Goal: Task Accomplishment & Management: Use online tool/utility

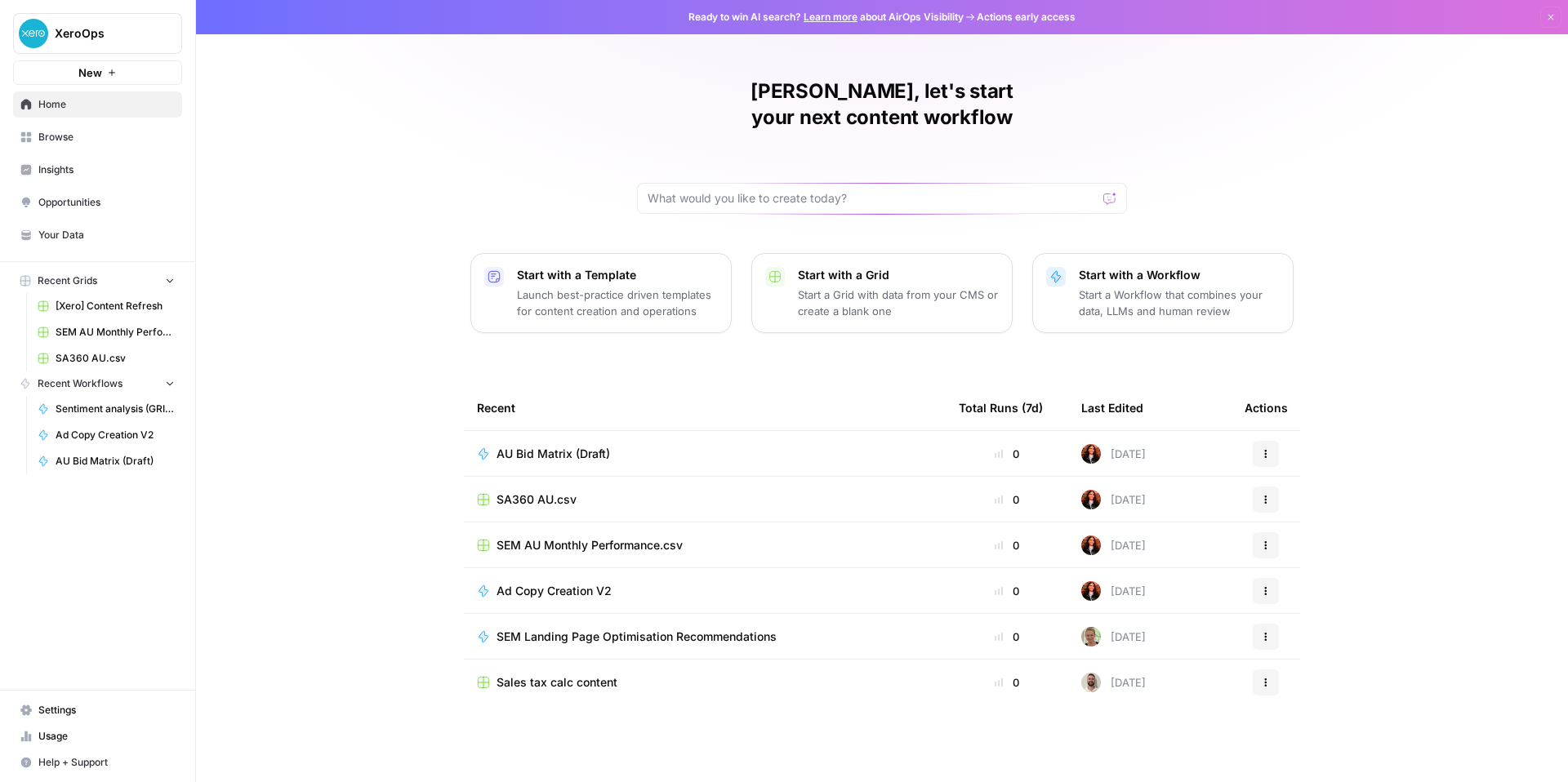
click at [519, 462] on span "AU Bid Matrix (Draft)" at bounding box center [553, 453] width 114 height 16
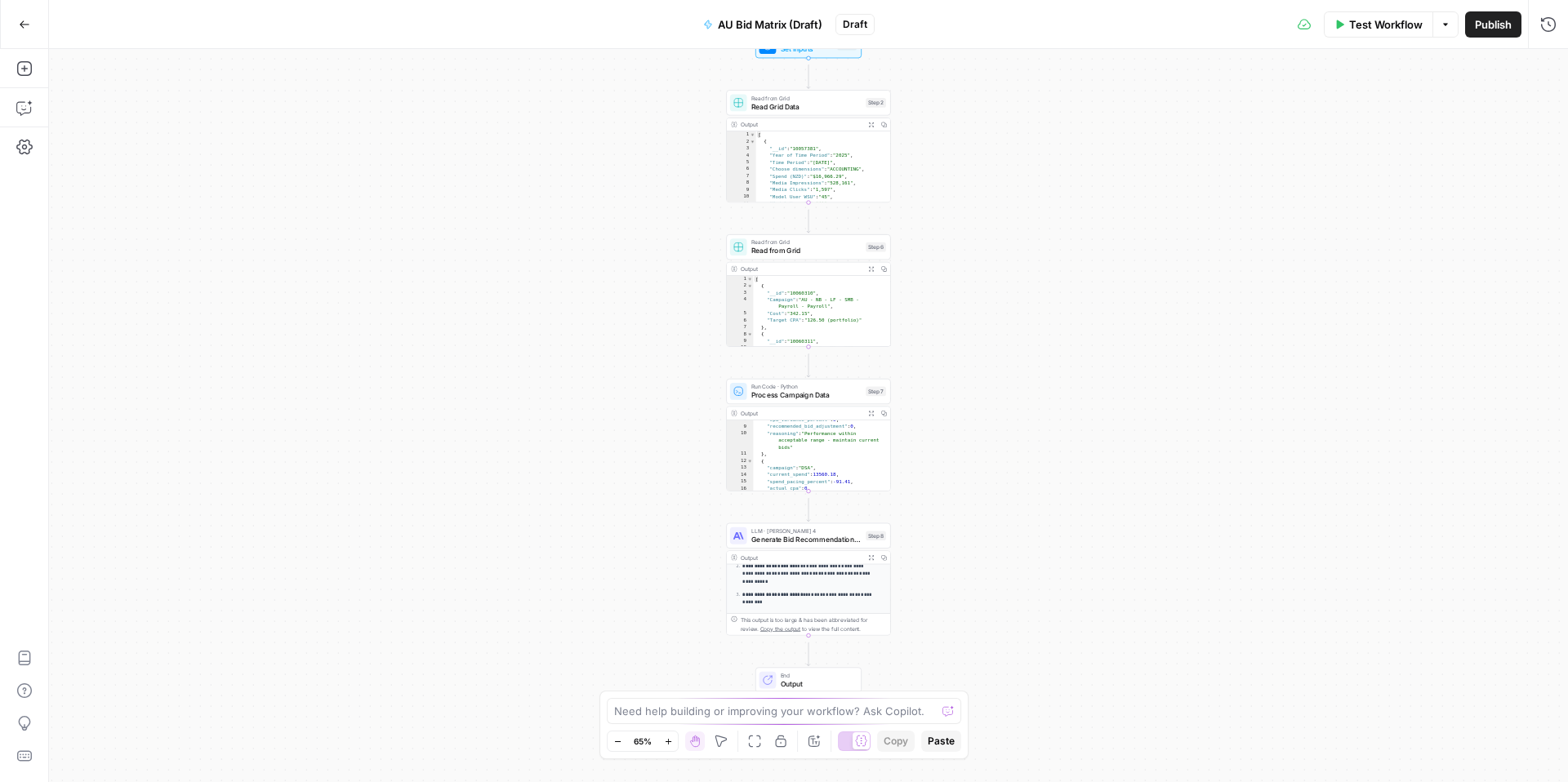
scroll to position [400, 0]
click at [18, 16] on button "Go Back" at bounding box center [24, 24] width 29 height 29
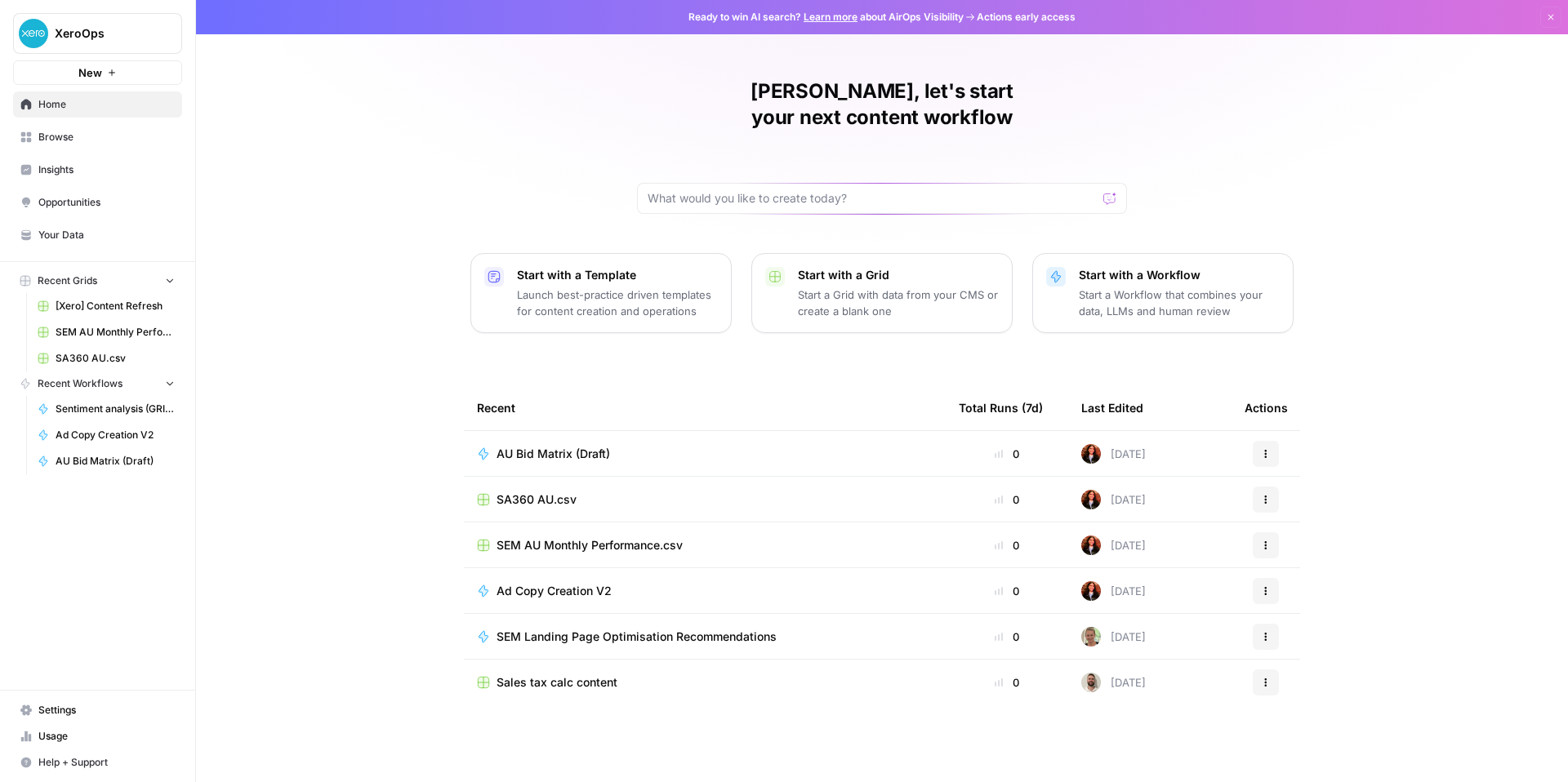
click at [497, 462] on span "AU Bid Matrix (Draft)" at bounding box center [553, 453] width 114 height 16
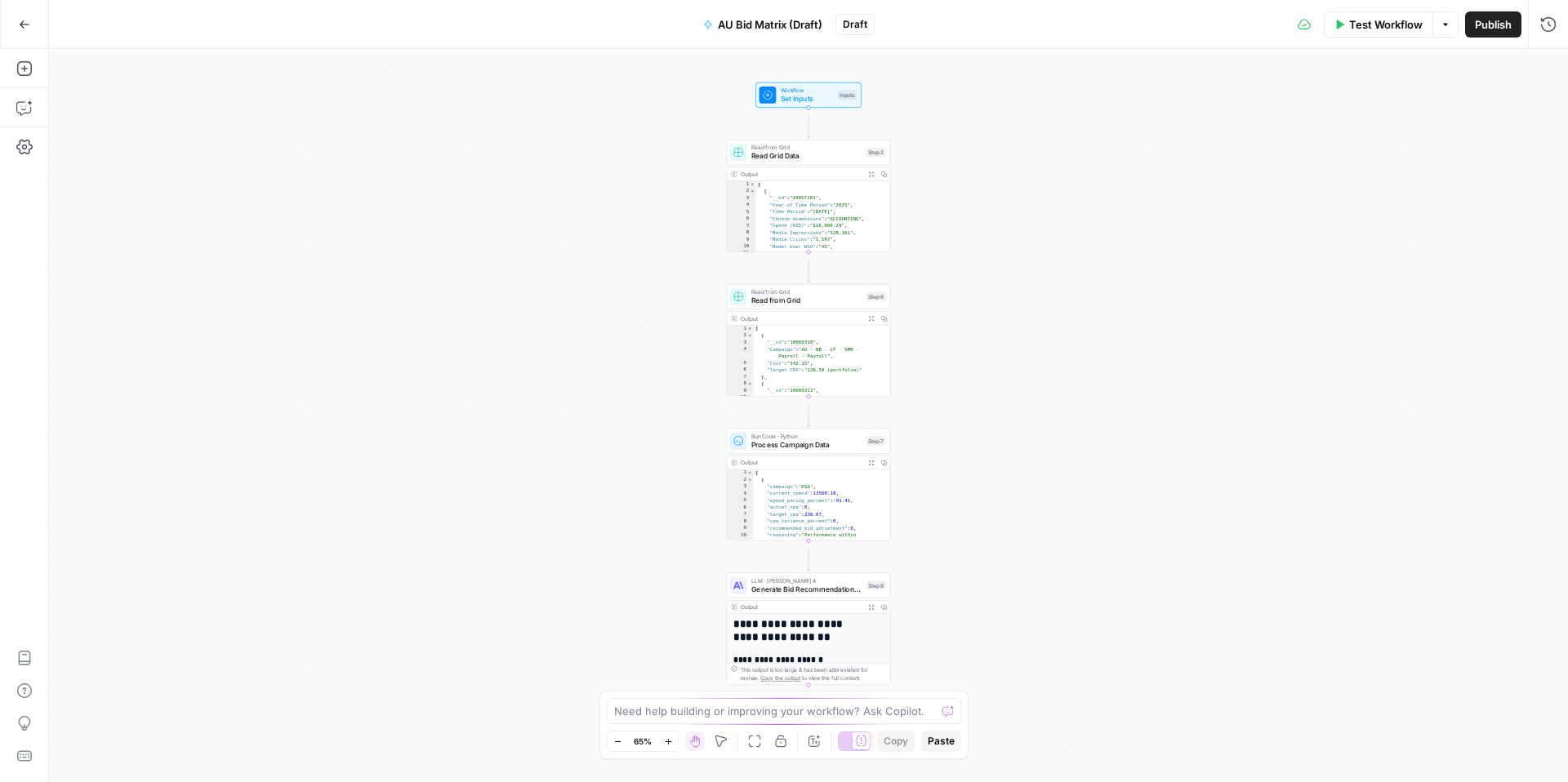
click at [808, 594] on span "Generate Bid Recommendations Analysis" at bounding box center [807, 589] width 110 height 10
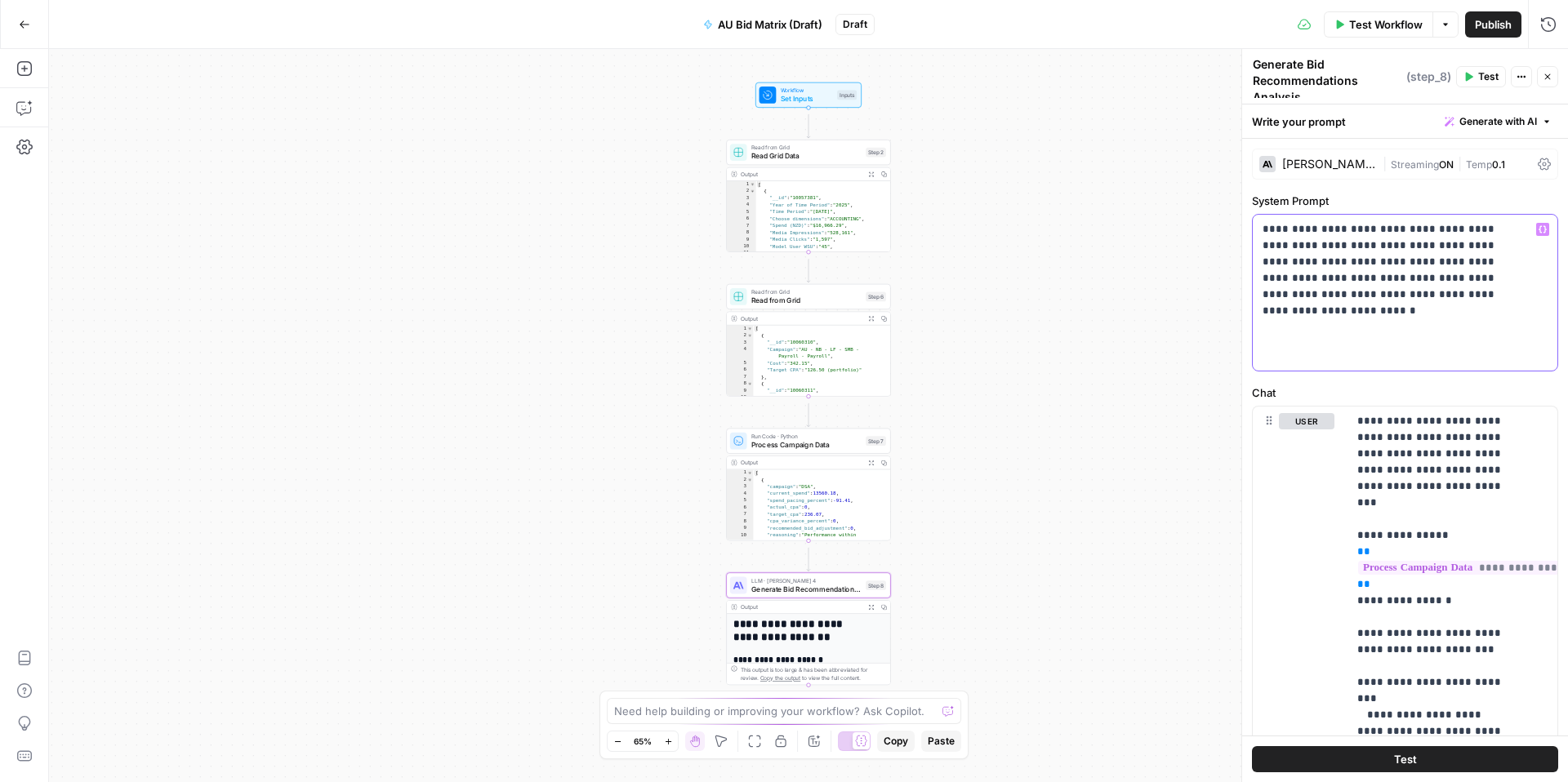
drag, startPoint x: 1395, startPoint y: 383, endPoint x: 1251, endPoint y: 215, distance: 221.3
click at [1251, 215] on div "**********" at bounding box center [1405, 416] width 327 height 733
copy p "**********"
click at [1382, 371] on div "**********" at bounding box center [1405, 293] width 304 height 156
drag, startPoint x: 1388, startPoint y: 382, endPoint x: 1250, endPoint y: 259, distance: 184.9
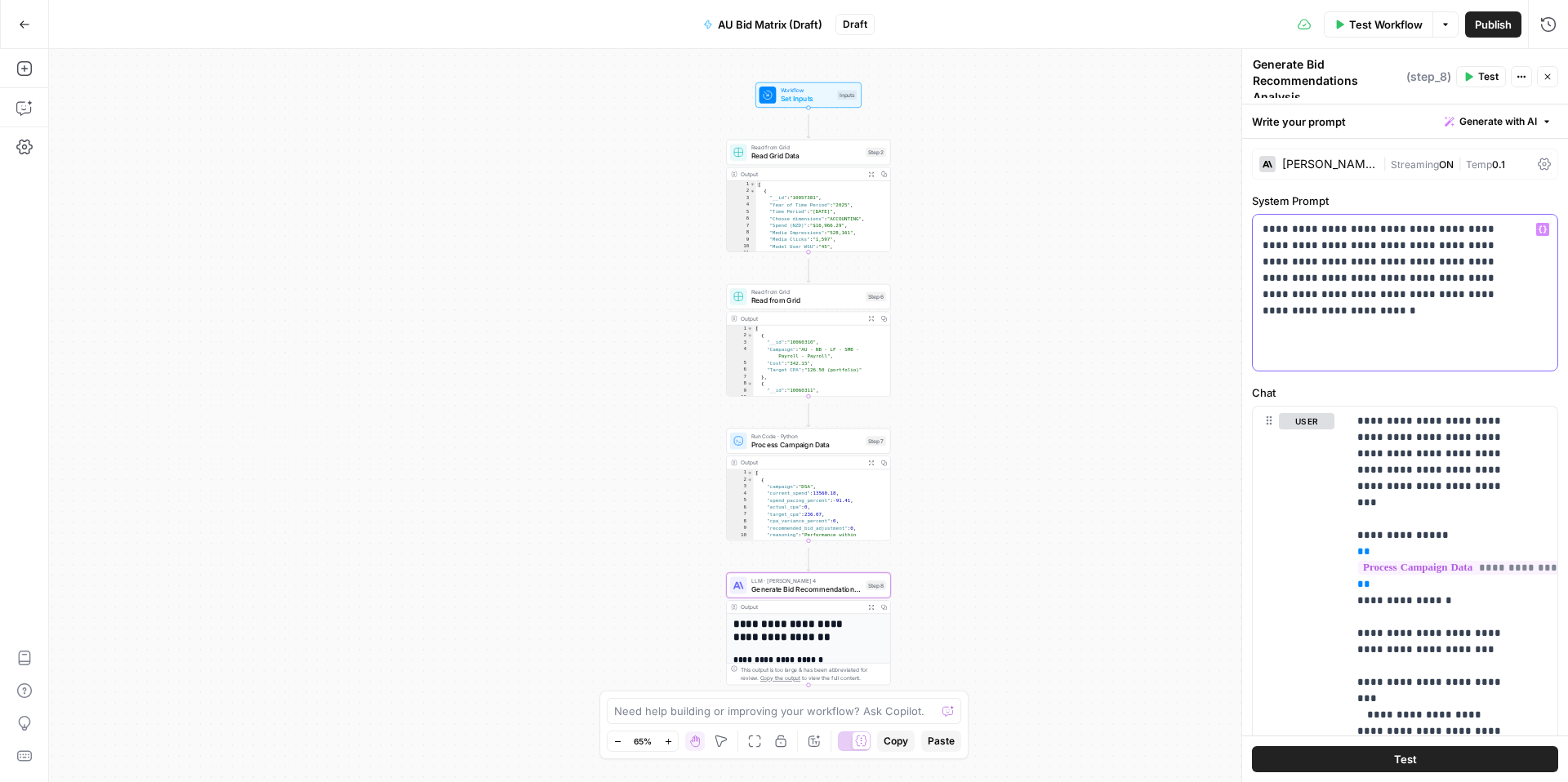
click at [1250, 259] on div "**********" at bounding box center [1405, 416] width 327 height 733
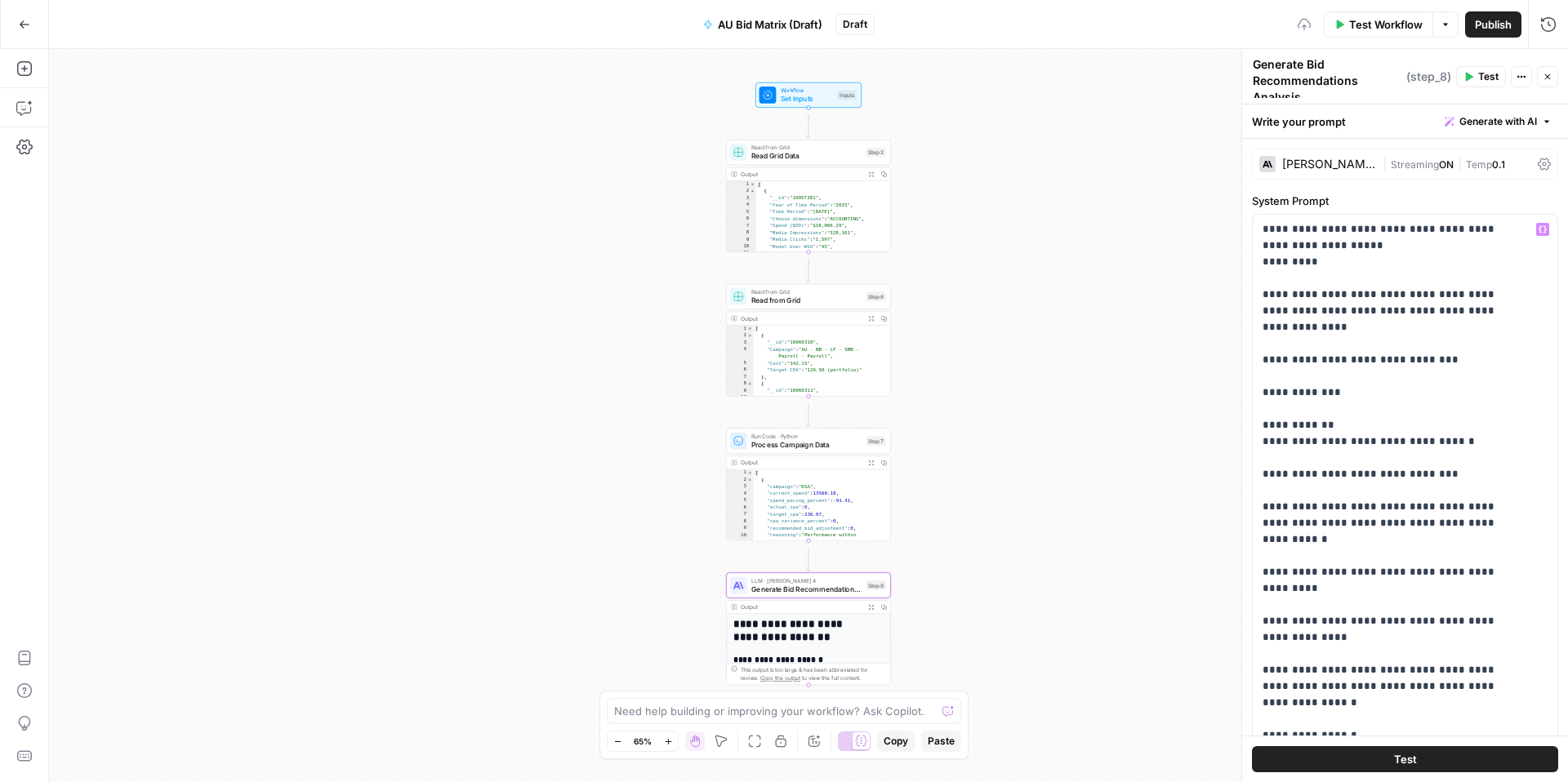
click at [1395, 752] on span "Test" at bounding box center [1406, 759] width 23 height 16
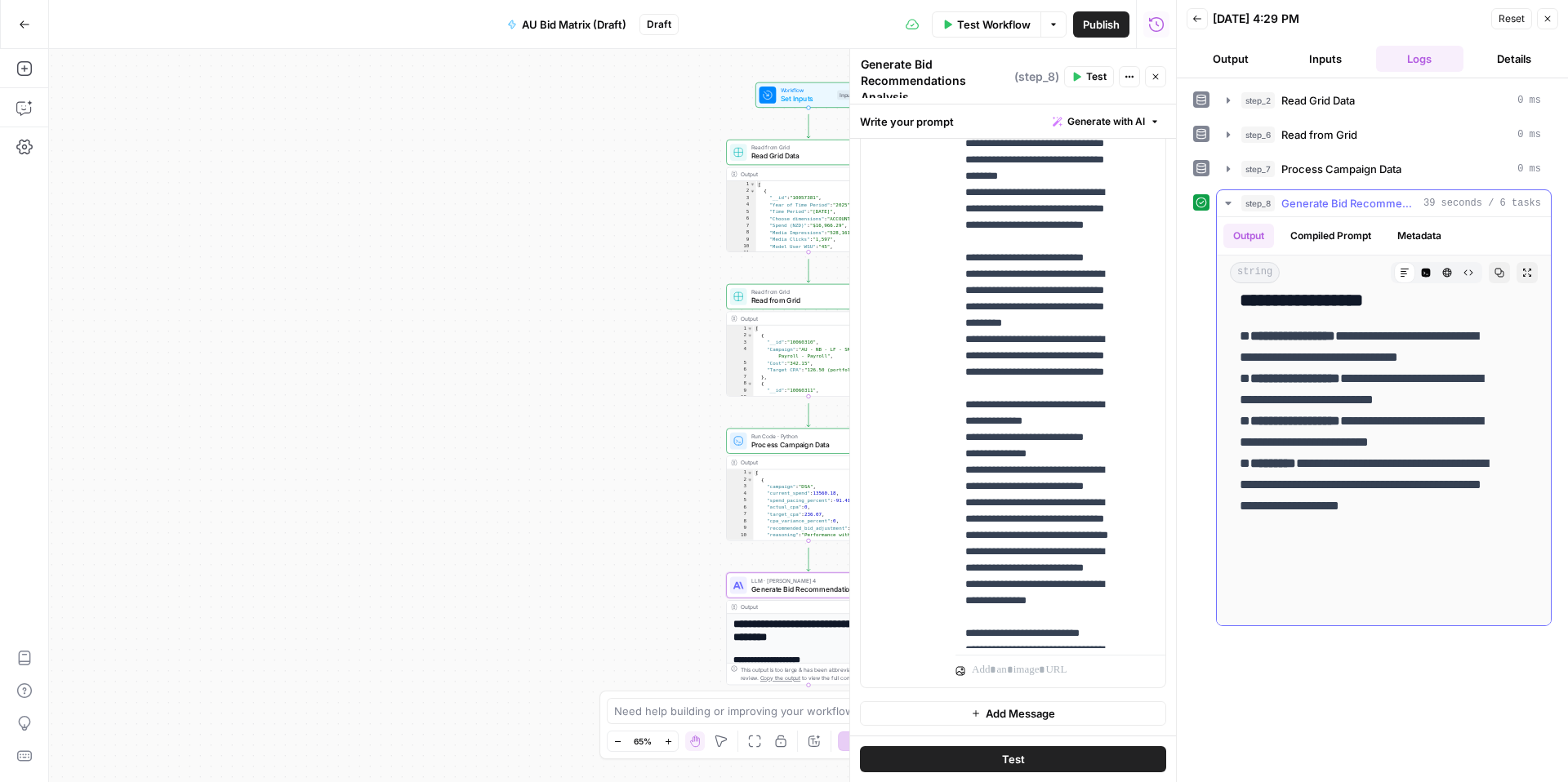
scroll to position [2358, 0]
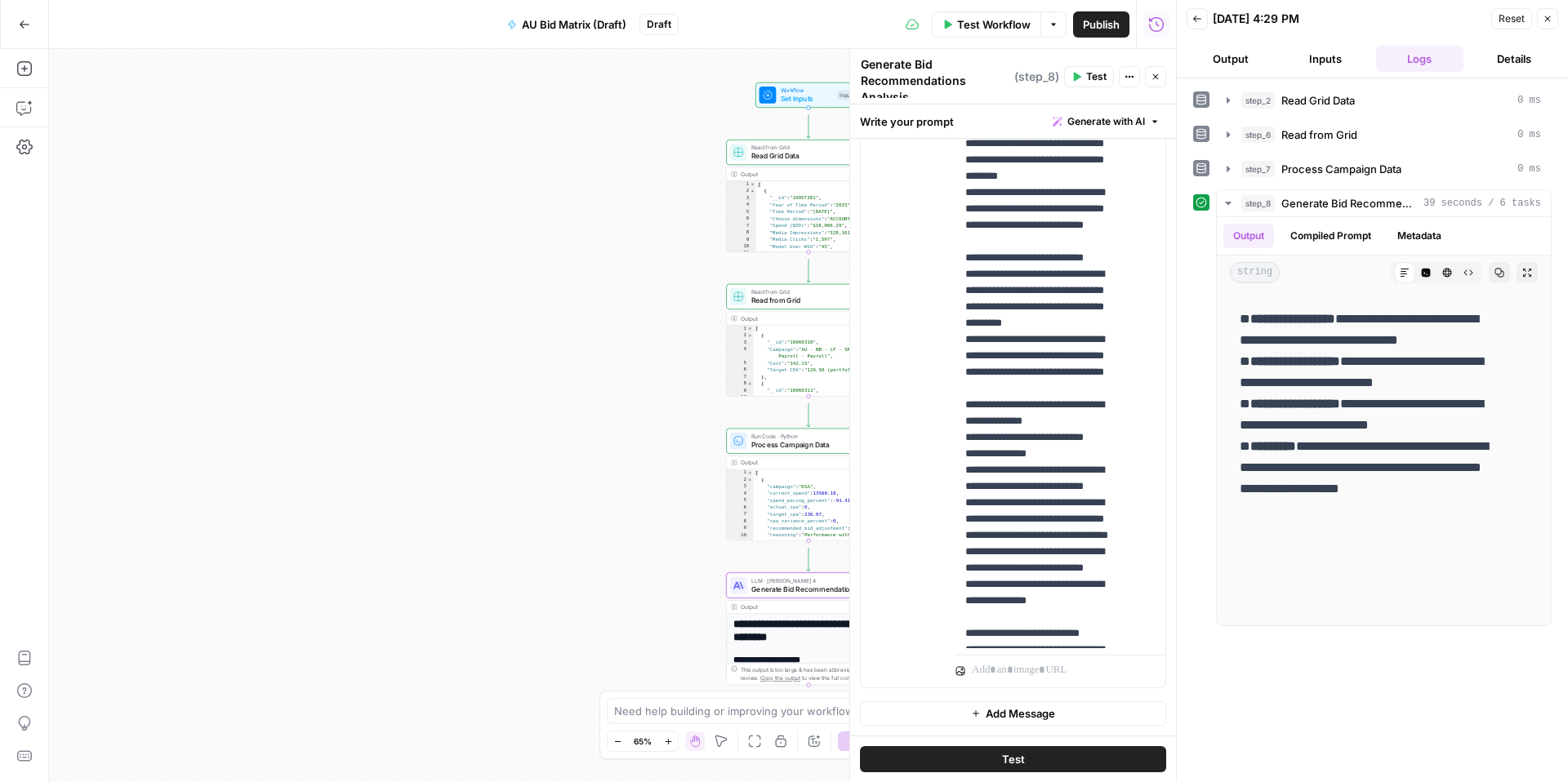
click at [986, 706] on span "Add Message" at bounding box center [1021, 714] width 69 height 16
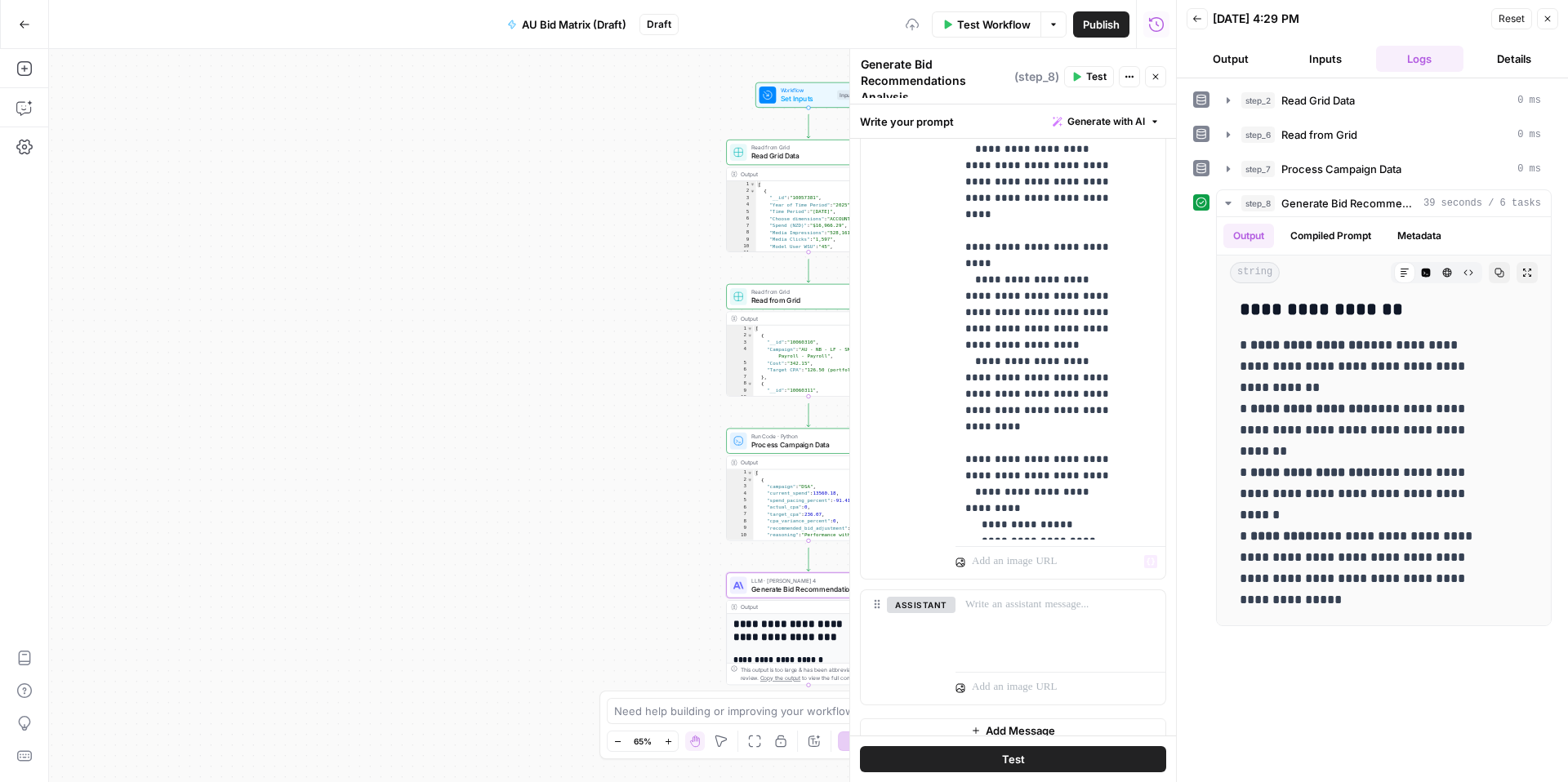
scroll to position [1175, 0]
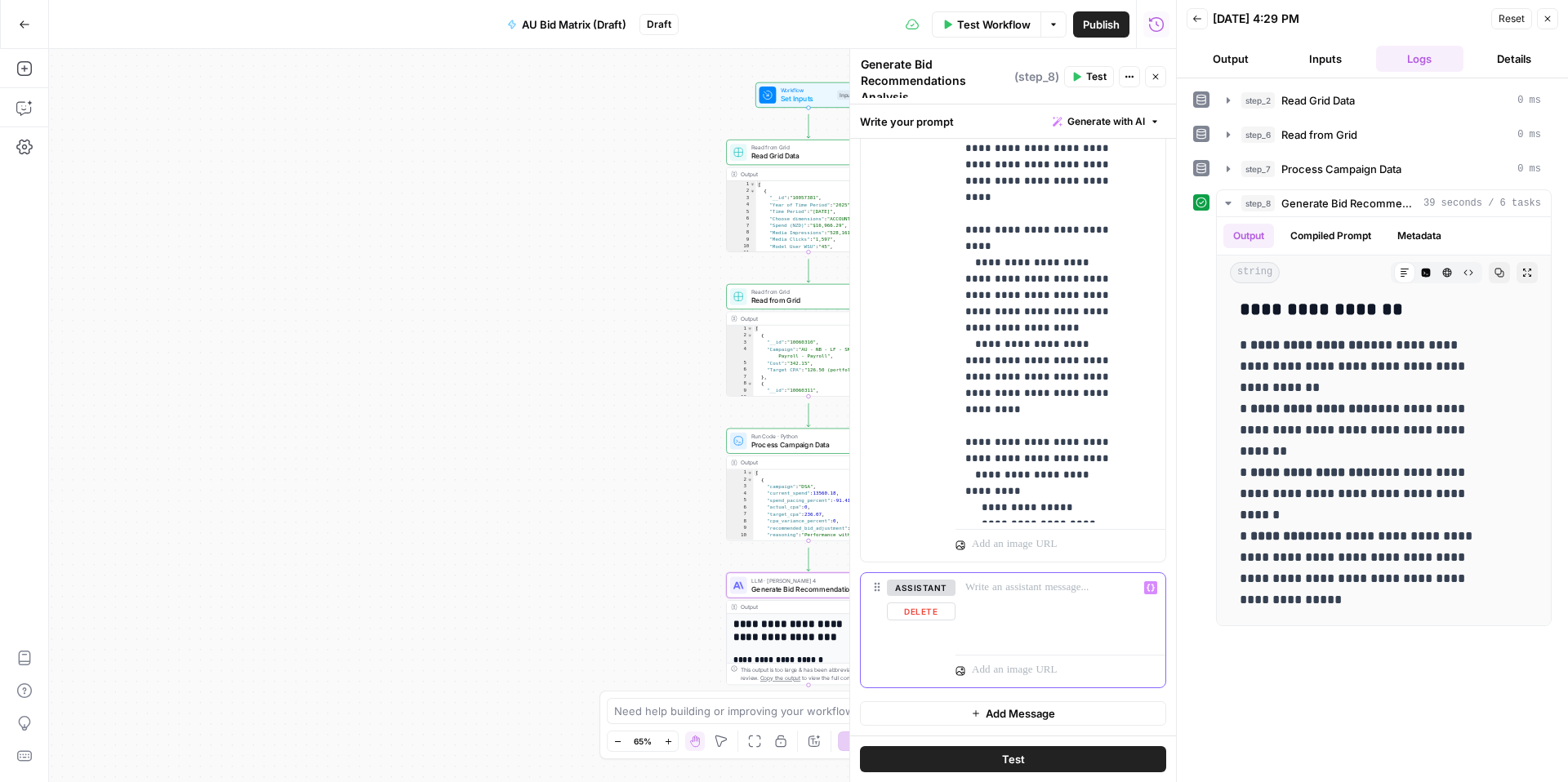
drag, startPoint x: 1010, startPoint y: 563, endPoint x: 1068, endPoint y: 570, distance: 58.4
click at [1017, 580] on p at bounding box center [1060, 588] width 190 height 16
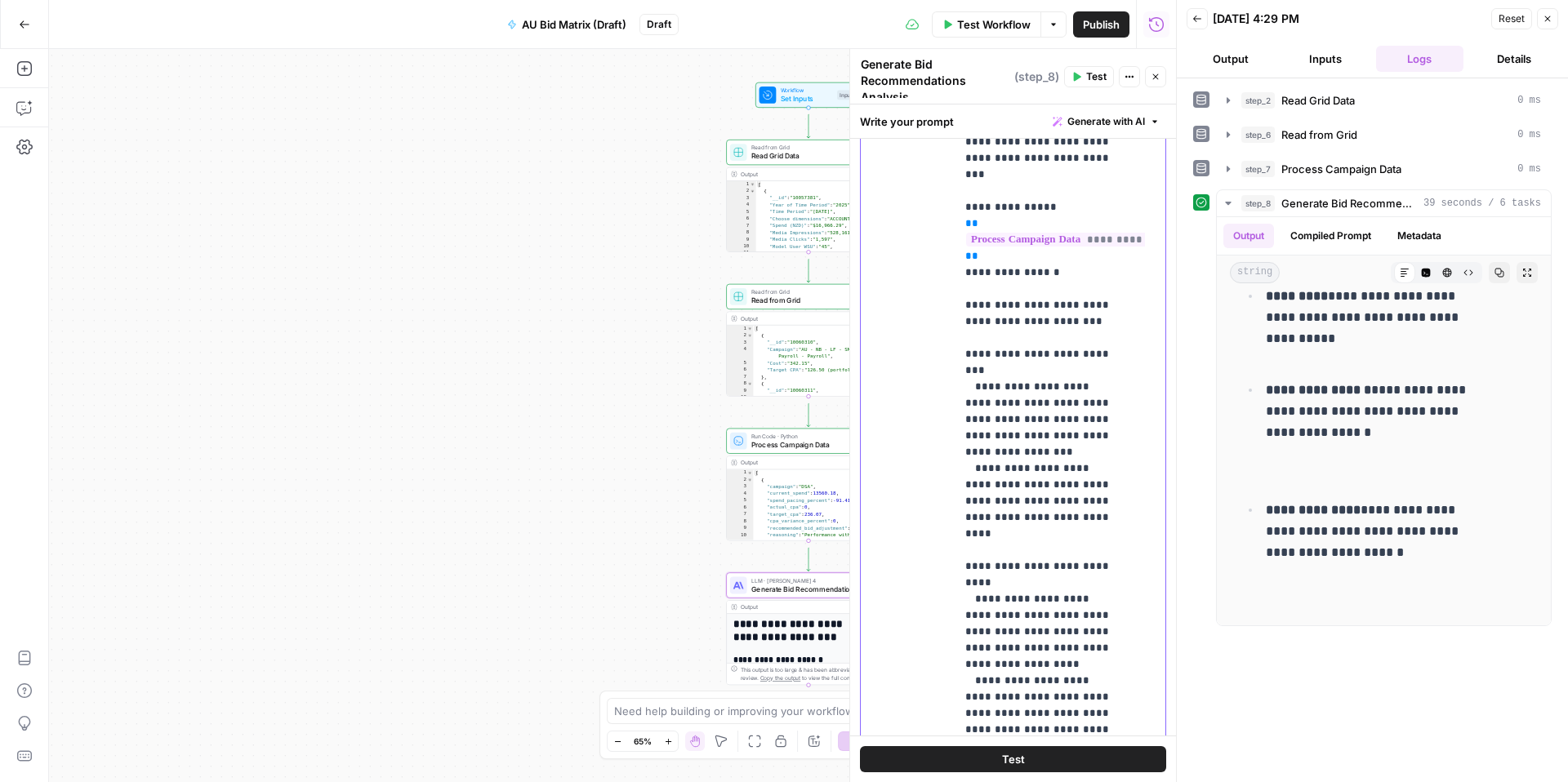
scroll to position [0, 0]
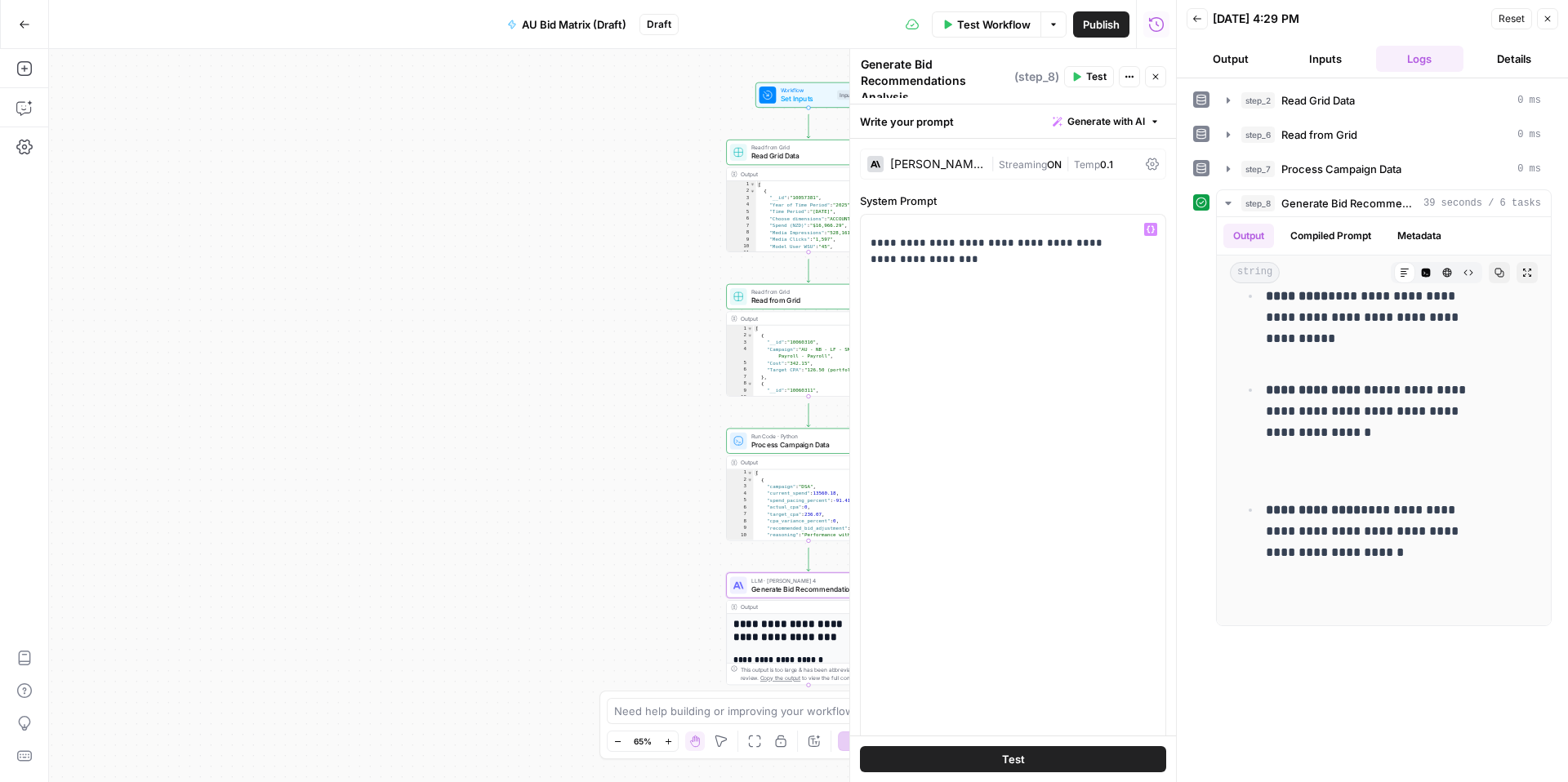
drag, startPoint x: 1056, startPoint y: 455, endPoint x: 937, endPoint y: 360, distance: 152.3
click at [0, 0] on form "**********" at bounding box center [0, 0] width 0 height 0
drag, startPoint x: 878, startPoint y: 248, endPoint x: 1008, endPoint y: 674, distance: 445.4
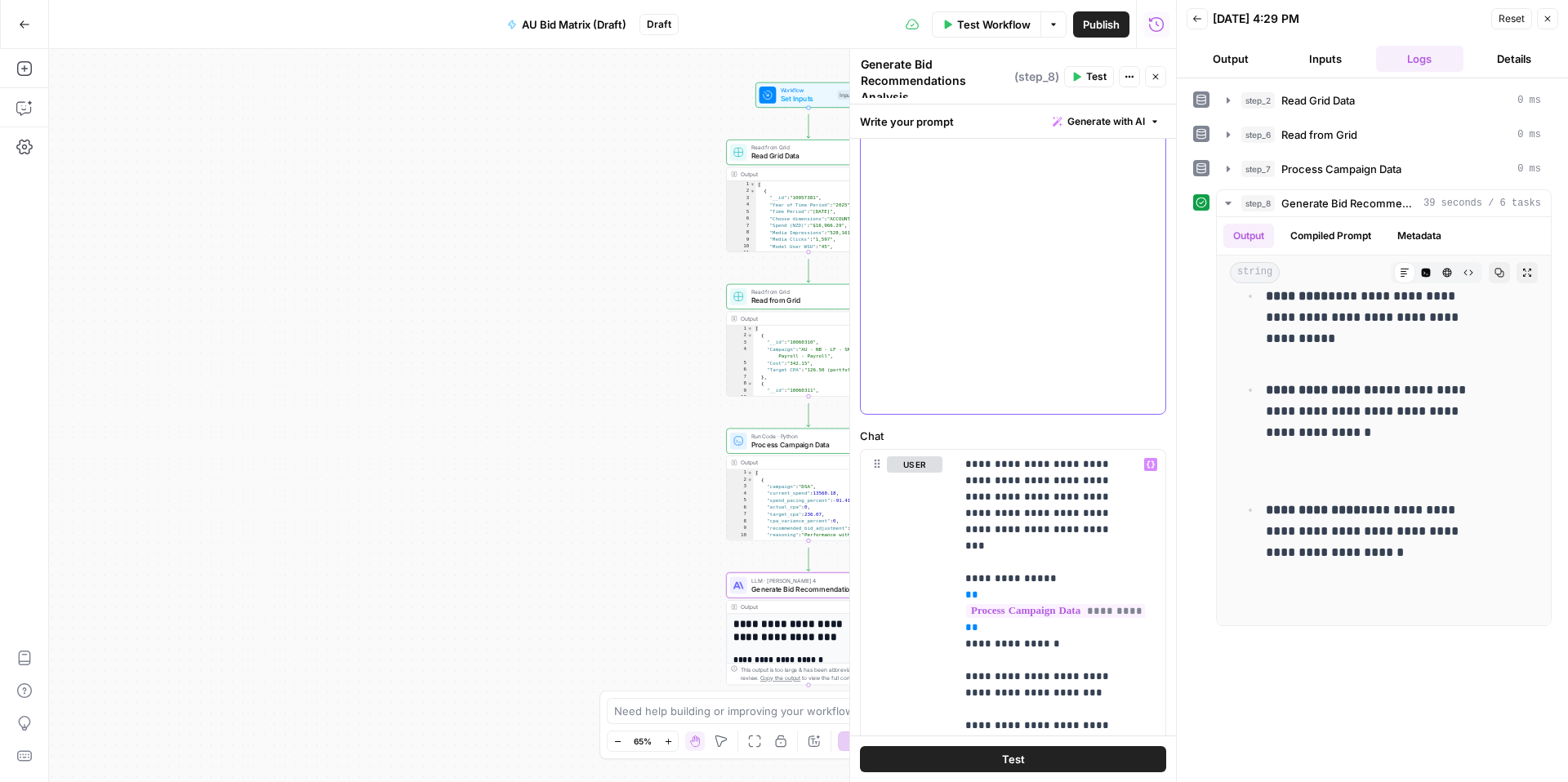
scroll to position [721, 0]
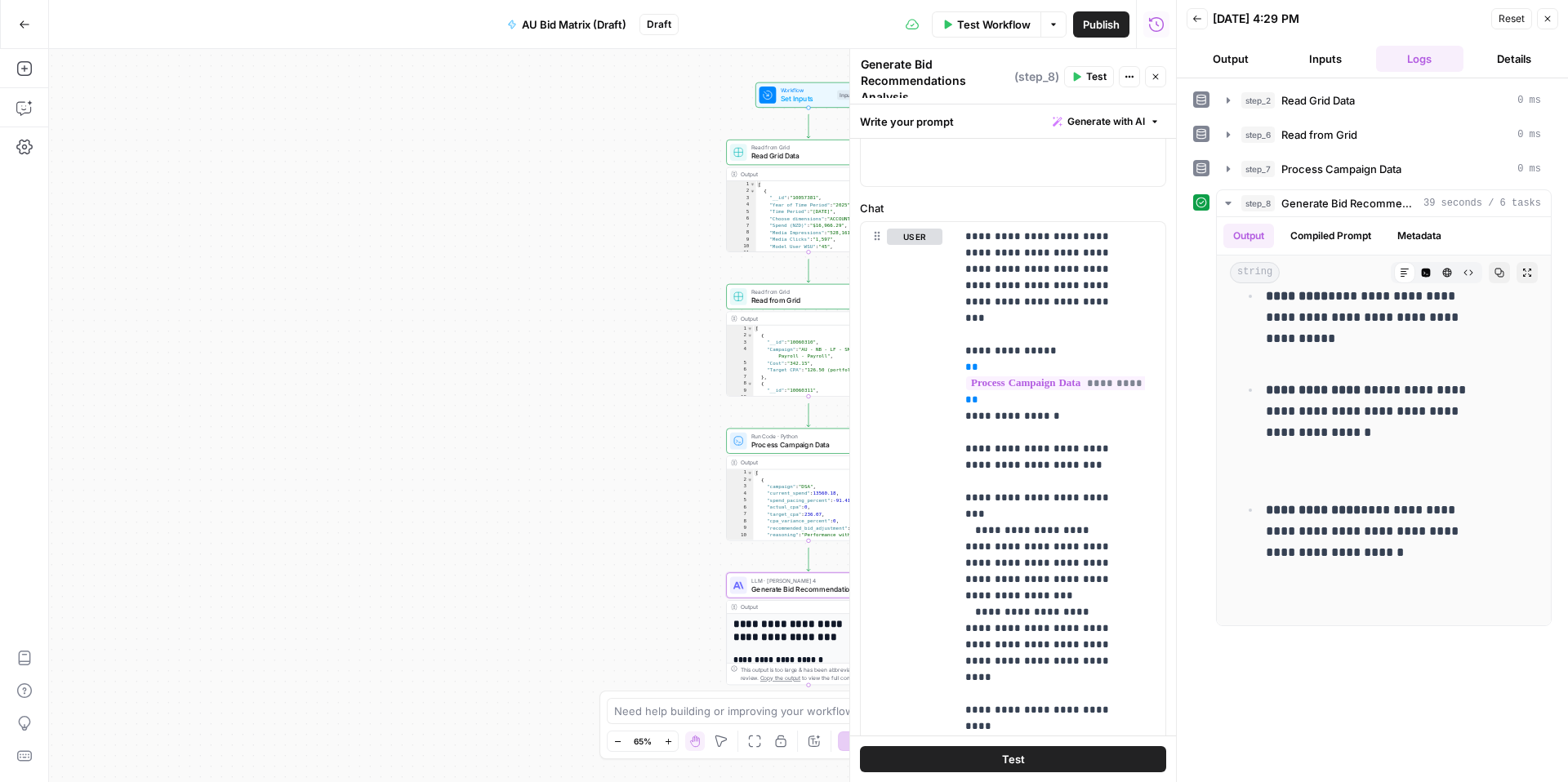
click at [1543, 19] on icon "button" at bounding box center [1547, 18] width 10 height 10
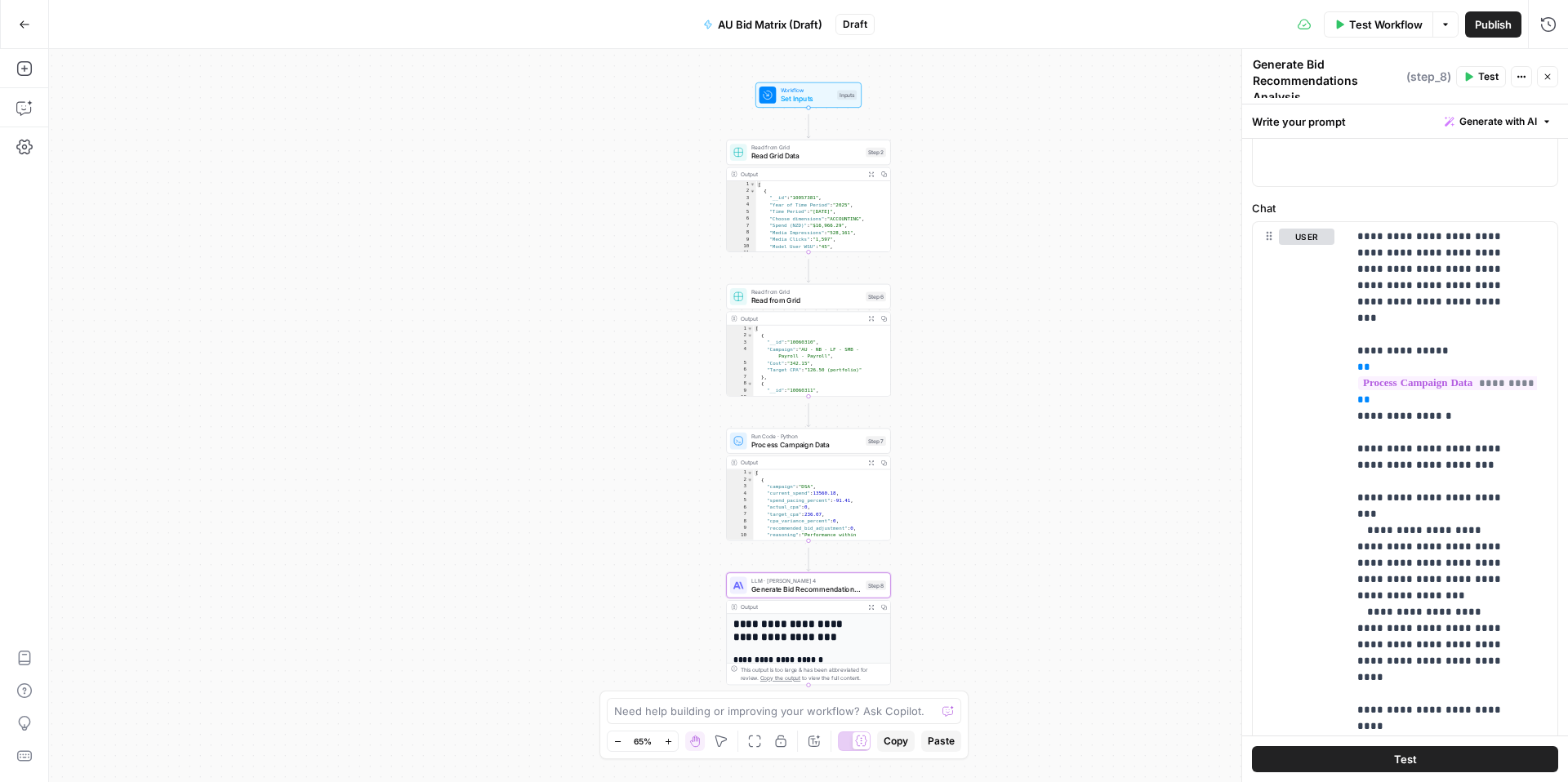
click at [845, 593] on span "Generate Bid Recommendations Analysis" at bounding box center [807, 589] width 110 height 10
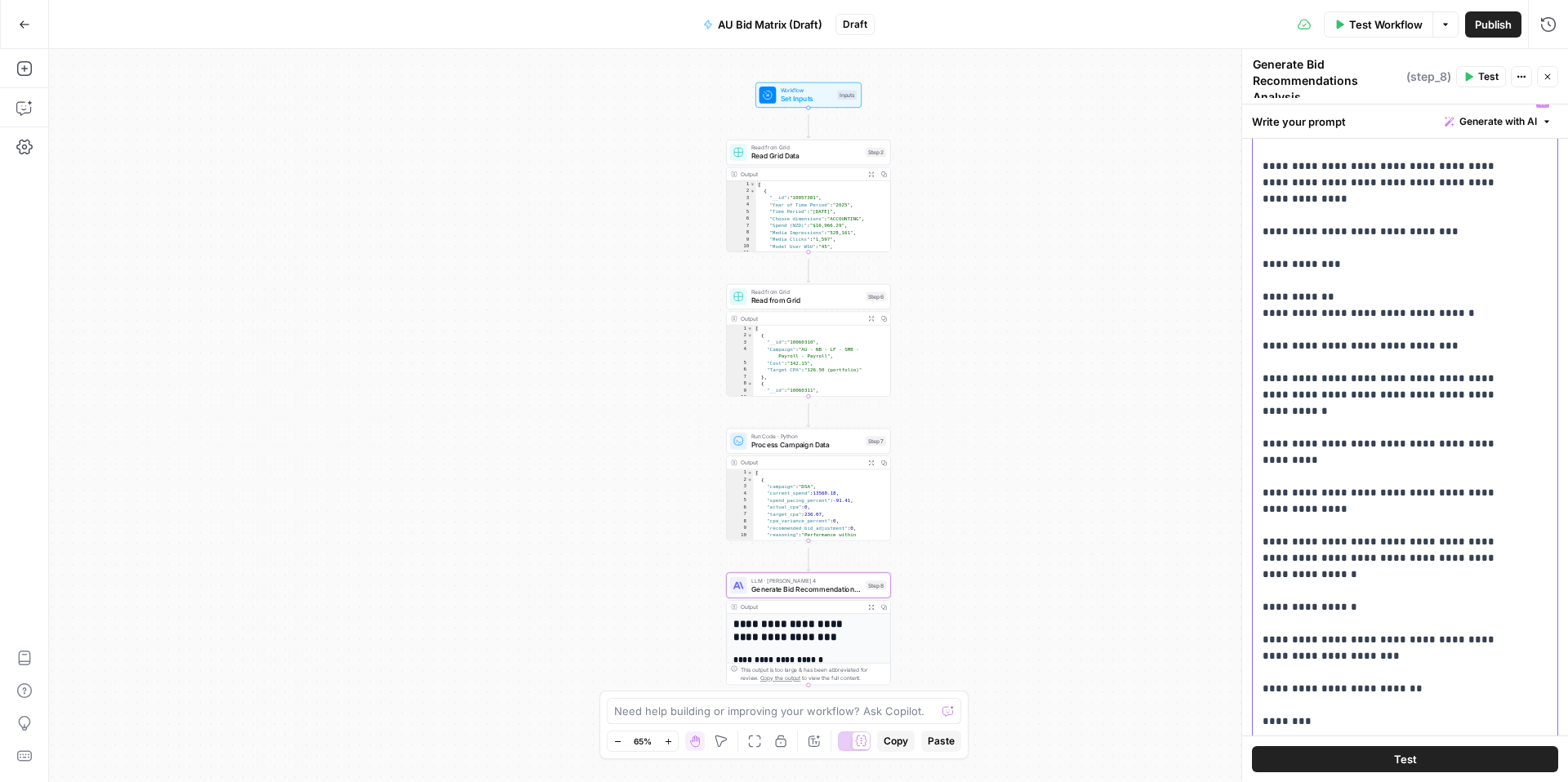
scroll to position [0, 0]
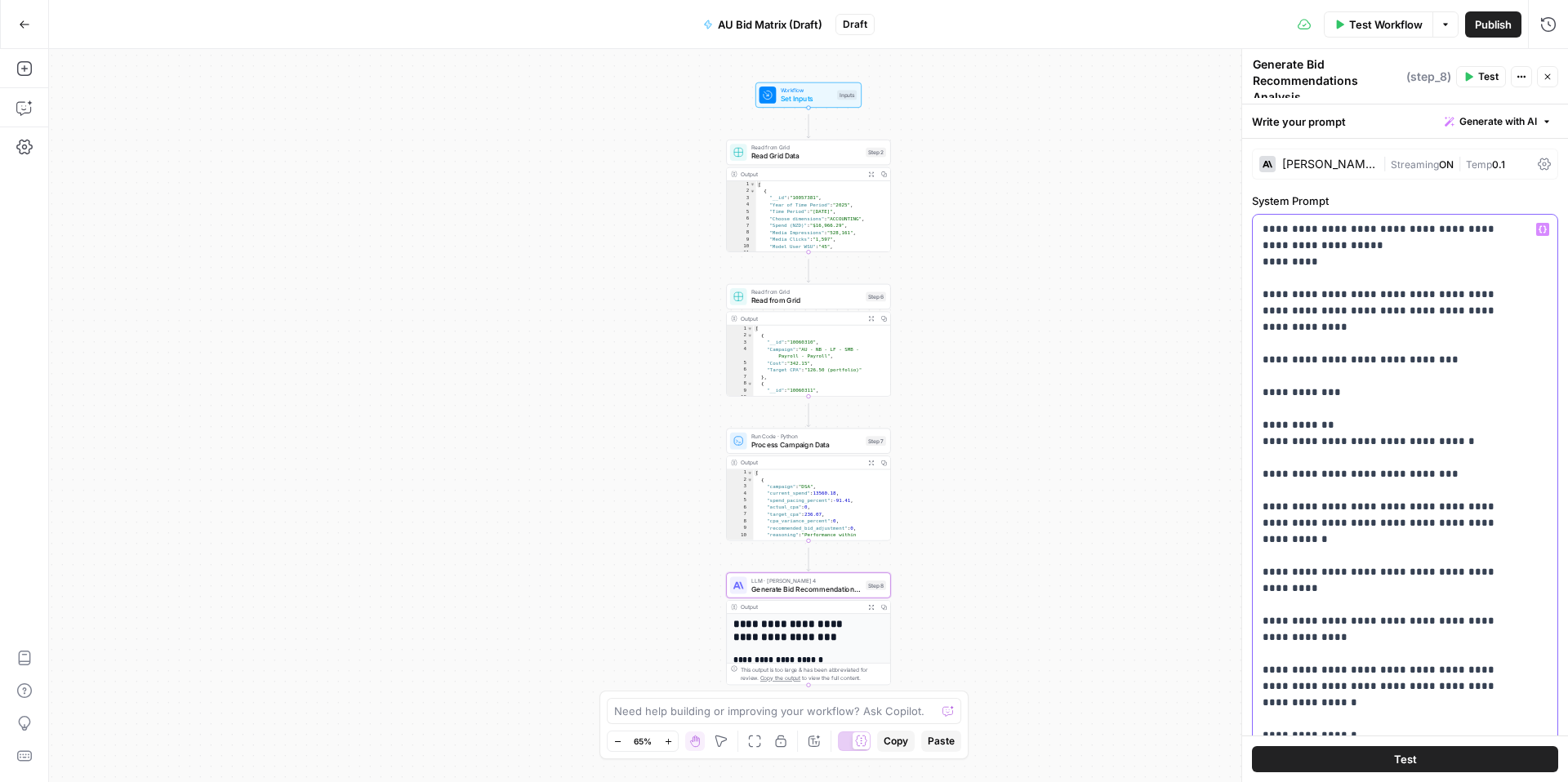
drag, startPoint x: 1473, startPoint y: 192, endPoint x: 1256, endPoint y: 238, distance: 221.8
click at [1256, 238] on div "**********" at bounding box center [1397, 561] width 288 height 693
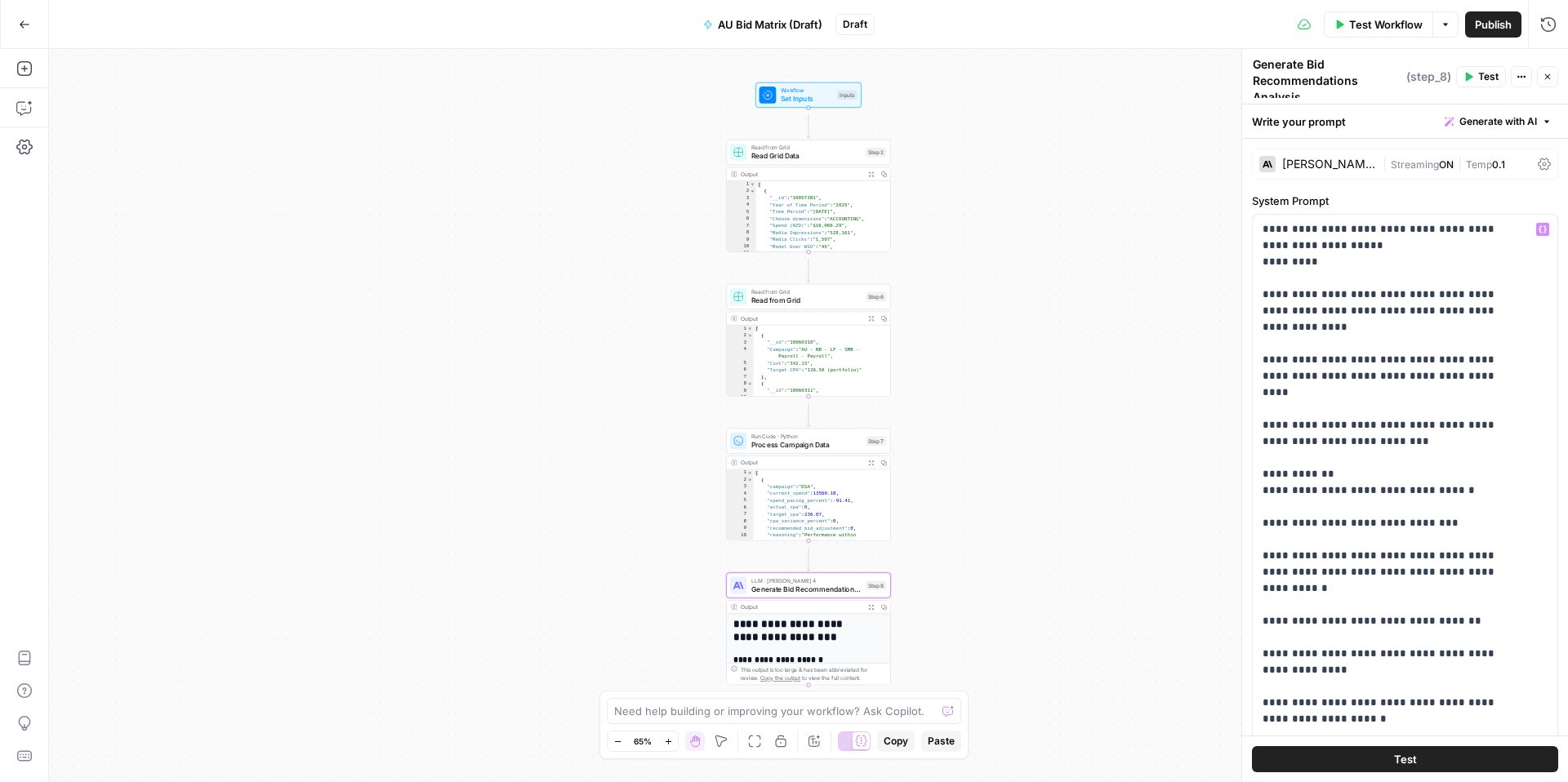
click at [1364, 752] on button "Test" at bounding box center [1405, 759] width 306 height 26
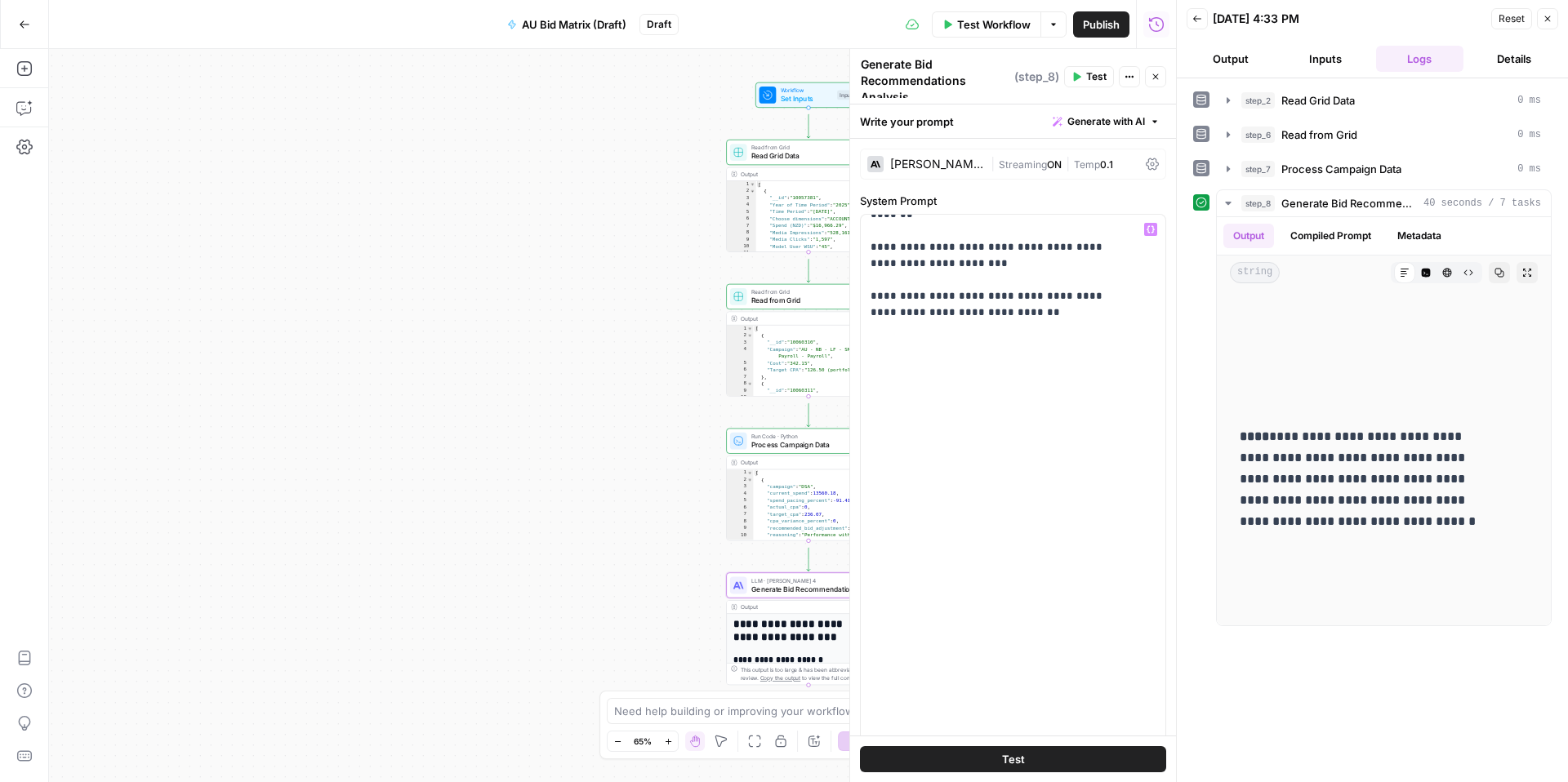
scroll to position [1175, 0]
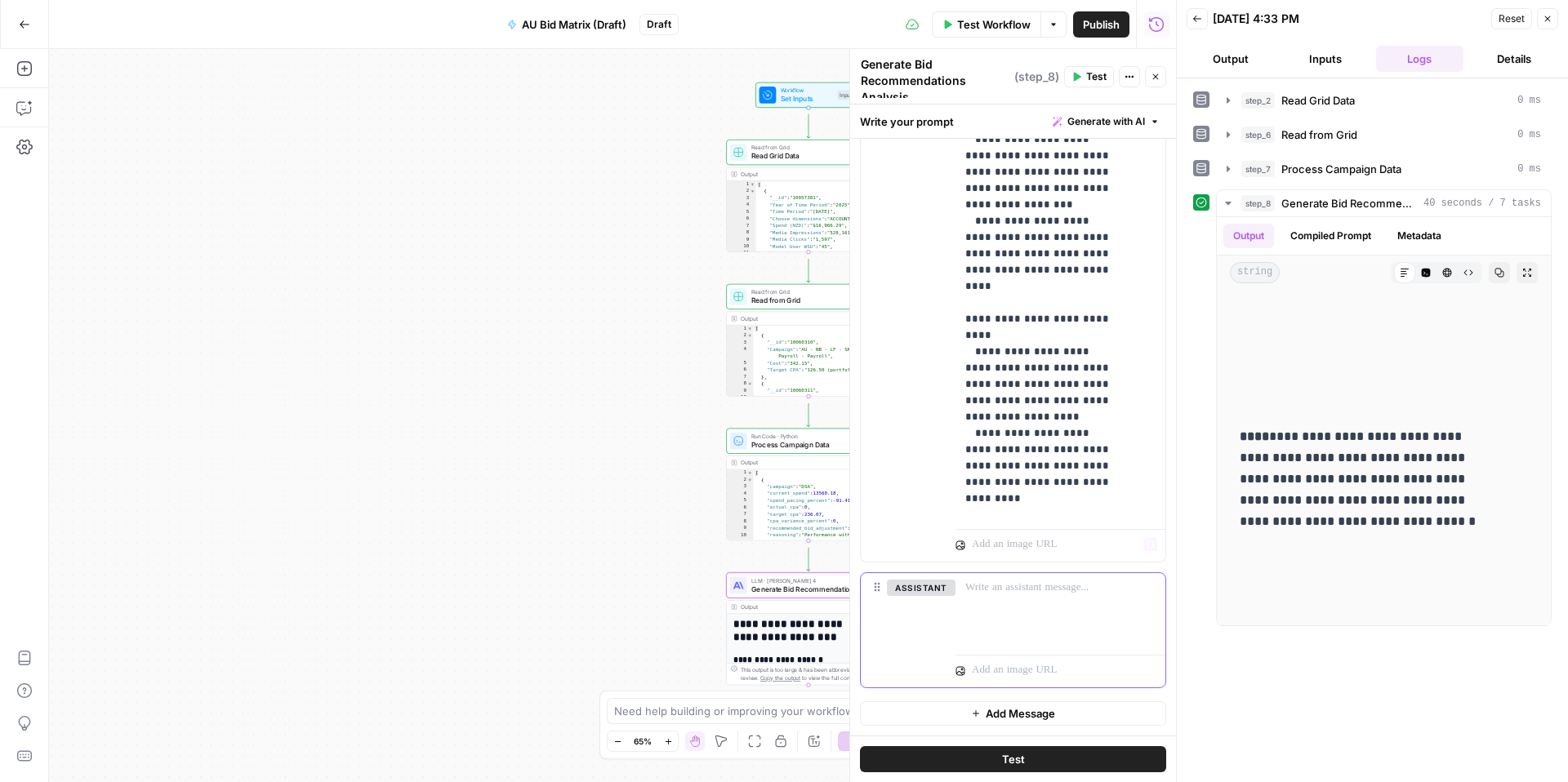
click at [993, 580] on p at bounding box center [1060, 588] width 190 height 16
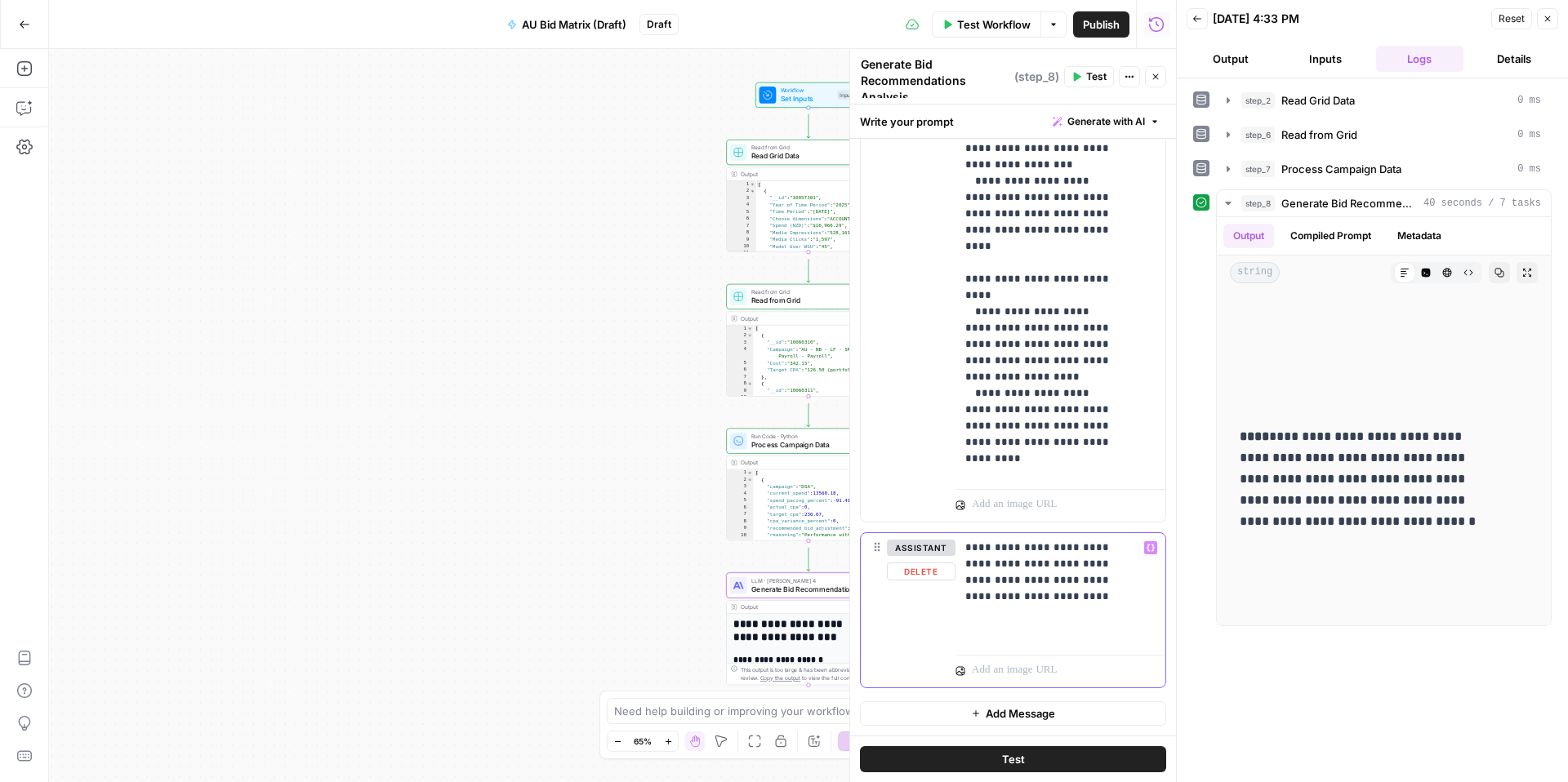
scroll to position [1213, 0]
click at [942, 540] on button "assistant" at bounding box center [921, 548] width 69 height 16
click at [1003, 752] on span "Test" at bounding box center [1014, 759] width 23 height 16
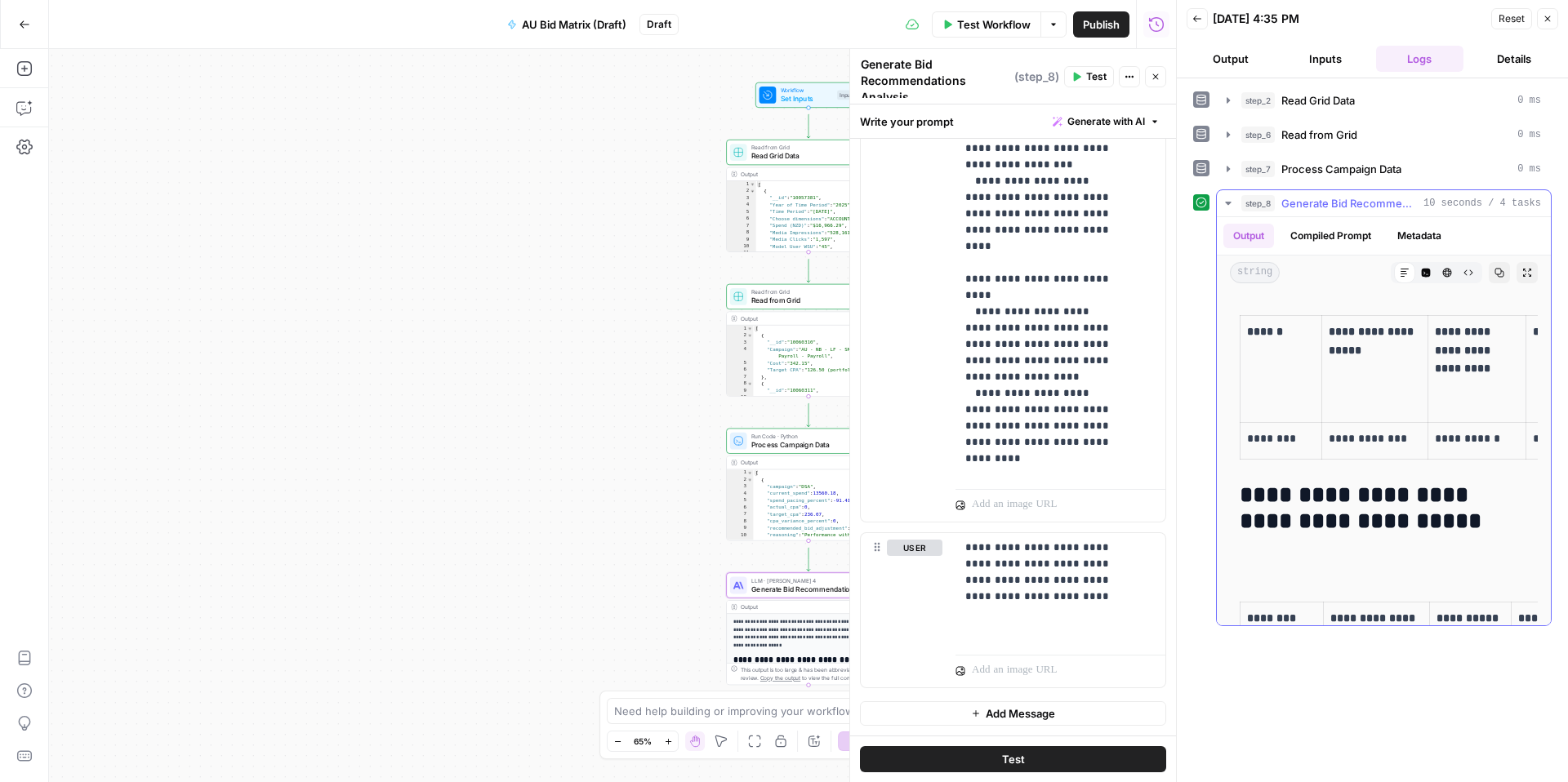
scroll to position [277, 0]
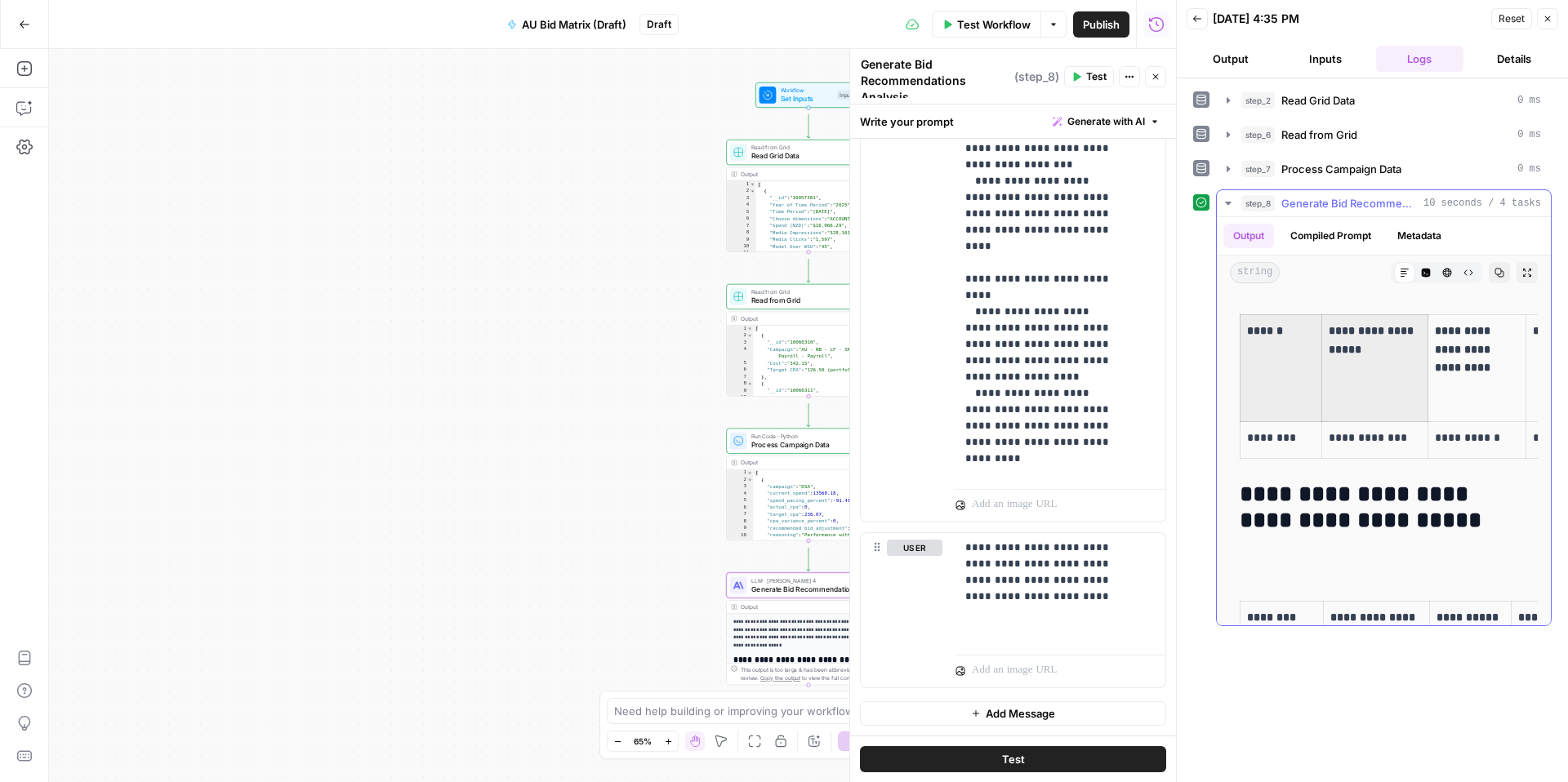
drag, startPoint x: 1399, startPoint y: 465, endPoint x: 1294, endPoint y: 460, distance: 105.1
click at [1294, 421] on tr "**********" at bounding box center [1425, 368] width 368 height 107
click at [1523, 277] on icon "button" at bounding box center [1527, 272] width 10 height 10
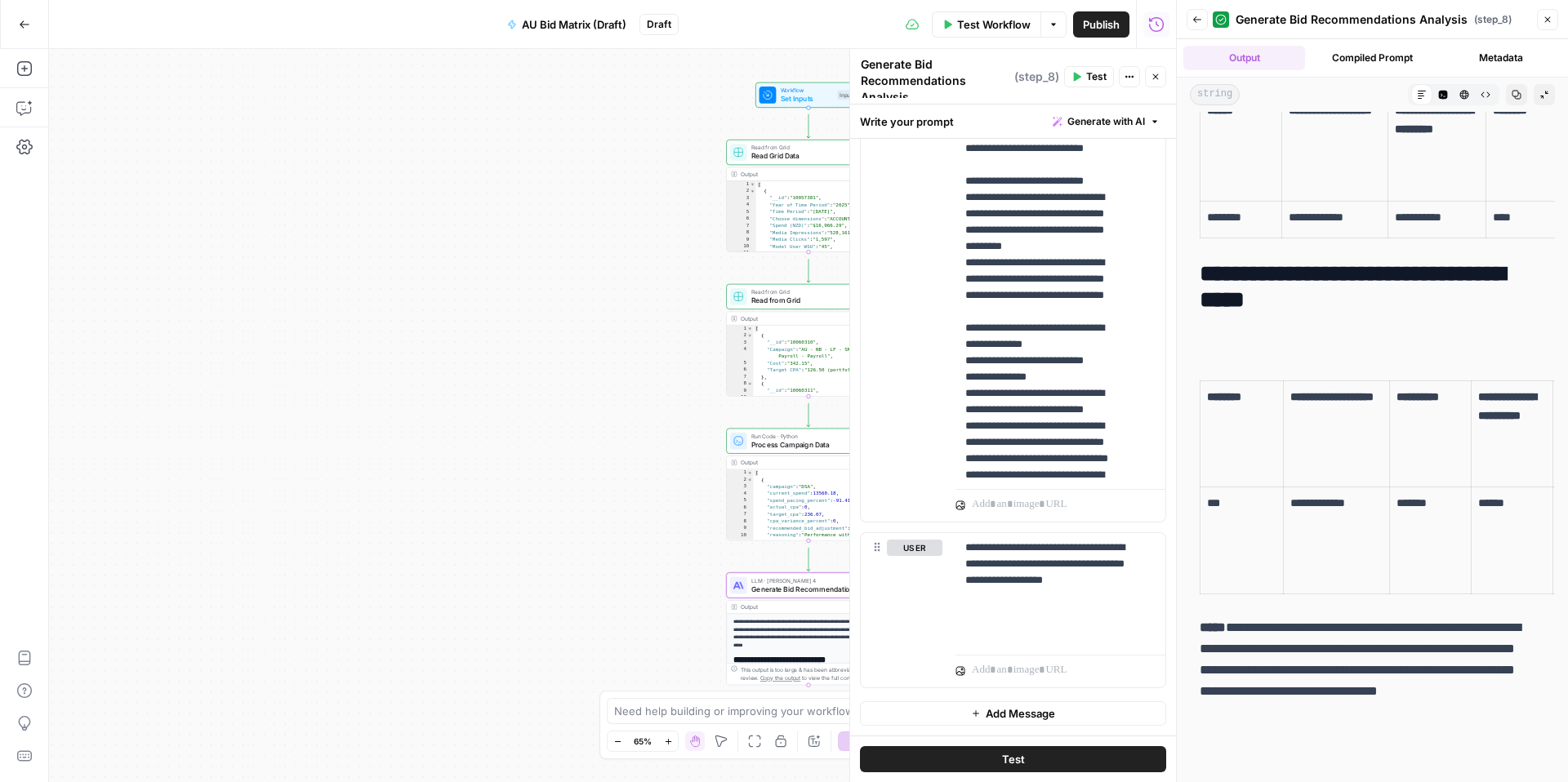
scroll to position [358, 0]
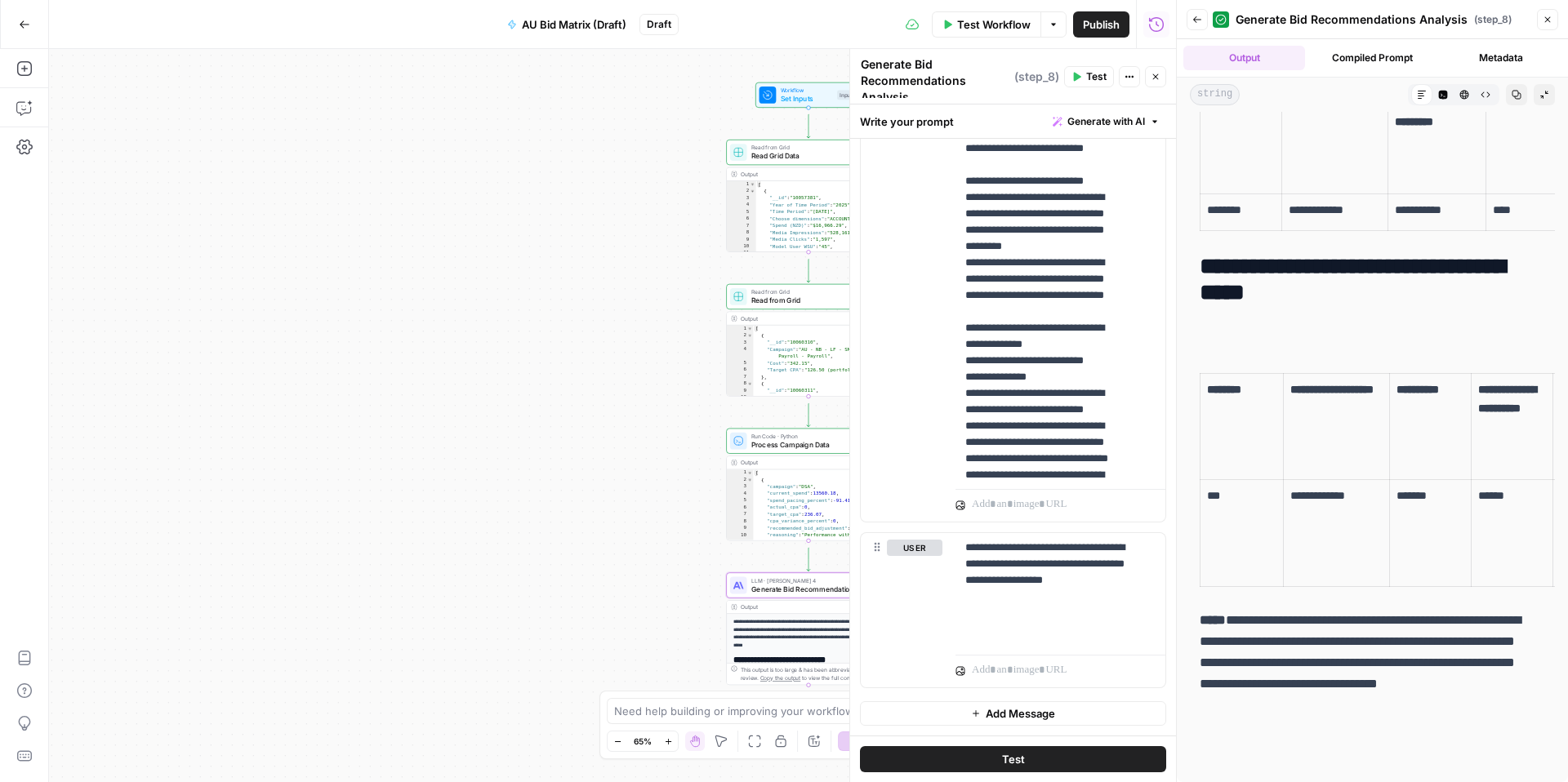
click at [1198, 22] on icon "button" at bounding box center [1197, 19] width 10 height 10
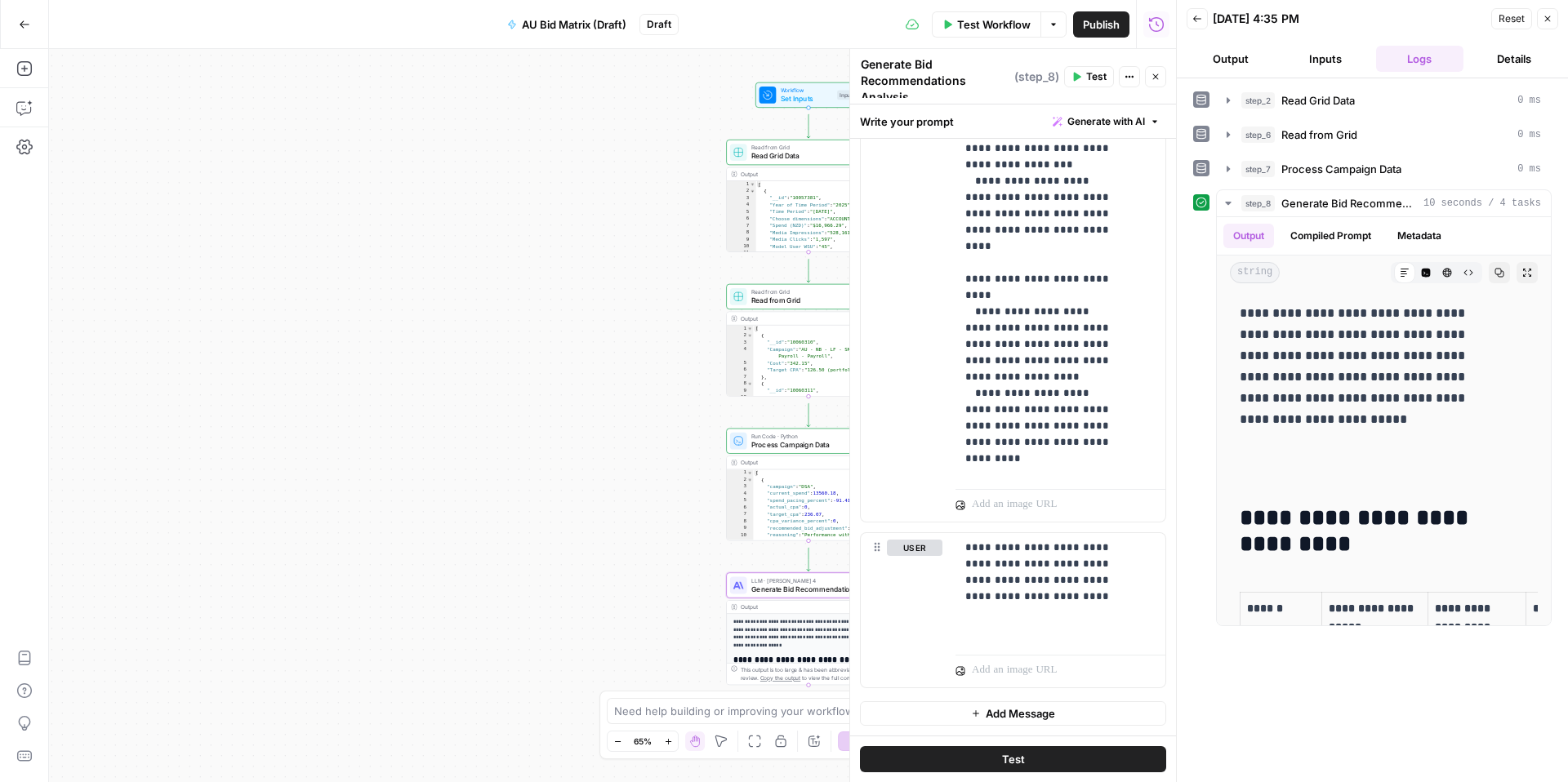
click at [1152, 77] on button "Close" at bounding box center [1156, 76] width 21 height 21
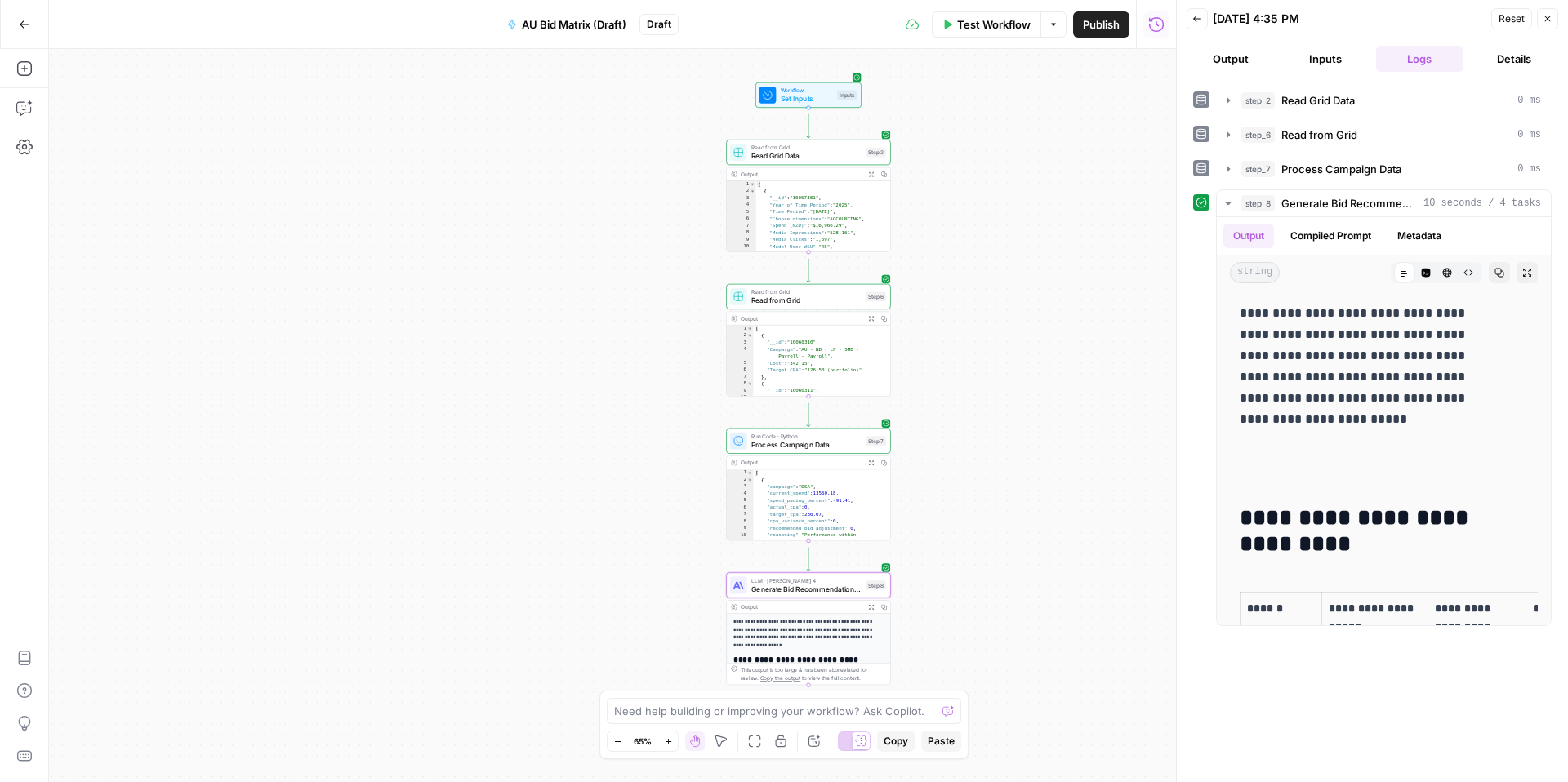
click at [1552, 29] on button "Close" at bounding box center [1548, 18] width 21 height 21
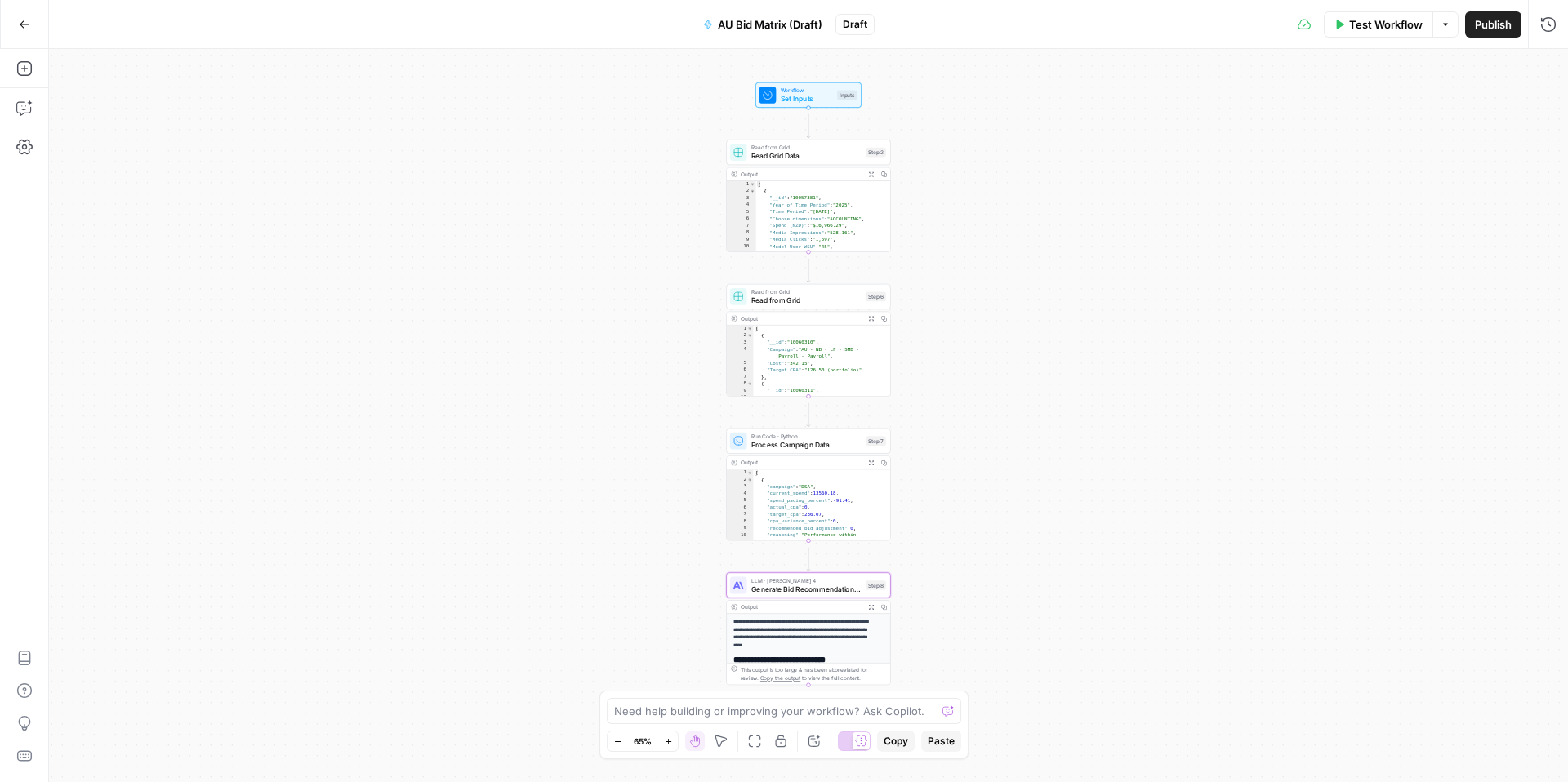
click at [817, 446] on span "Process Campaign Data" at bounding box center [807, 445] width 110 height 10
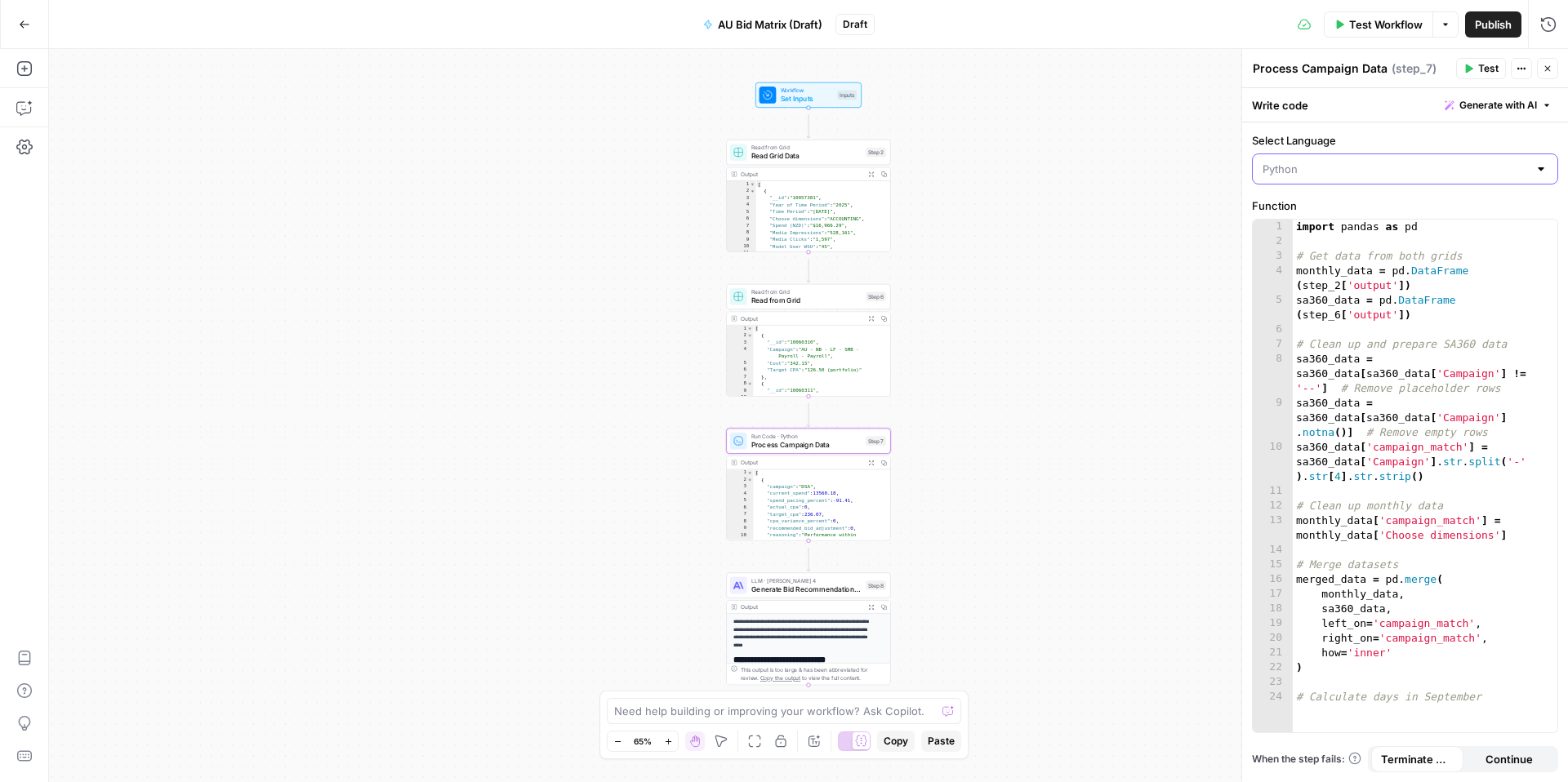
click at [1467, 177] on input "Select Language" at bounding box center [1395, 169] width 265 height 16
type input "Python"
click at [1061, 175] on div "Workflow Set Inputs Inputs Read from Grid Read Grid Data Step 2 Output Expand O…" at bounding box center [809, 416] width 1519 height 733
click at [813, 587] on span "Generate Bid Recommendations Analysis" at bounding box center [807, 589] width 110 height 10
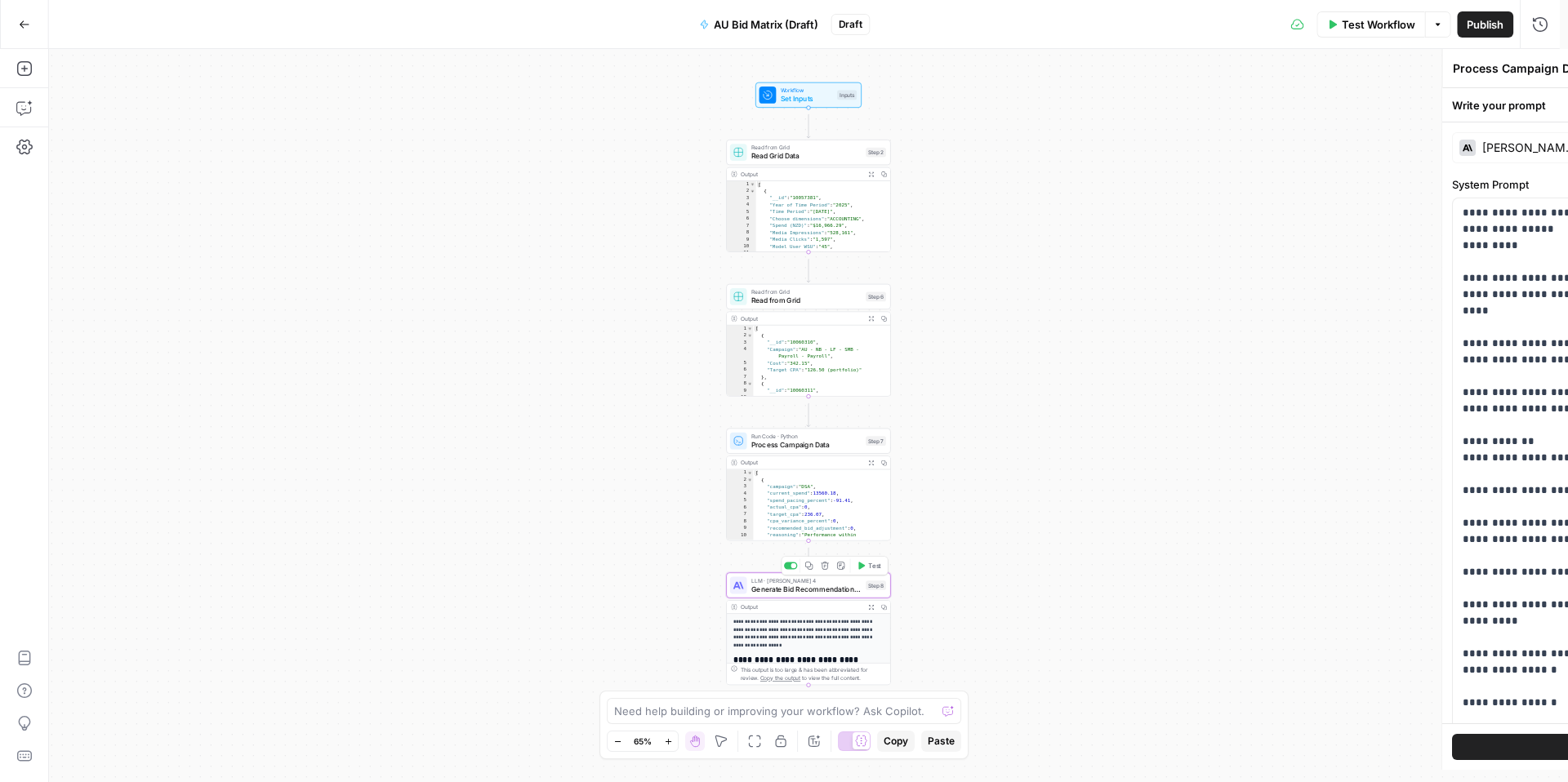
type textarea "Generate Bid Recommendations Analysis"
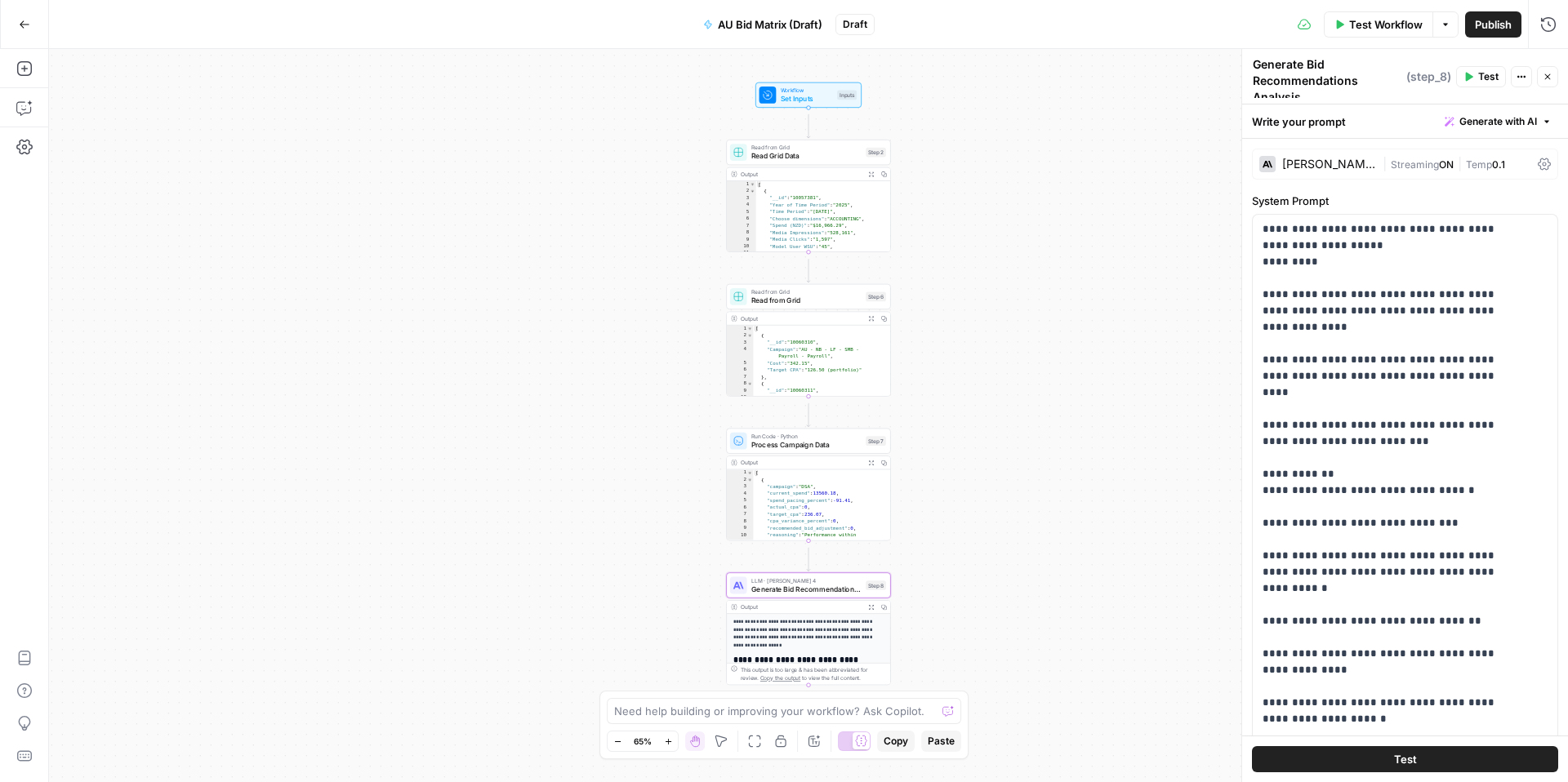
click at [1558, 81] on button "Close" at bounding box center [1548, 76] width 21 height 21
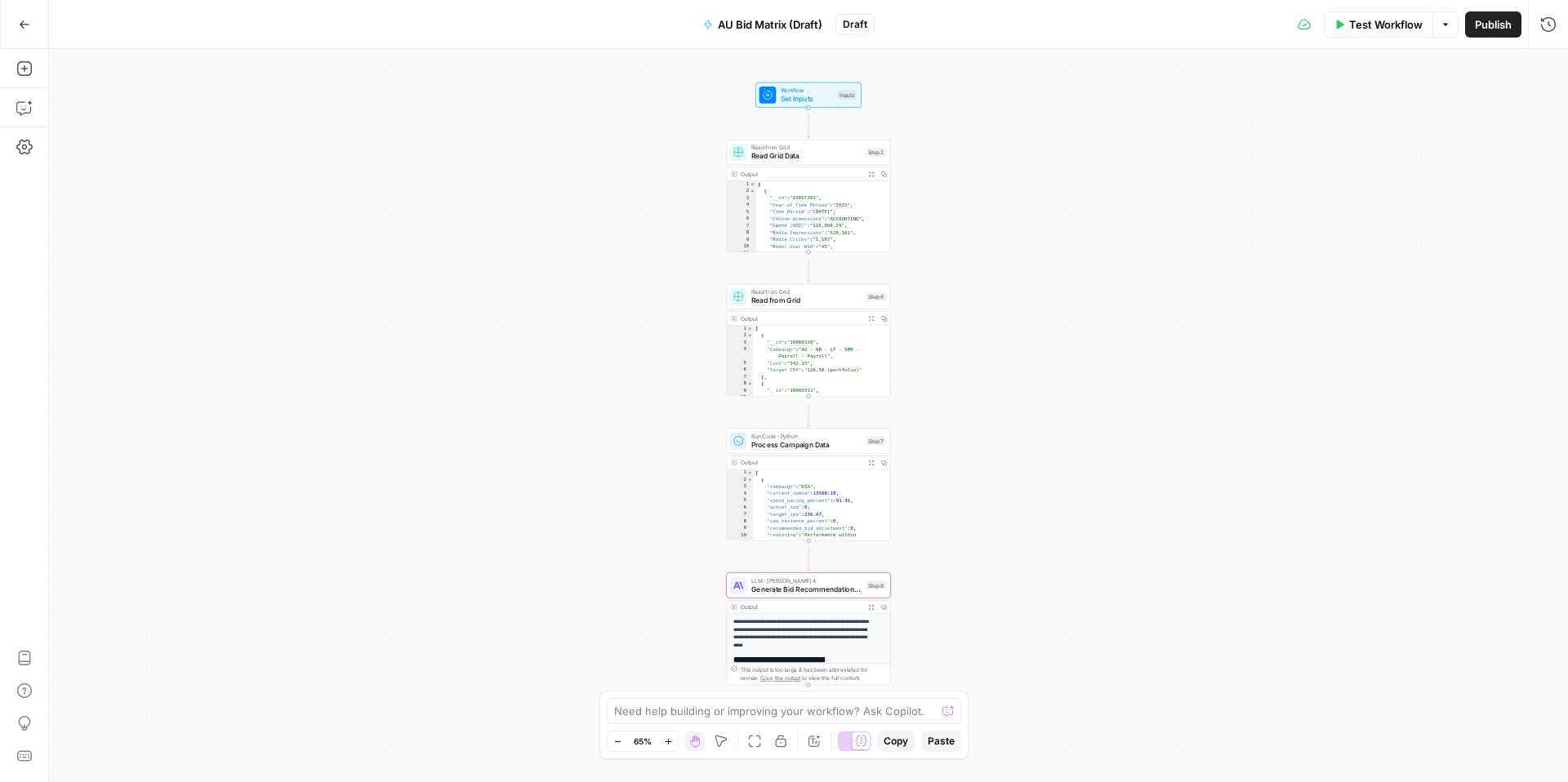
type textarea "*"
click at [809, 209] on div "[ { "__id" : "10057381" , "Year of Time Period" : "2025" , "Time Period" : "[DA…" at bounding box center [820, 222] width 127 height 82
click at [812, 151] on span "Read from Grid" at bounding box center [807, 147] width 110 height 8
type input "SEM AU Monthly Performance.csv"
type input "AU Paid Search Monthly Performance.csv"
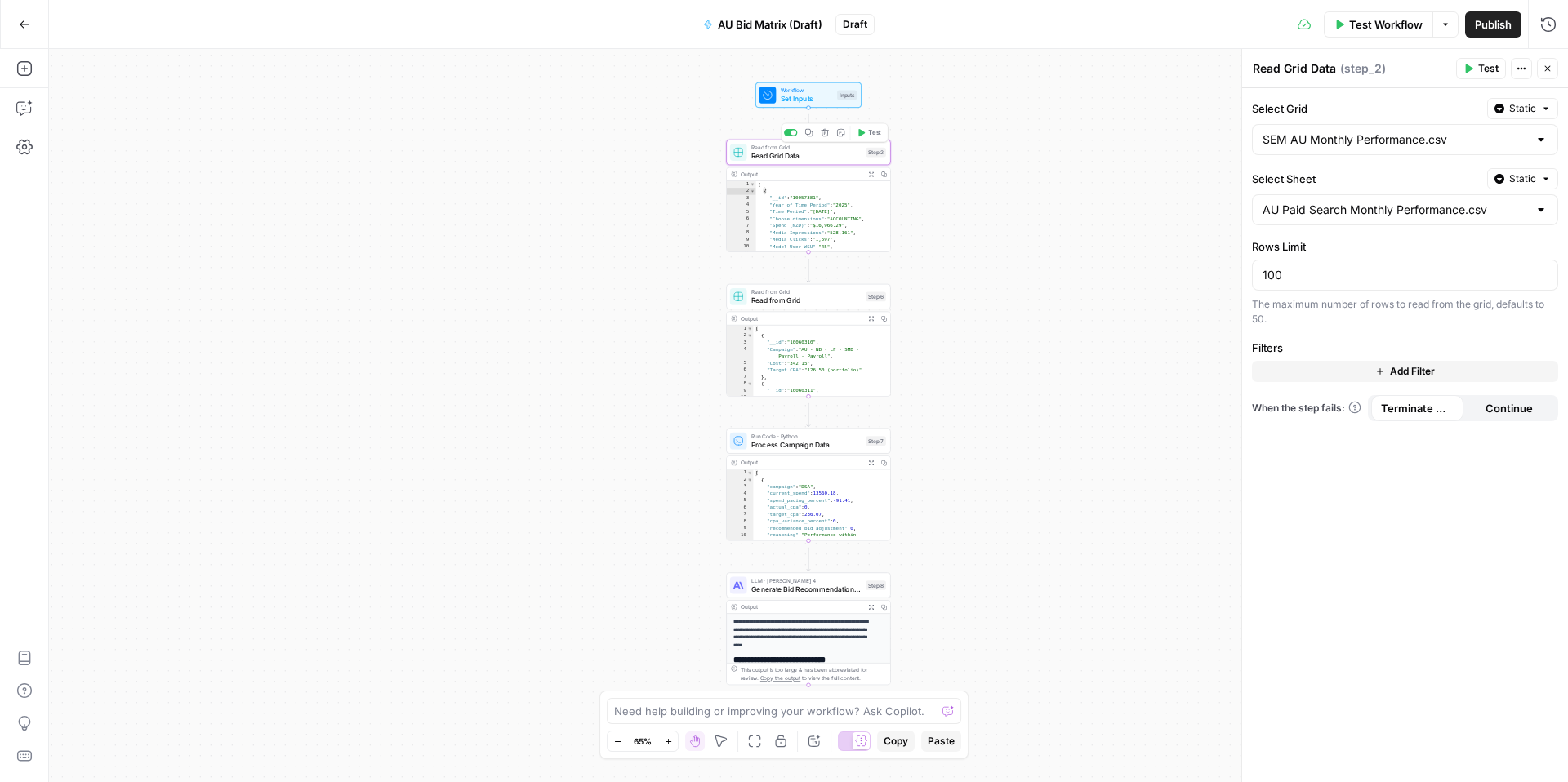
click at [872, 141] on div "Copy step Delete step Add Note Test" at bounding box center [834, 133] width 107 height 19
click at [1479, 76] on span "Test" at bounding box center [1489, 68] width 21 height 15
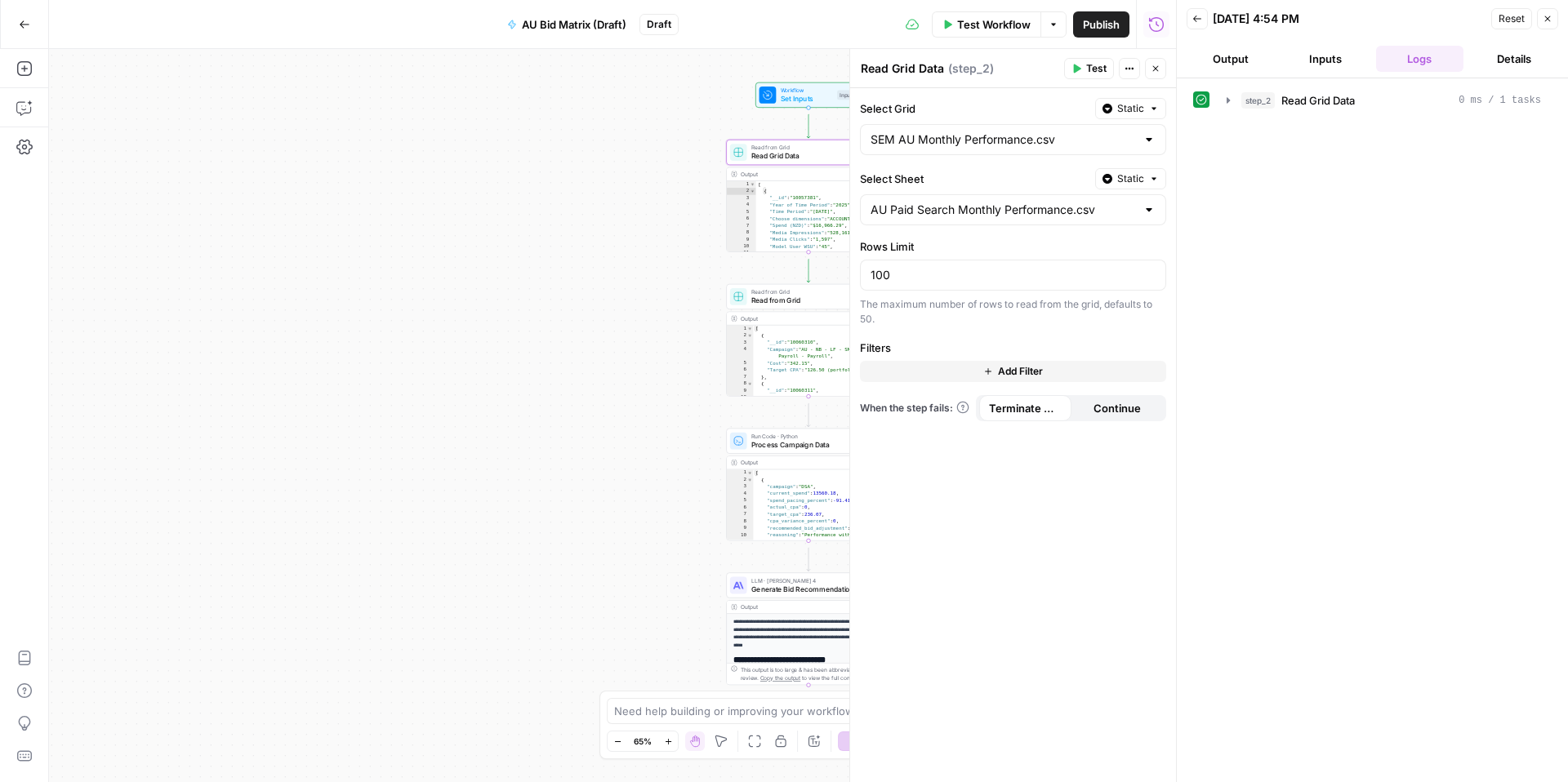
type textarea "**********"
click at [803, 225] on div "[ { "__id" : "10057381" , "Year of Time Period" : "2025" , "Time Period" : "[DA…" at bounding box center [820, 222] width 127 height 82
click at [776, 178] on div "Output" at bounding box center [800, 173] width 121 height 8
click at [751, 176] on div "Output" at bounding box center [800, 173] width 121 height 8
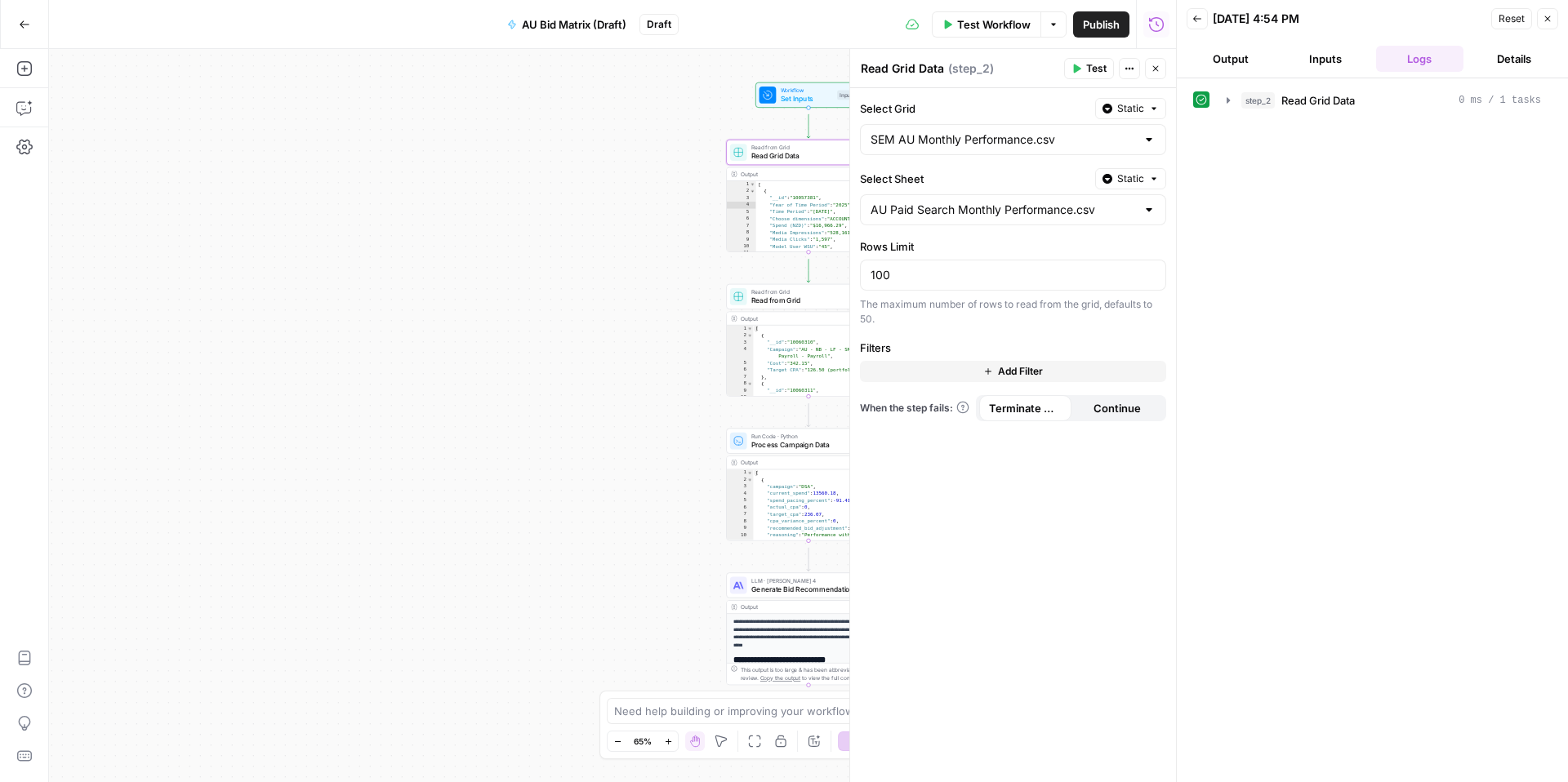
click at [1209, 71] on button "Output" at bounding box center [1232, 59] width 88 height 26
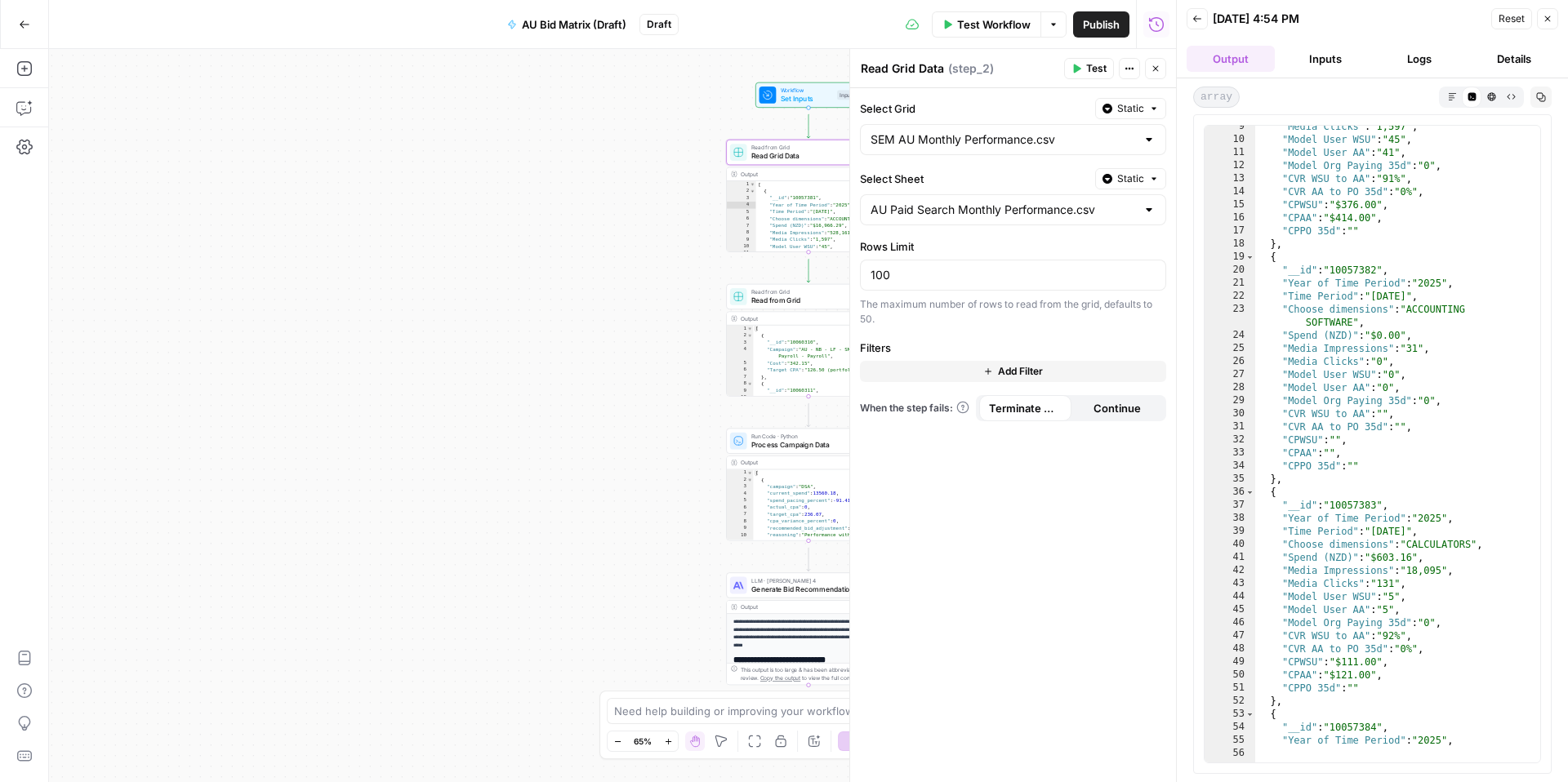
scroll to position [442, 0]
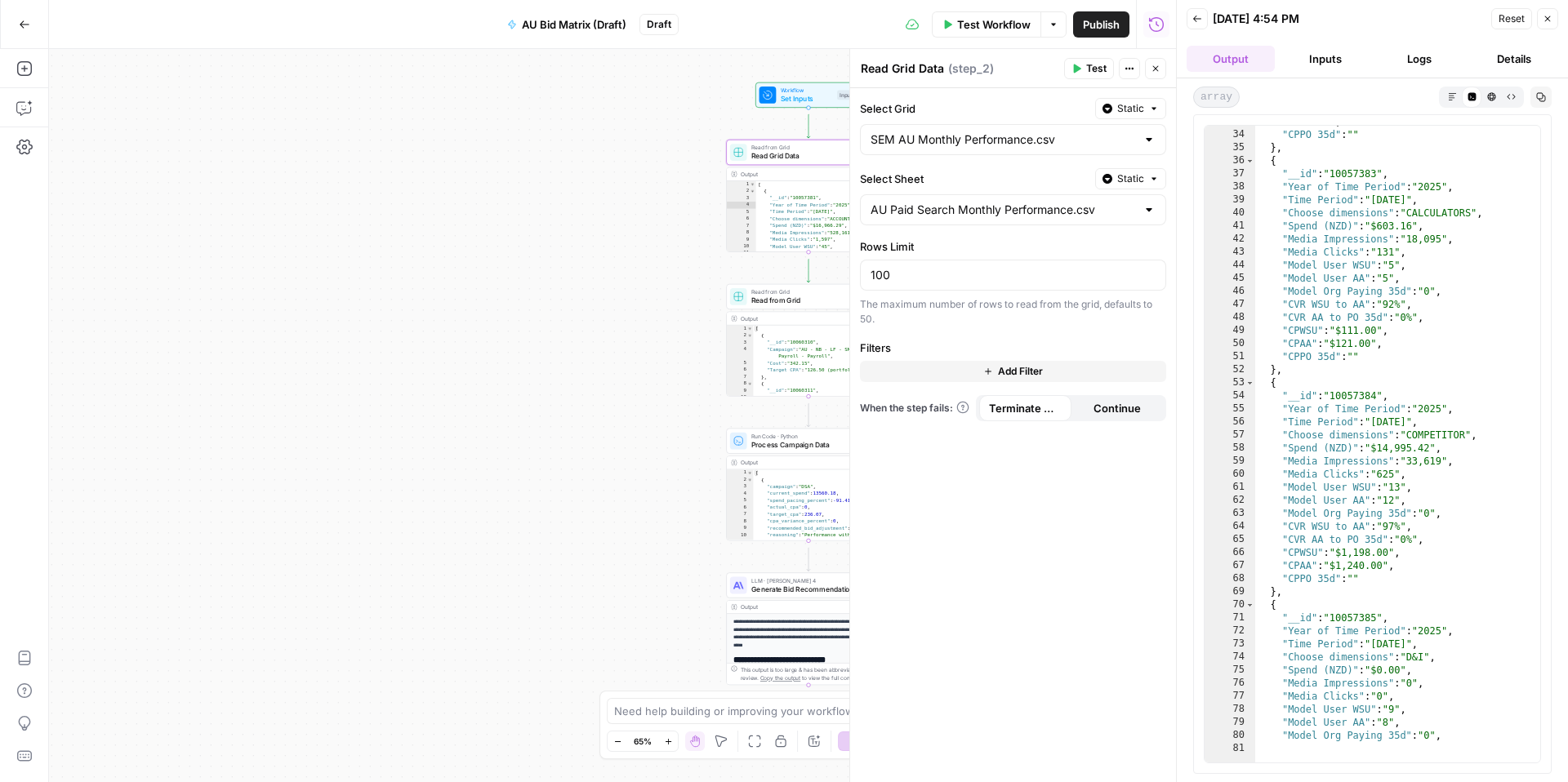
click at [1548, 22] on button "Close" at bounding box center [1548, 18] width 21 height 21
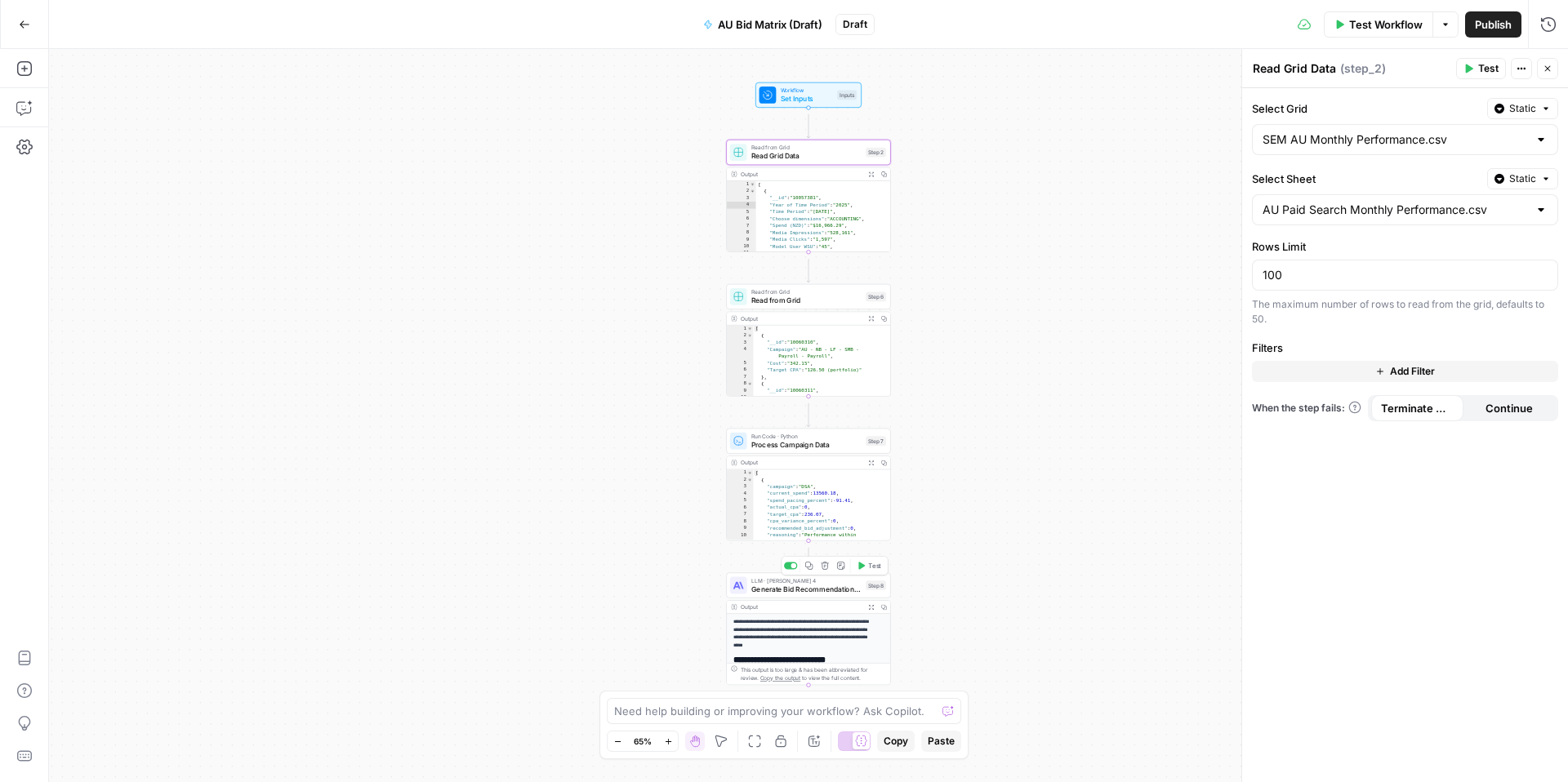
click at [785, 592] on span "Generate Bid Recommendations Analysis" at bounding box center [807, 589] width 110 height 10
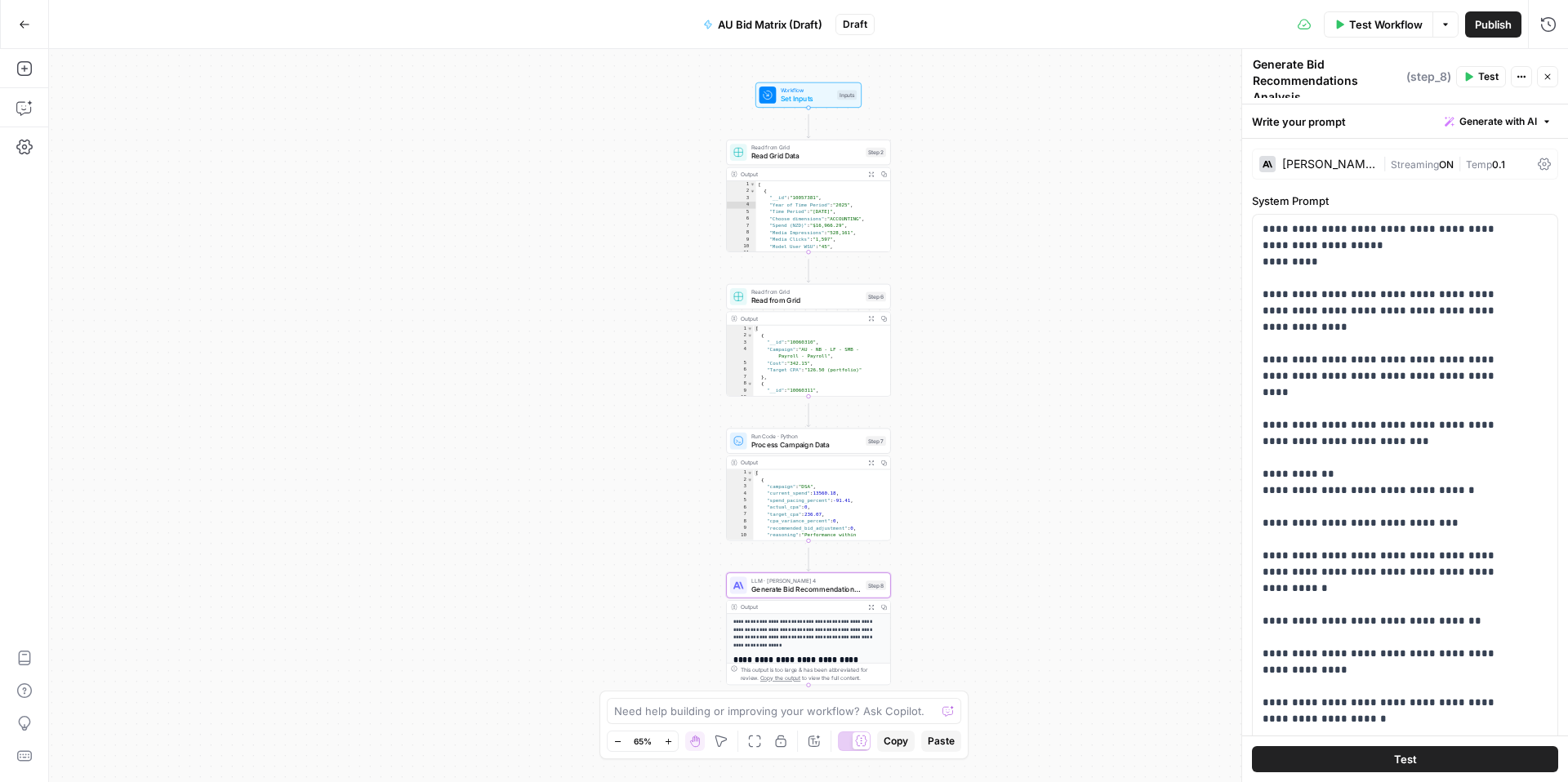
click at [29, 23] on span "Go Back" at bounding box center [29, 23] width 1 height 1
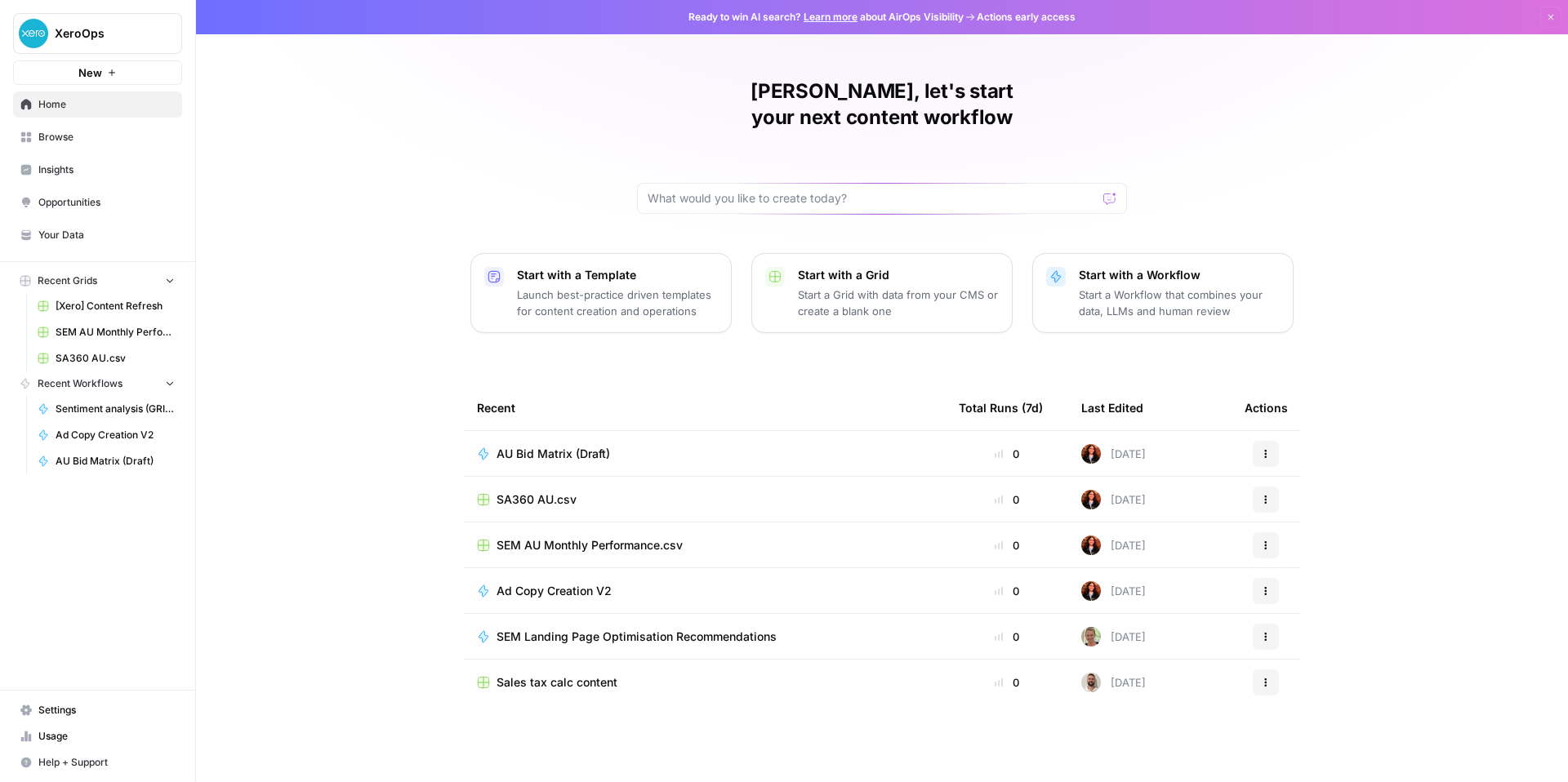
scroll to position [89, 0]
click at [497, 508] on span "SA360 AU.csv" at bounding box center [537, 499] width 80 height 16
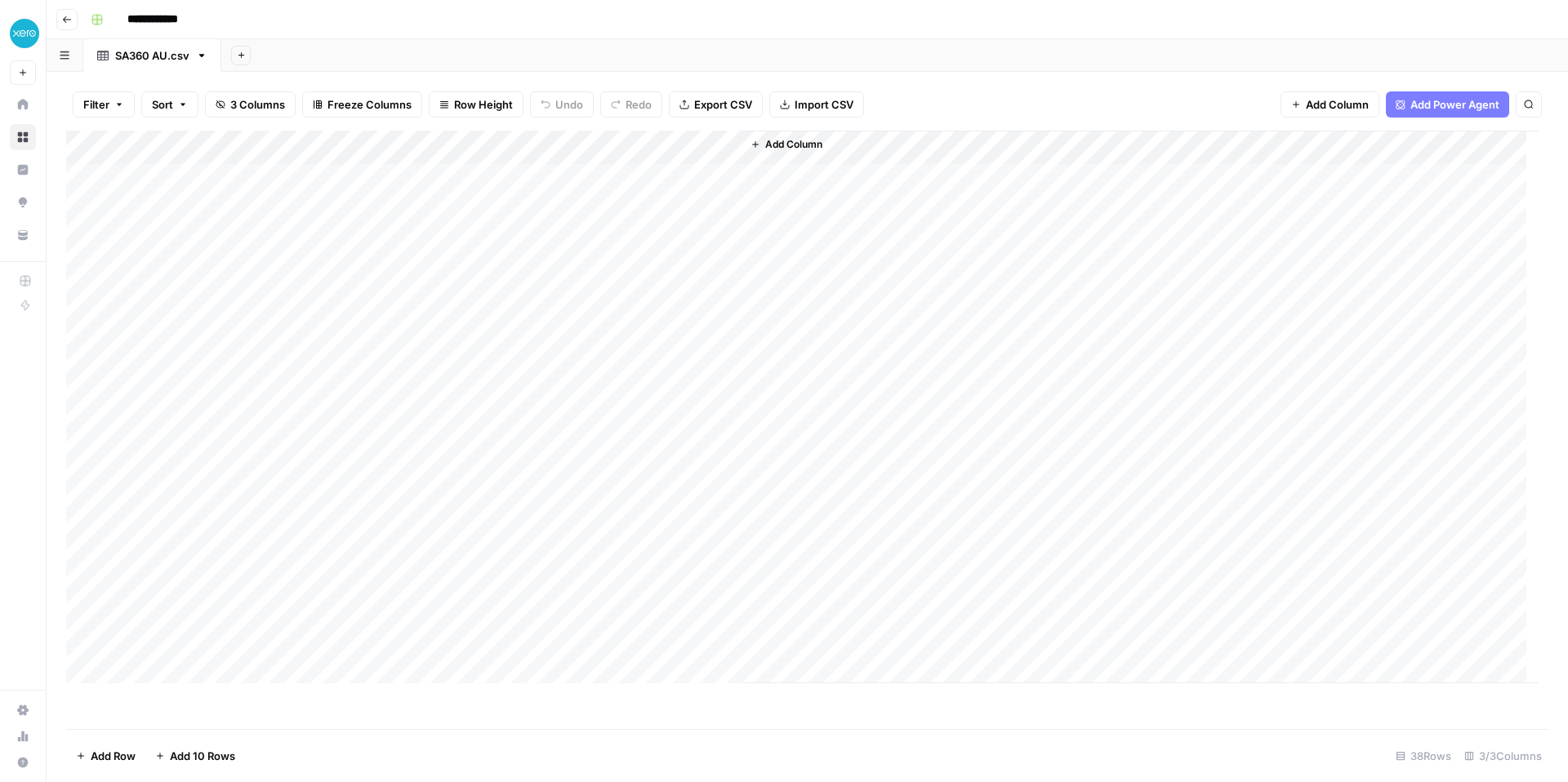
scroll to position [563, 0]
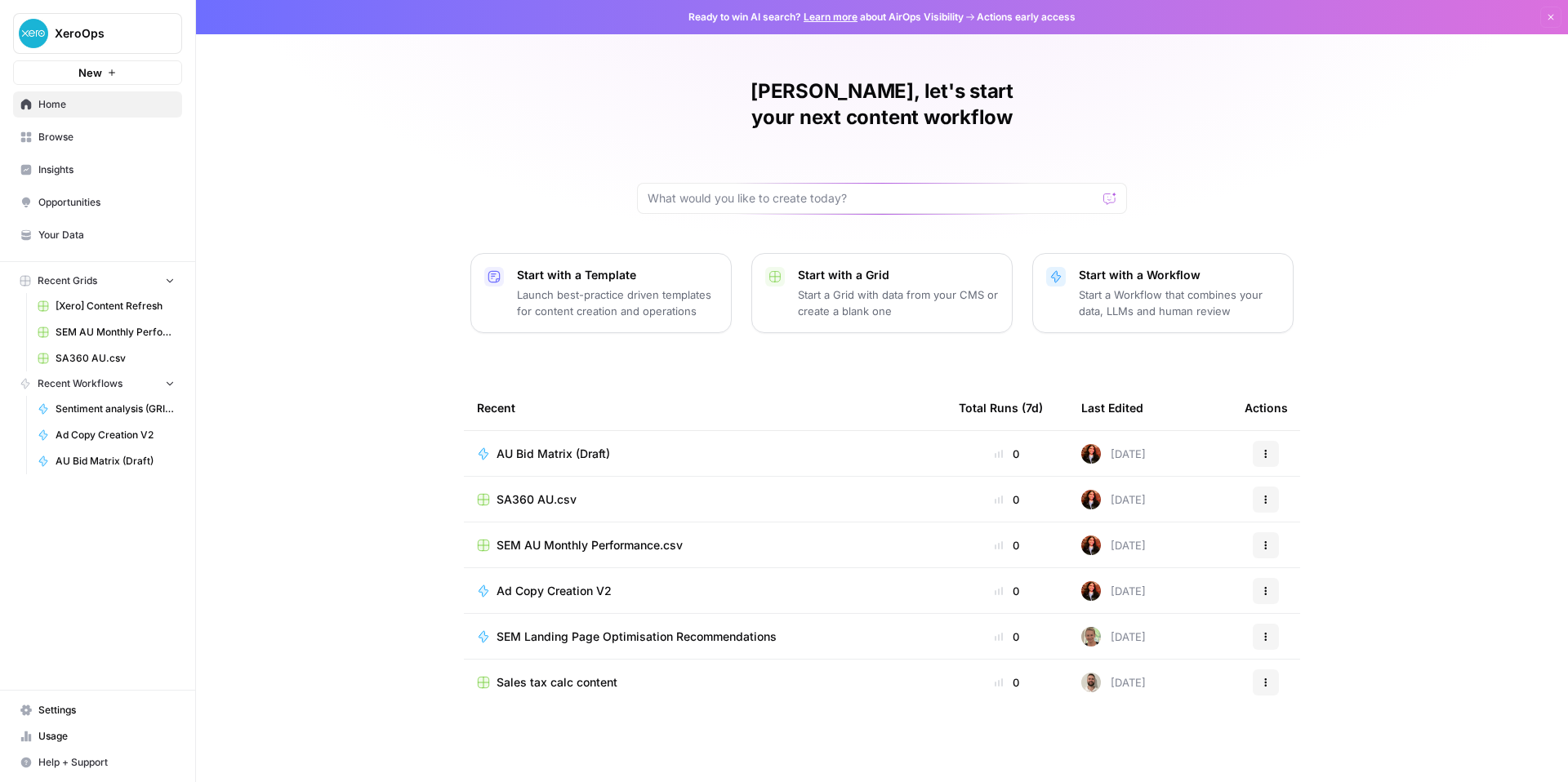
click at [497, 554] on span "SEM AU Monthly Performance.csv" at bounding box center [590, 545] width 186 height 16
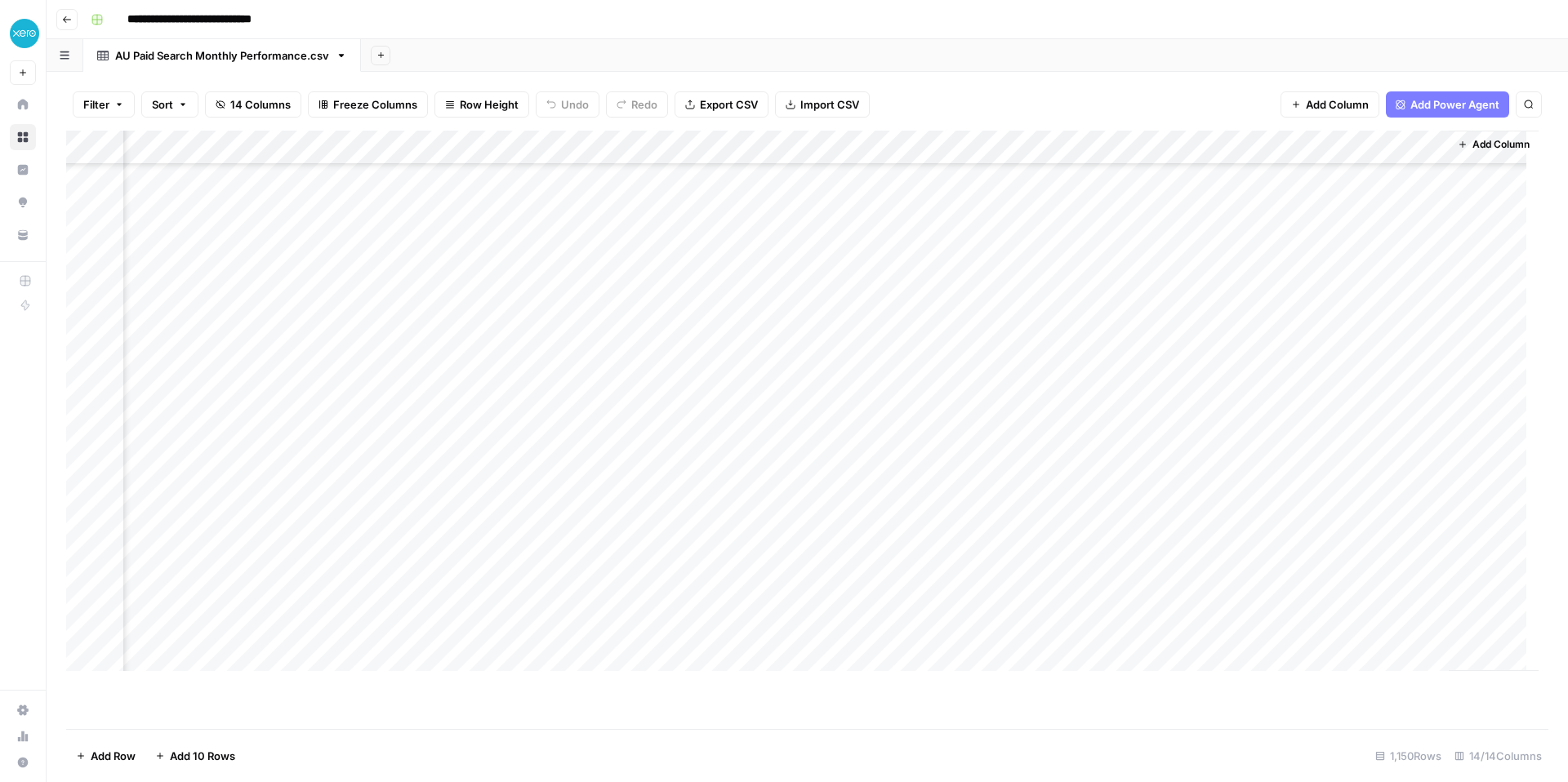
scroll to position [1070, 855]
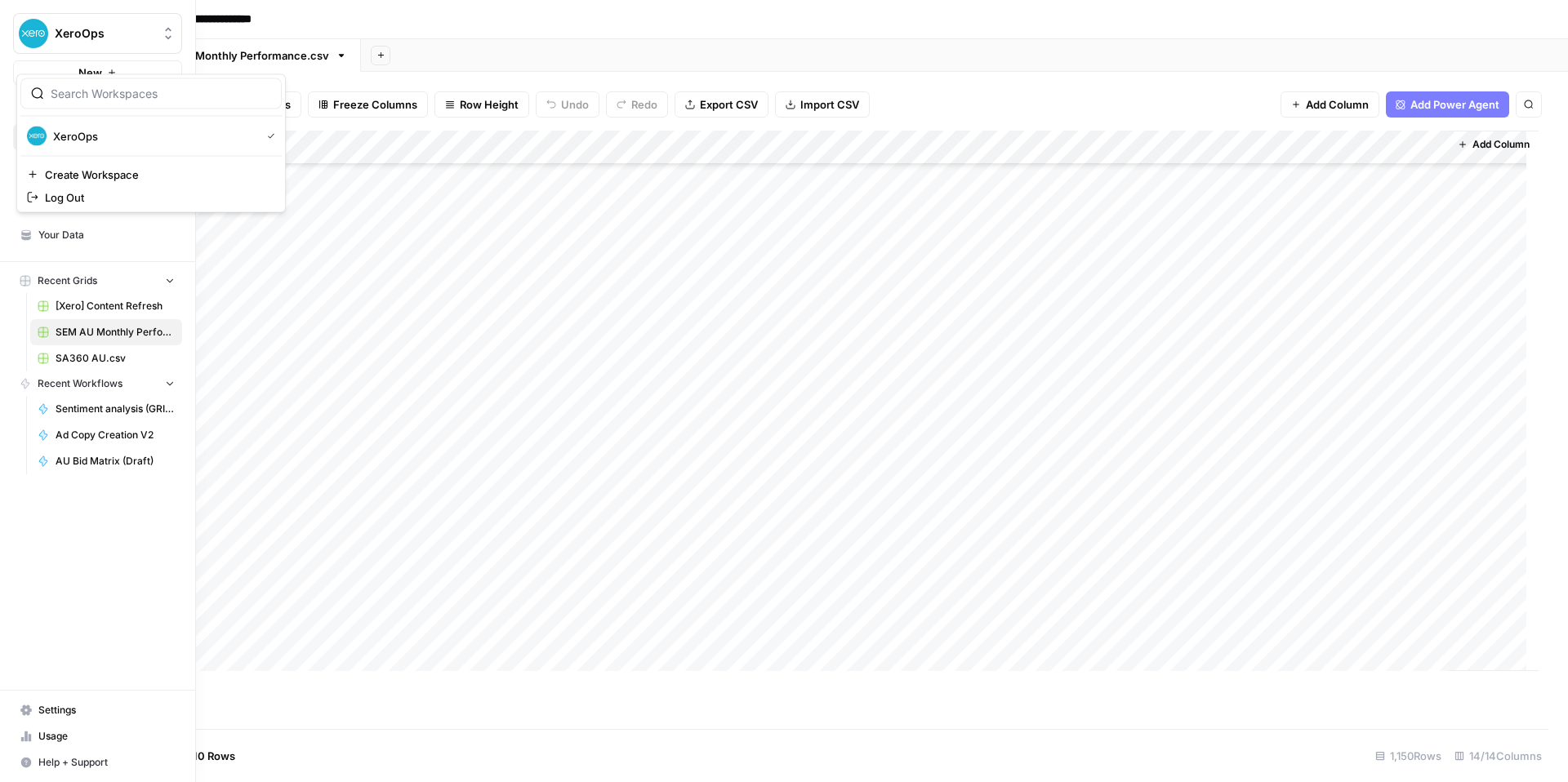
click at [79, 42] on span "XeroOps" at bounding box center [104, 33] width 99 height 16
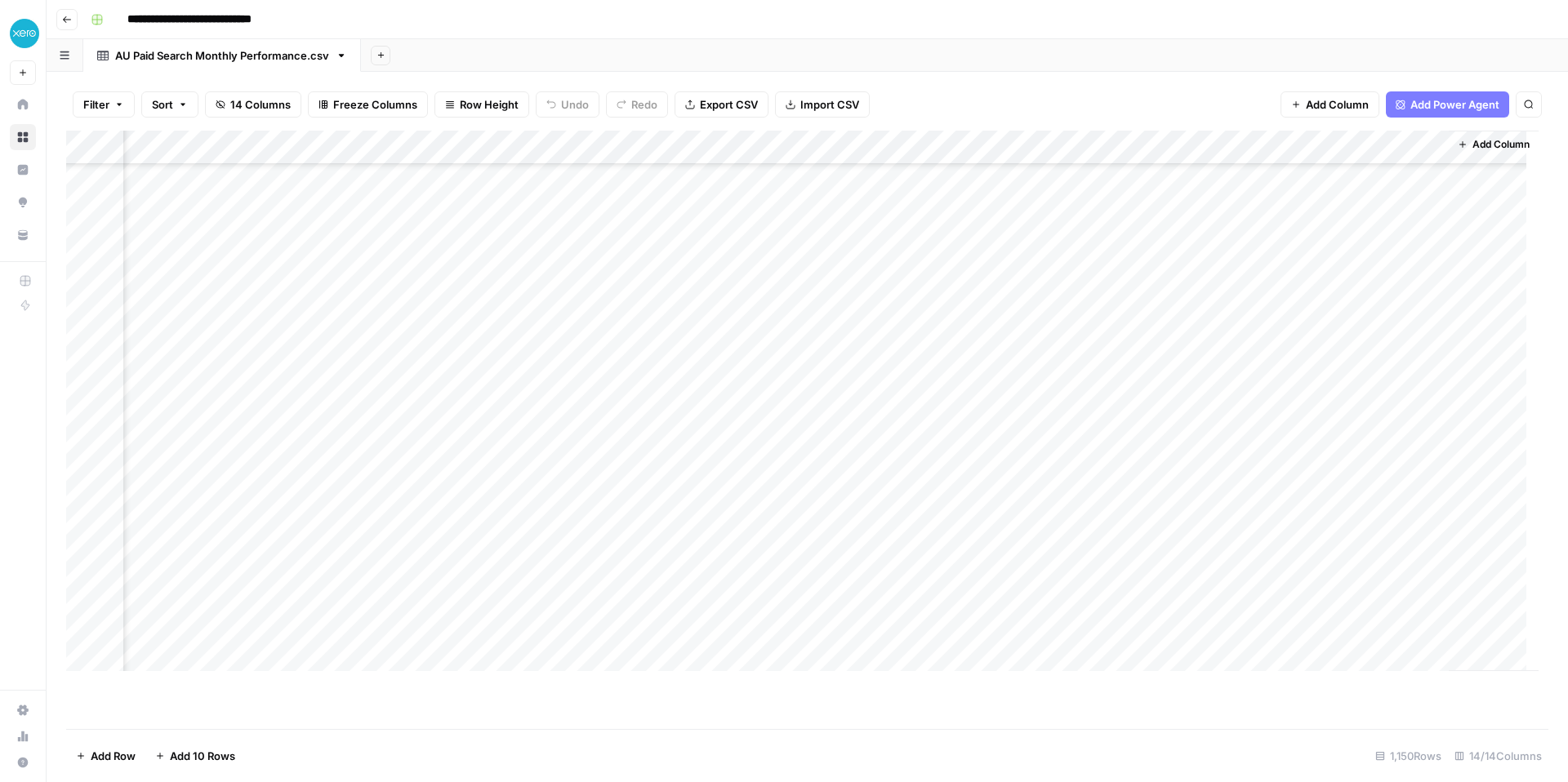
click at [71, 23] on icon "button" at bounding box center [67, 20] width 8 height 7
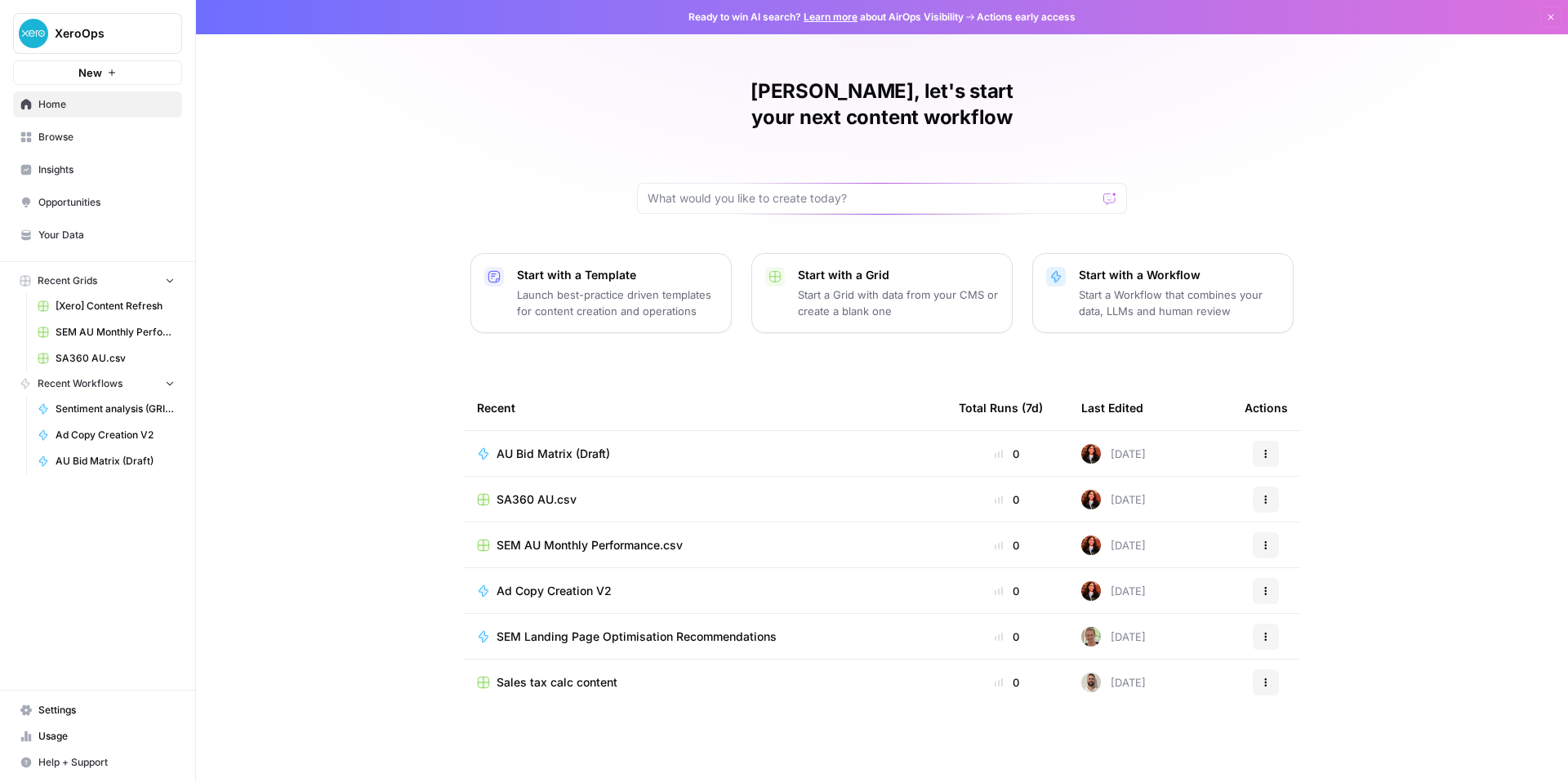
click at [498, 462] on span "AU Bid Matrix (Draft)" at bounding box center [553, 453] width 114 height 16
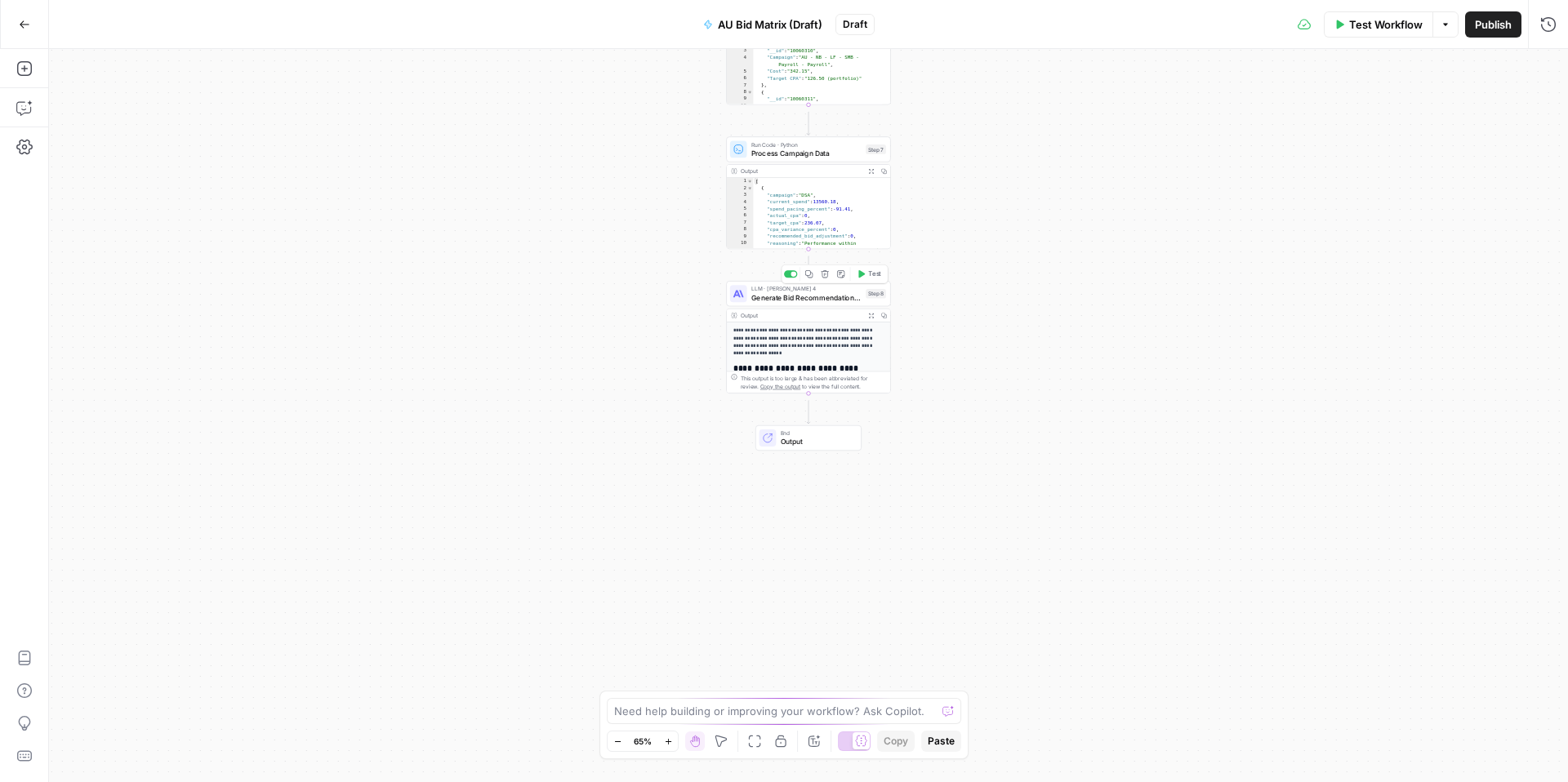
click at [840, 303] on span "Generate Bid Recommendations Analysis" at bounding box center [807, 297] width 110 height 10
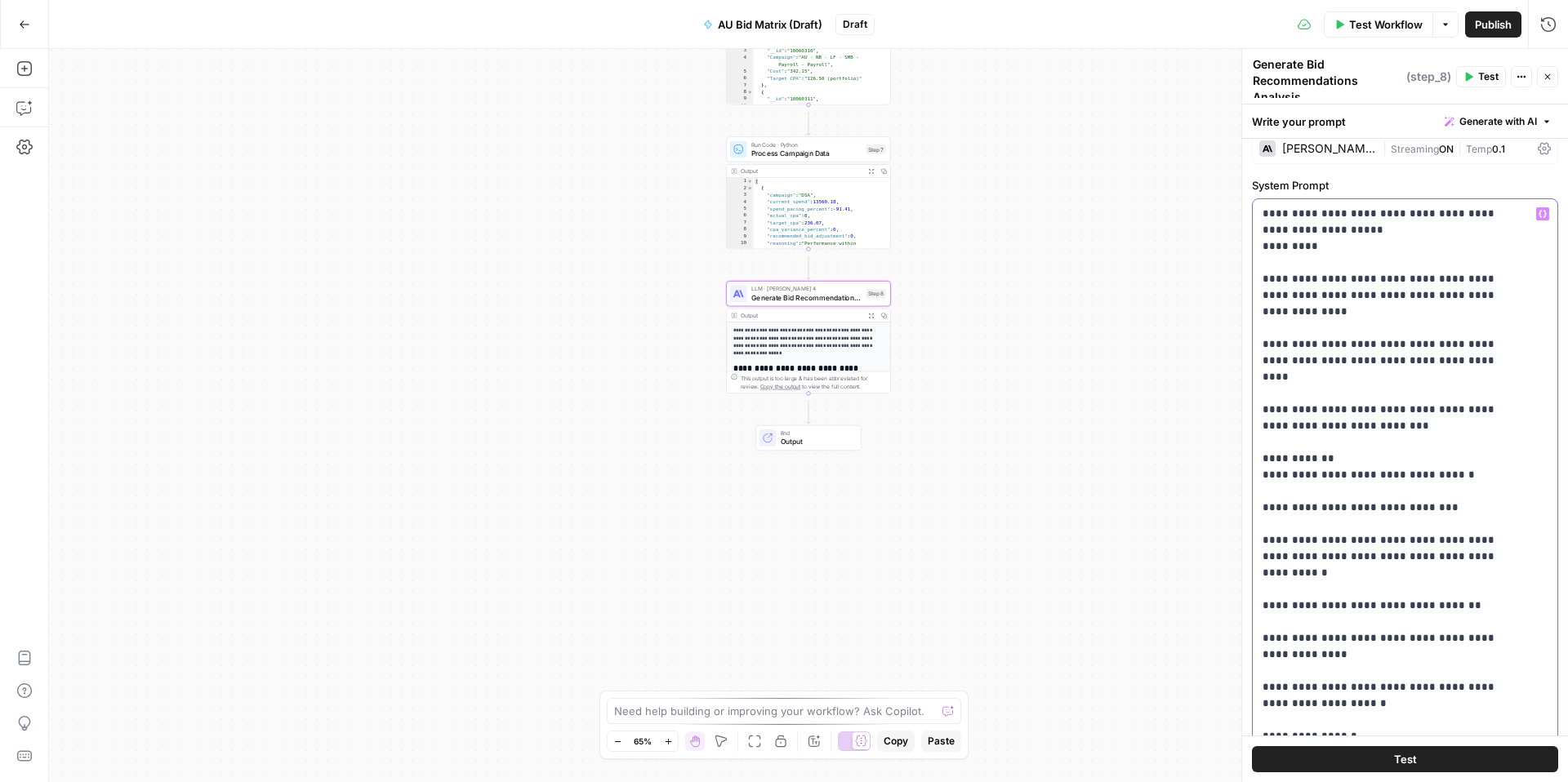
scroll to position [17, 0]
drag, startPoint x: 1269, startPoint y: 255, endPoint x: 1441, endPoint y: 689, distance: 466.8
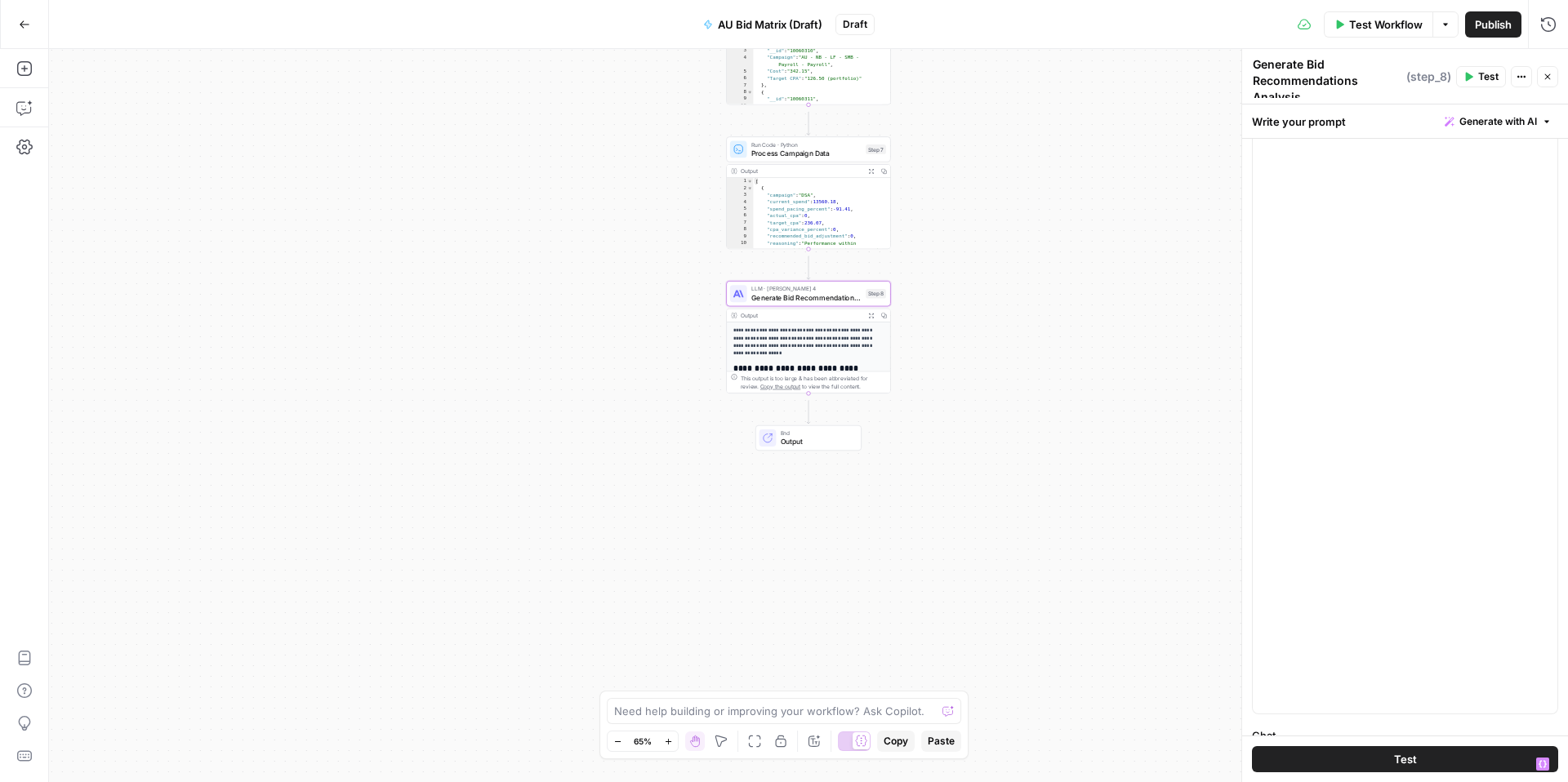
scroll to position [0, 0]
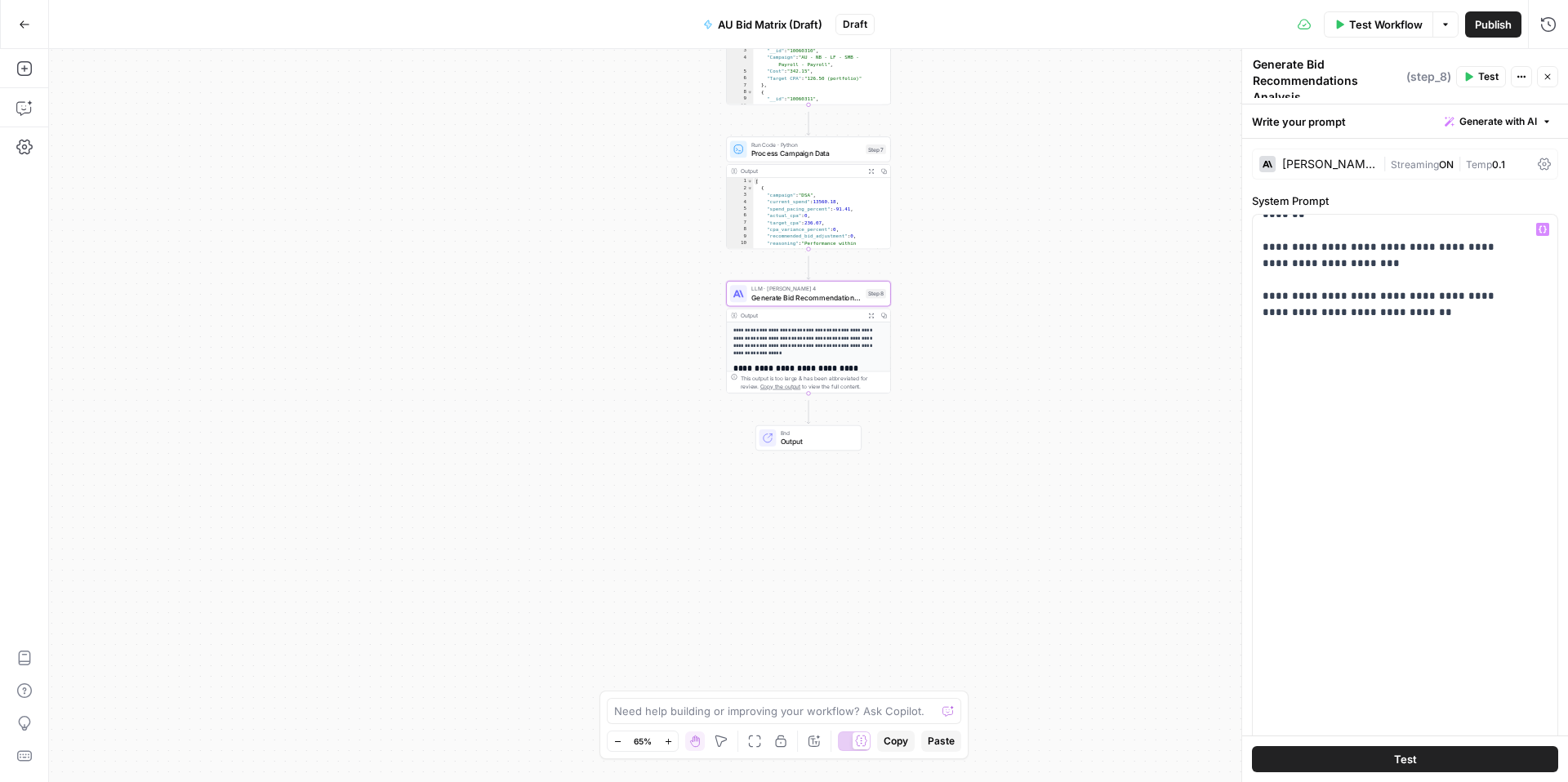
drag, startPoint x: 1467, startPoint y: 452, endPoint x: 1246, endPoint y: 258, distance: 294.1
click at [1246, 258] on div "**********" at bounding box center [1405, 416] width 327 height 733
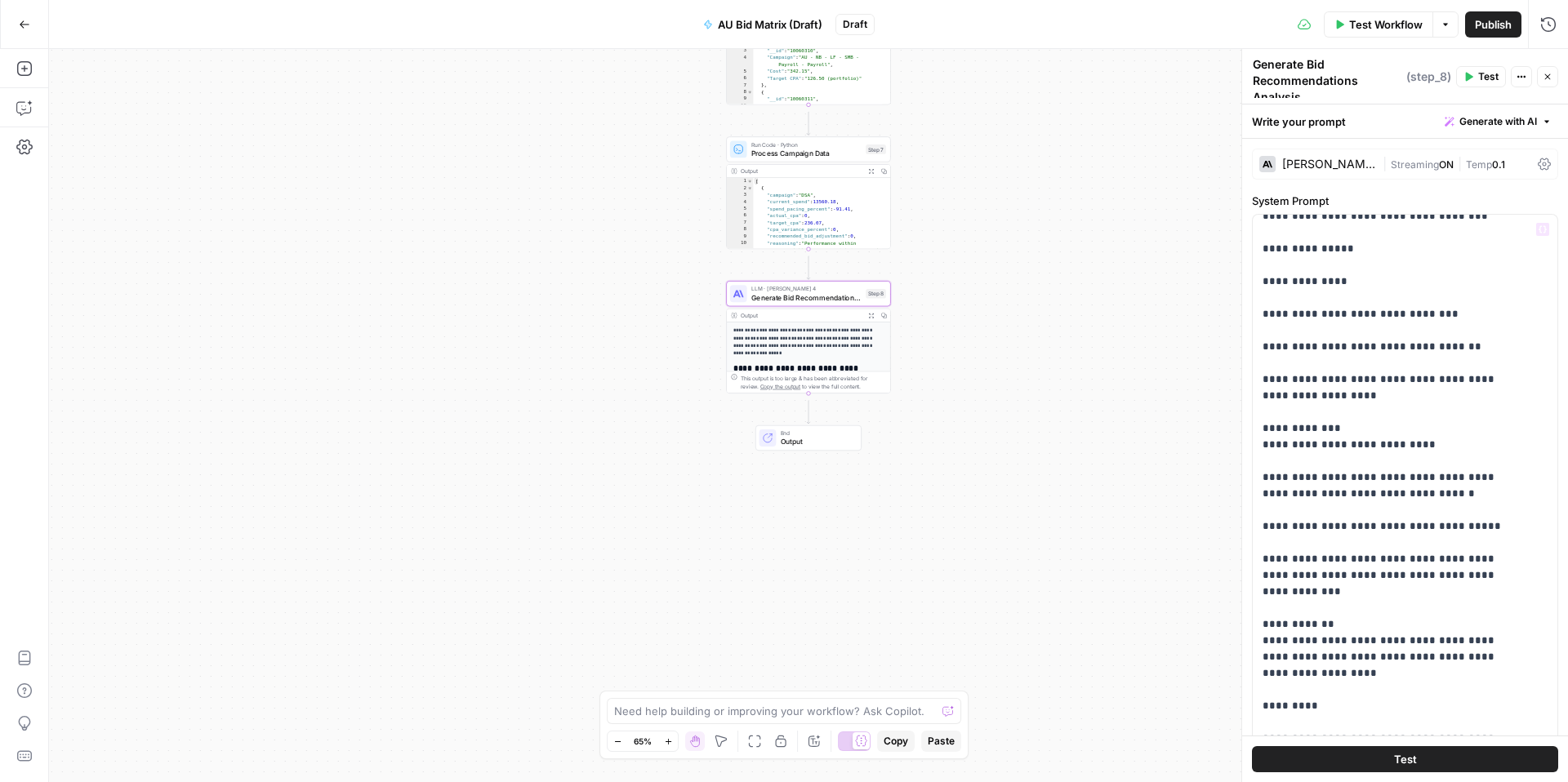
scroll to position [1051, 0]
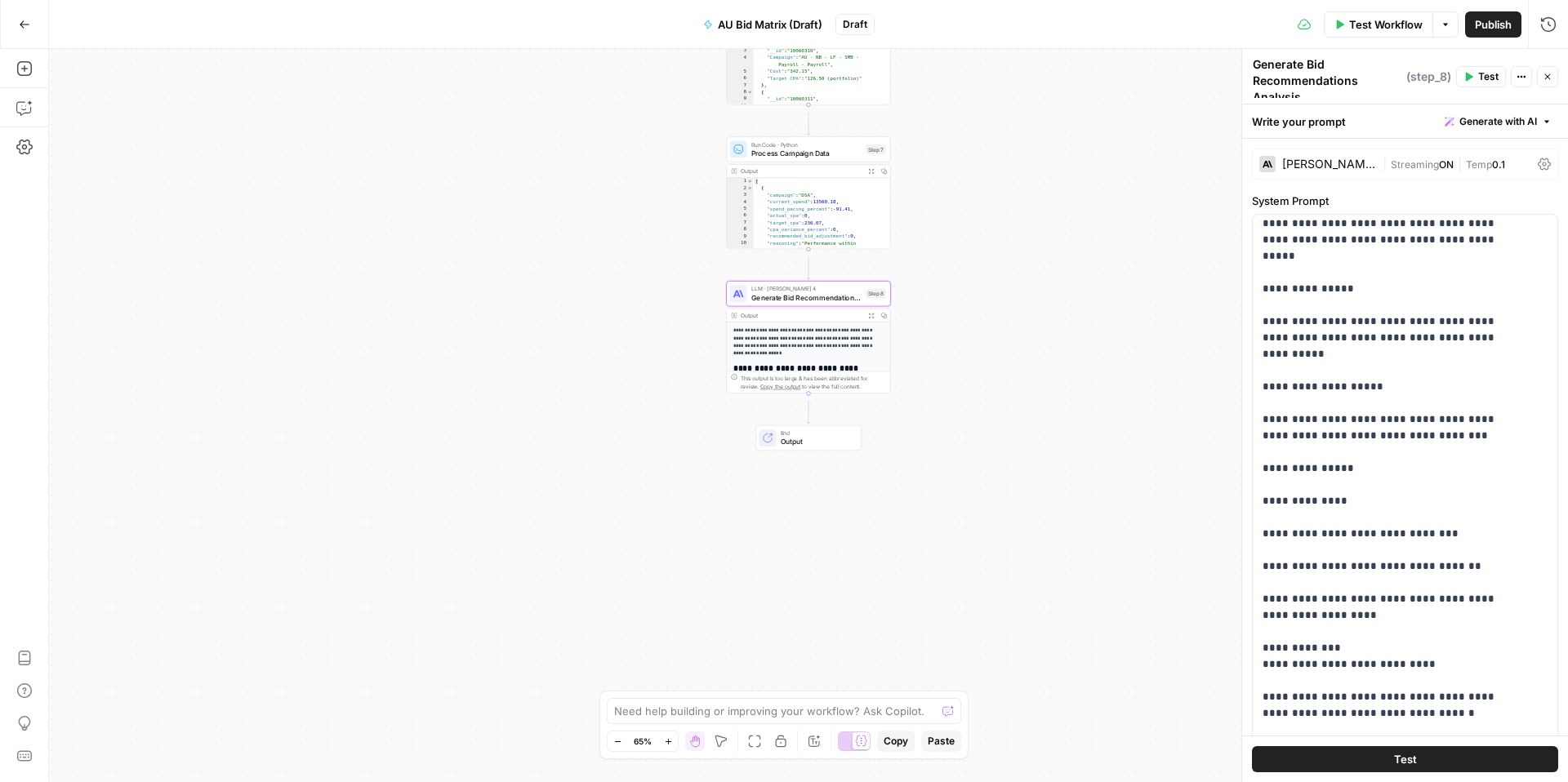
click at [1334, 124] on div "Write your prompt Generate with AI" at bounding box center [1406, 121] width 326 height 34
click at [1460, 126] on span "Generate with AI" at bounding box center [1498, 121] width 77 height 15
click at [1384, 219] on div "Improve your existing prompt" at bounding box center [1420, 212] width 136 height 15
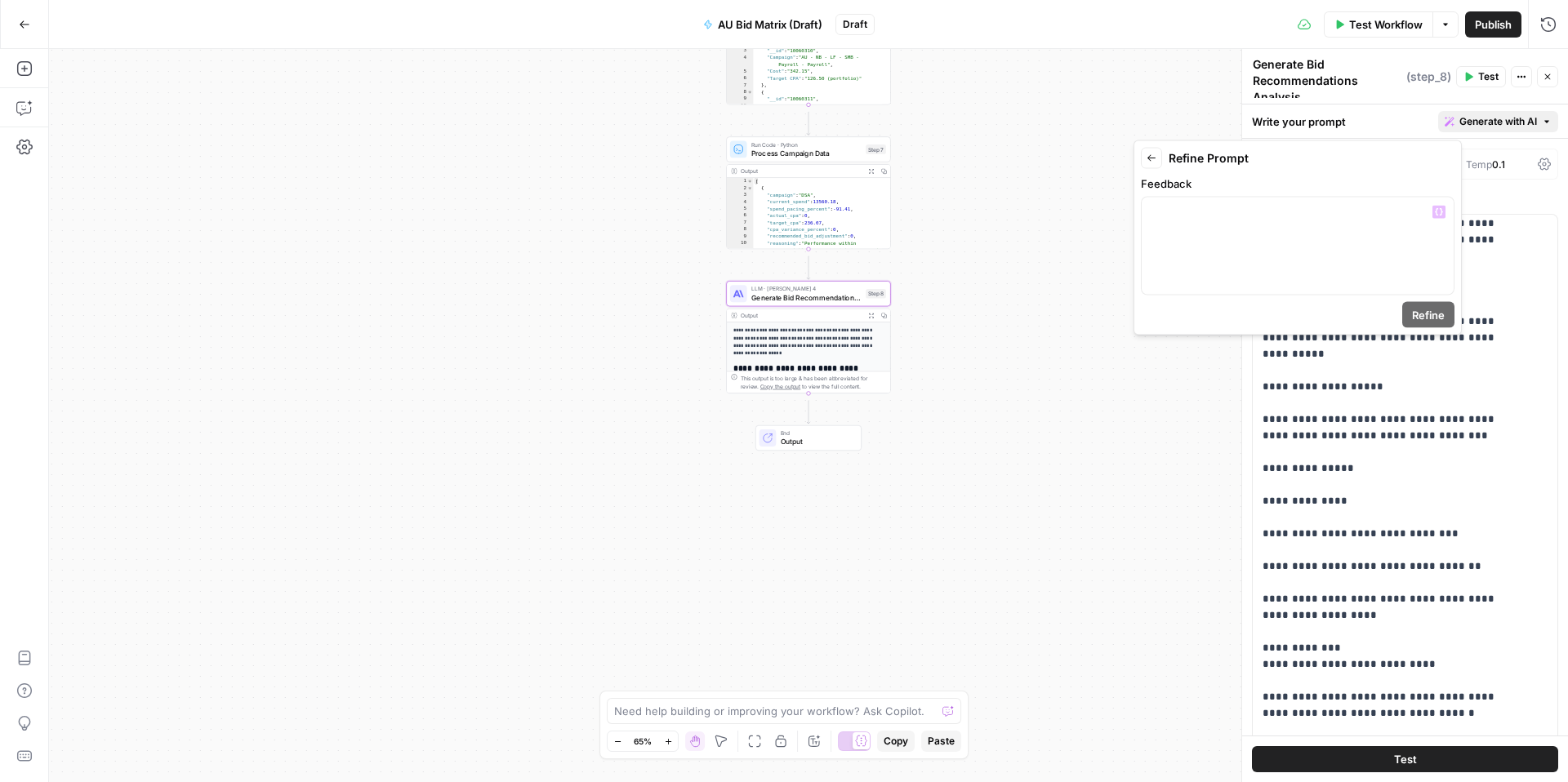
click at [1148, 155] on button "Back" at bounding box center [1152, 158] width 21 height 21
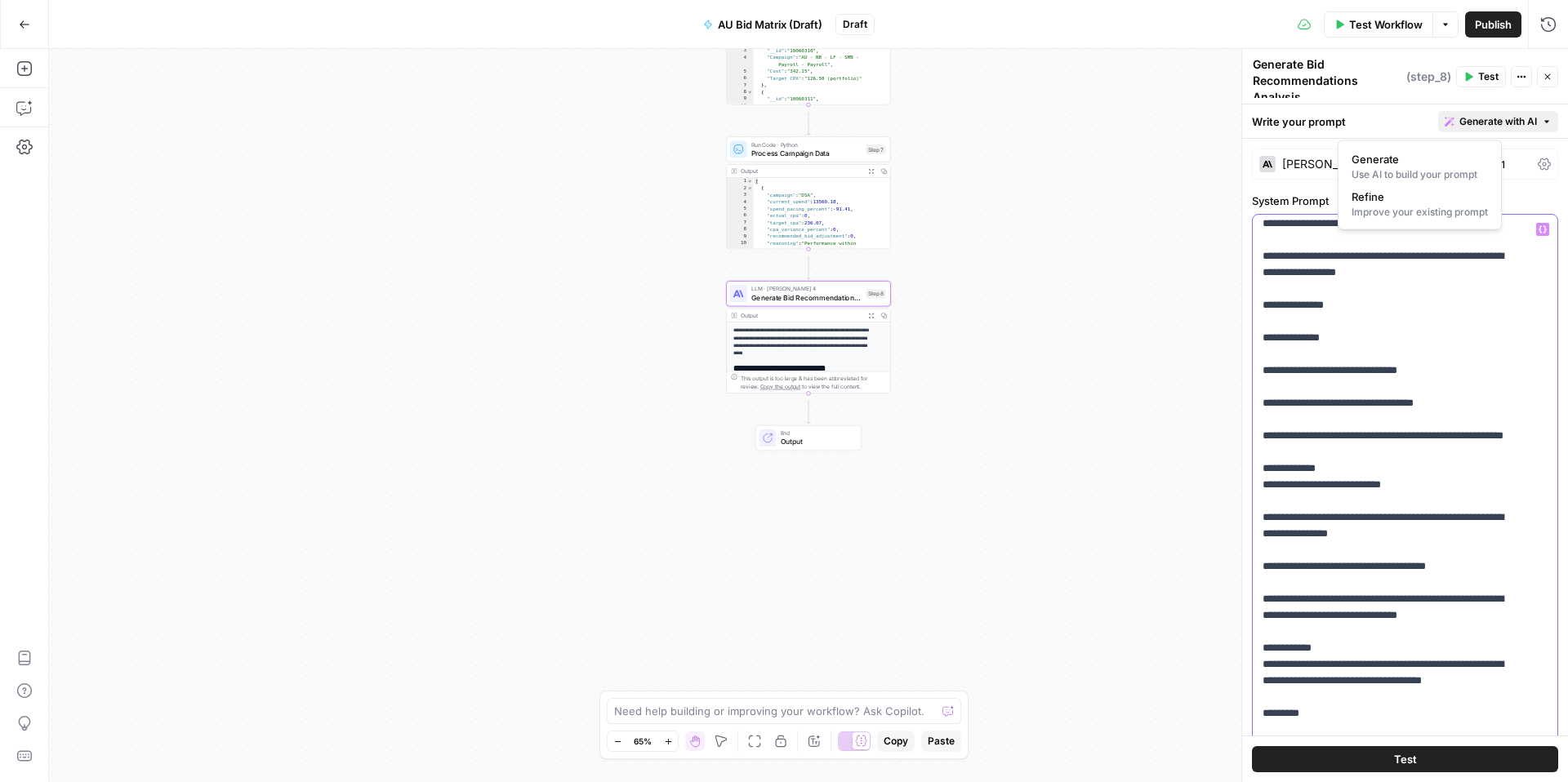
click at [1270, 253] on p "**********" at bounding box center [1388, 415] width 251 height 2491
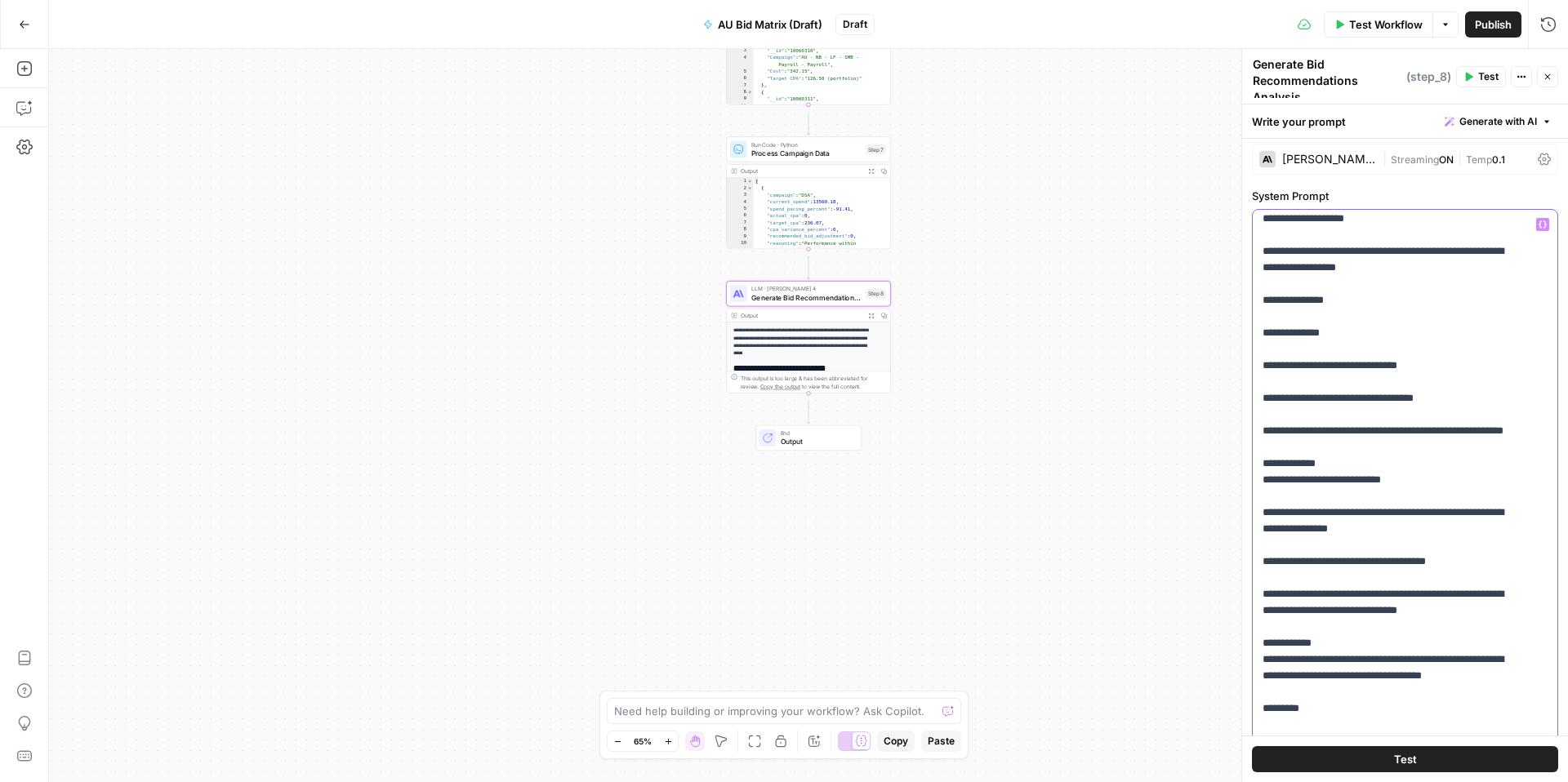
scroll to position [7, 0]
drag, startPoint x: 1265, startPoint y: 249, endPoint x: 1425, endPoint y: 687, distance: 466.3
click at [1425, 687] on div "**********" at bounding box center [1397, 554] width 288 height 693
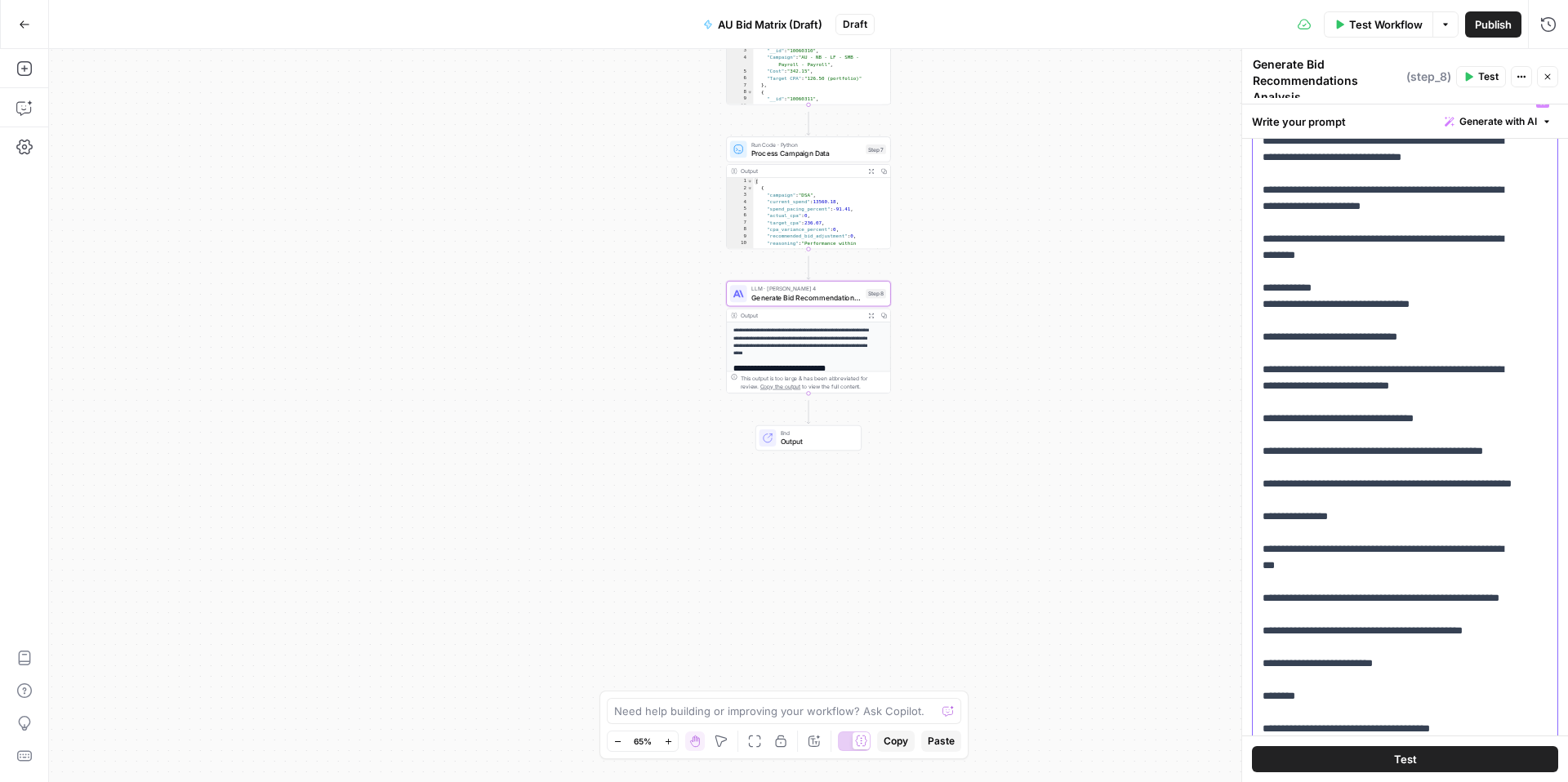
scroll to position [73, 0]
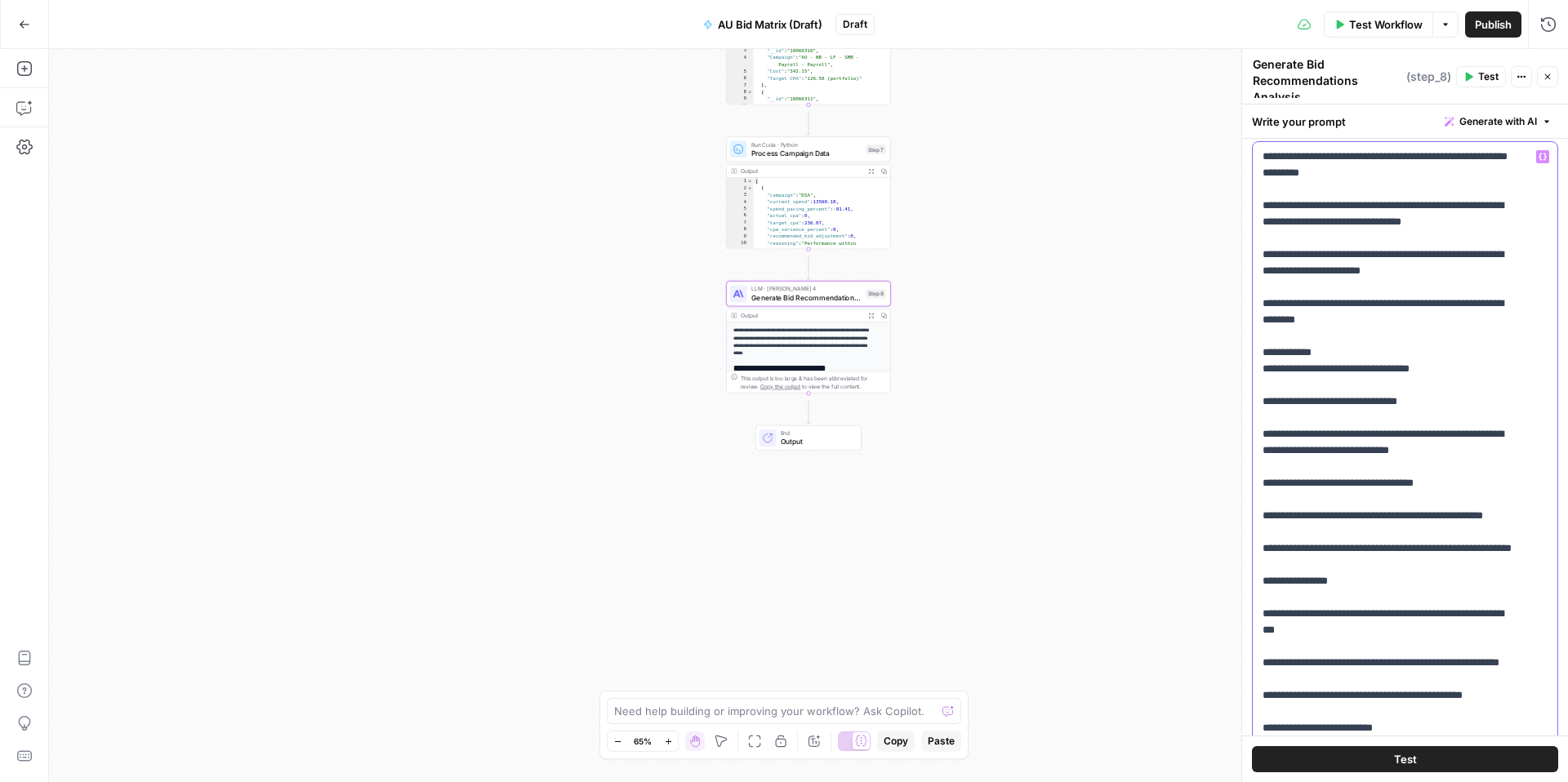
drag, startPoint x: 1378, startPoint y: 440, endPoint x: 1278, endPoint y: 166, distance: 291.7
click at [1278, 166] on div "**********" at bounding box center [1397, 488] width 288 height 693
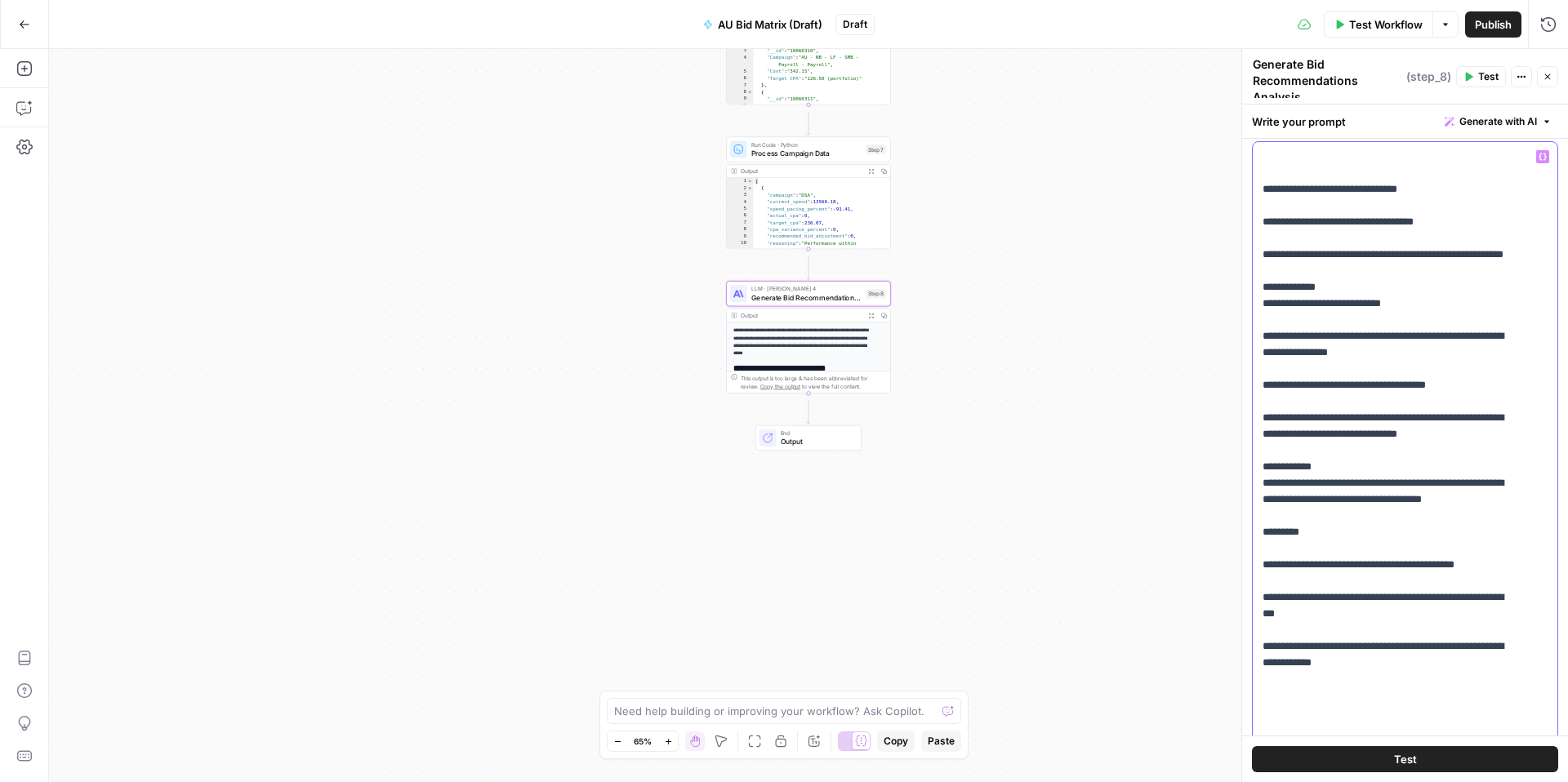
drag, startPoint x: 1416, startPoint y: 415, endPoint x: 1273, endPoint y: 200, distance: 258.2
click at [1273, 200] on p "**********" at bounding box center [1388, 536] width 251 height 776
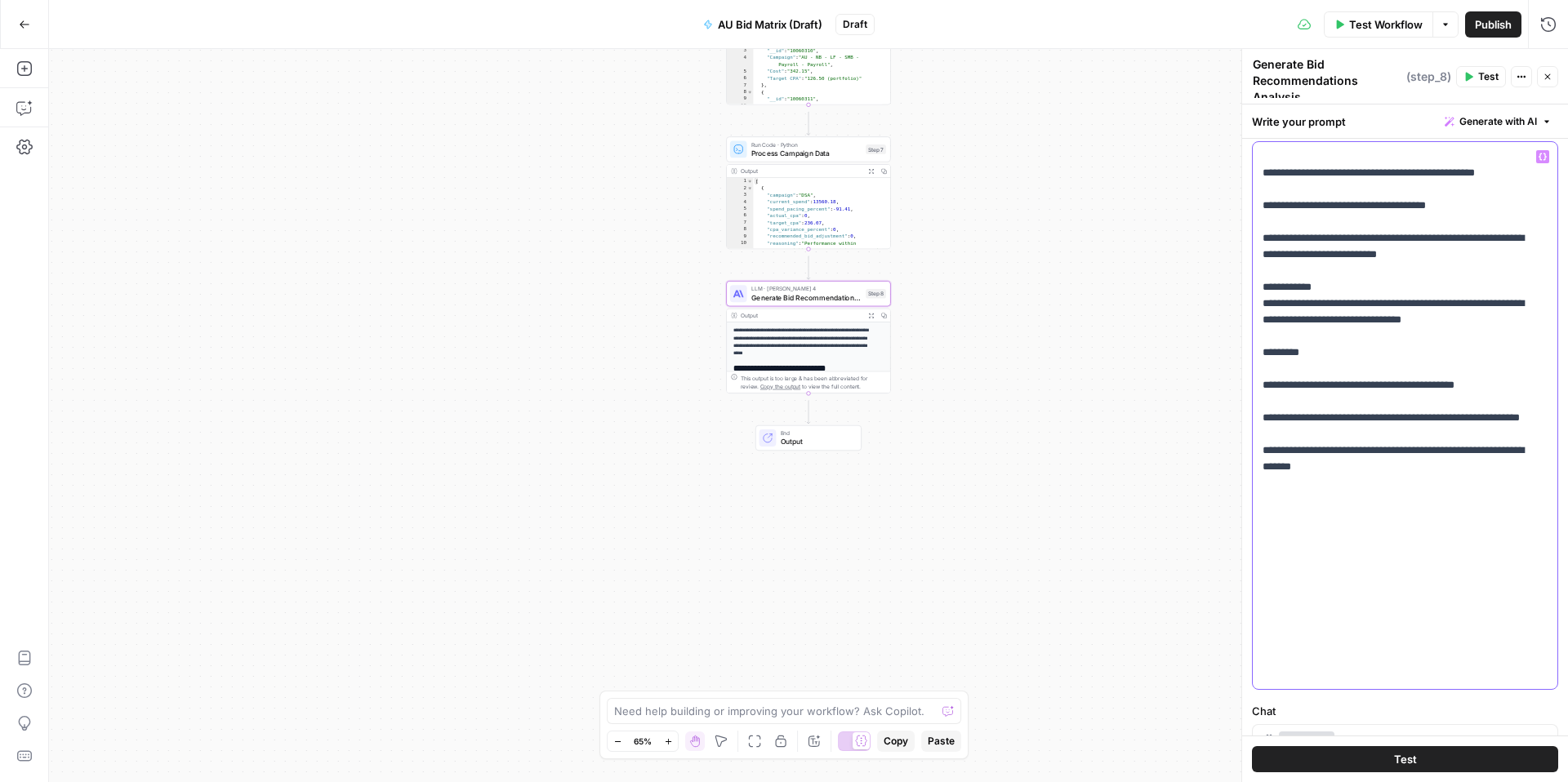
drag, startPoint x: 1421, startPoint y: 589, endPoint x: 1247, endPoint y: 184, distance: 440.8
click at [1247, 184] on div "**********" at bounding box center [1405, 416] width 327 height 733
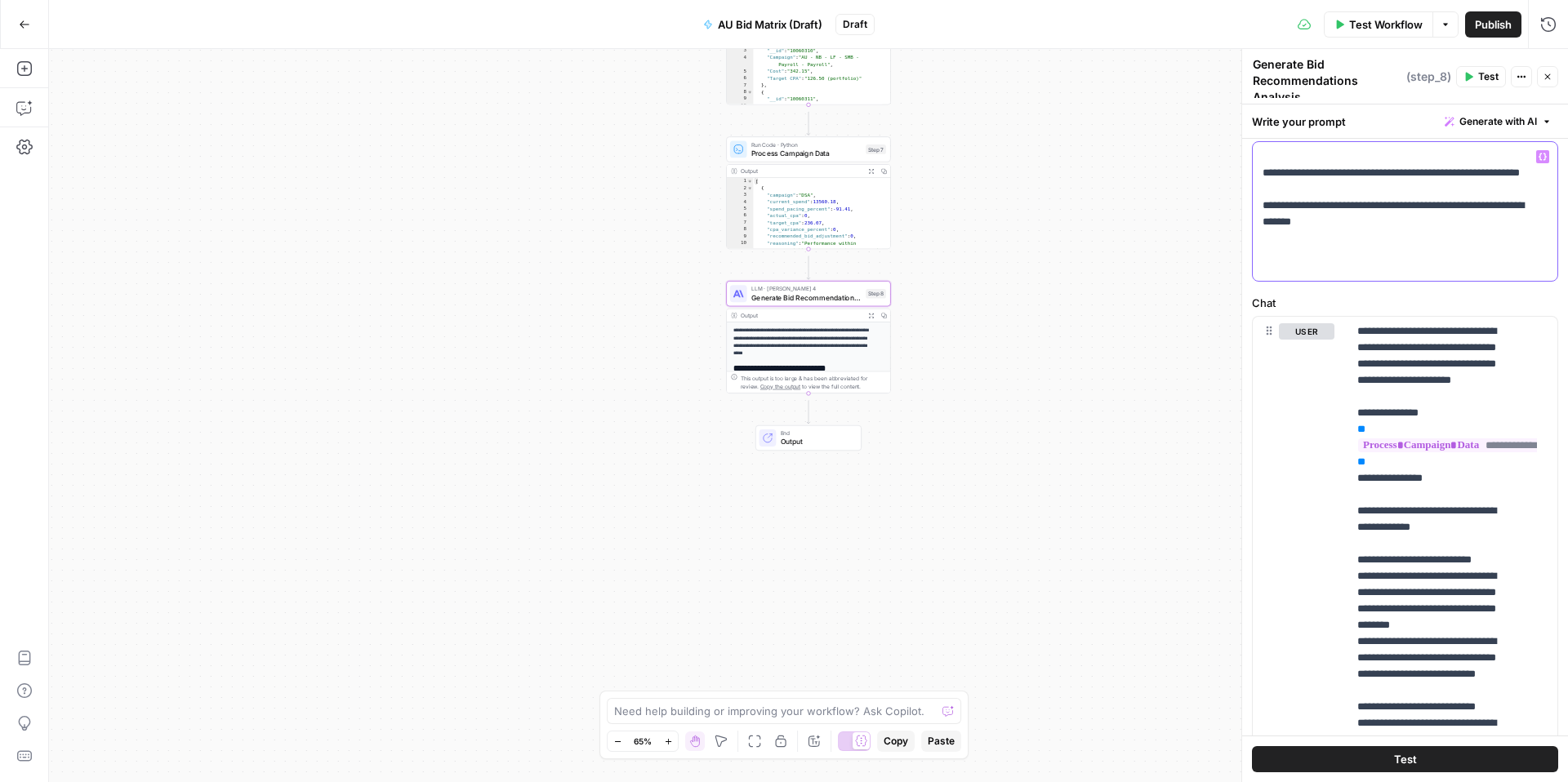
drag, startPoint x: 1539, startPoint y: 283, endPoint x: 1312, endPoint y: 138, distance: 269.4
click at [1312, 134] on div "**********" at bounding box center [1406, 444] width 326 height 678
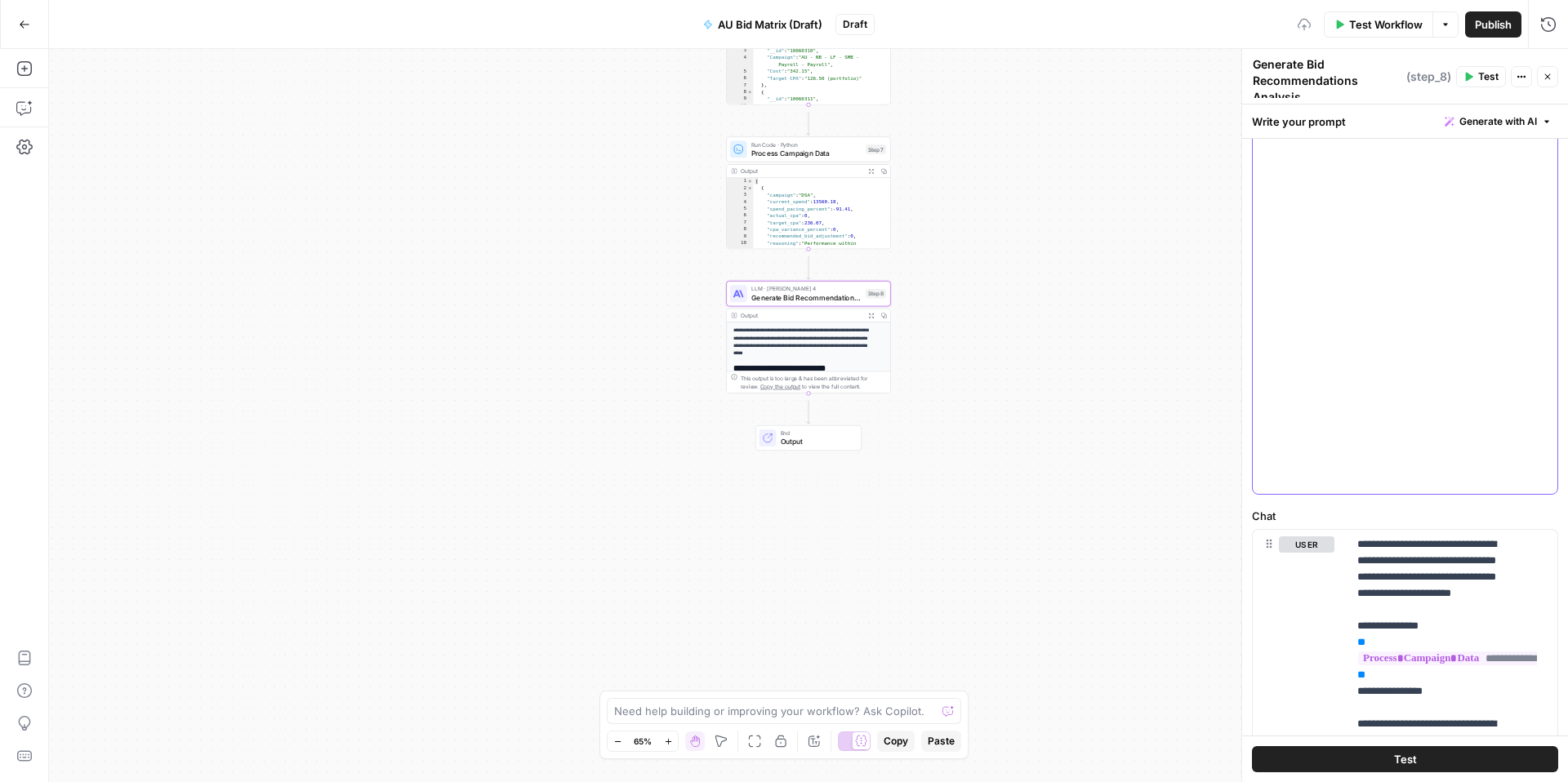
scroll to position [1869, 0]
click at [1421, 756] on button "Test" at bounding box center [1405, 759] width 306 height 26
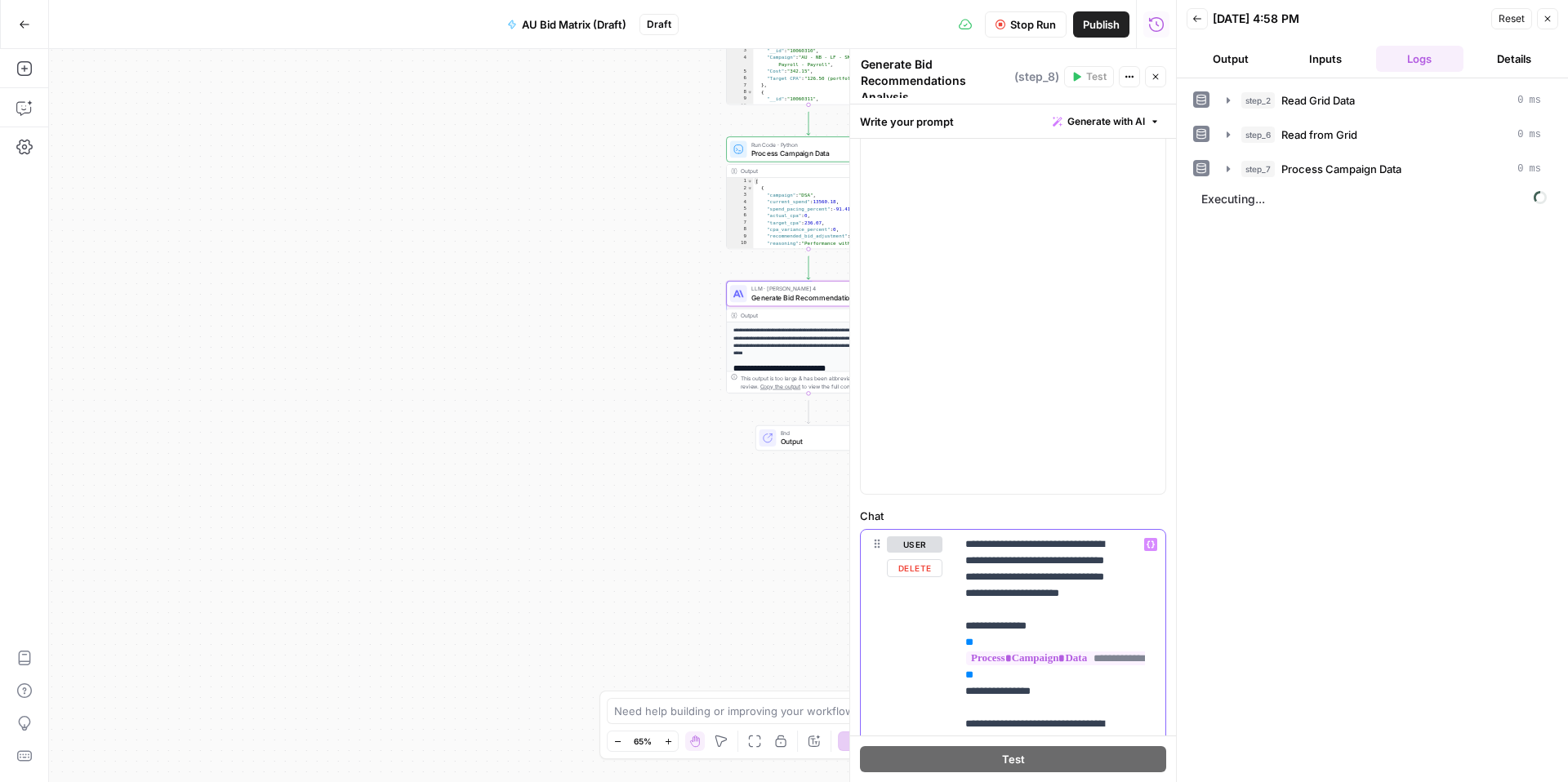
drag, startPoint x: 1032, startPoint y: 697, endPoint x: 954, endPoint y: 559, distance: 158.5
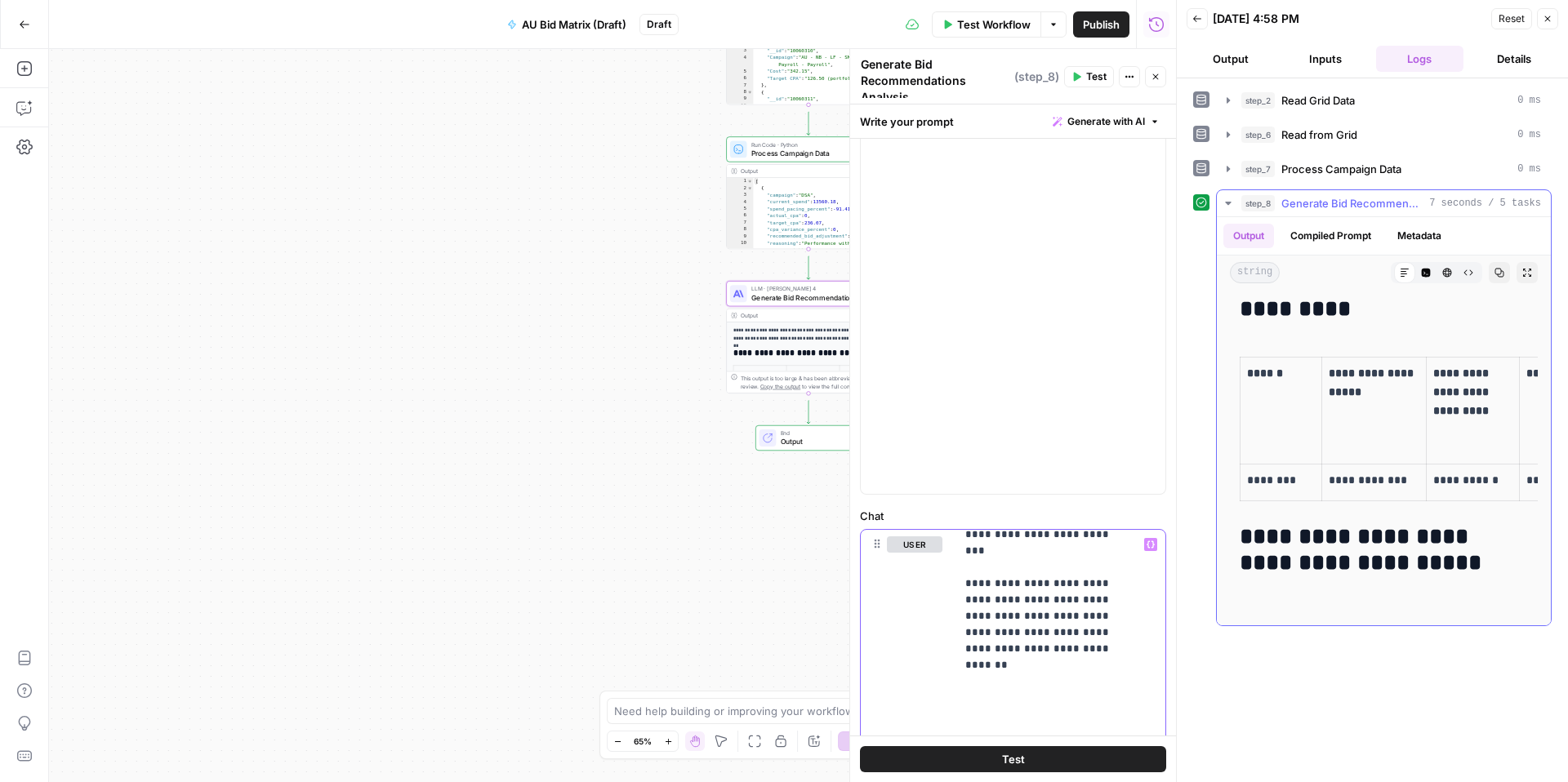
scroll to position [186, 0]
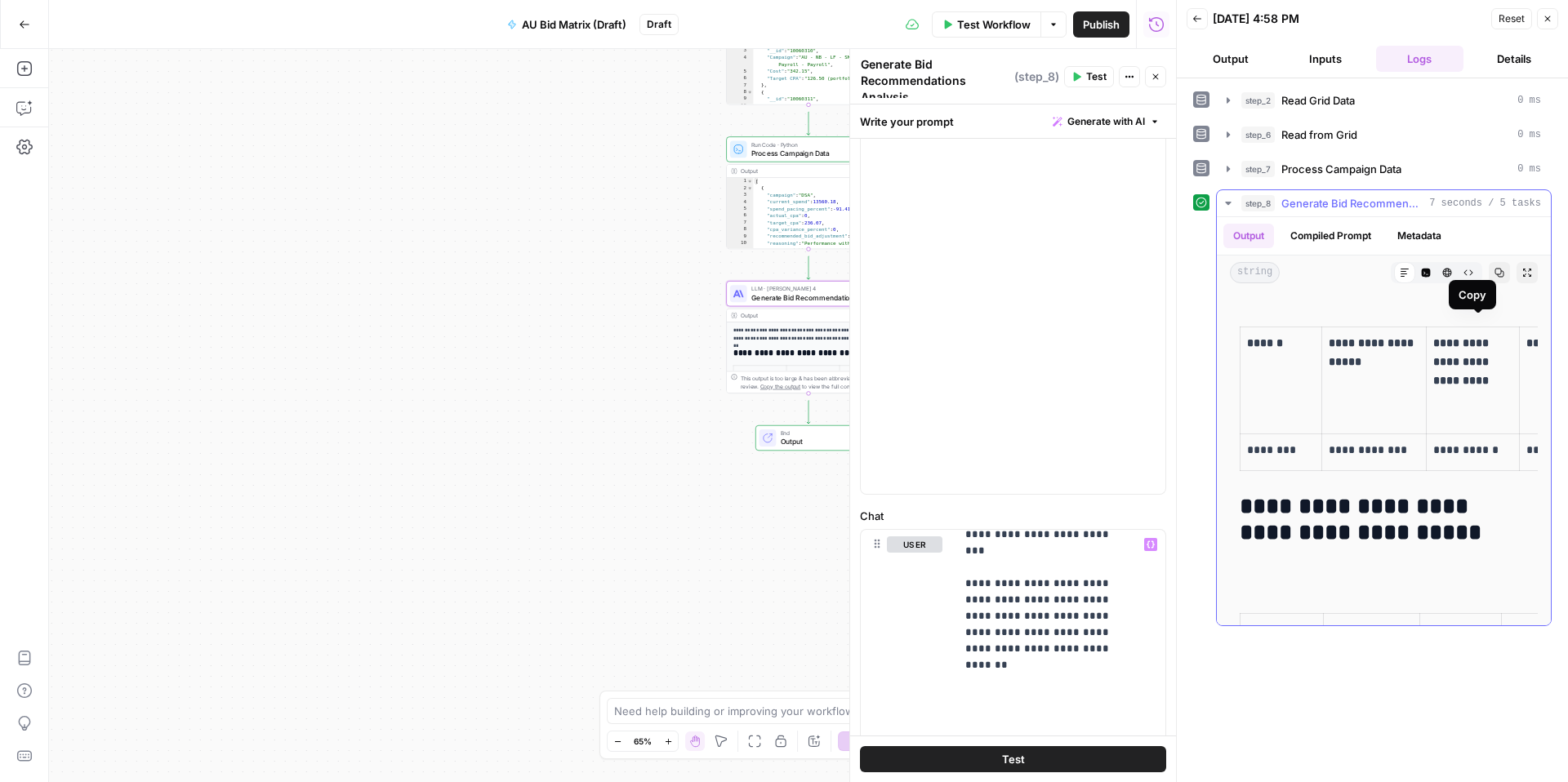
click at [1495, 277] on icon "button" at bounding box center [1499, 272] width 10 height 10
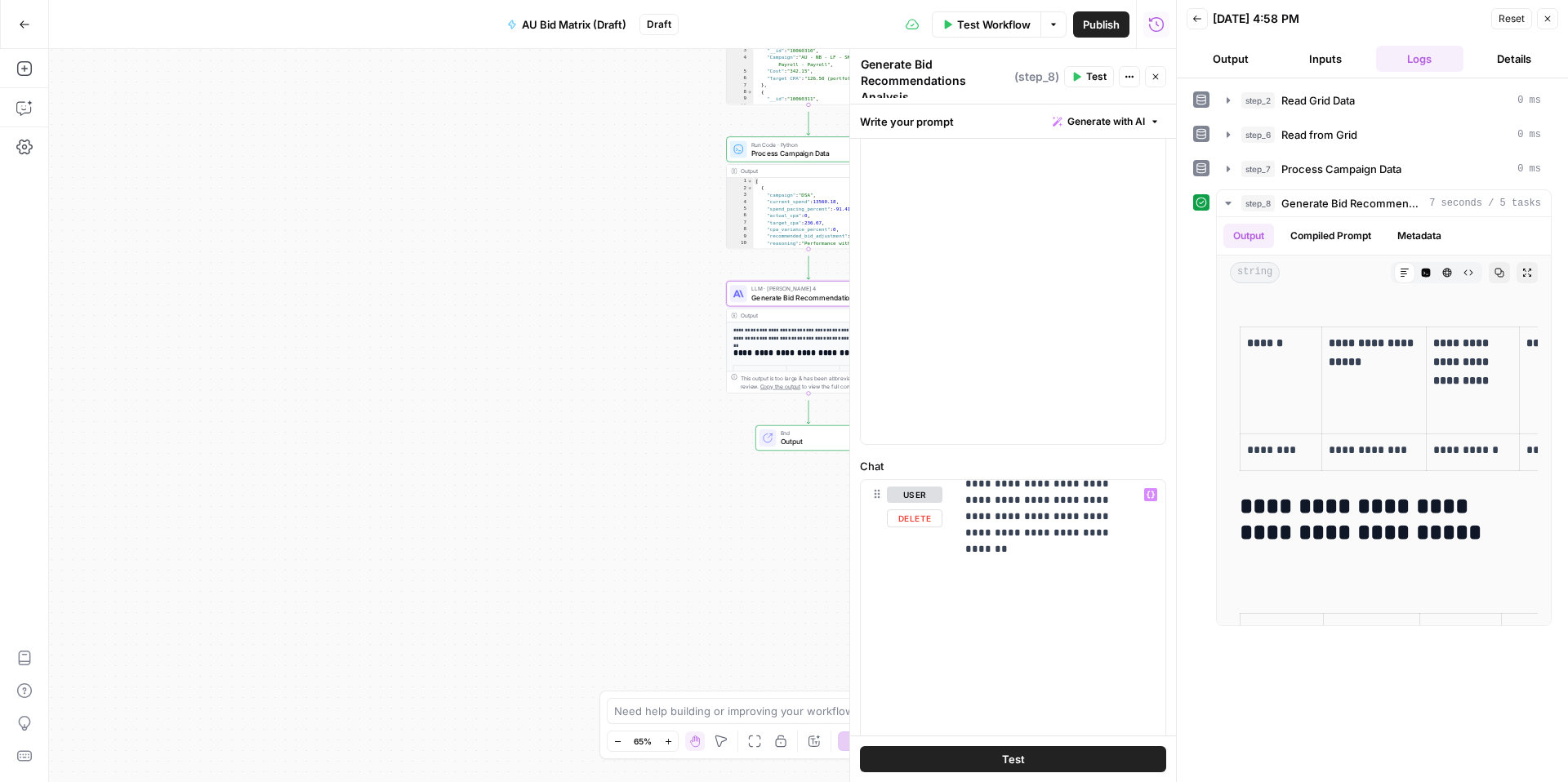
scroll to position [474, 0]
click at [704, 703] on textarea at bounding box center [774, 711] width 322 height 16
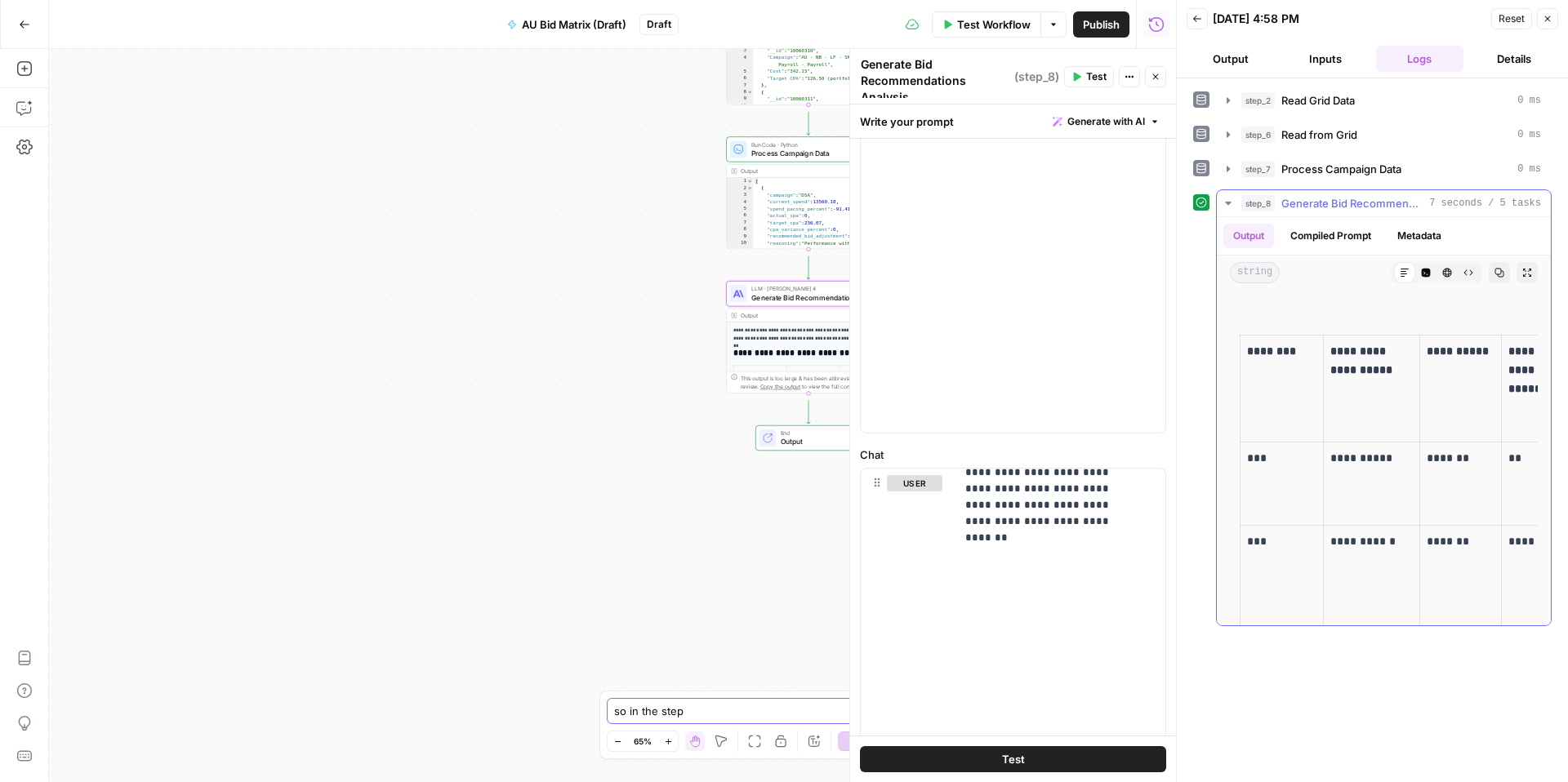
scroll to position [462, 0]
click at [1538, 25] on button "Close" at bounding box center [1548, 18] width 21 height 21
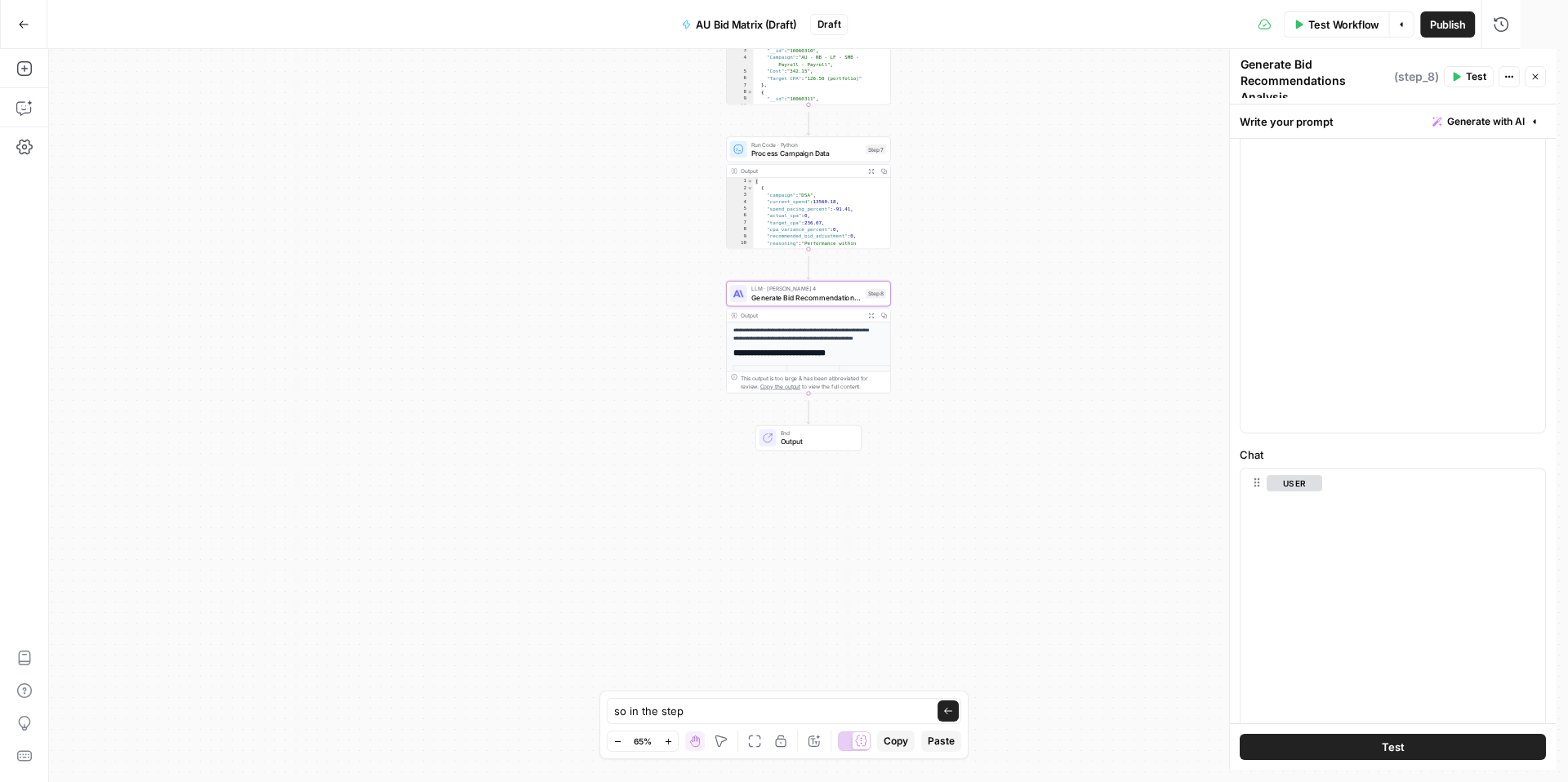
scroll to position [1235, 0]
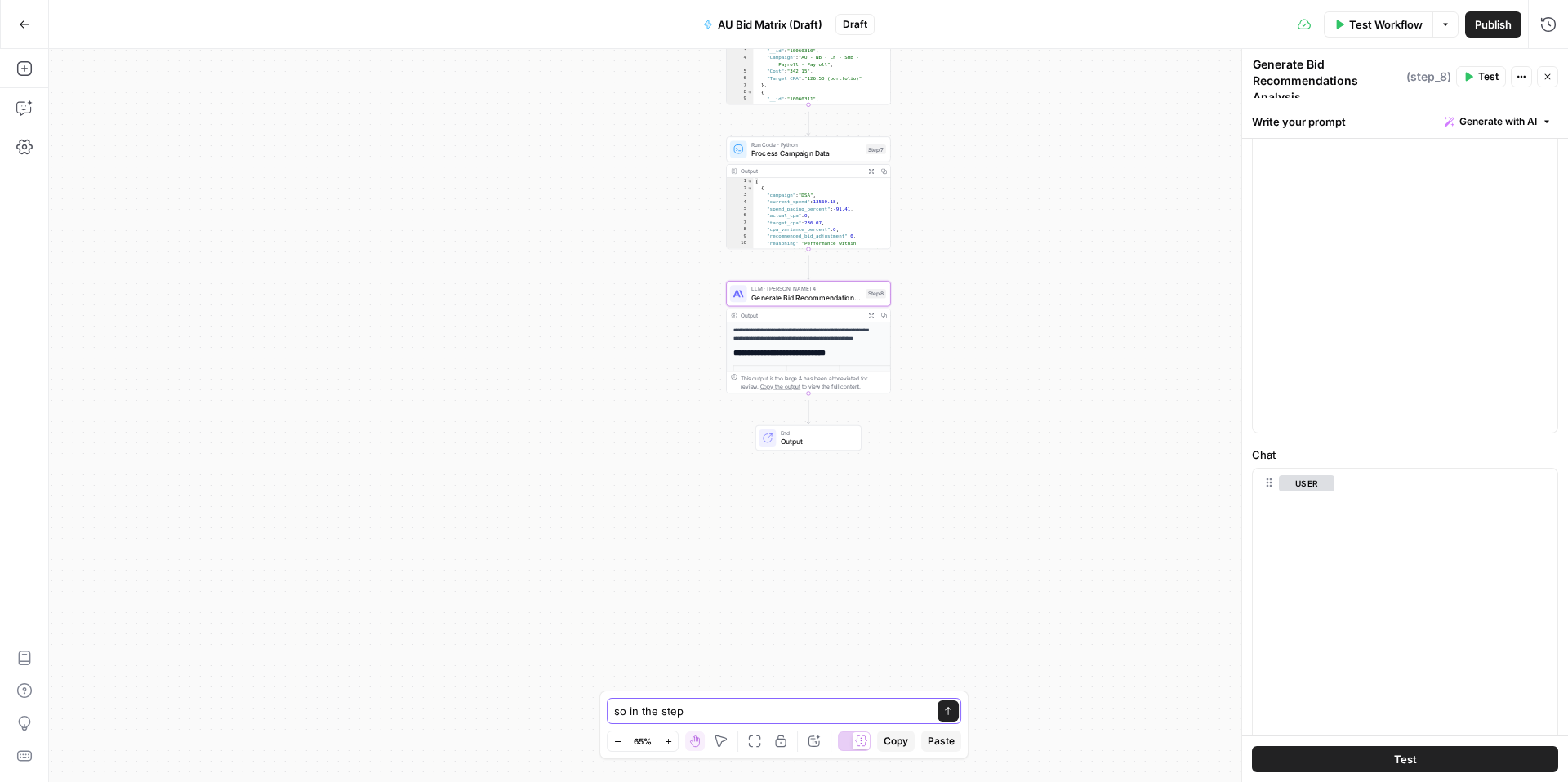
click at [715, 703] on textarea "so in the step" at bounding box center [768, 711] width 307 height 16
click at [728, 703] on textarea "so in the step 8" at bounding box center [768, 711] width 307 height 16
paste textarea "Lore Ipsumd Sitametcon Adip: EL Seddoeiu Tem Incididuntutlab Etdolorem Aliquae …"
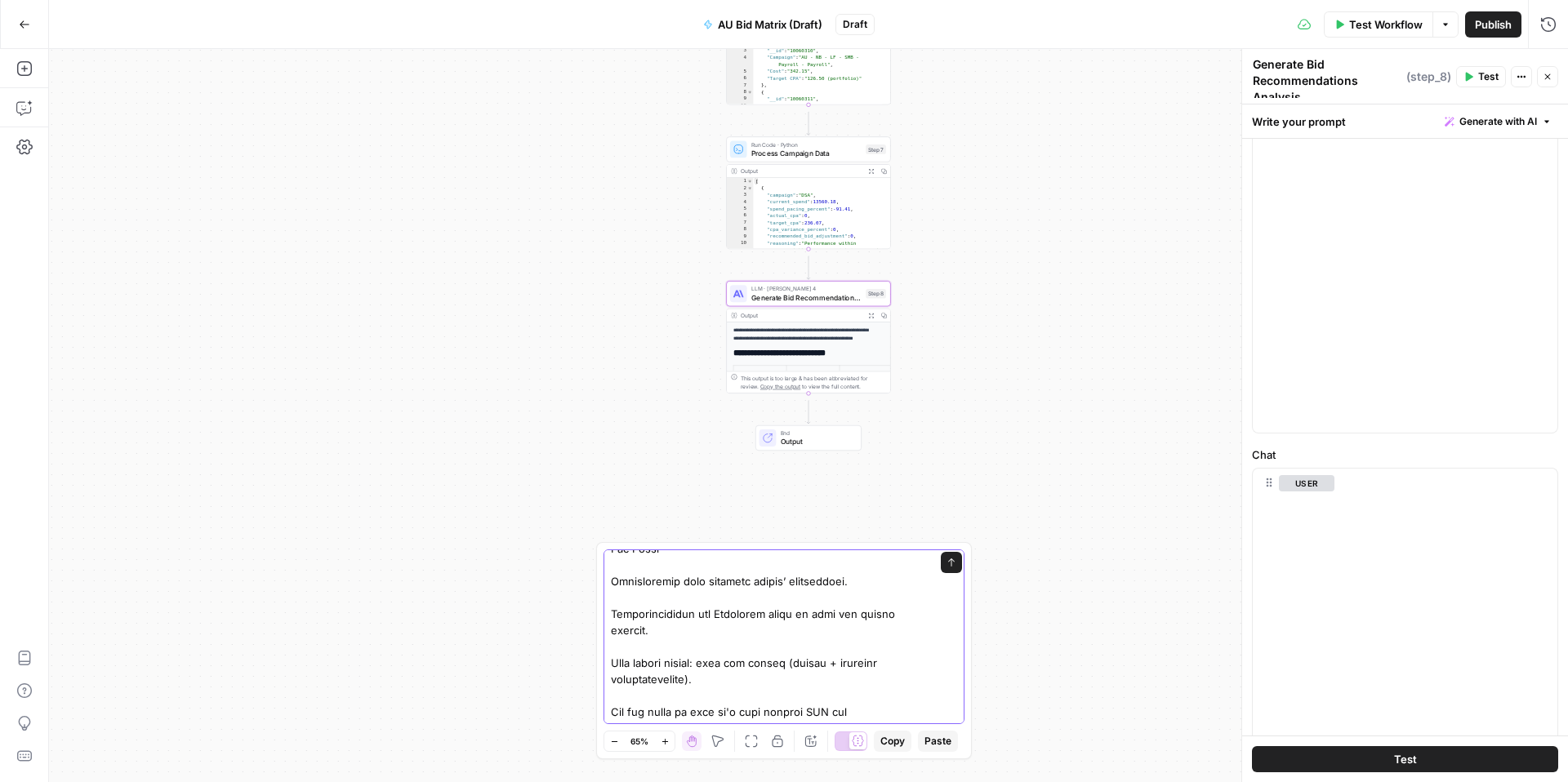
scroll to position [2299, 0]
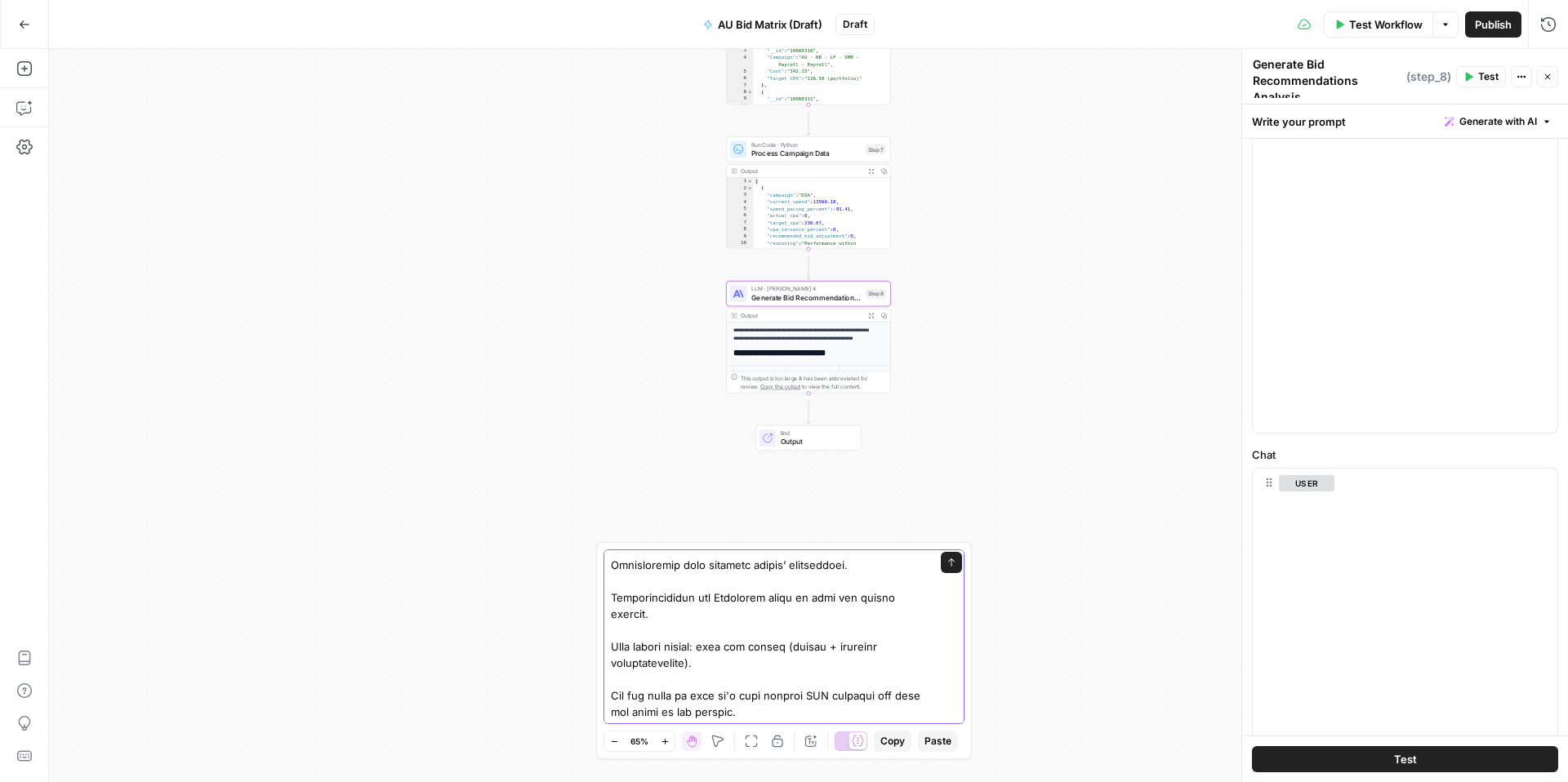
type textarea "lo ip dol sita 2- c adip elitsedd eiu tempor in utlabor Etdo Magnaa Enimadmini …"
click at [941, 554] on button "Send" at bounding box center [951, 563] width 21 height 21
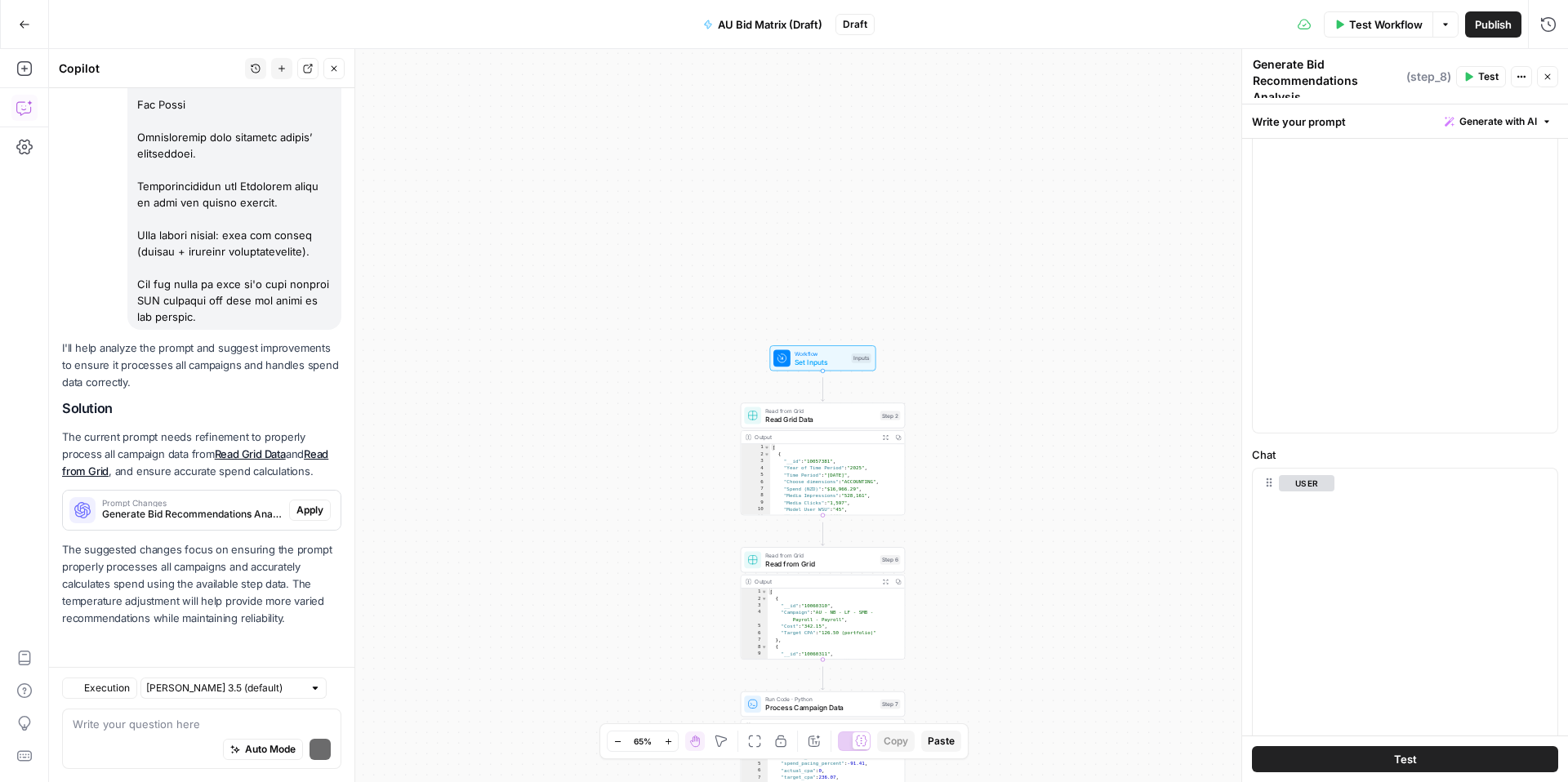
scroll to position [3541, 0]
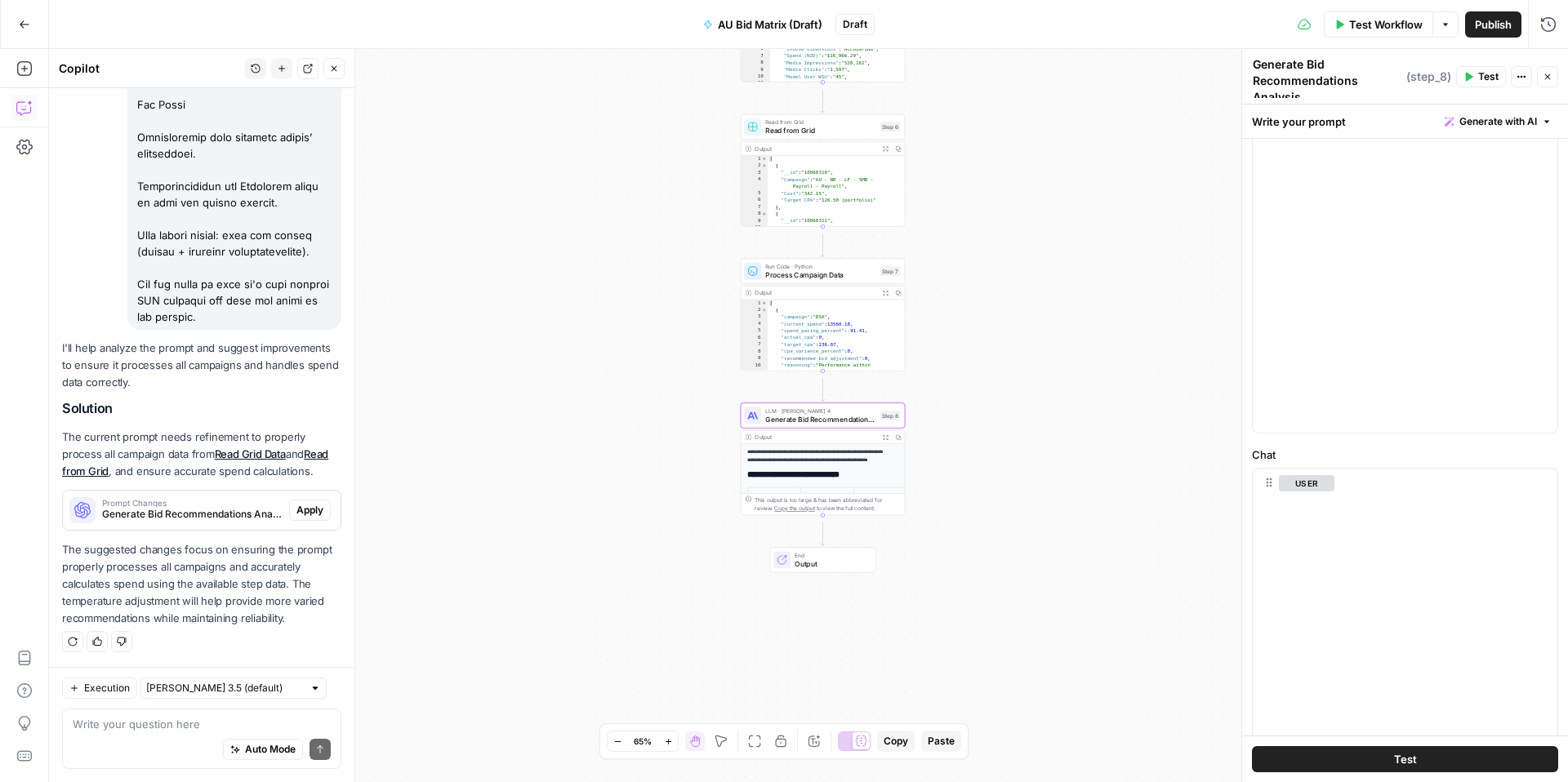
click at [297, 503] on span "Apply" at bounding box center [310, 510] width 27 height 15
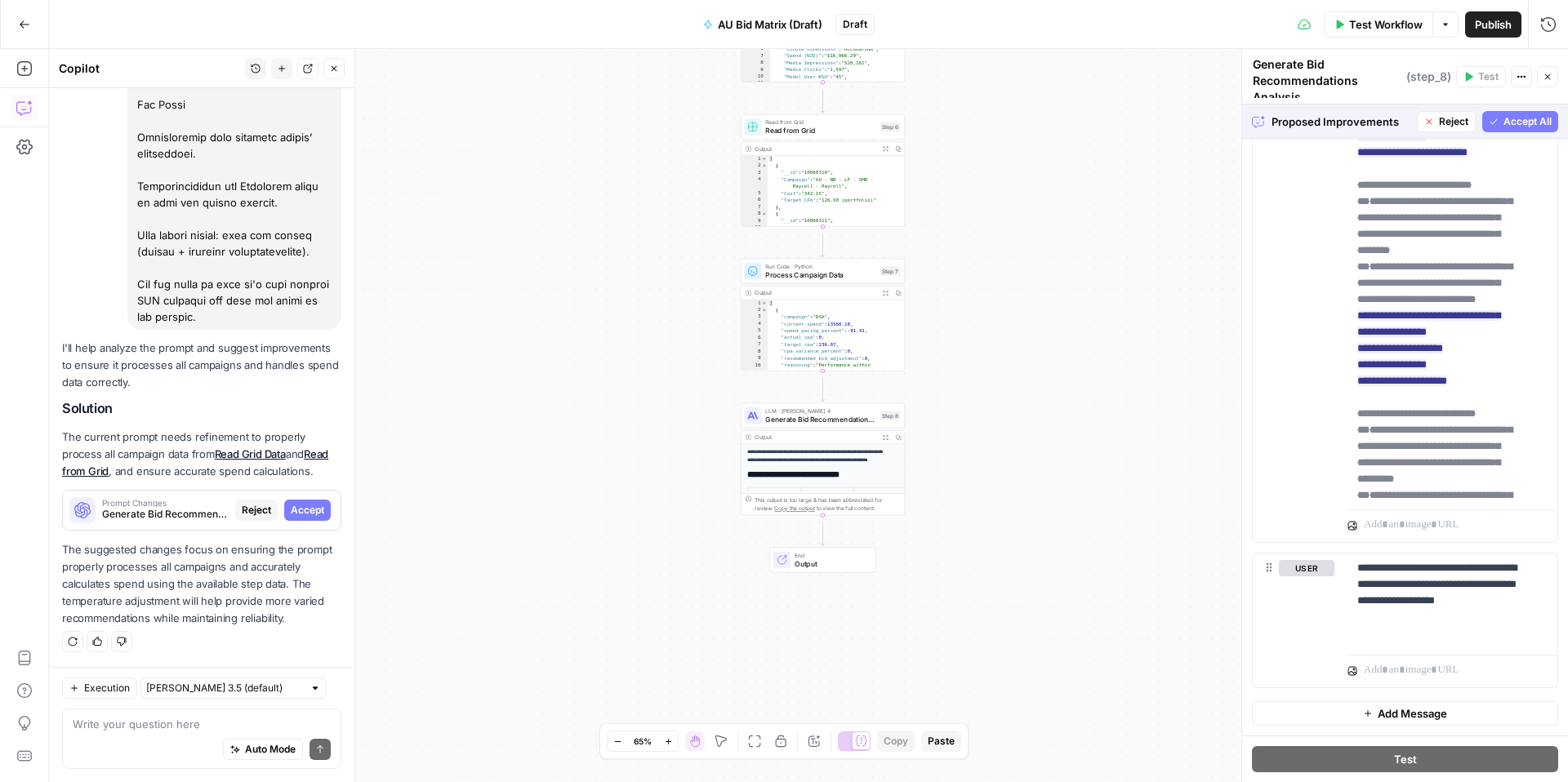
click at [1504, 124] on span "Accept All" at bounding box center [1528, 121] width 49 height 15
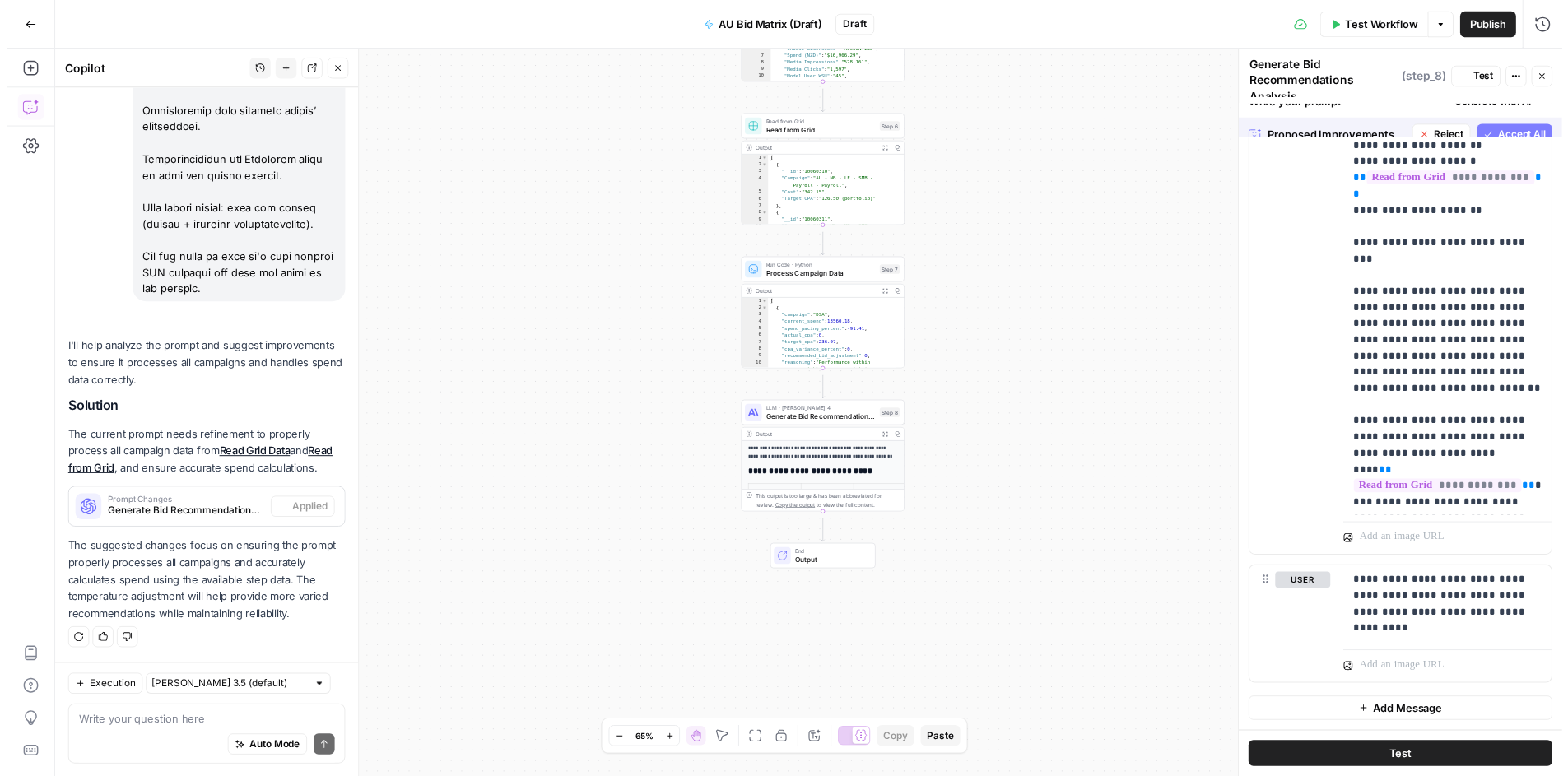
scroll to position [0, 0]
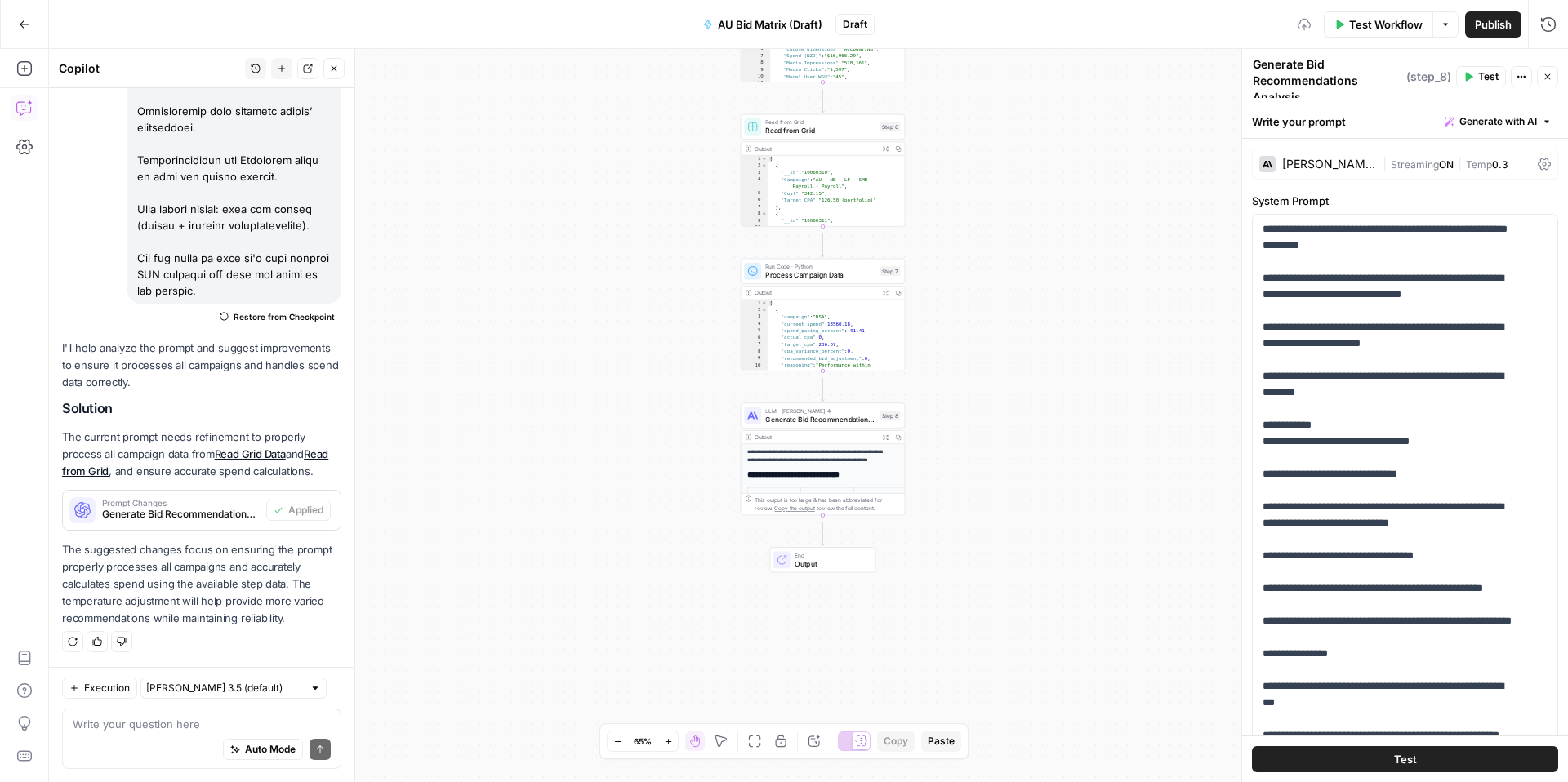
click at [1471, 79] on button "Test" at bounding box center [1480, 76] width 49 height 21
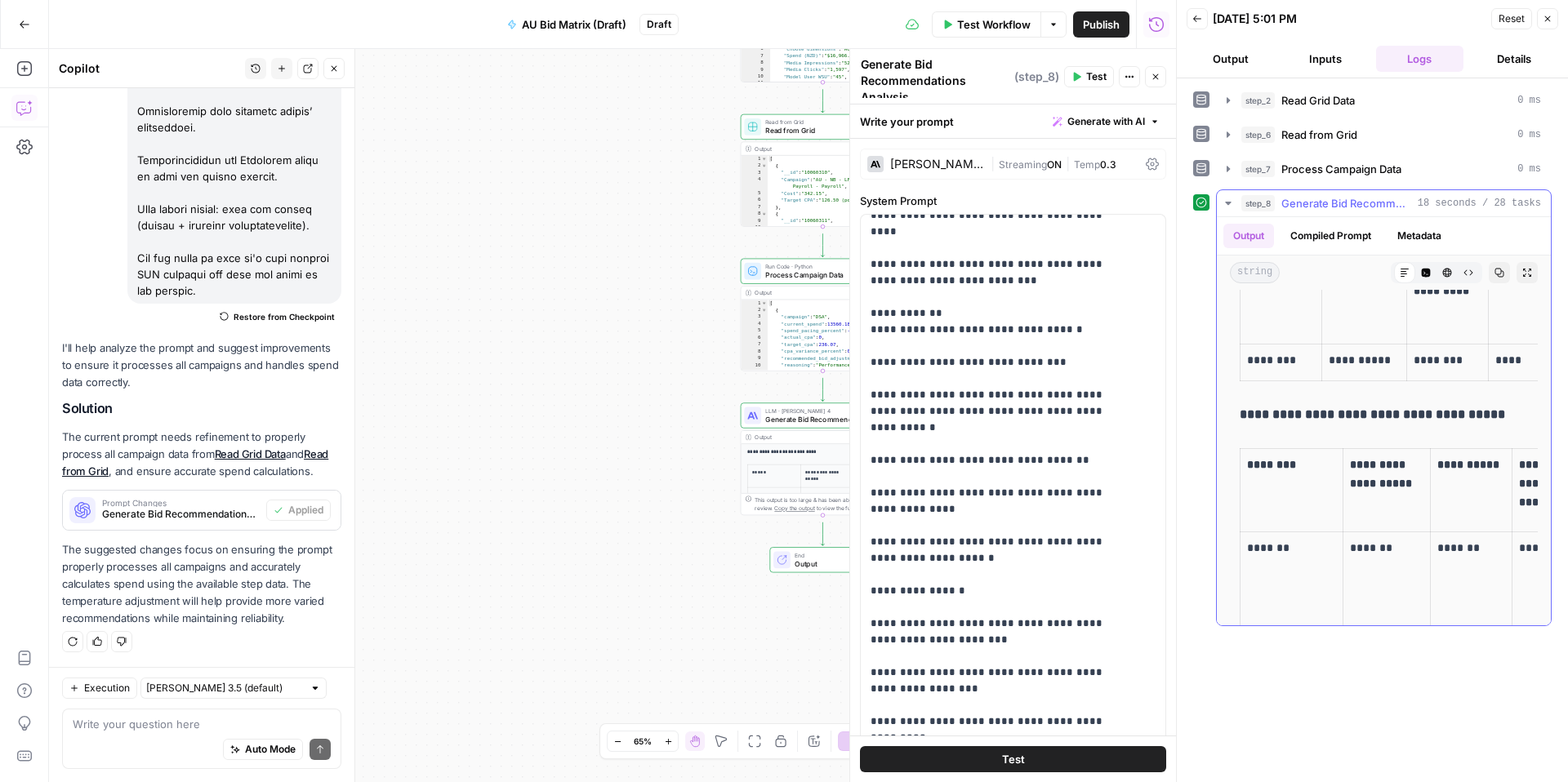
scroll to position [74, 0]
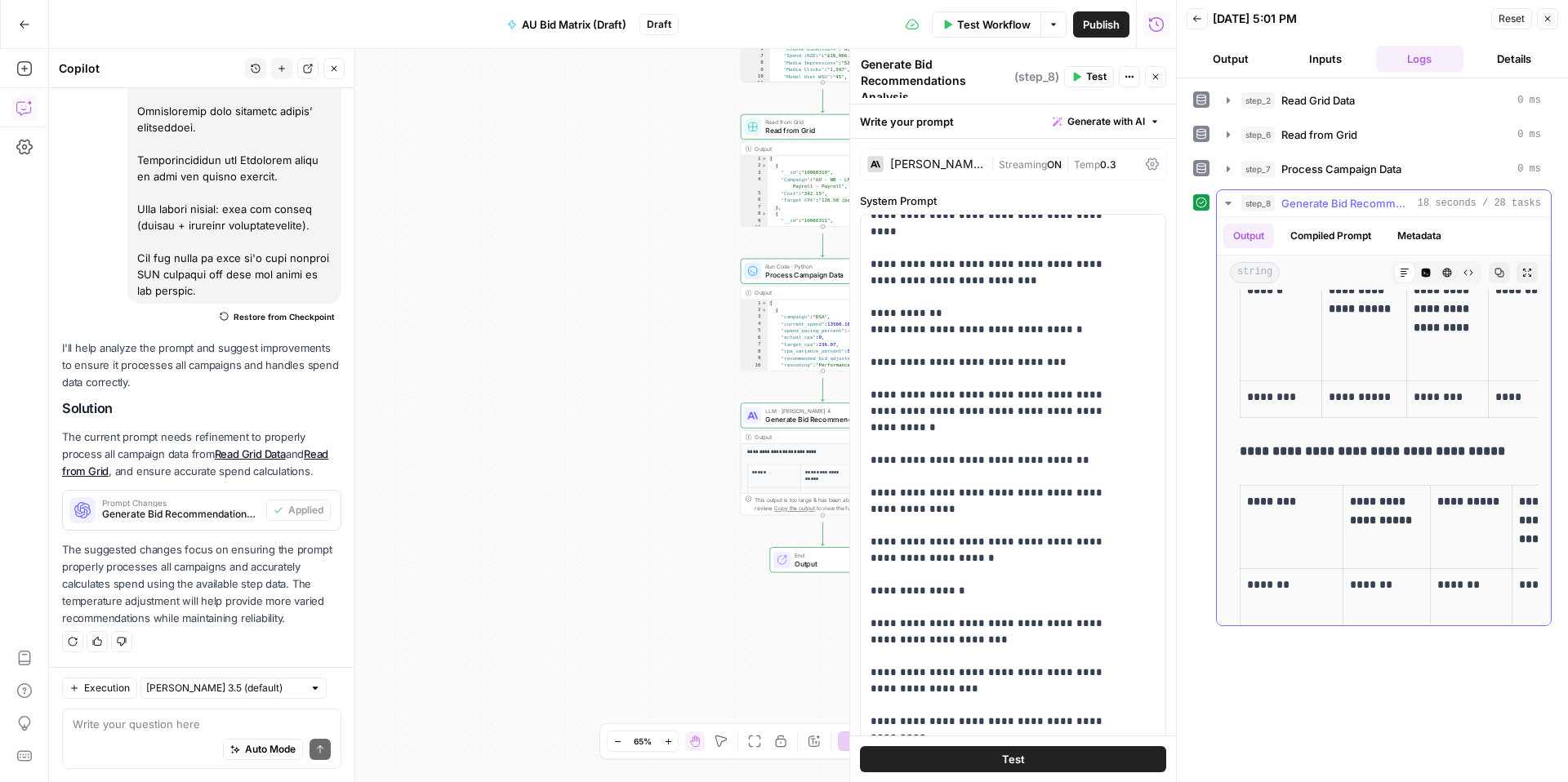
click at [1489, 283] on button "Copy" at bounding box center [1499, 272] width 21 height 21
click at [22, 21] on icon "button" at bounding box center [24, 24] width 11 height 11
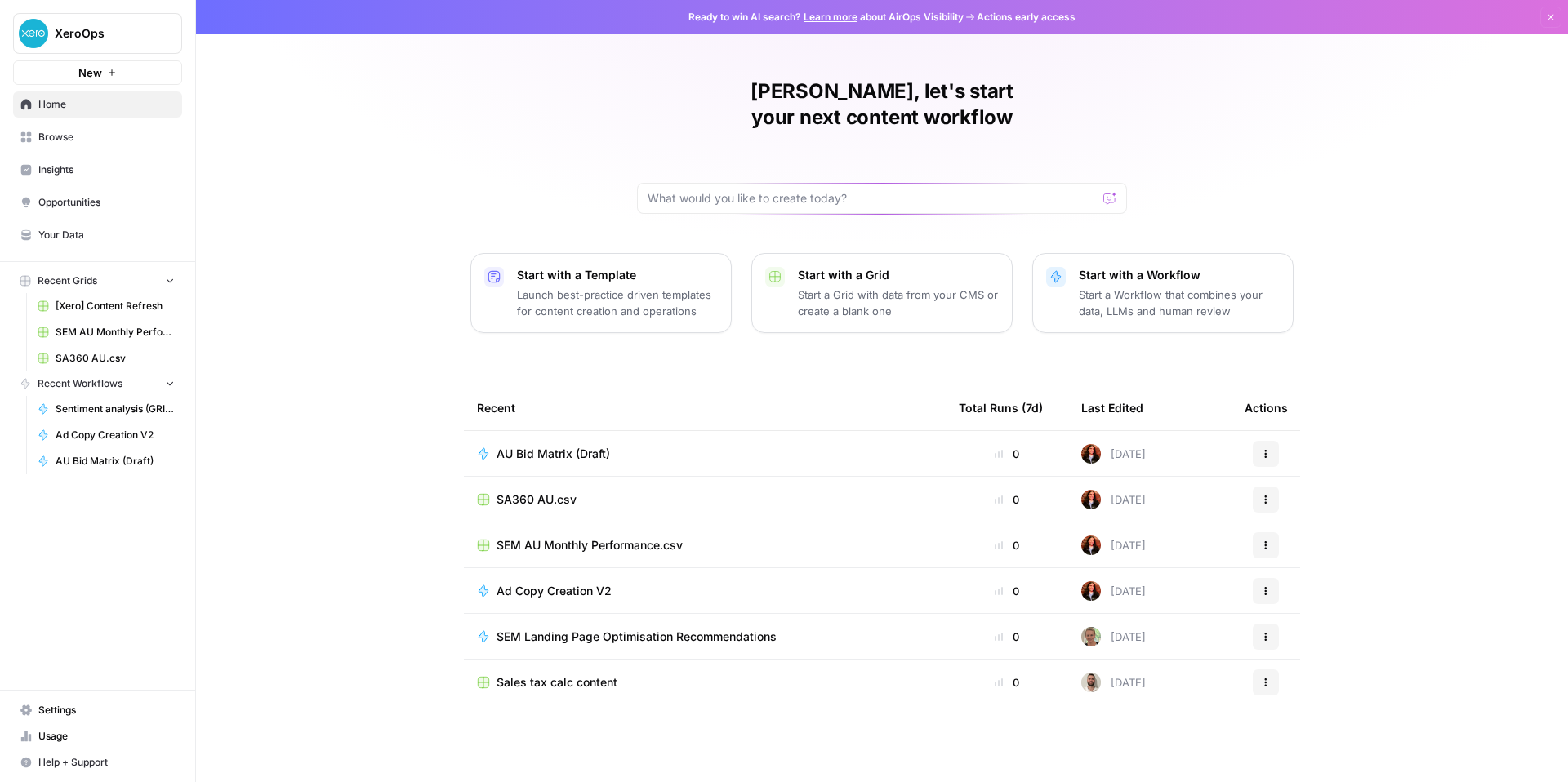
click at [497, 508] on span "SA360 AU.csv" at bounding box center [537, 499] width 80 height 16
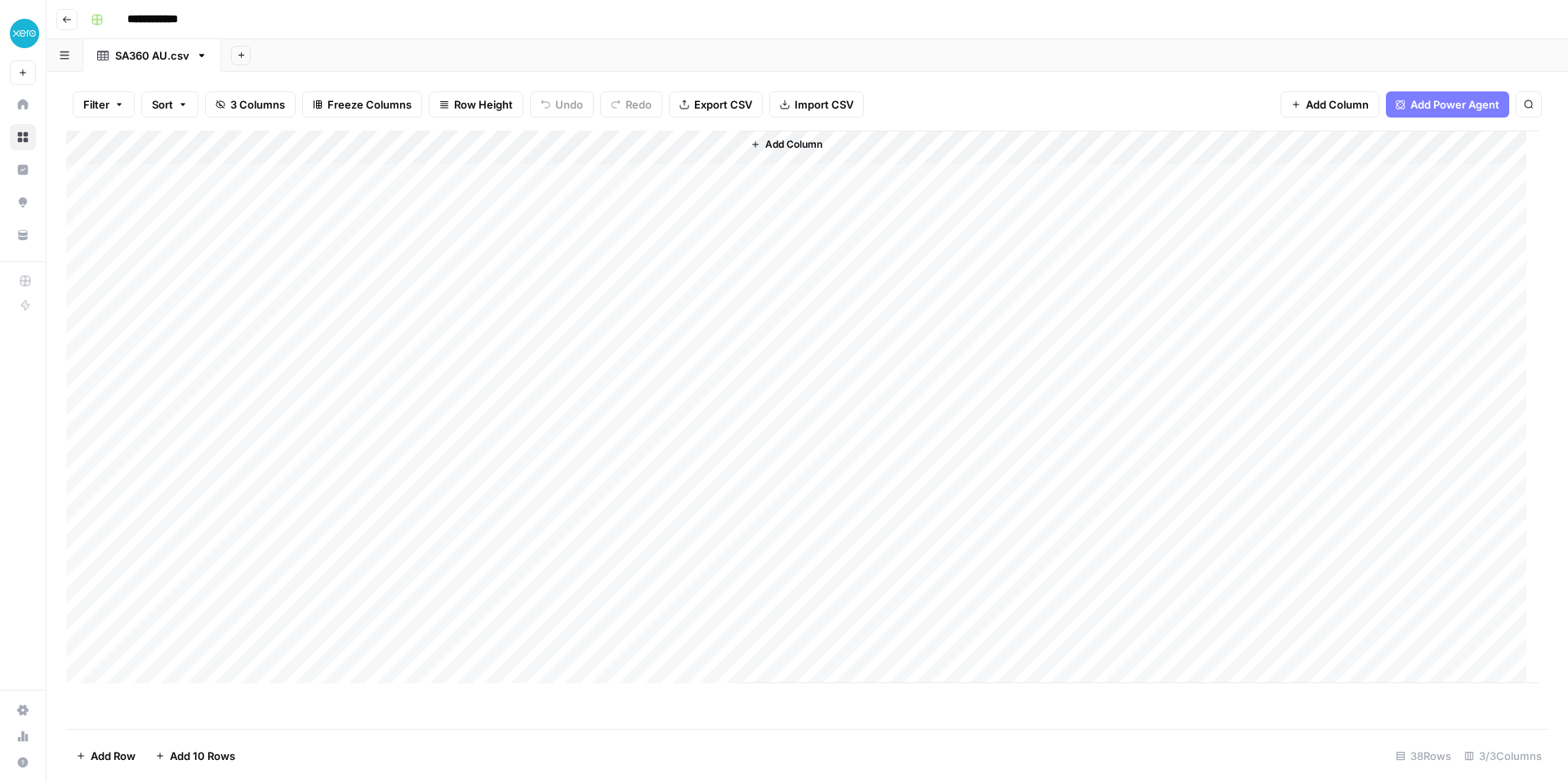
scroll to position [563, 0]
click at [400, 592] on div "Add Column" at bounding box center [802, 407] width 1473 height 553
drag, startPoint x: 420, startPoint y: 209, endPoint x: 402, endPoint y: 561, distance: 352.5
click at [402, 561] on div "Add Column" at bounding box center [802, 407] width 1473 height 553
click at [394, 596] on div "Add Column" at bounding box center [802, 407] width 1473 height 553
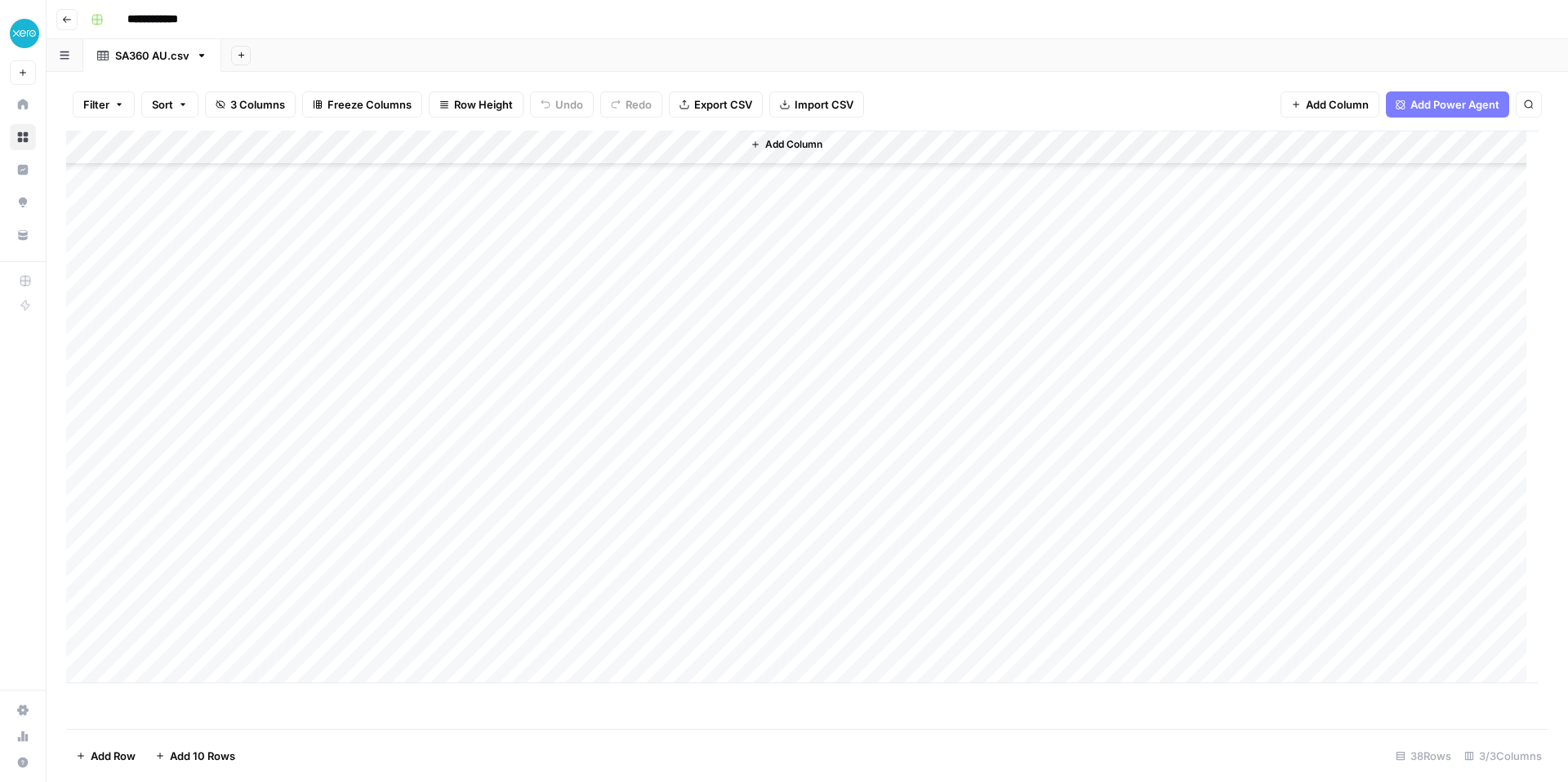
drag, startPoint x: 417, startPoint y: 599, endPoint x: 428, endPoint y: 678, distance: 79.8
click at [428, 678] on div "Add Column" at bounding box center [802, 407] width 1473 height 553
click at [519, 593] on div "Add Column" at bounding box center [802, 407] width 1473 height 553
click at [266, 591] on div "Add Column" at bounding box center [802, 407] width 1473 height 553
click at [377, 603] on div "Add Column" at bounding box center [802, 407] width 1473 height 553
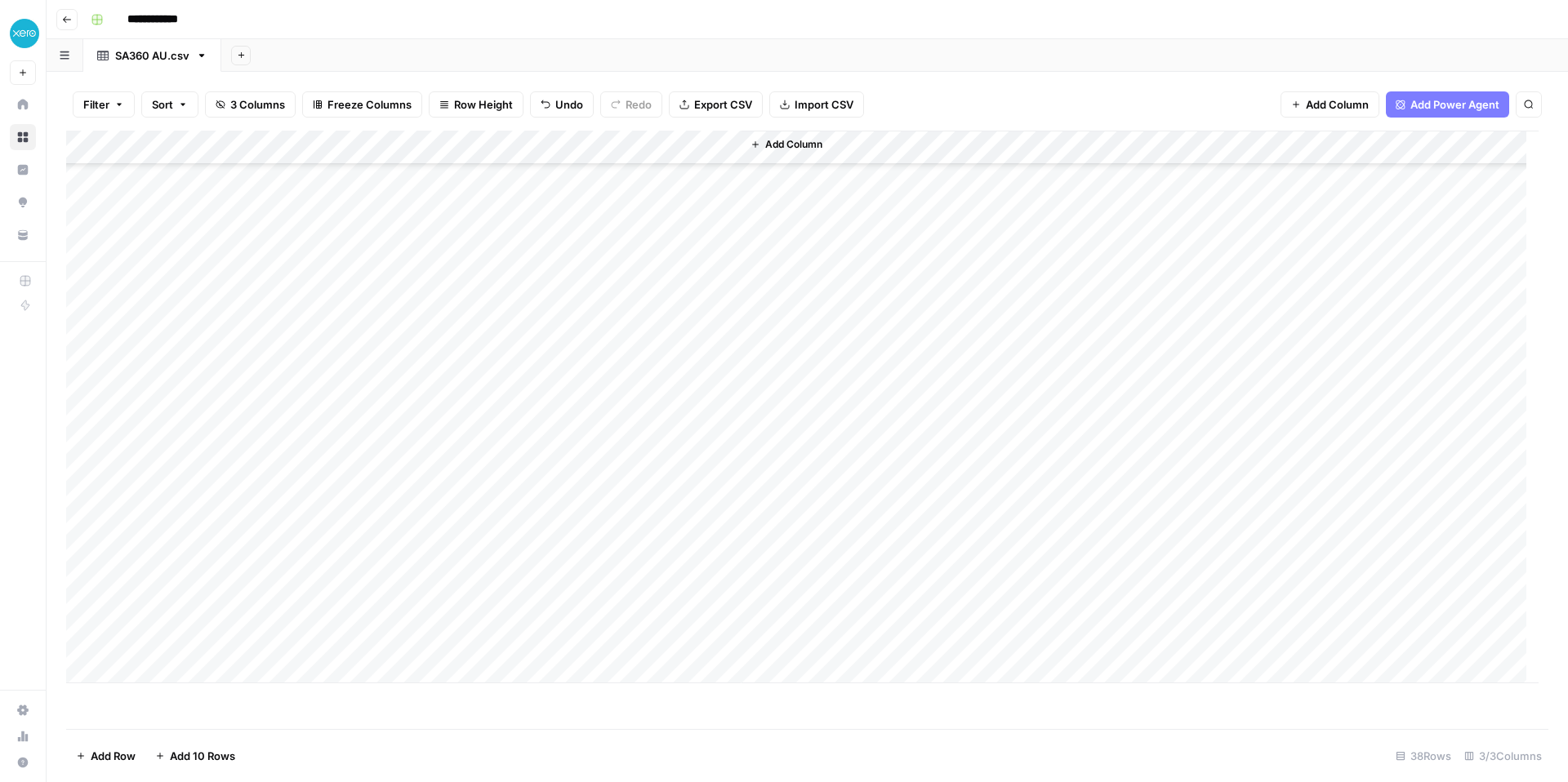
click at [71, 24] on icon "button" at bounding box center [67, 19] width 10 height 10
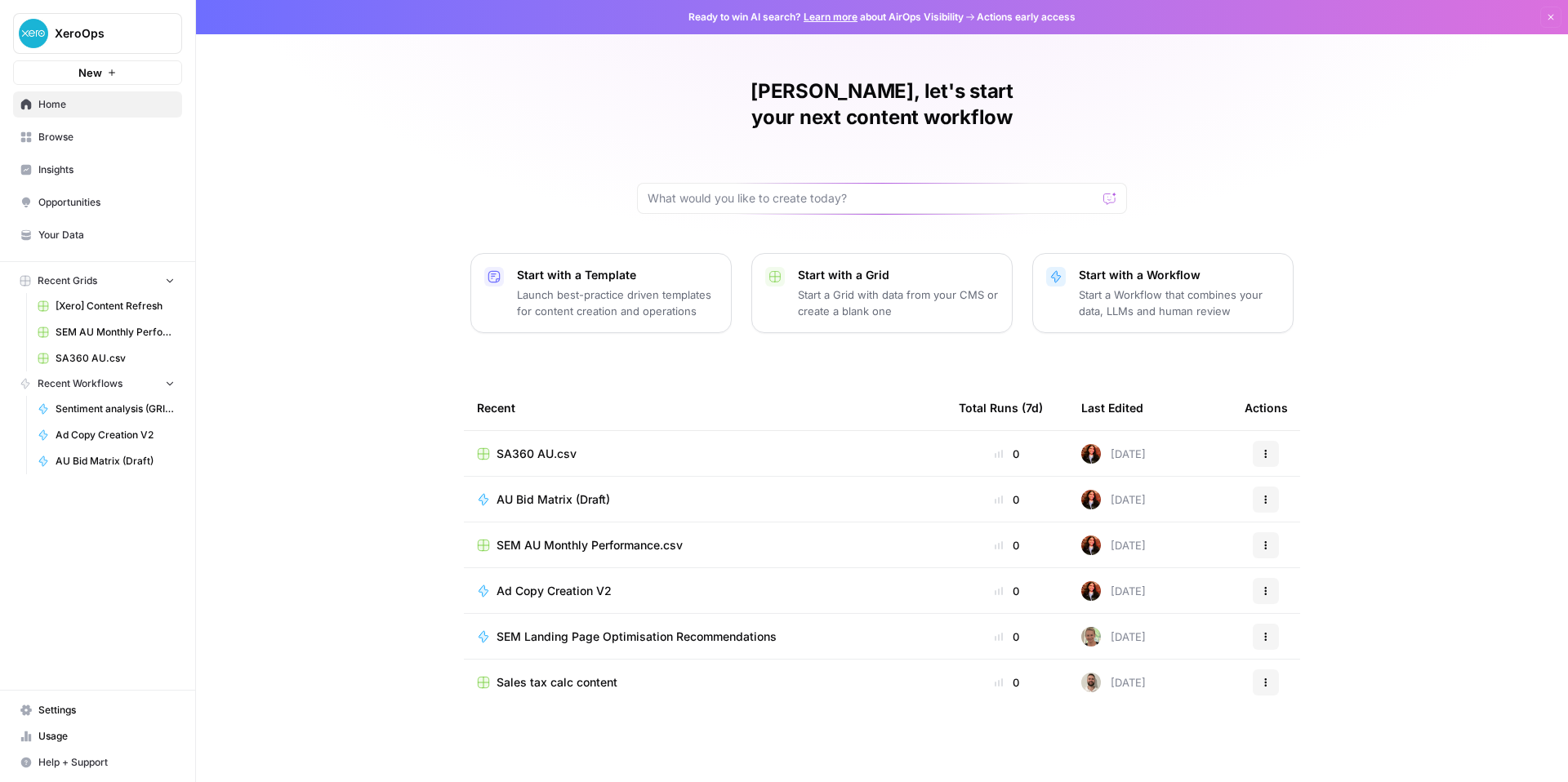
click at [497, 508] on span "AU Bid Matrix (Draft)" at bounding box center [553, 499] width 114 height 16
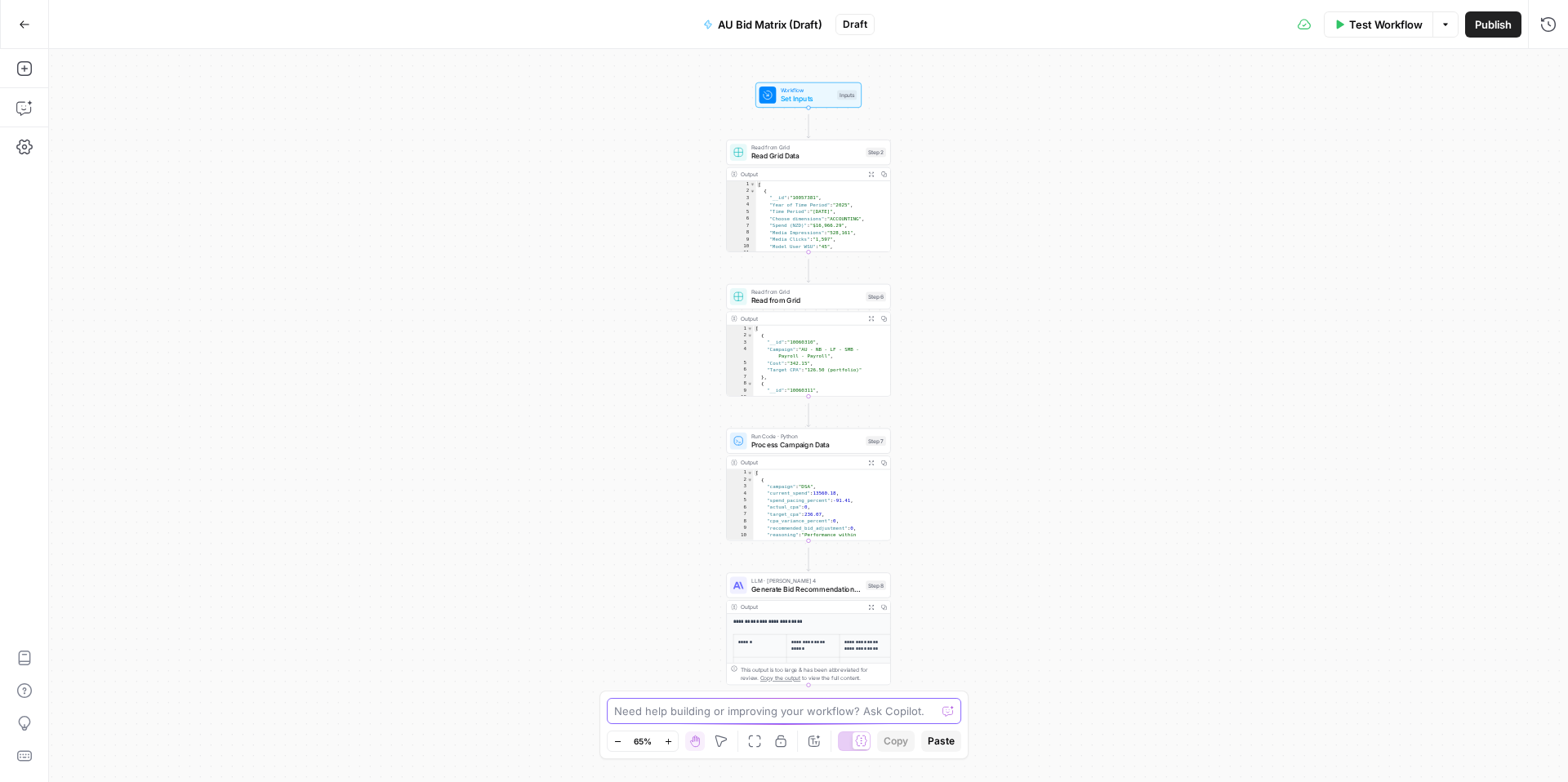
click at [686, 703] on textarea at bounding box center [774, 711] width 322 height 16
type textarea "c"
type textarea "for pacing can you also add a total budget column. ive provided the budget in m…"
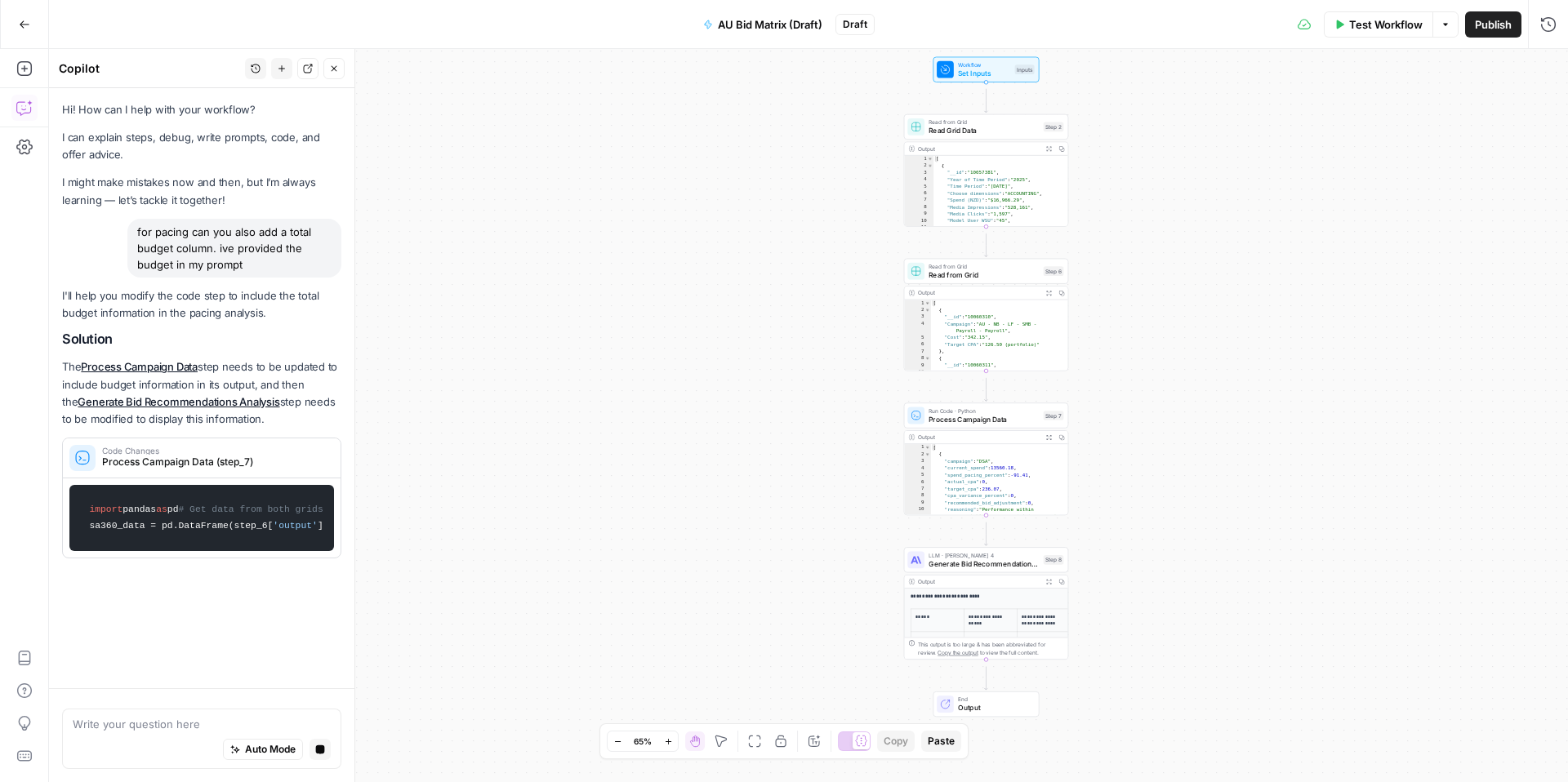
scroll to position [273, 0]
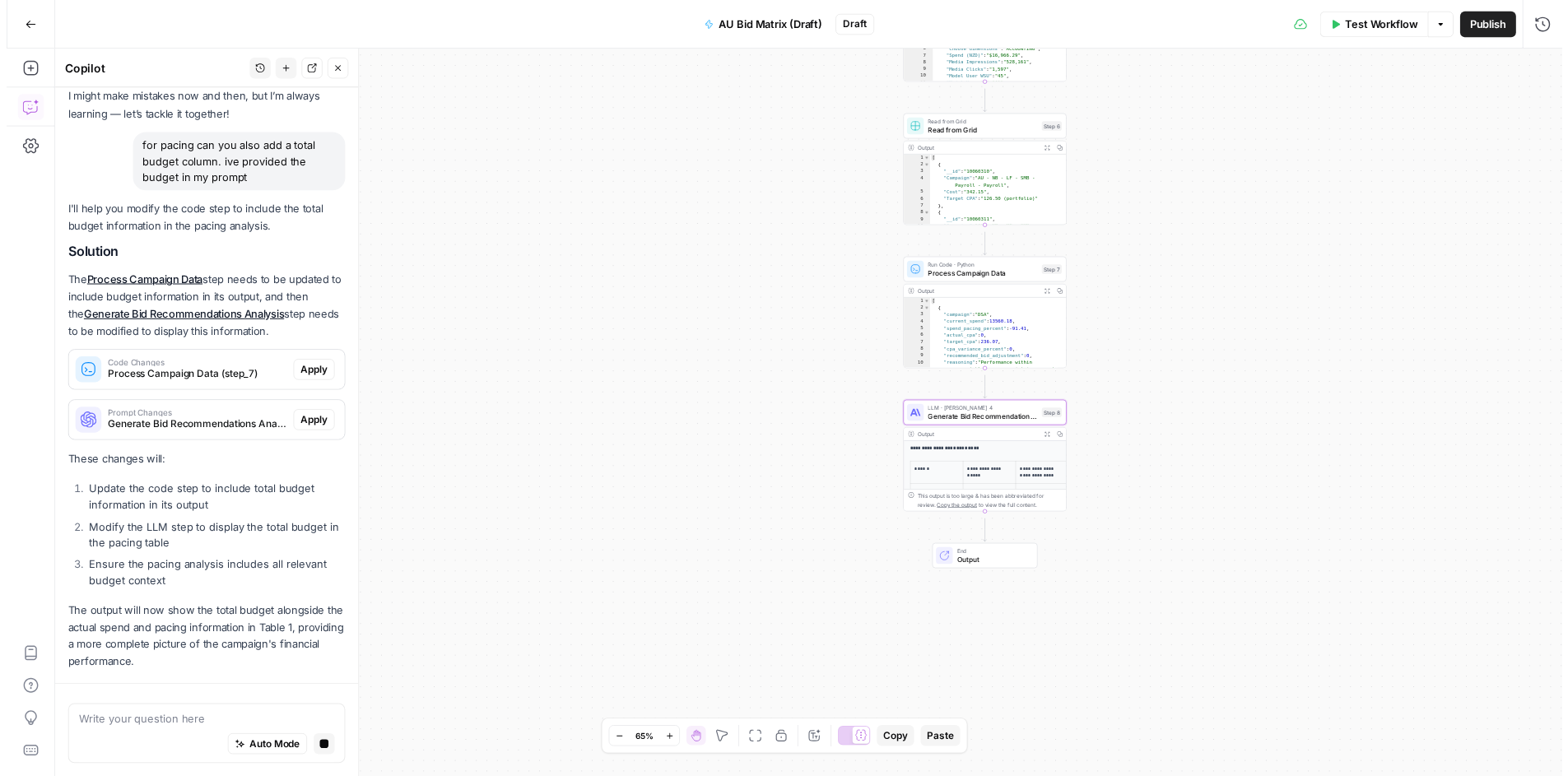
scroll to position [488, 0]
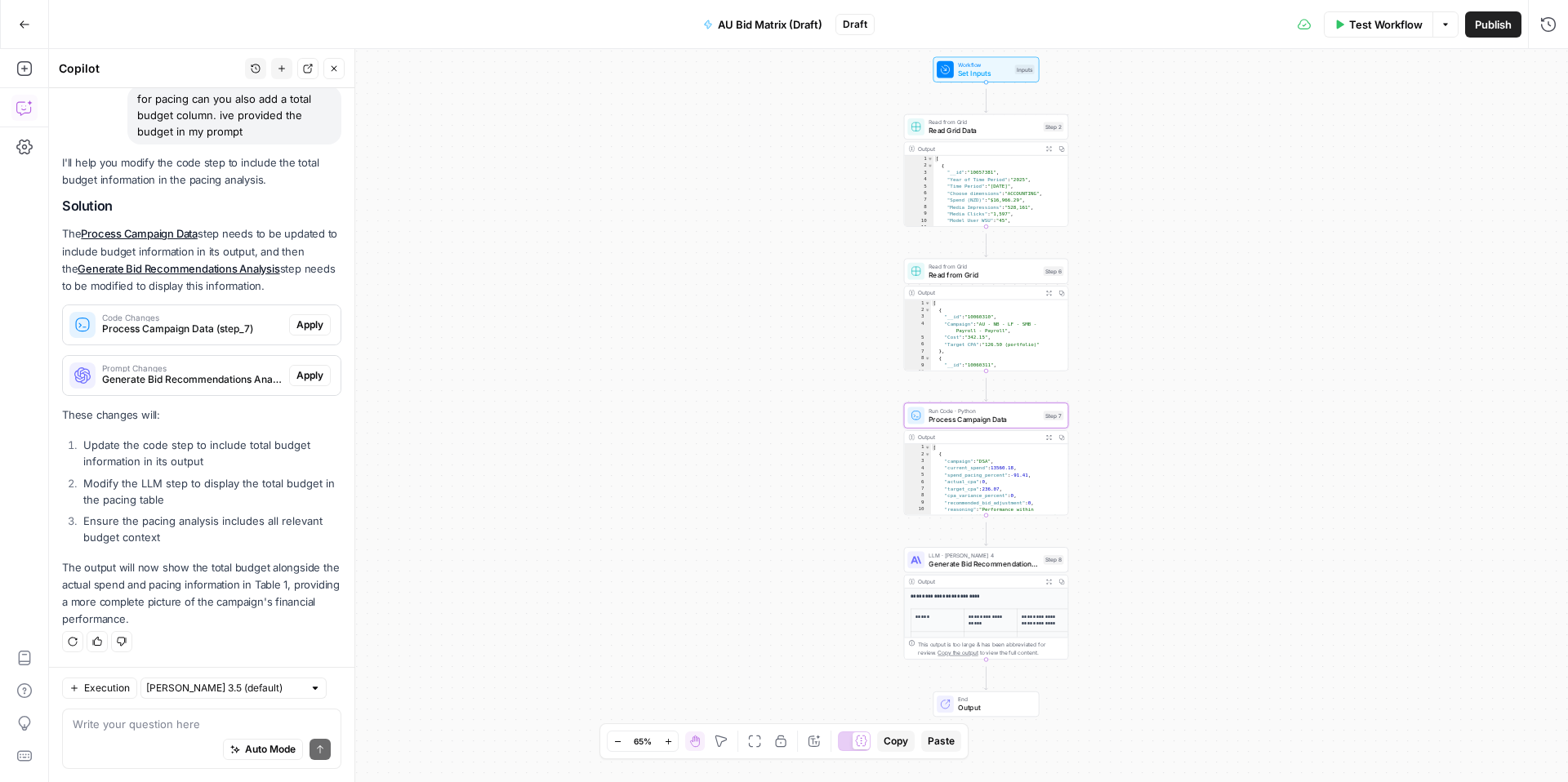
click at [297, 317] on span "Apply" at bounding box center [310, 324] width 27 height 15
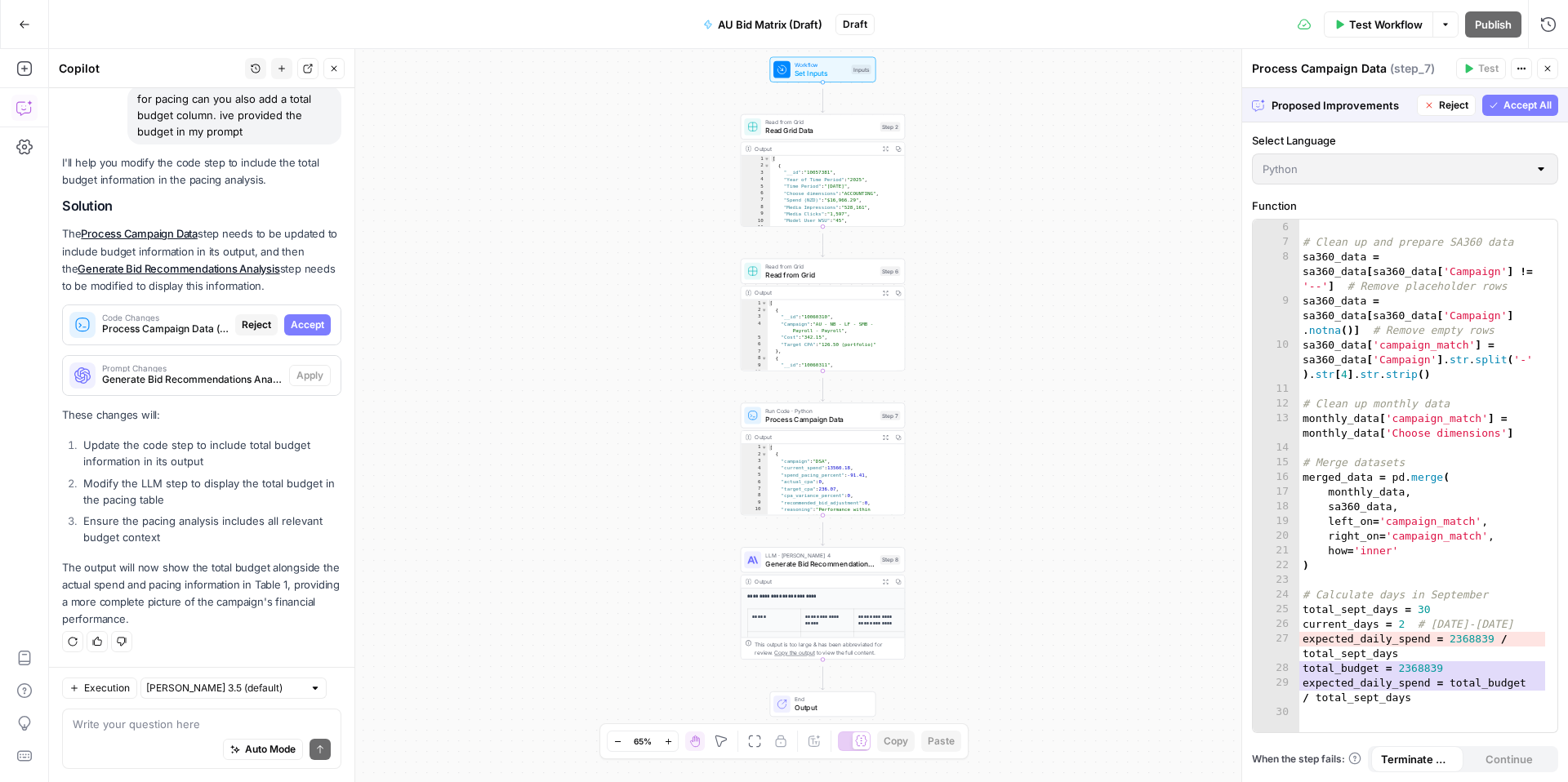
scroll to position [109, 0]
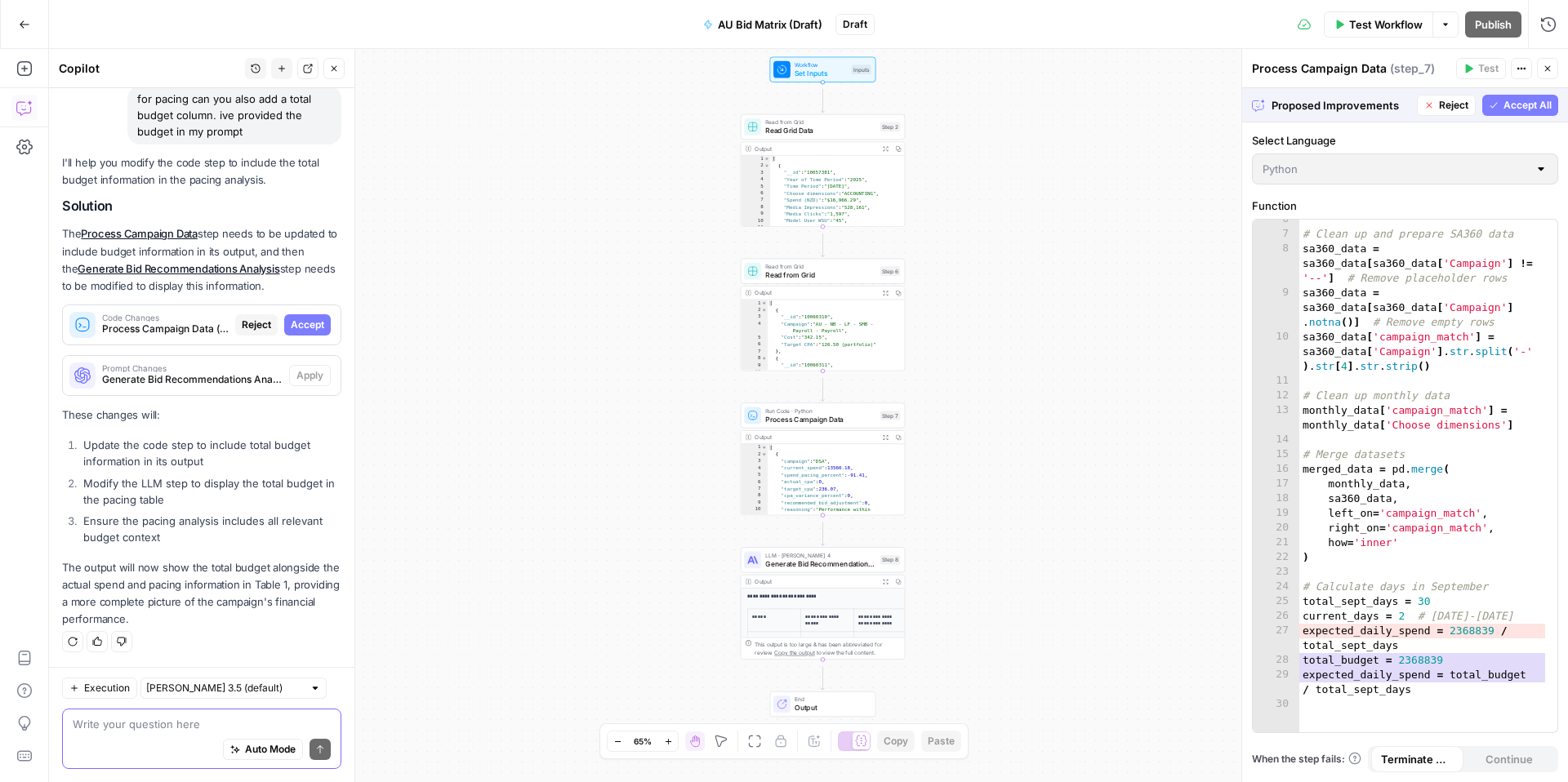
click at [169, 716] on textarea at bounding box center [202, 724] width 258 height 16
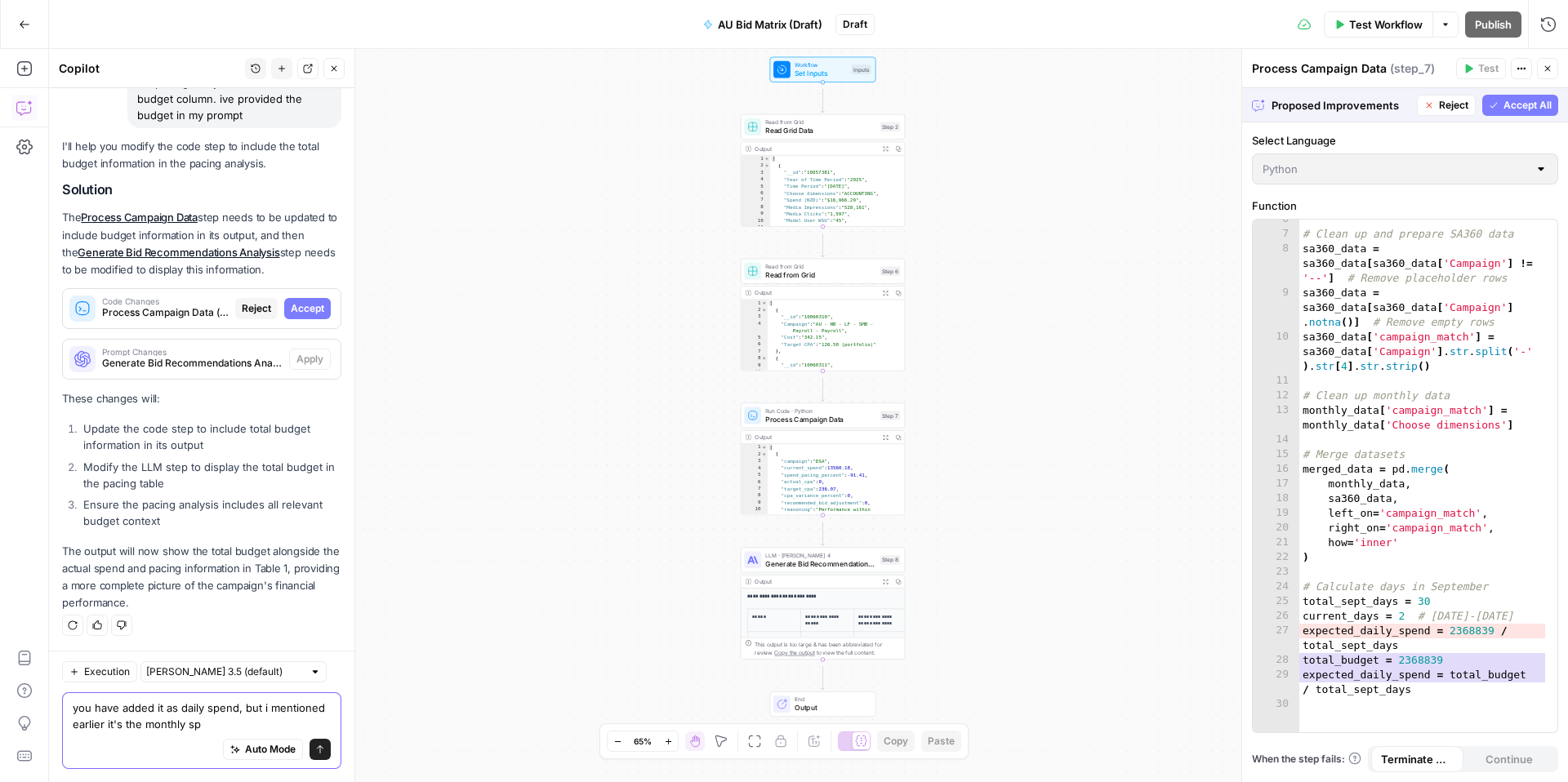
scroll to position [525, 0]
type textarea "you have added it as daily spend, but i mentioned earlier it's the monthly spen…"
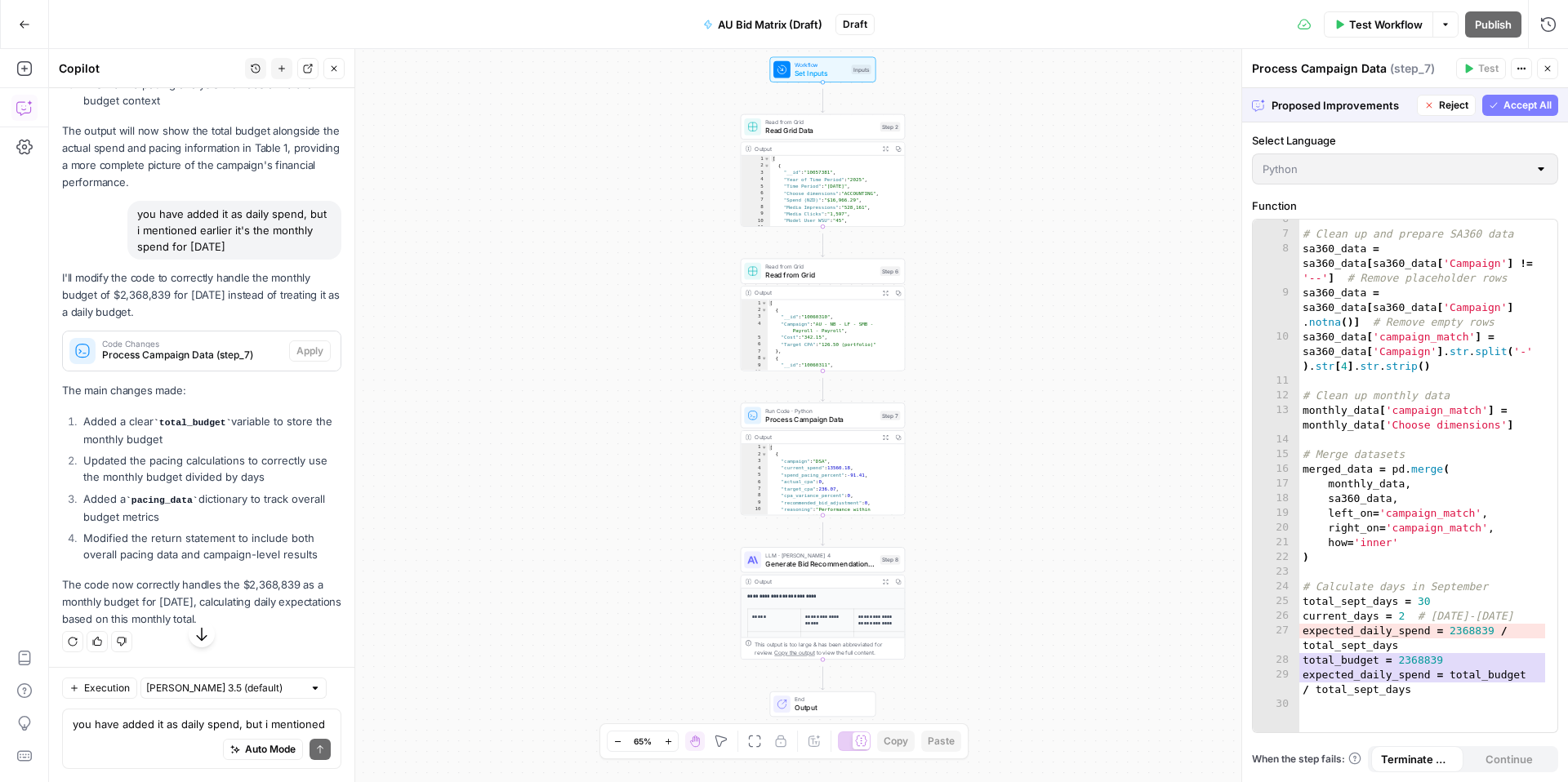
scroll to position [763, 0]
click at [1425, 110] on icon "button" at bounding box center [1429, 105] width 10 height 10
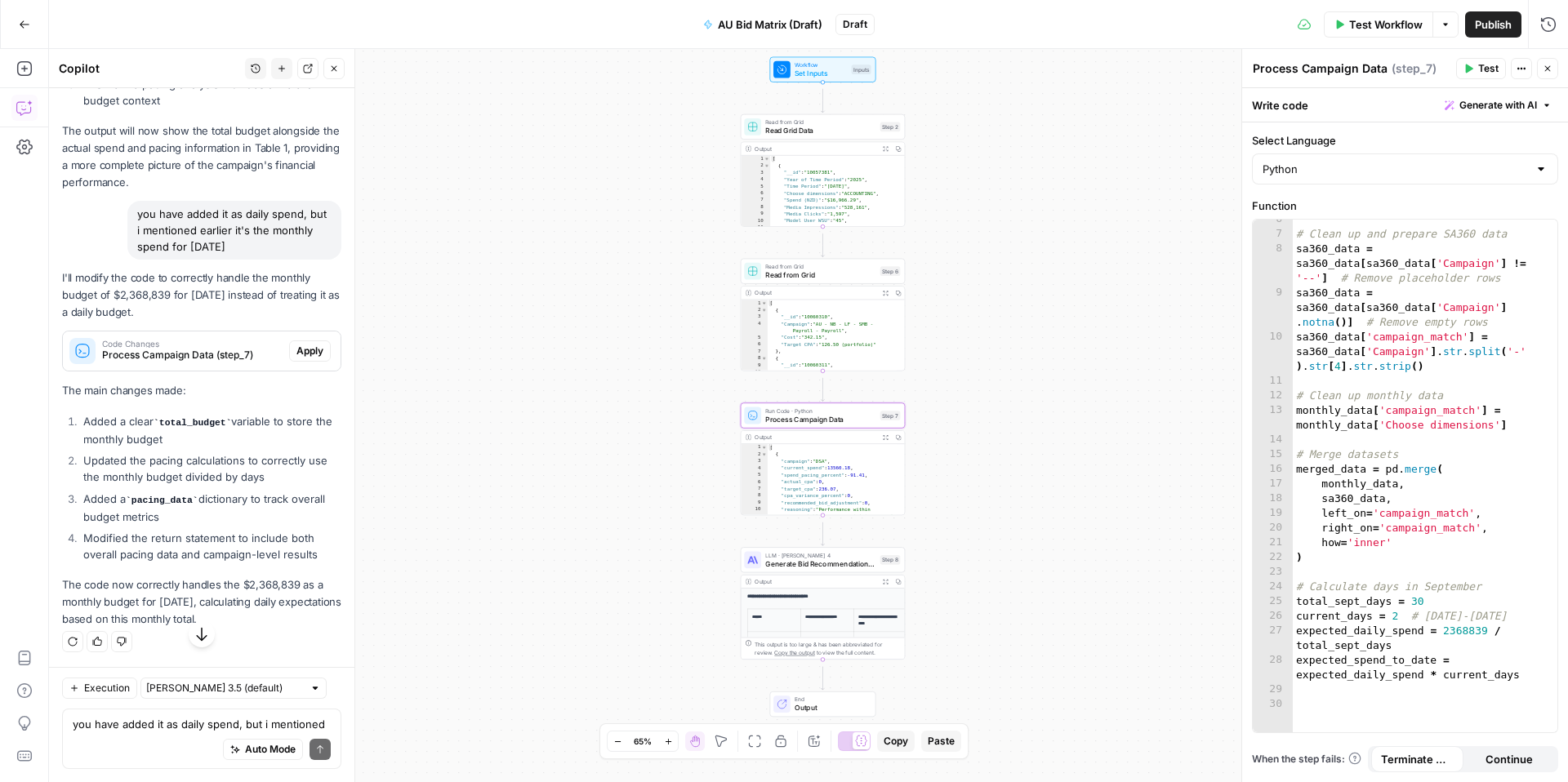
click at [297, 358] on span "Apply" at bounding box center [310, 351] width 27 height 15
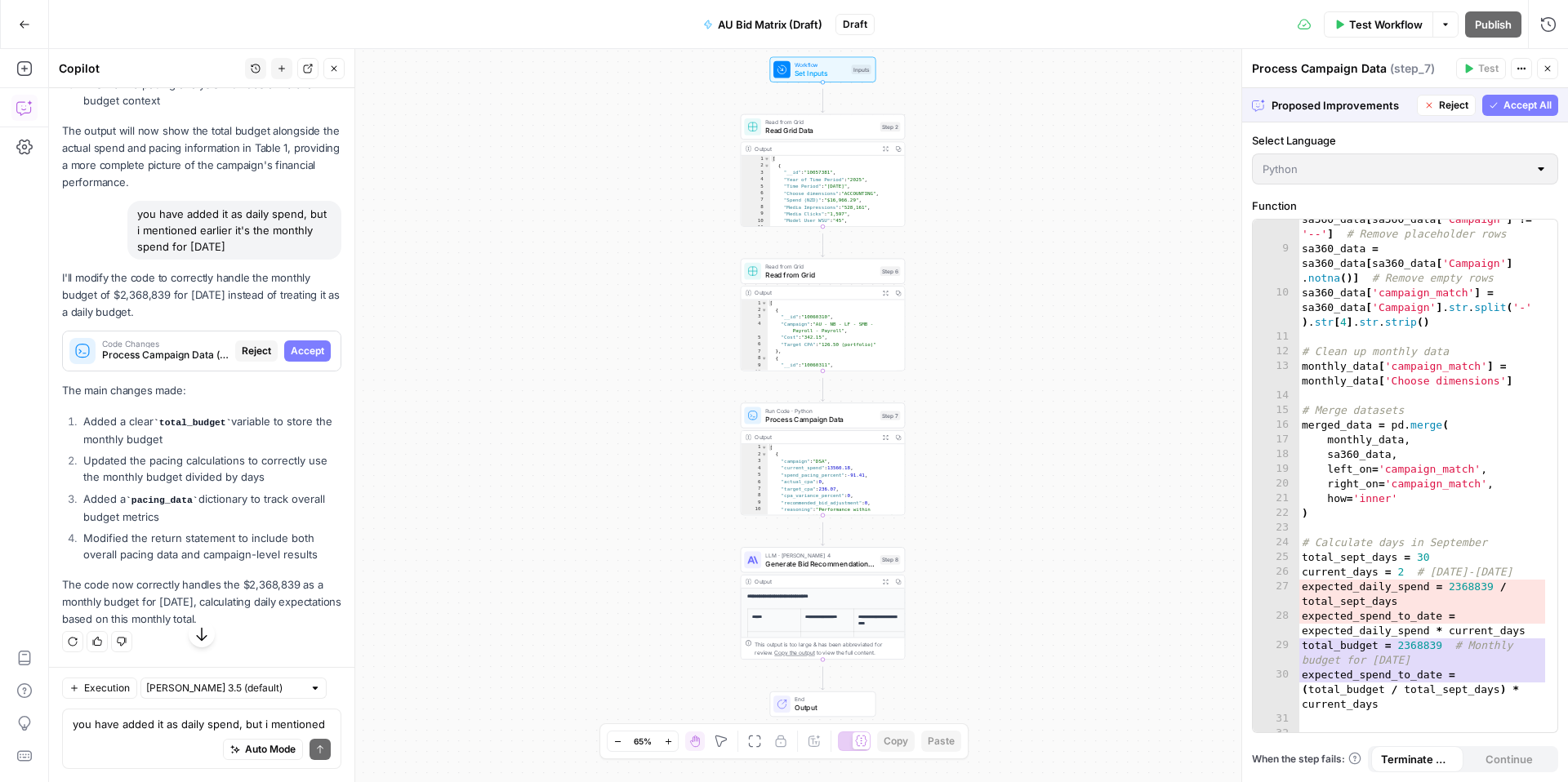
scroll to position [168, 0]
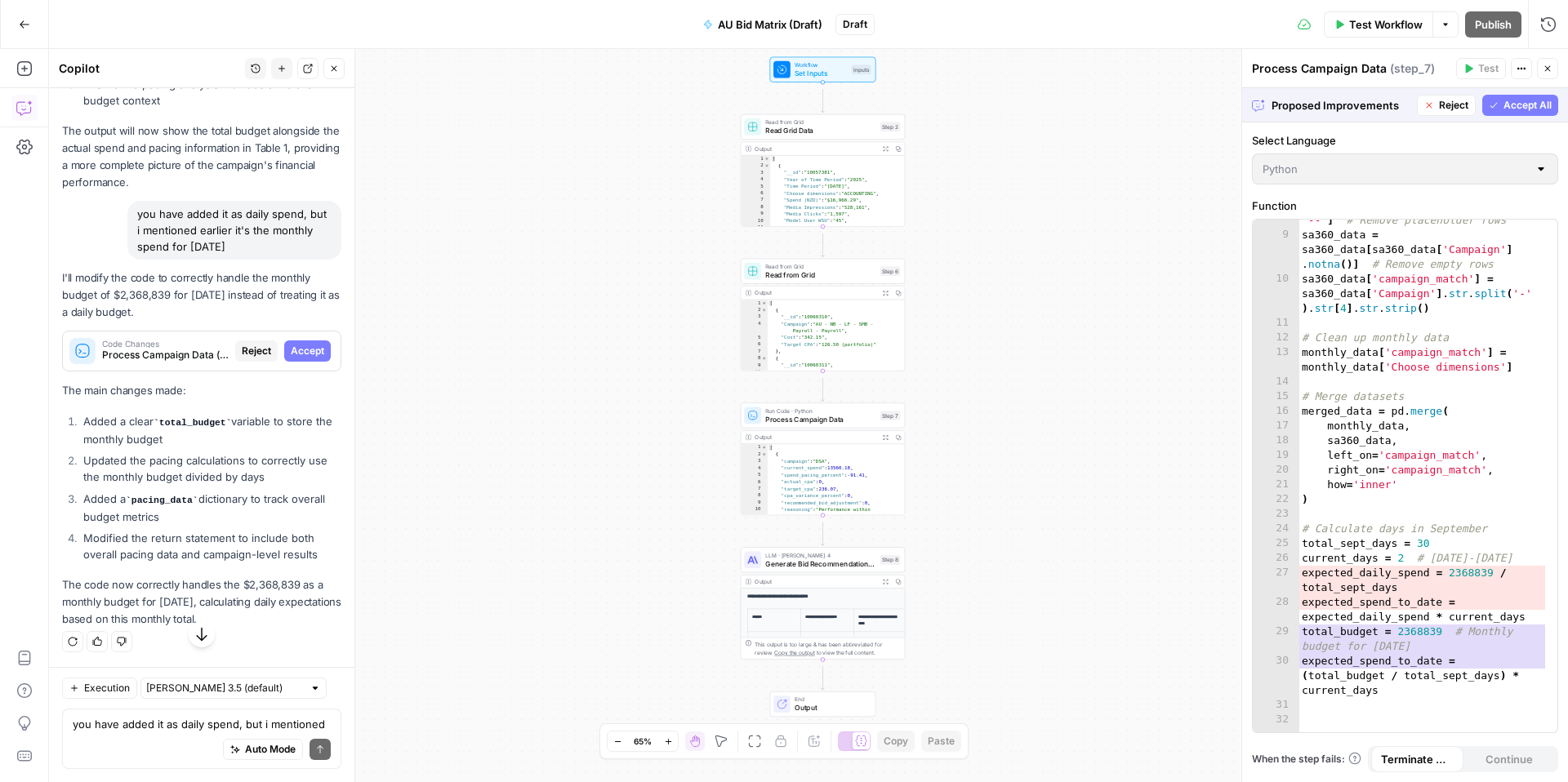
click at [1507, 113] on span "Accept All" at bounding box center [1528, 105] width 49 height 15
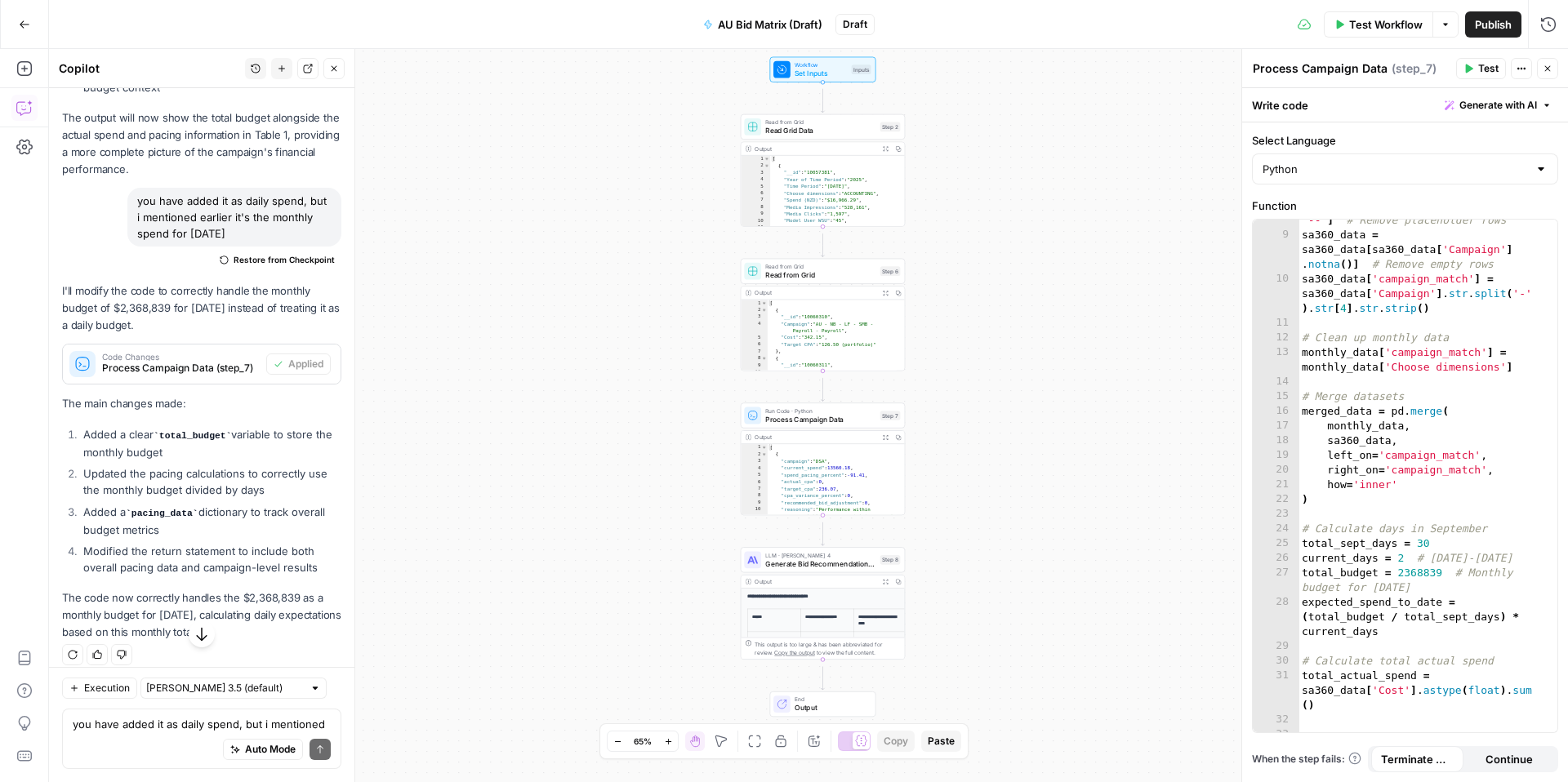
scroll to position [518, 0]
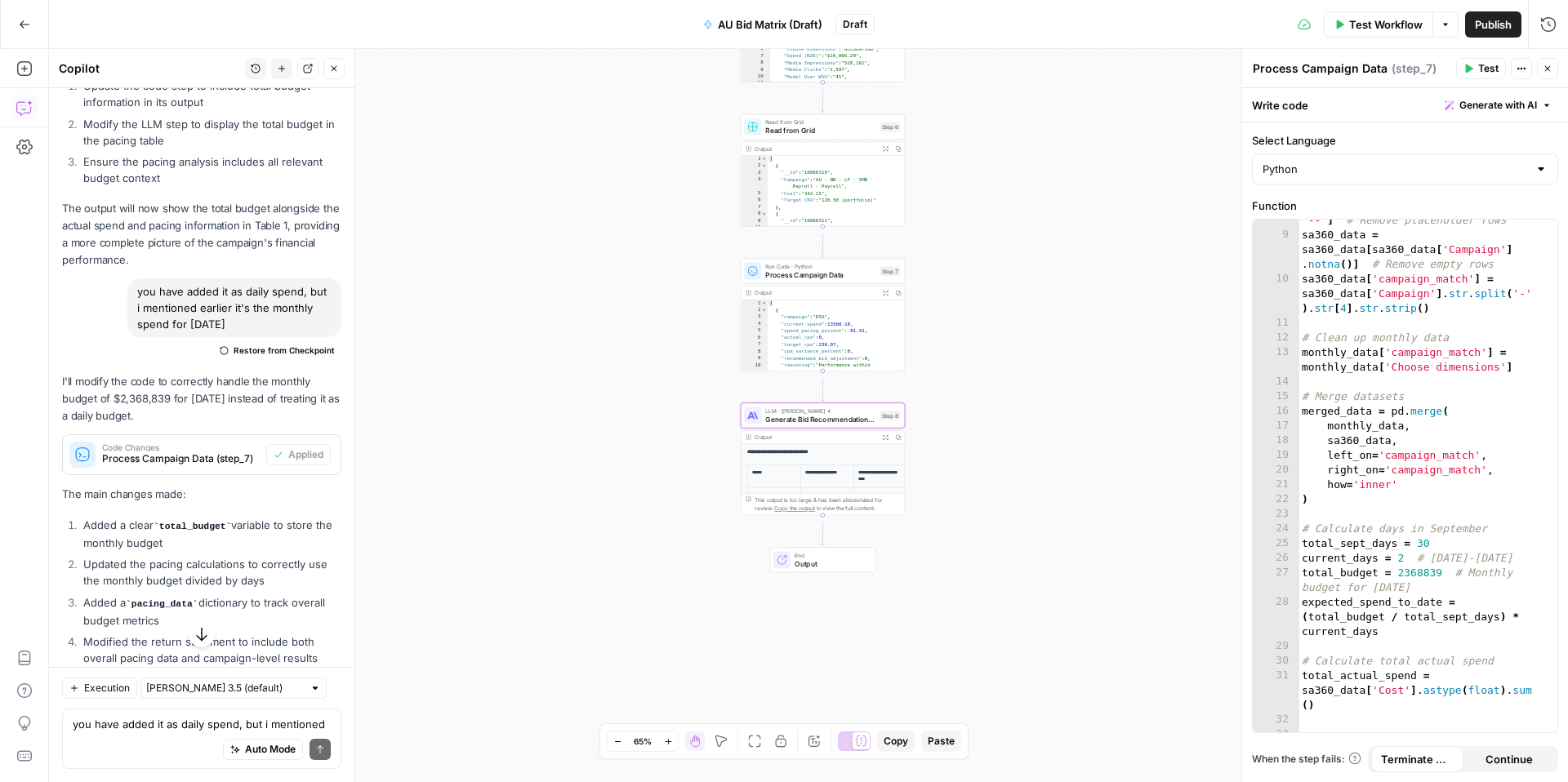
click at [297, 23] on span "Apply" at bounding box center [310, 16] width 27 height 15
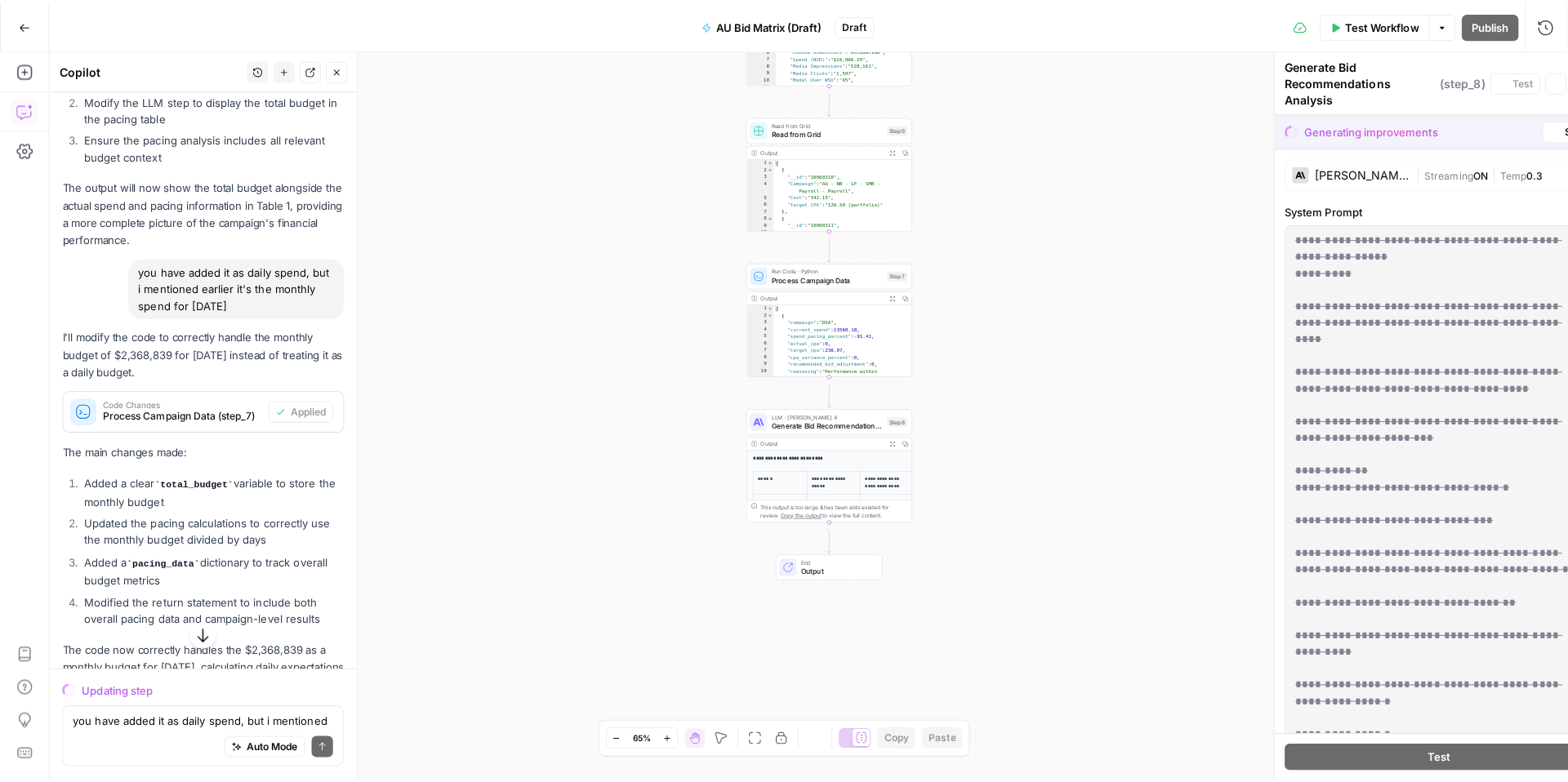
scroll to position [485, 0]
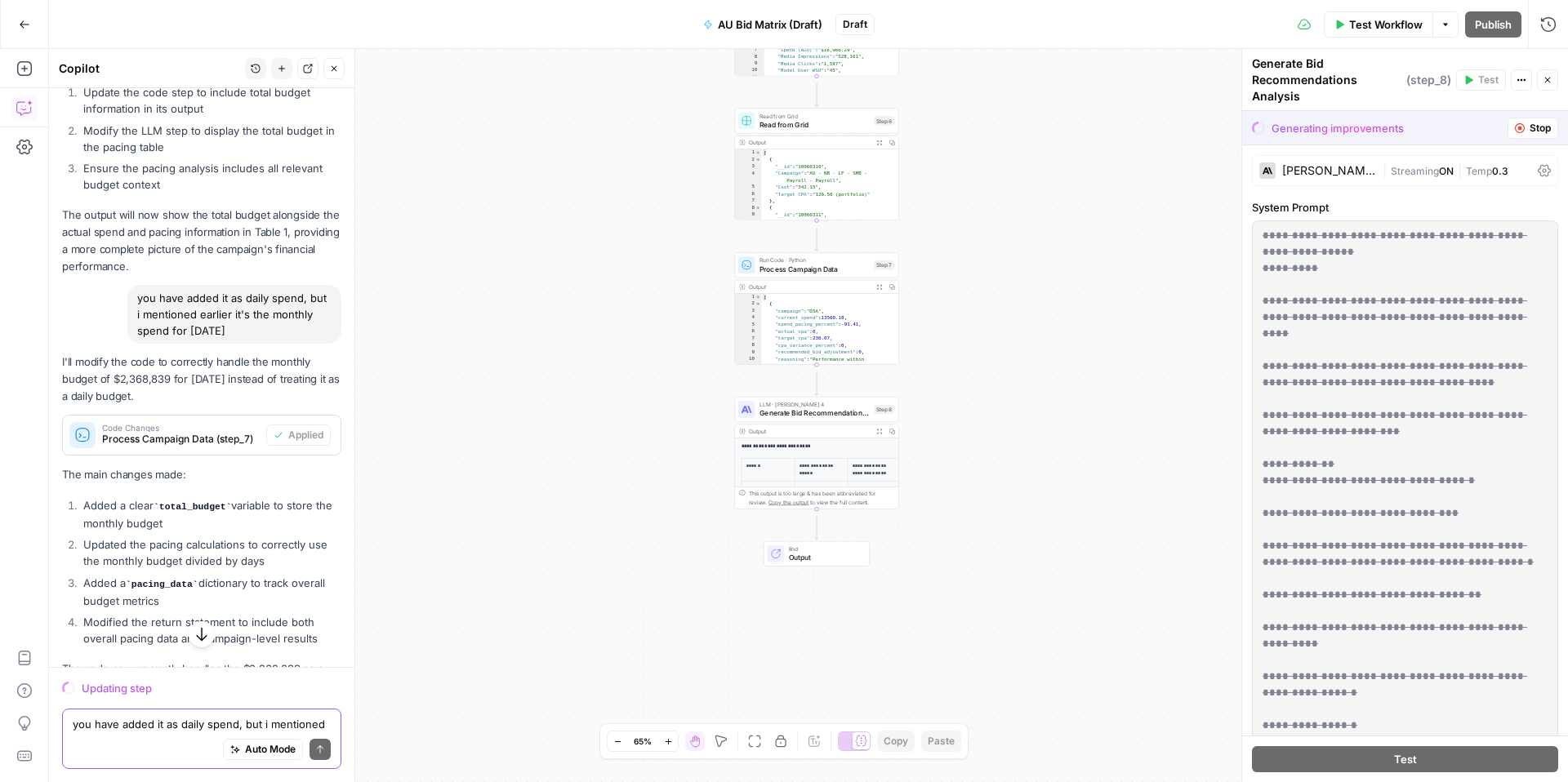
click at [159, 718] on textarea "you have added it as daily spend, but i mentioned earlier it's the monthly spen…" at bounding box center [202, 724] width 258 height 16
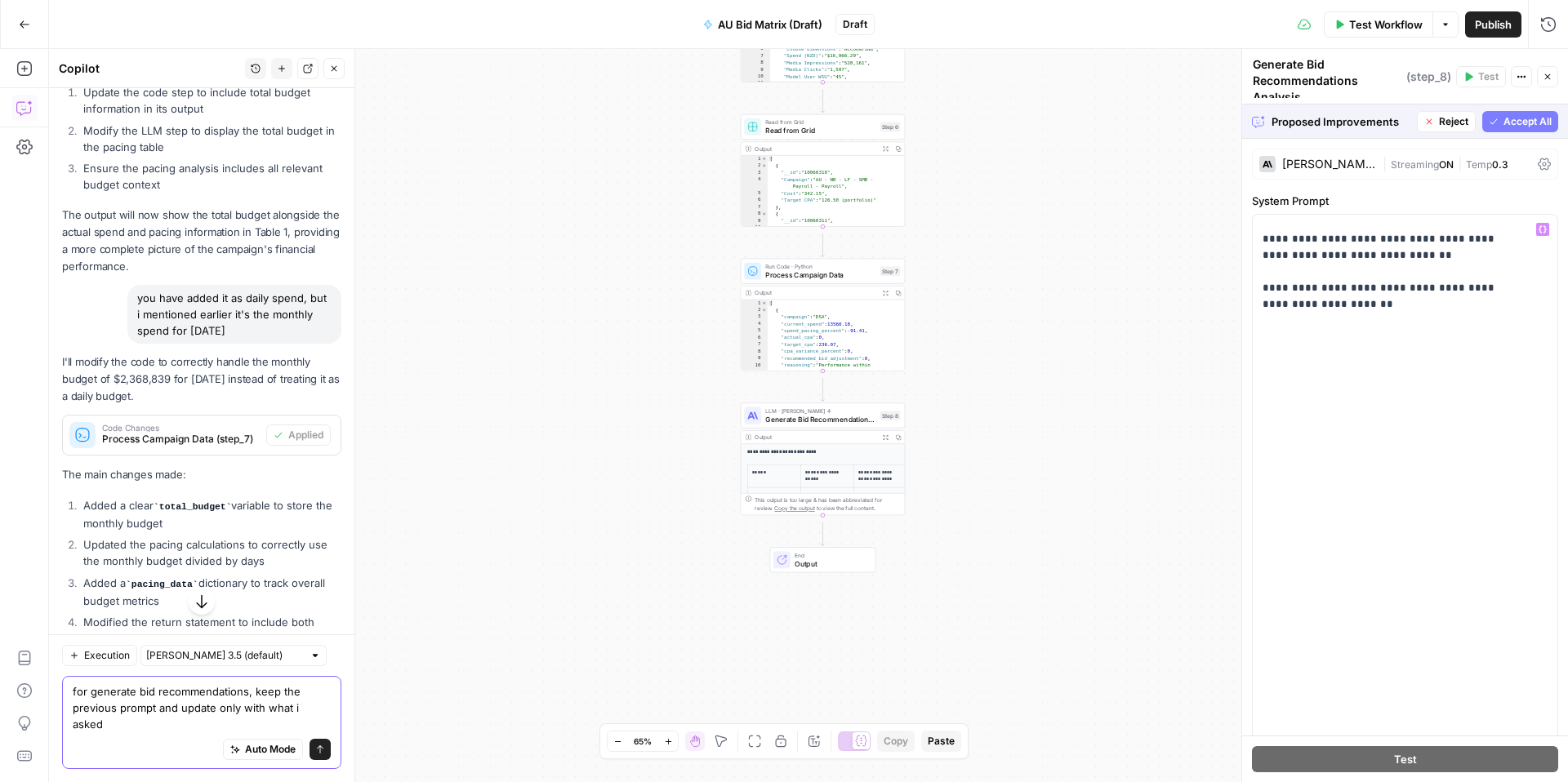
scroll to position [1978, 0]
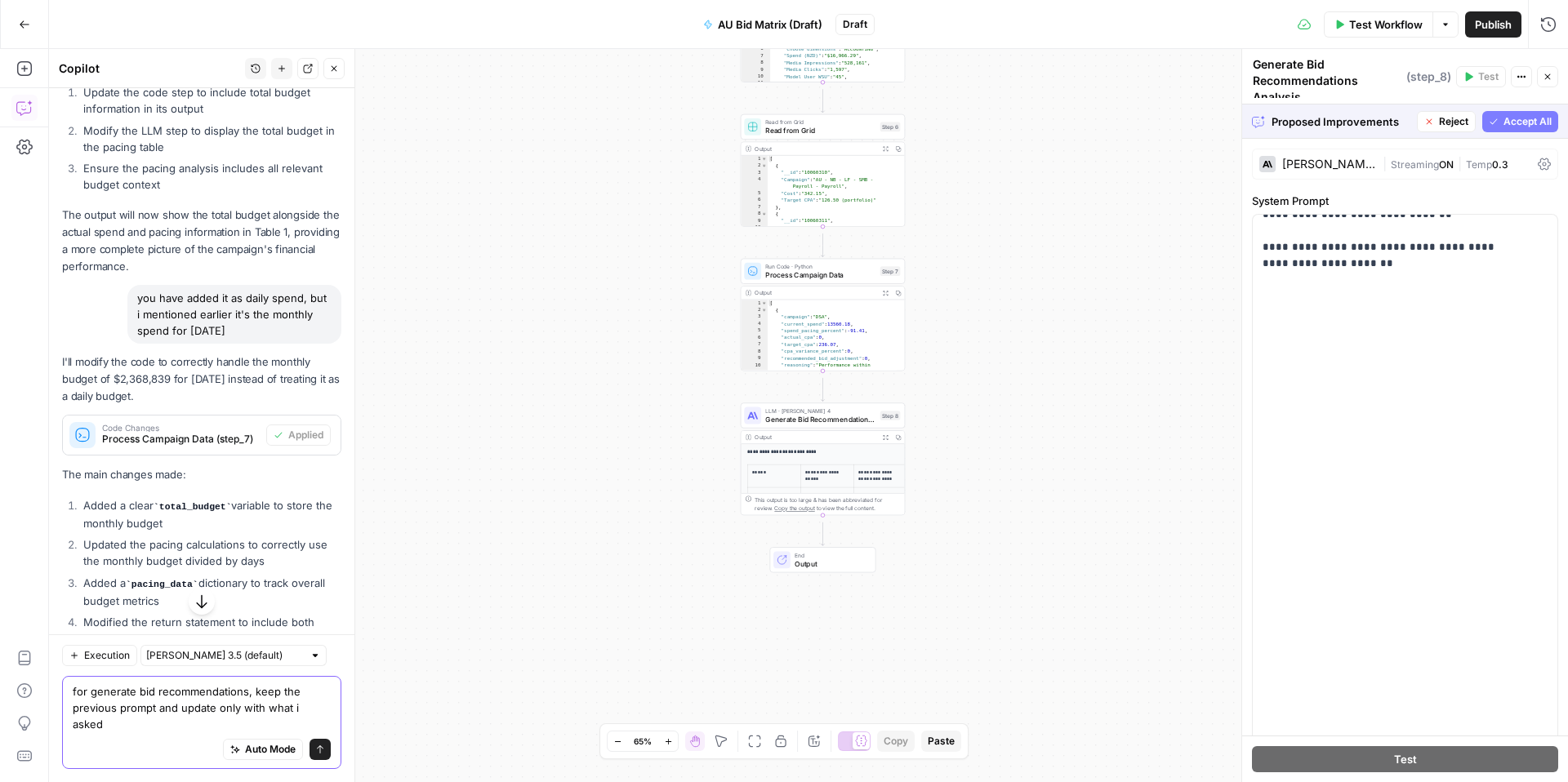
type textarea "for generate bid recommendations, keep the previous prompt and update only with…"
click at [1504, 122] on span "Accept All" at bounding box center [1528, 121] width 49 height 15
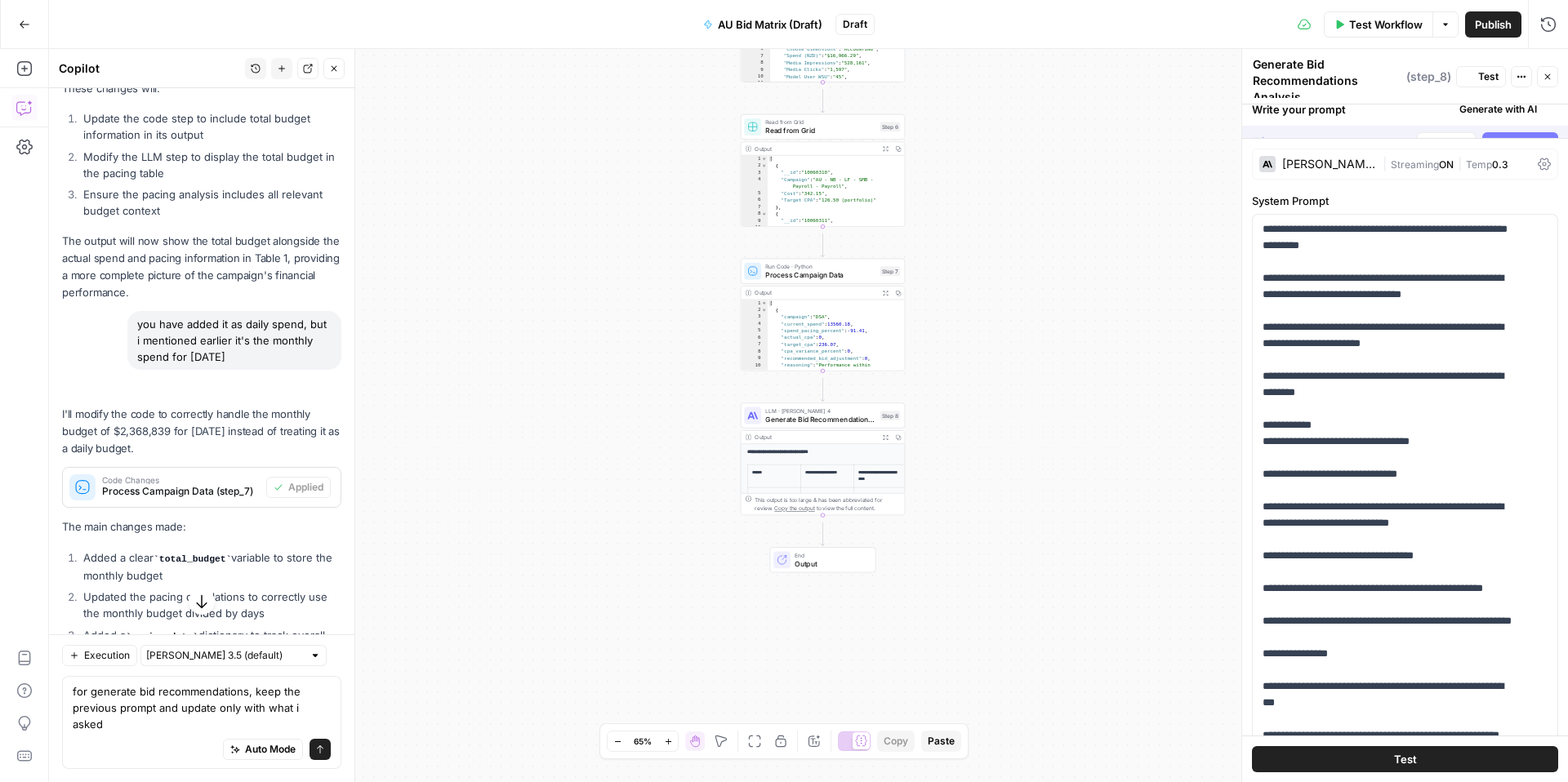
scroll to position [518, 0]
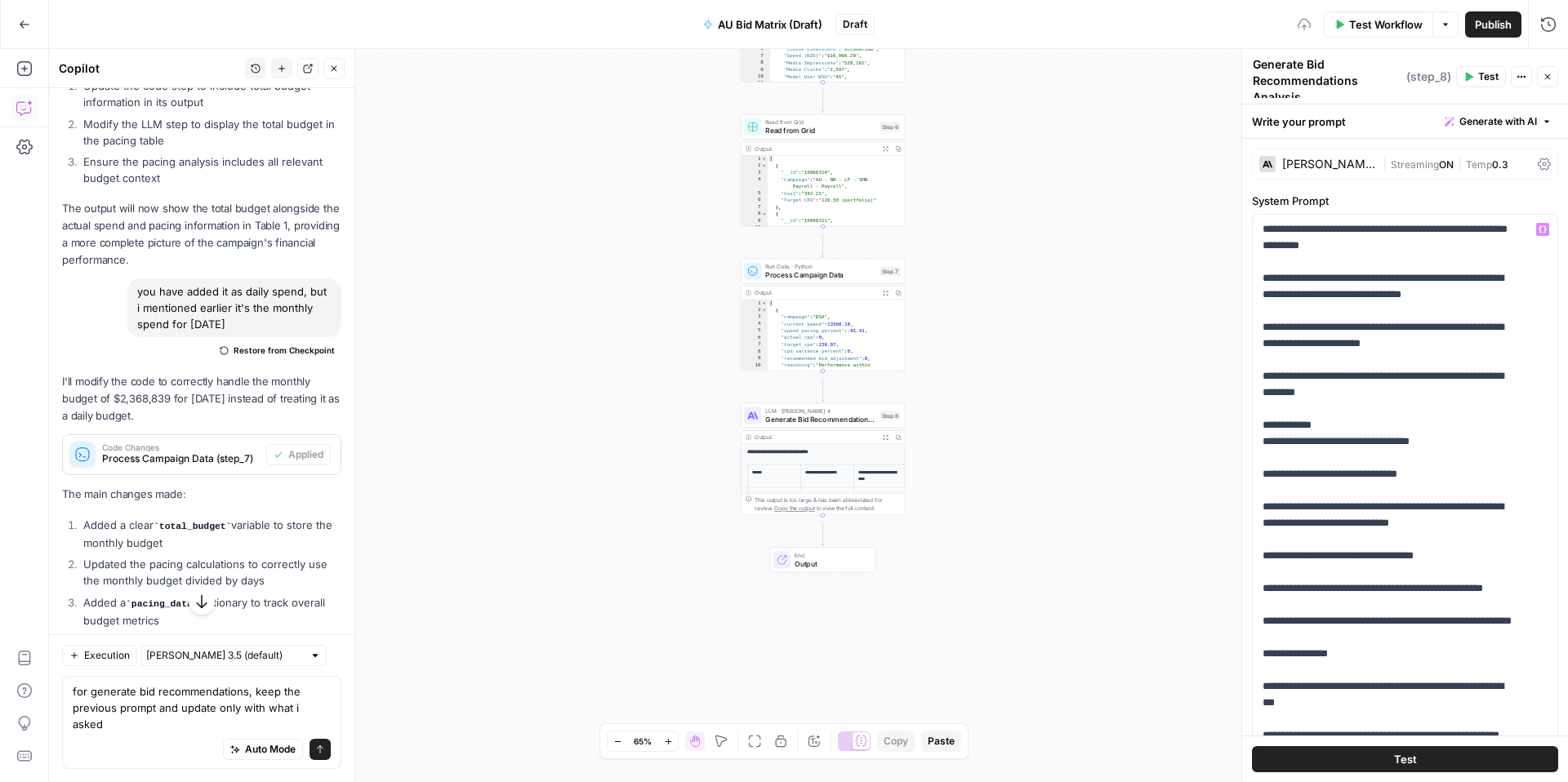
click at [1398, 756] on span "Test" at bounding box center [1406, 759] width 23 height 16
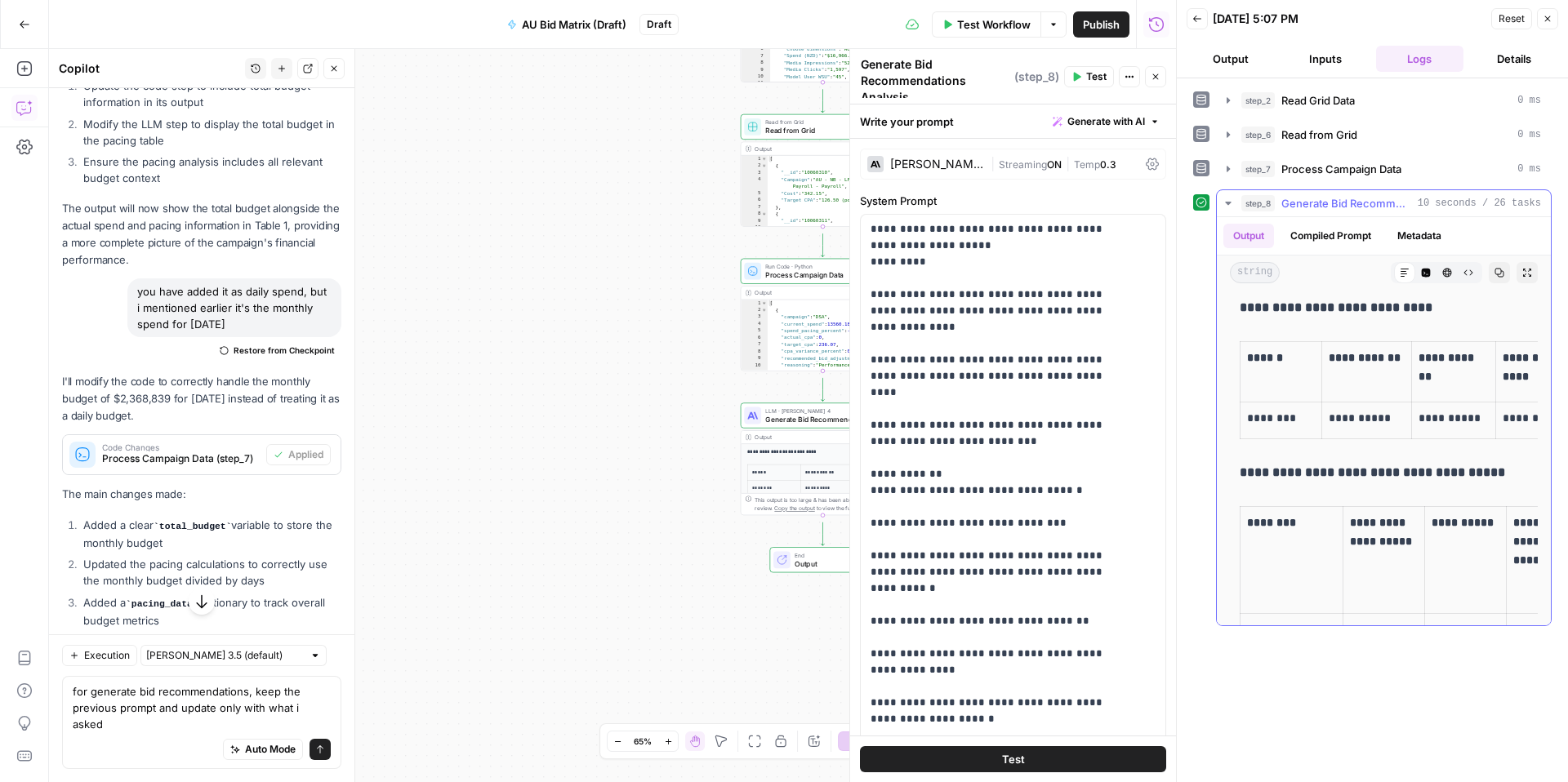
scroll to position [7, 0]
click at [1495, 277] on icon "button" at bounding box center [1499, 272] width 10 height 10
click at [1524, 277] on icon "button" at bounding box center [1527, 272] width 8 height 8
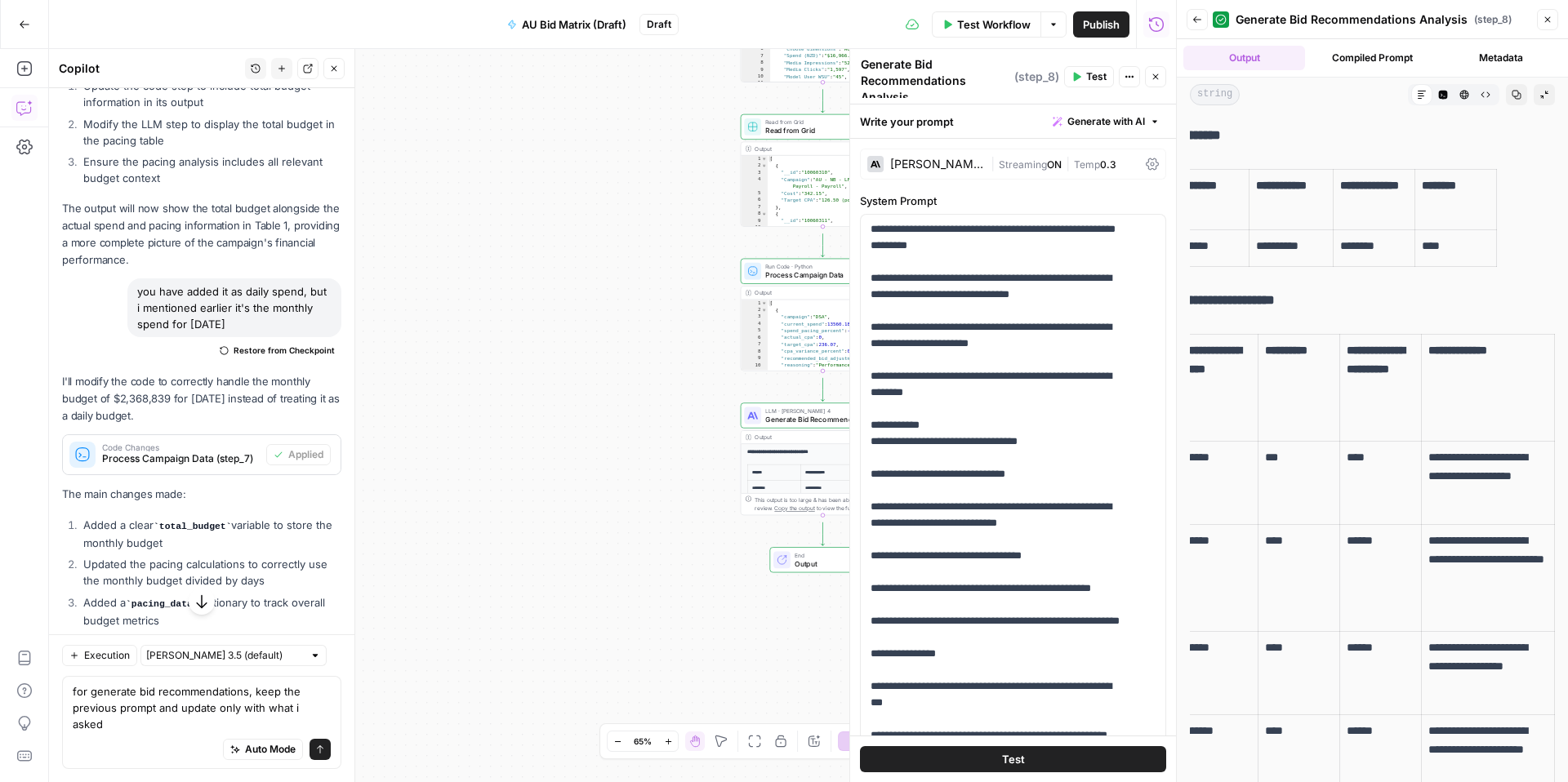
scroll to position [0, 0]
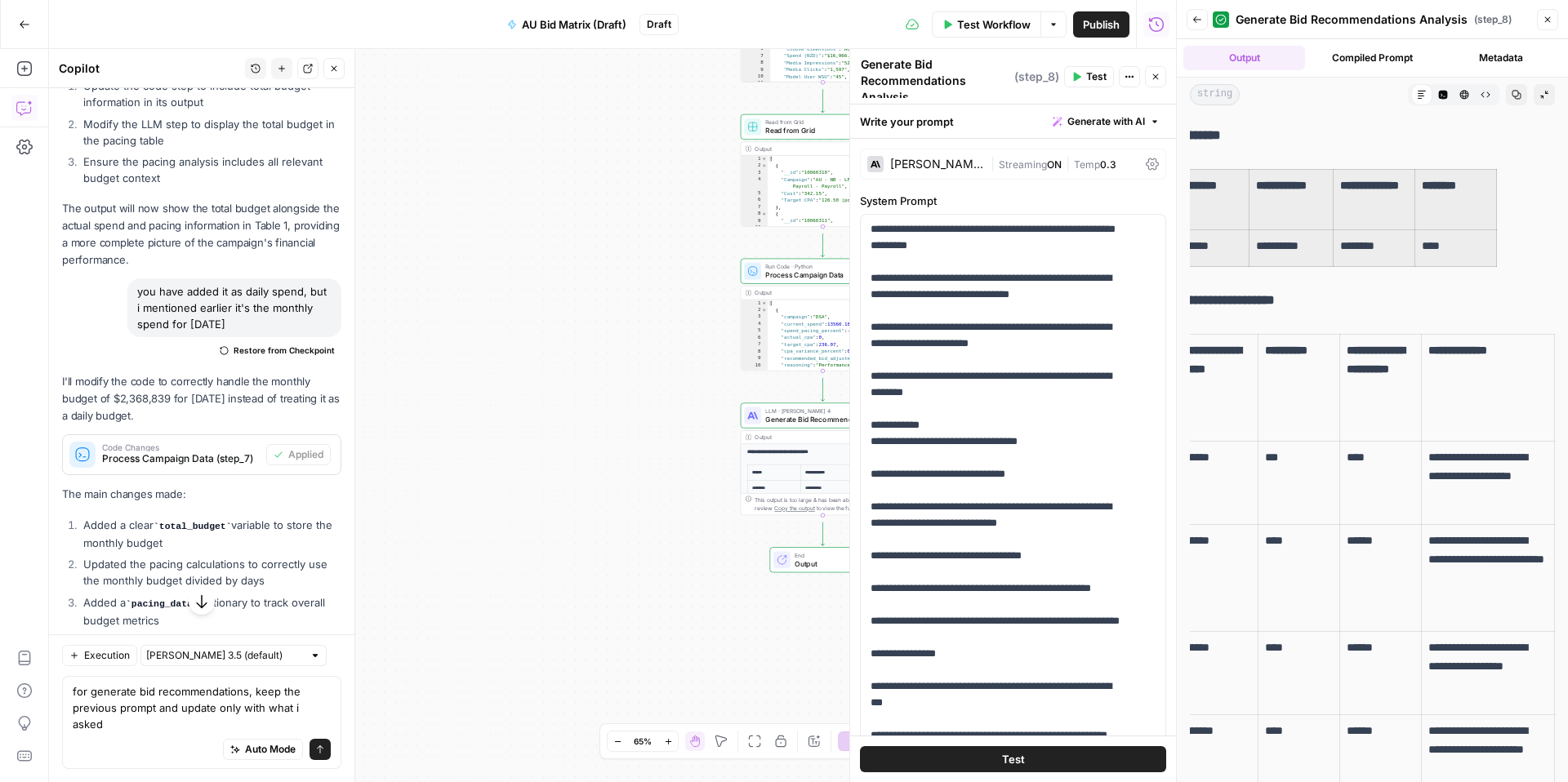
drag, startPoint x: 1442, startPoint y: 290, endPoint x: 1213, endPoint y: 258, distance: 231.2
click at [1213, 258] on tbody "**********" at bounding box center [1287, 218] width 419 height 97
click at [29, 24] on button "Go Back" at bounding box center [24, 24] width 29 height 29
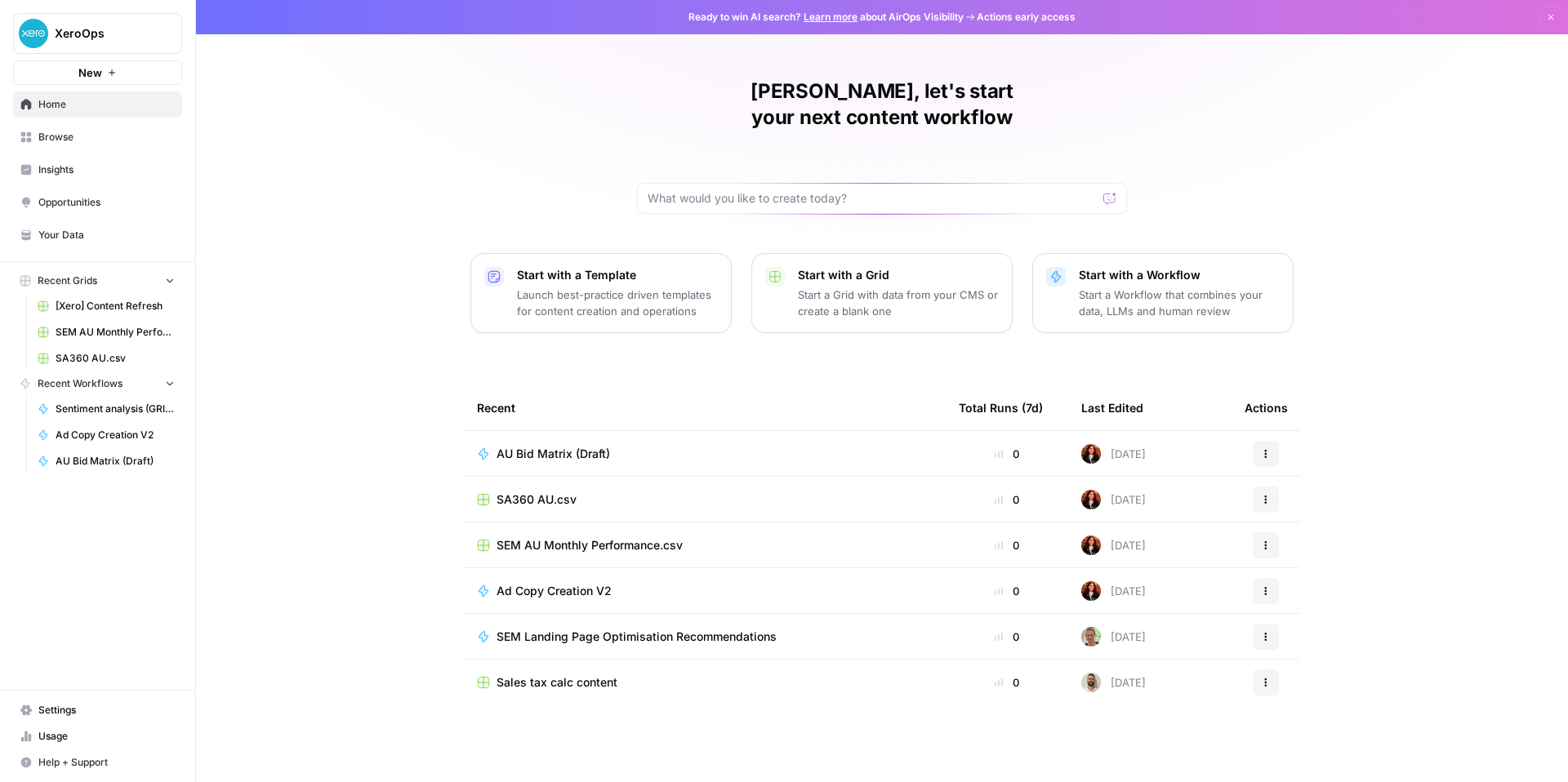
click at [497, 508] on span "SA360 AU.csv" at bounding box center [537, 499] width 80 height 16
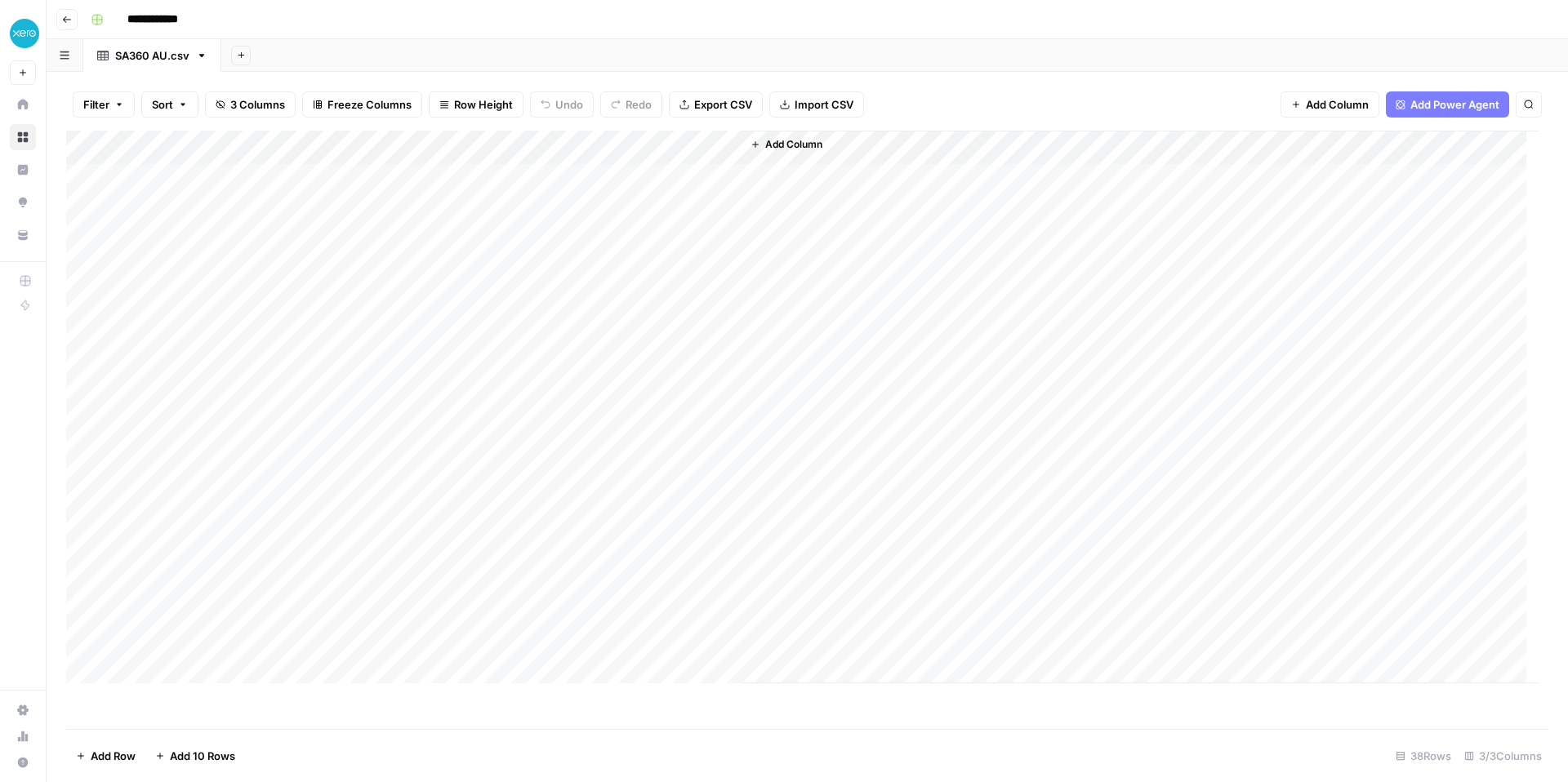
click at [415, 217] on div "Add Column" at bounding box center [802, 407] width 1473 height 553
click at [417, 516] on div "Add Column" at bounding box center [802, 407] width 1473 height 553
drag, startPoint x: 421, startPoint y: 563, endPoint x: 435, endPoint y: 208, distance: 355.3
click at [435, 208] on div "Add Column" at bounding box center [802, 407] width 1473 height 553
click at [77, 23] on button "Go back" at bounding box center [67, 19] width 21 height 21
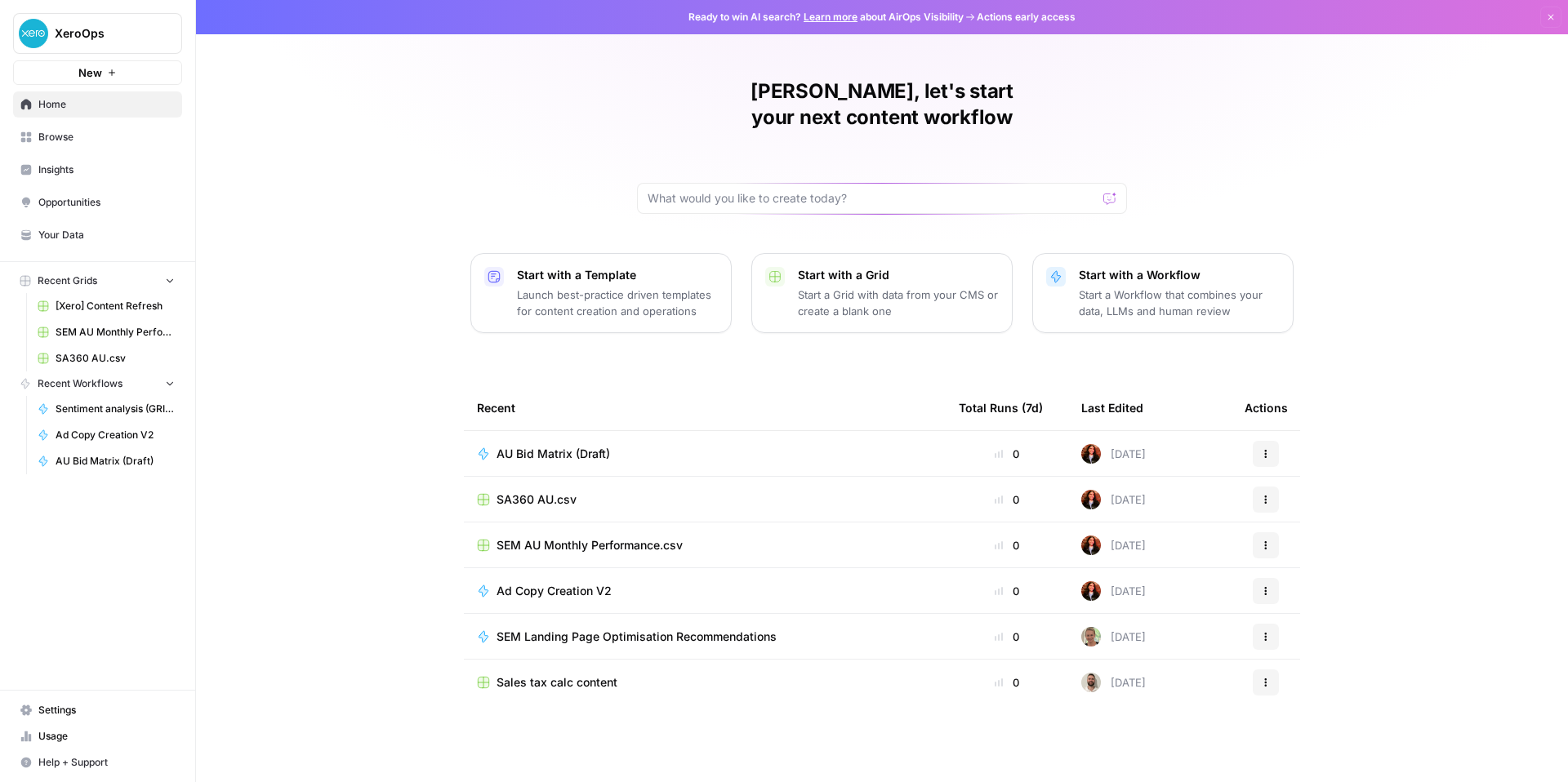
click at [513, 462] on span "AU Bid Matrix (Draft)" at bounding box center [553, 453] width 114 height 16
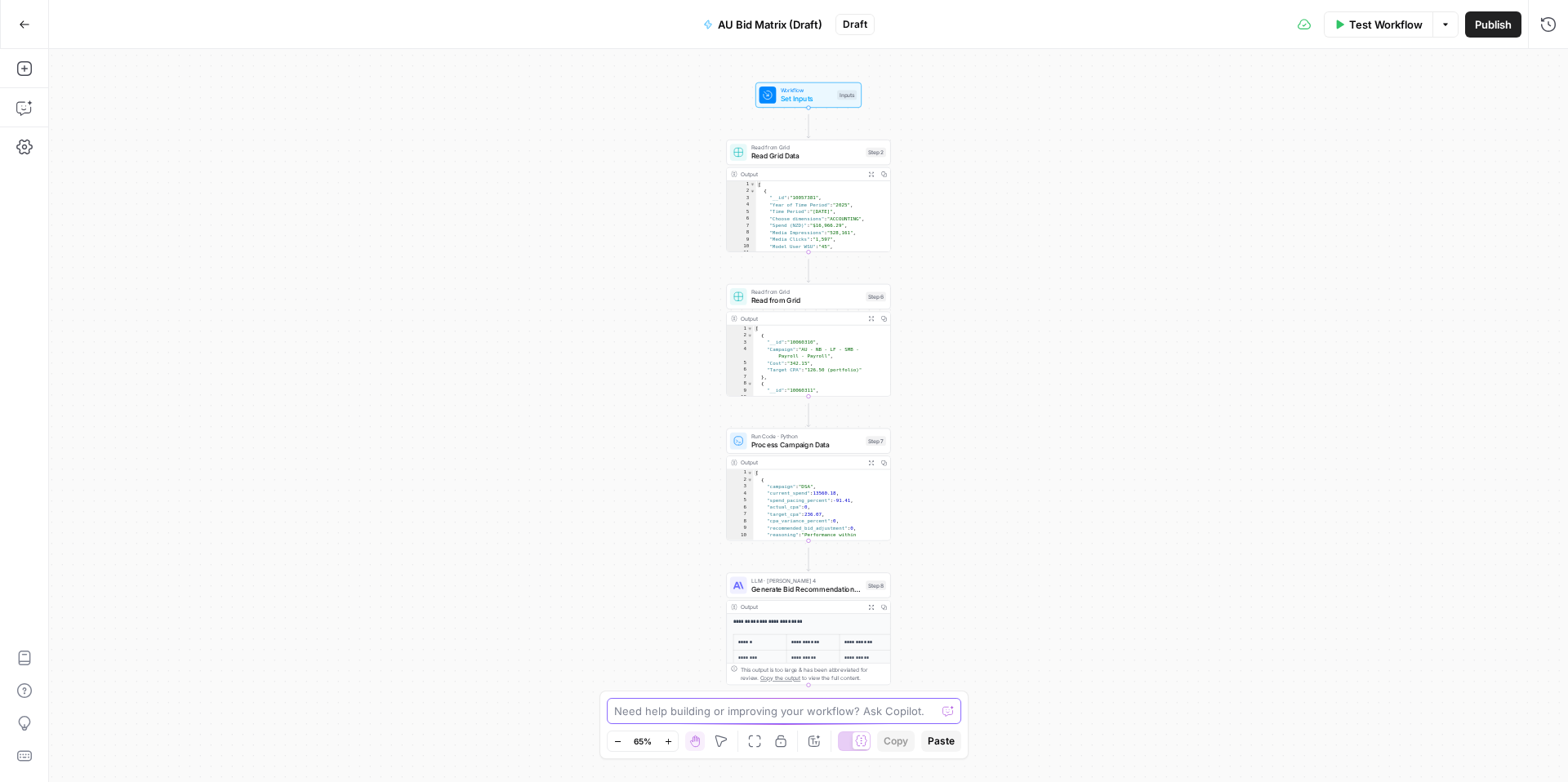
click at [678, 703] on textarea at bounding box center [774, 711] width 322 height 16
paste textarea "$193,959.76"
type textarea "how is the total spend that? with the sa360 grid i provided, when i calculate t…"
click at [947, 690] on icon "submit" at bounding box center [951, 694] width 10 height 10
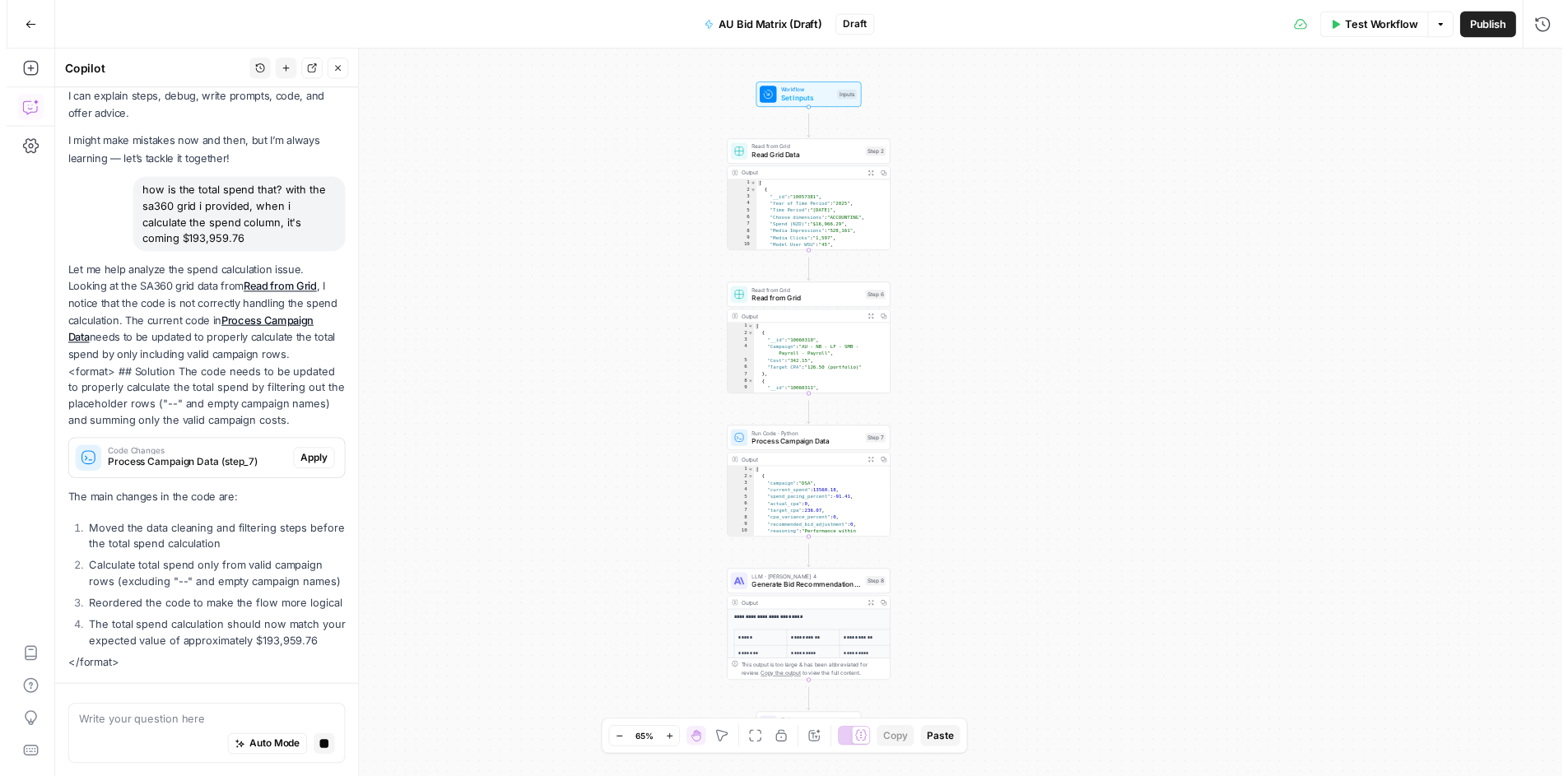
scroll to position [533, 0]
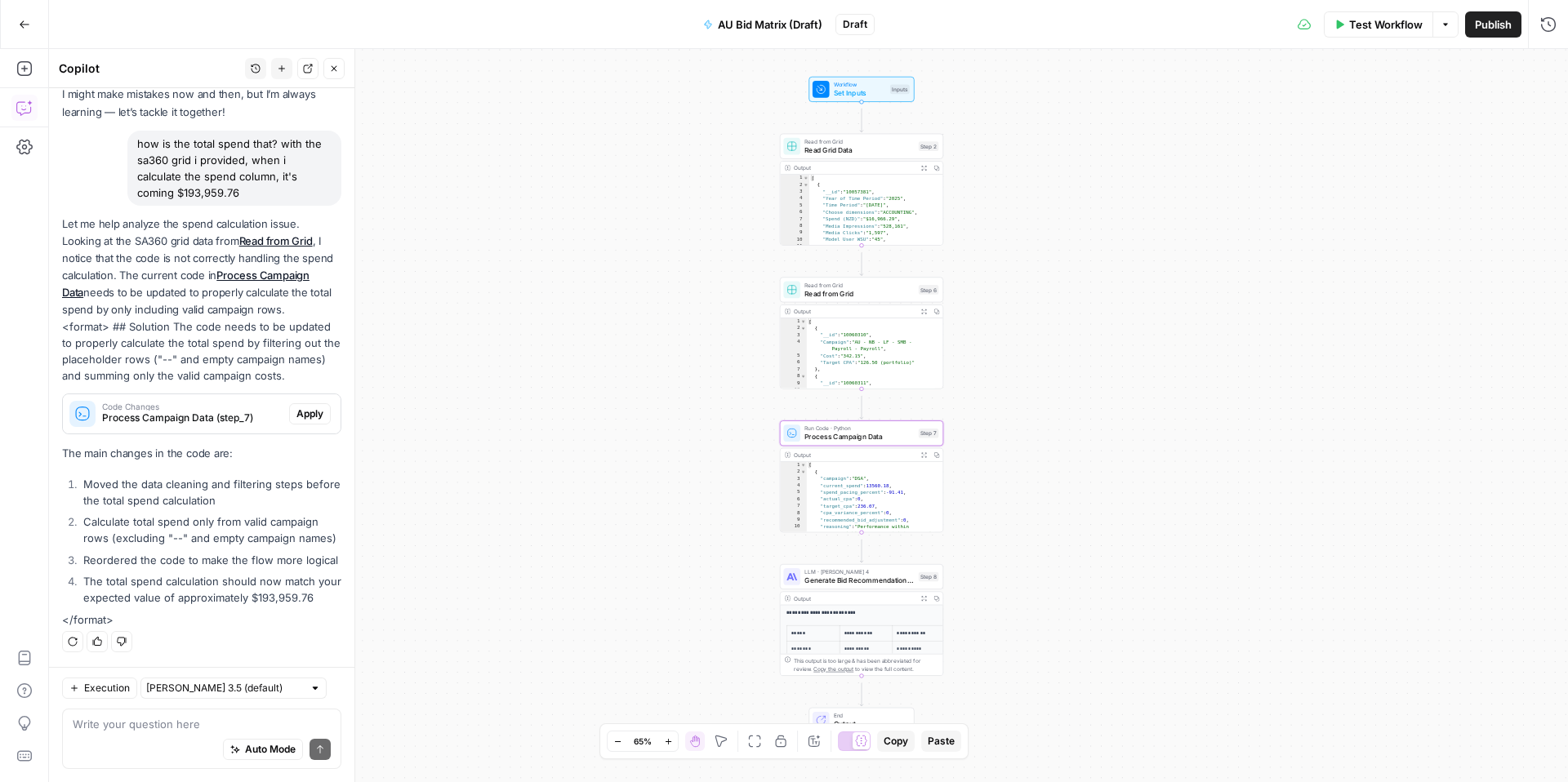
click at [297, 407] on span "Apply" at bounding box center [310, 414] width 27 height 15
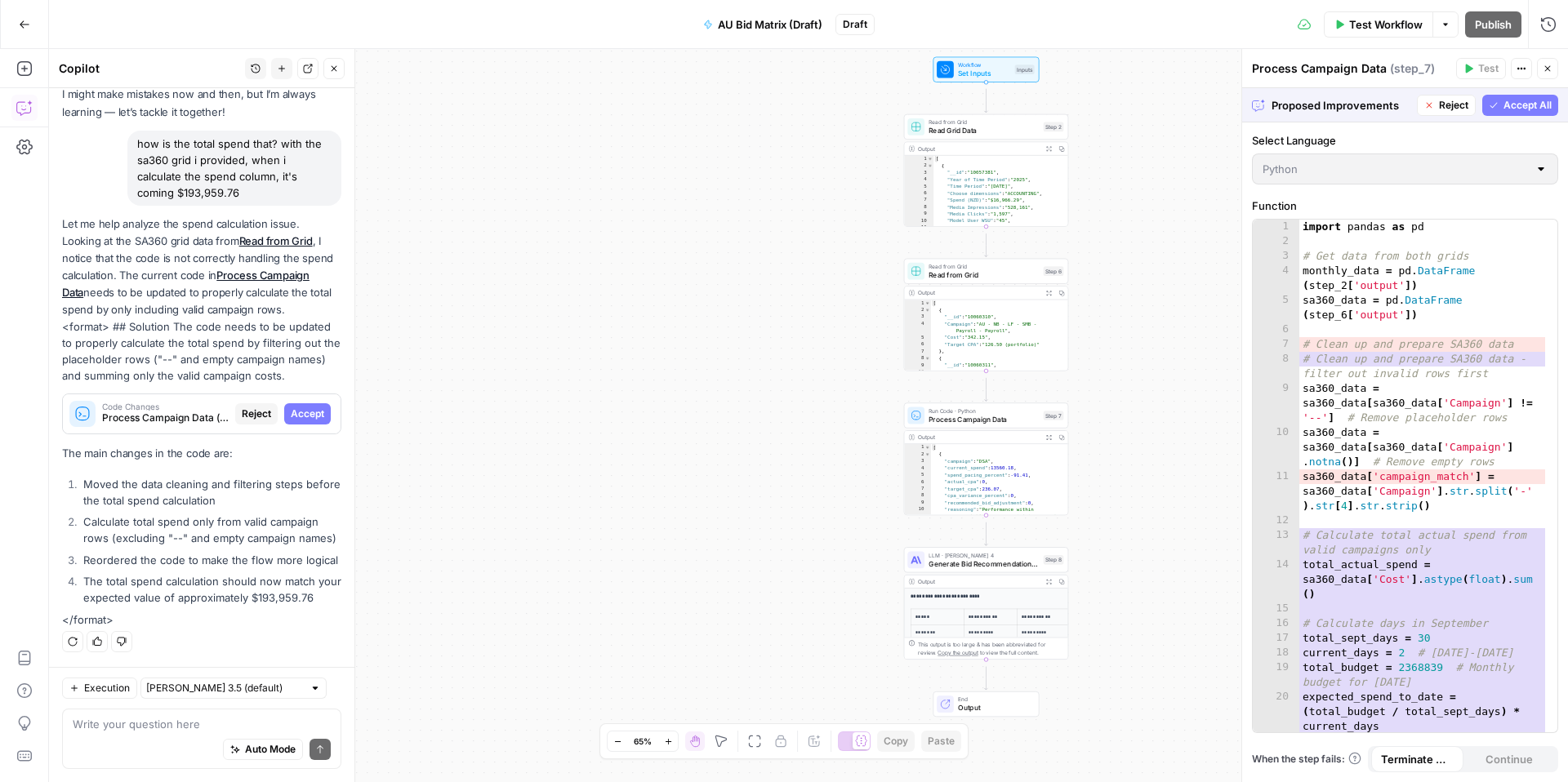
click at [1504, 113] on span "Accept All" at bounding box center [1528, 105] width 49 height 15
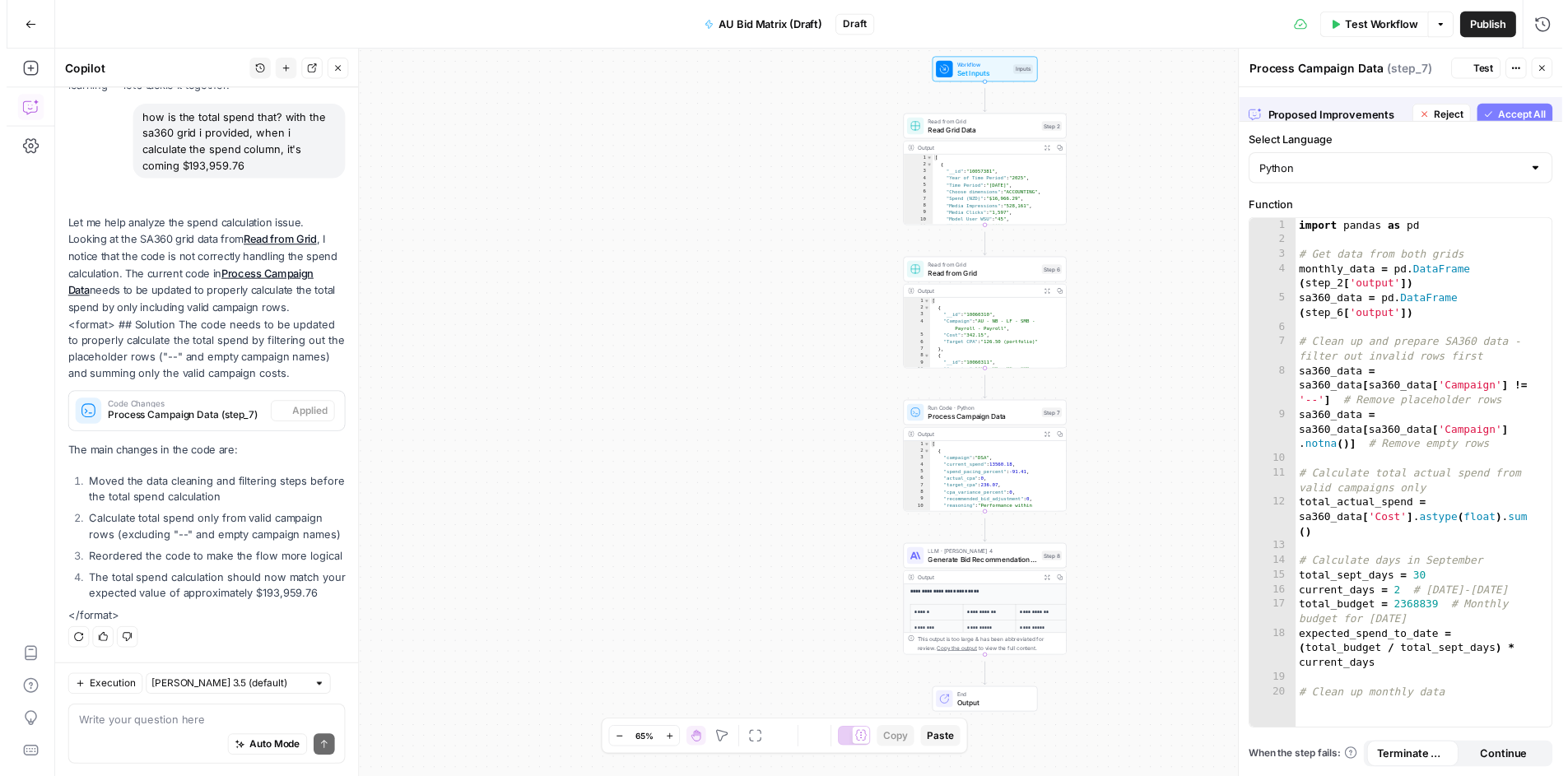
scroll to position [566, 0]
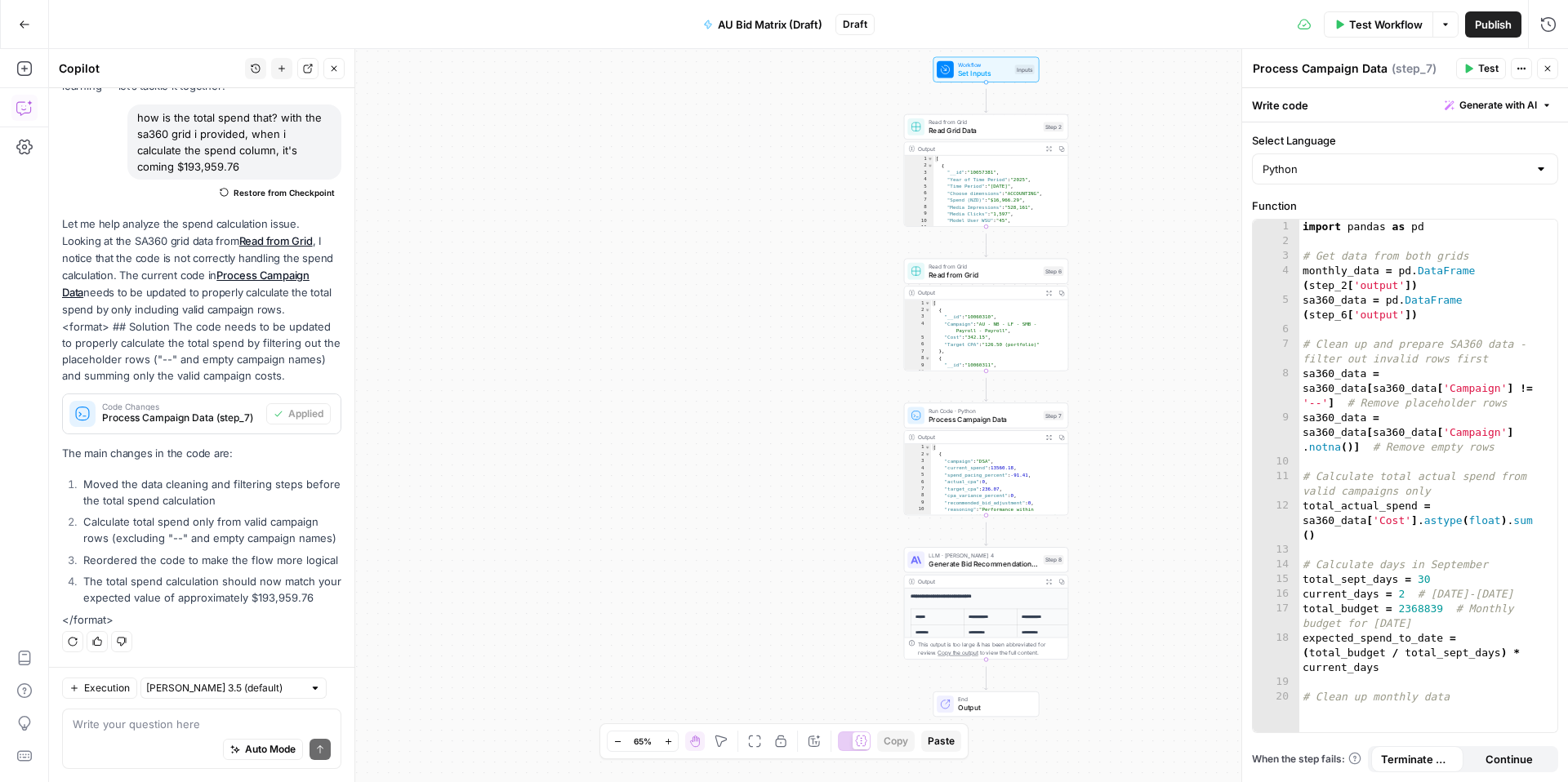
click at [964, 570] on span "Generate Bid Recommendations Analysis" at bounding box center [983, 564] width 110 height 10
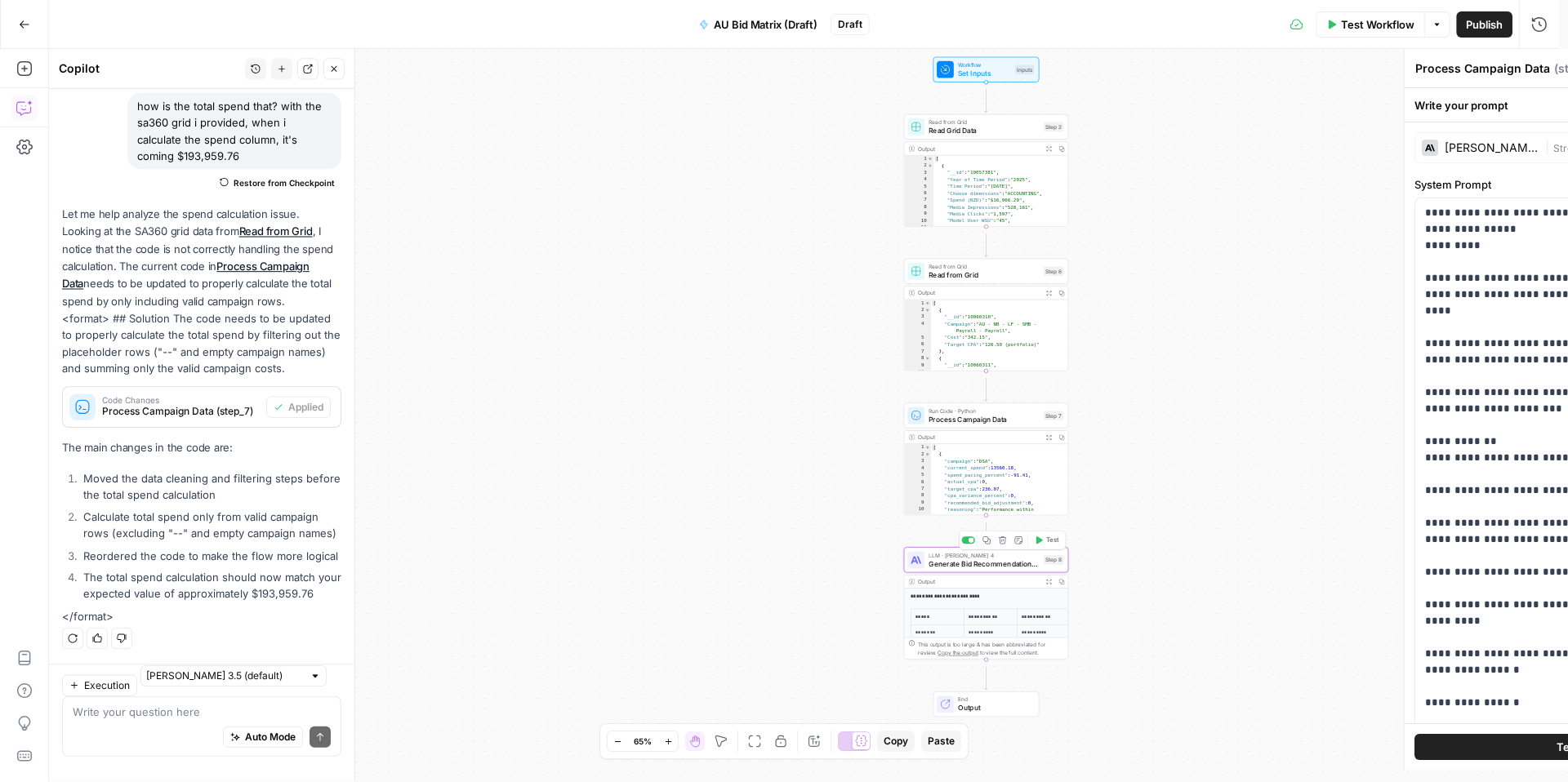
type textarea "Generate Bid Recommendations Analysis"
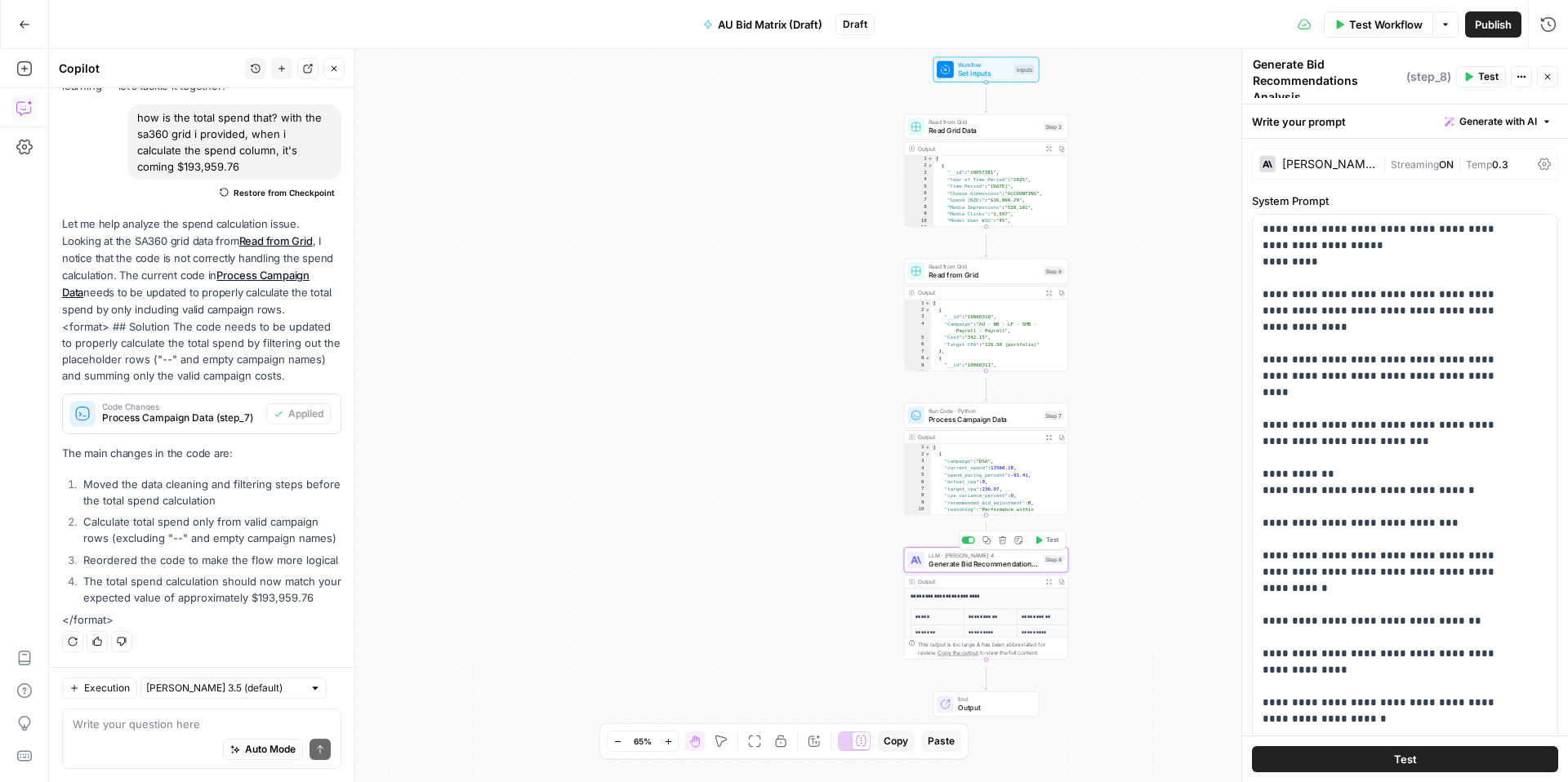
click at [1049, 547] on button "Test" at bounding box center [1047, 540] width 33 height 14
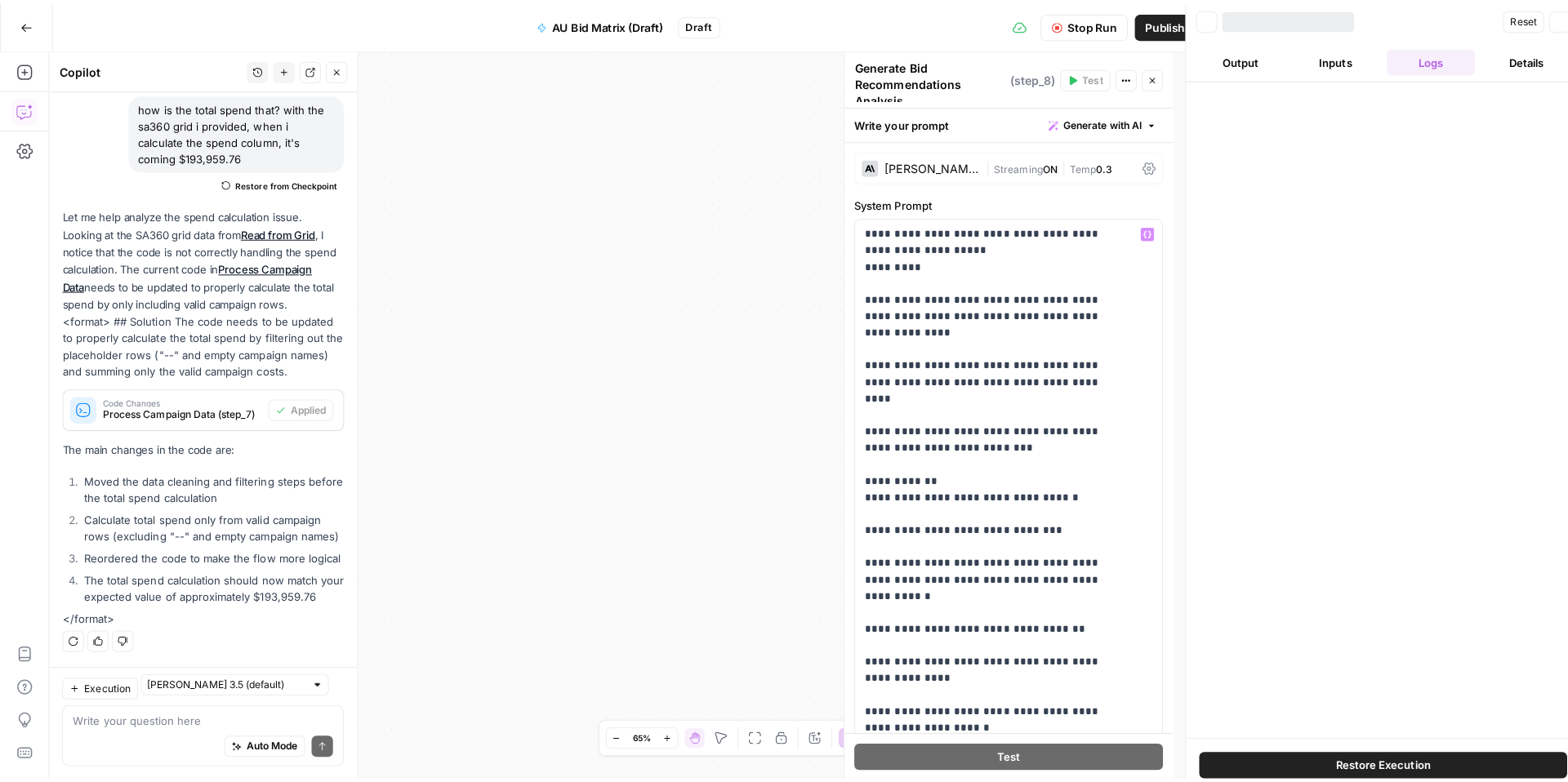
scroll to position [562, 0]
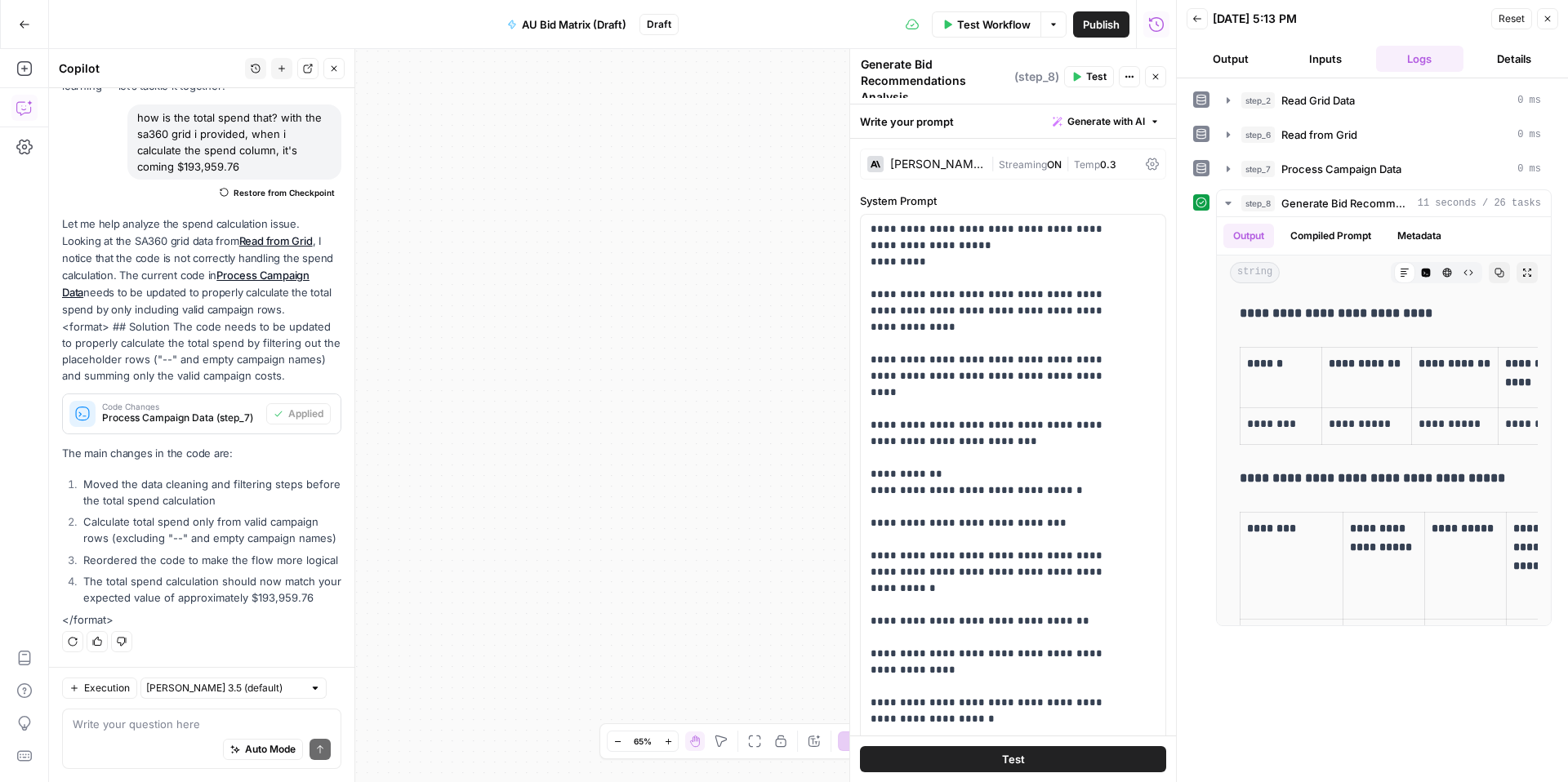
click at [1545, 22] on icon "button" at bounding box center [1548, 19] width 6 height 6
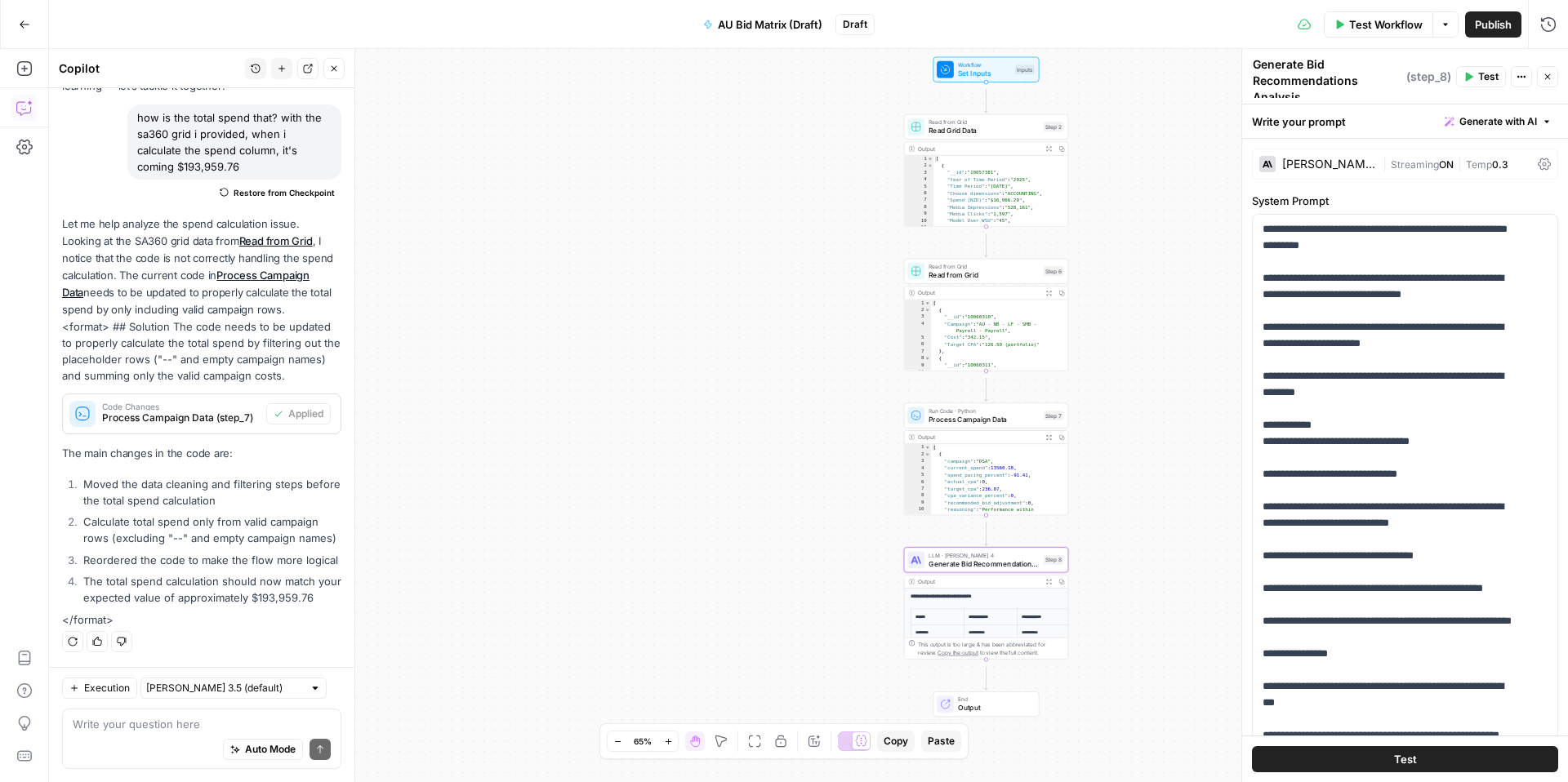
click at [996, 425] on span "Process Campaign Data" at bounding box center [983, 420] width 110 height 10
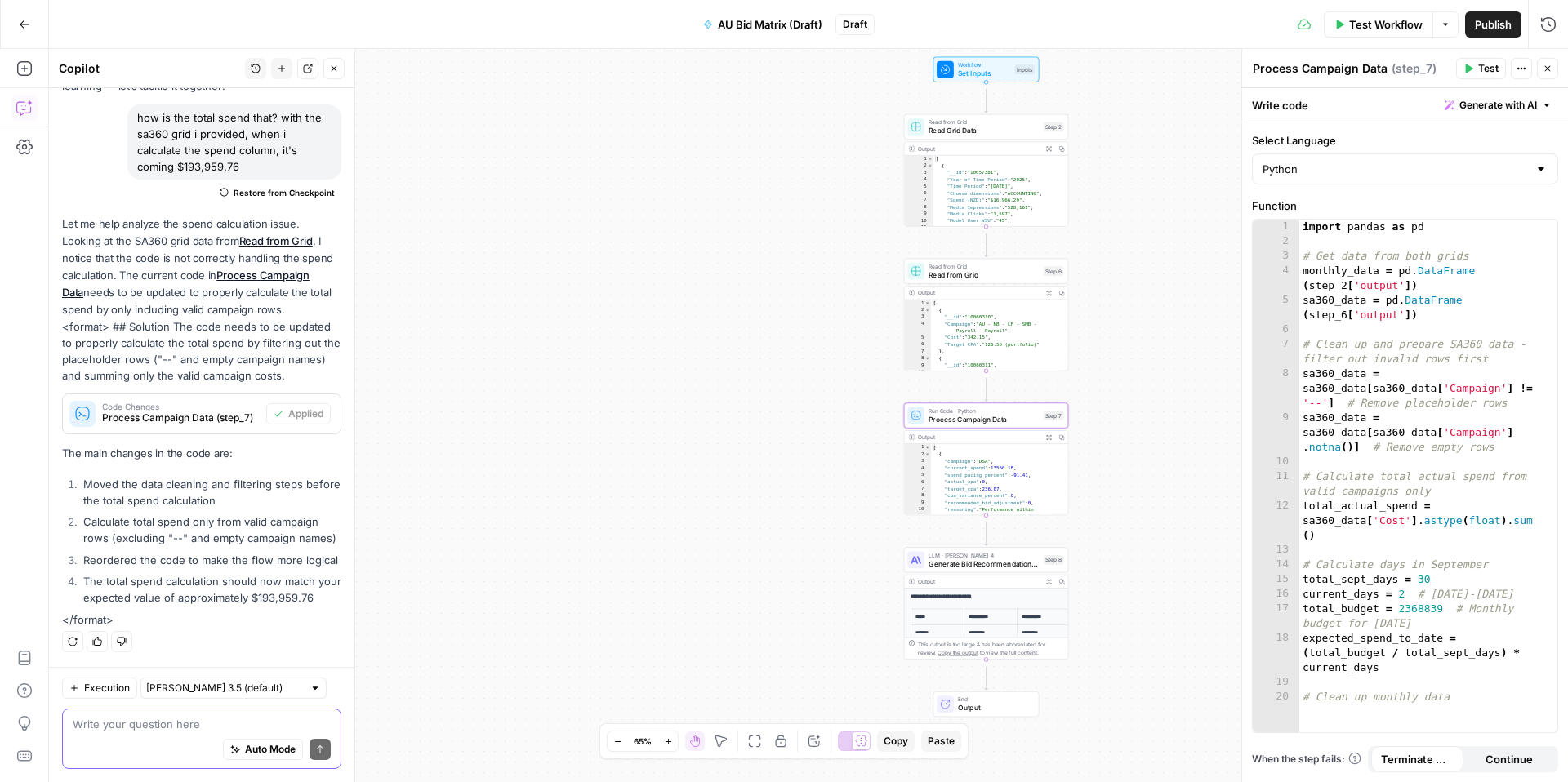
click at [108, 716] on textarea at bounding box center [202, 724] width 258 height 16
type textarea "b"
type textarea "it's still showing the same"
click at [310, 750] on button "Send" at bounding box center [320, 749] width 21 height 21
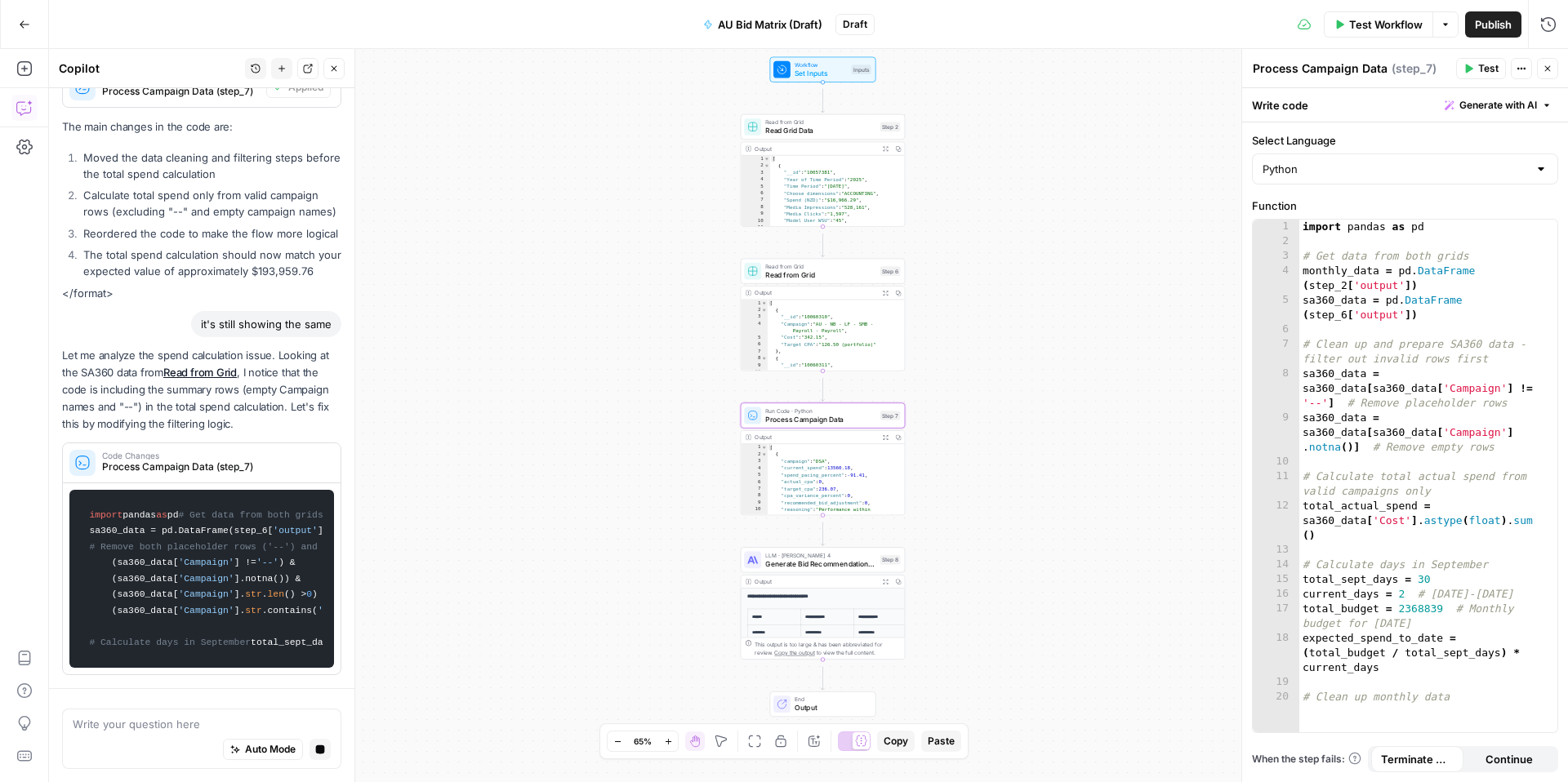
click at [199, 499] on code "import pandas as pd # Get data from both grids monthly_data = pd.DataFrame(step…" at bounding box center [201, 579] width 244 height 161
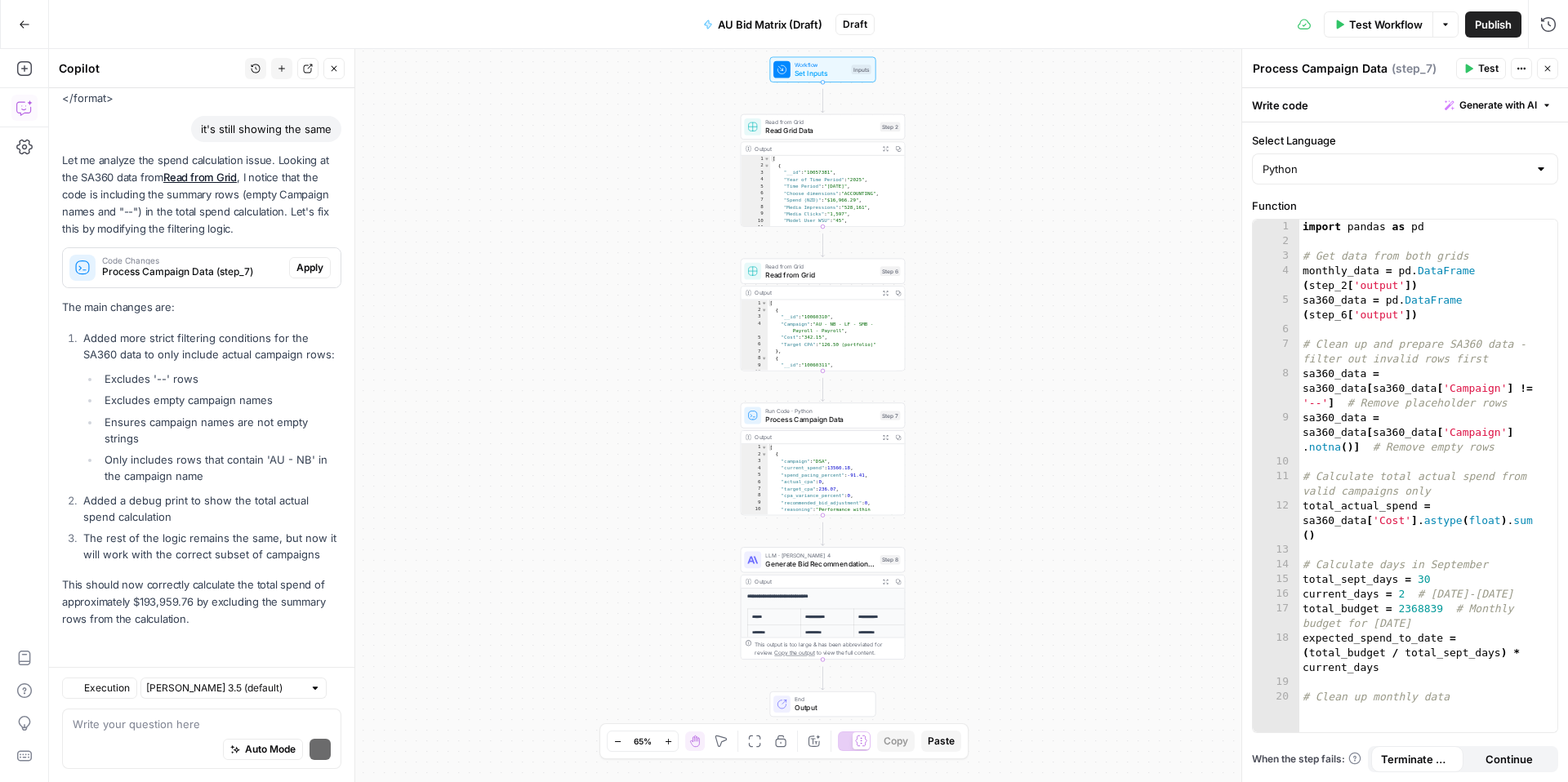
scroll to position [1340, 0]
click at [297, 260] on span "Apply" at bounding box center [310, 267] width 27 height 15
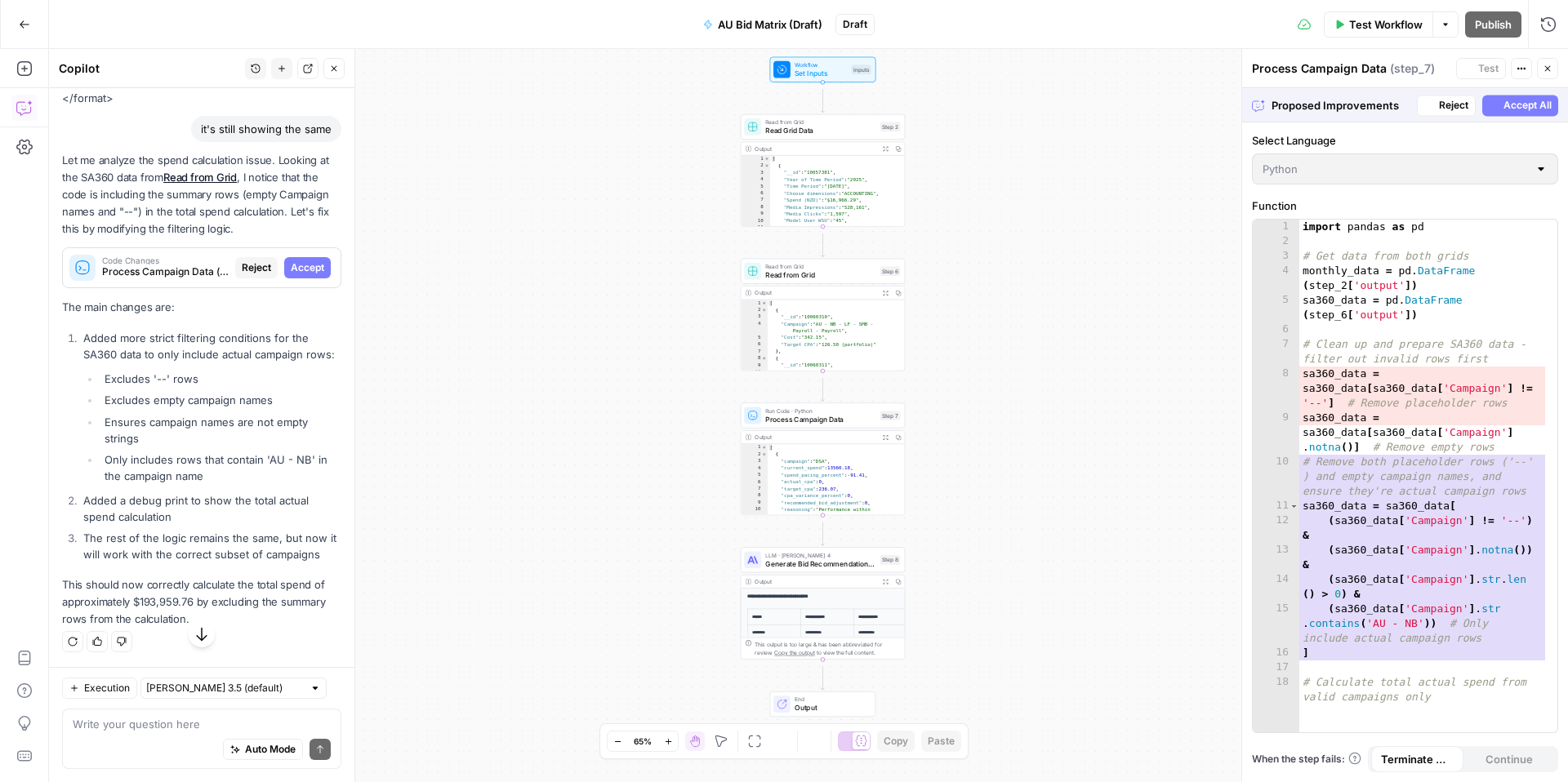
scroll to position [1093, 0]
click at [1524, 113] on span "Accept All" at bounding box center [1528, 105] width 49 height 15
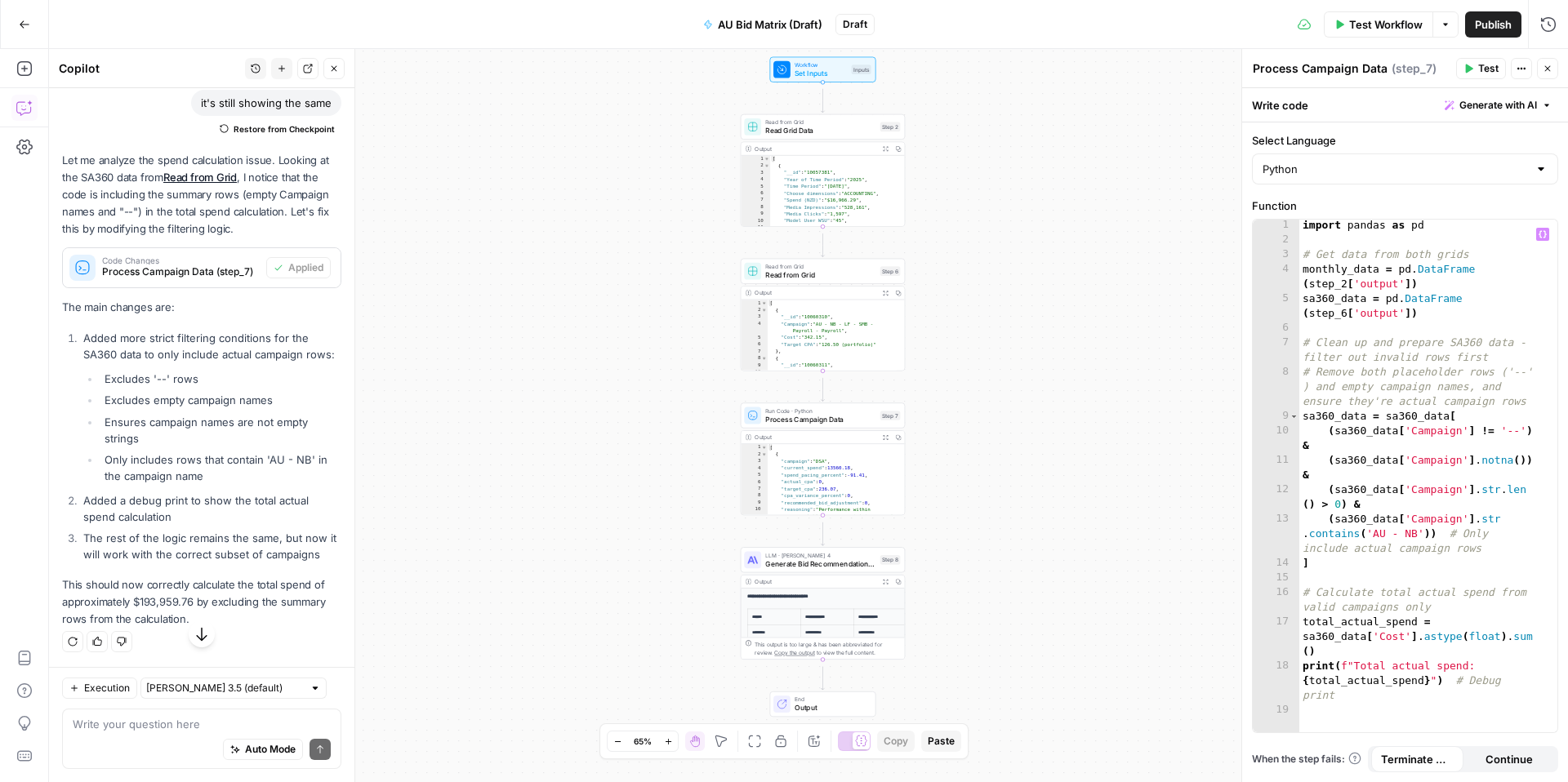
scroll to position [114, 0]
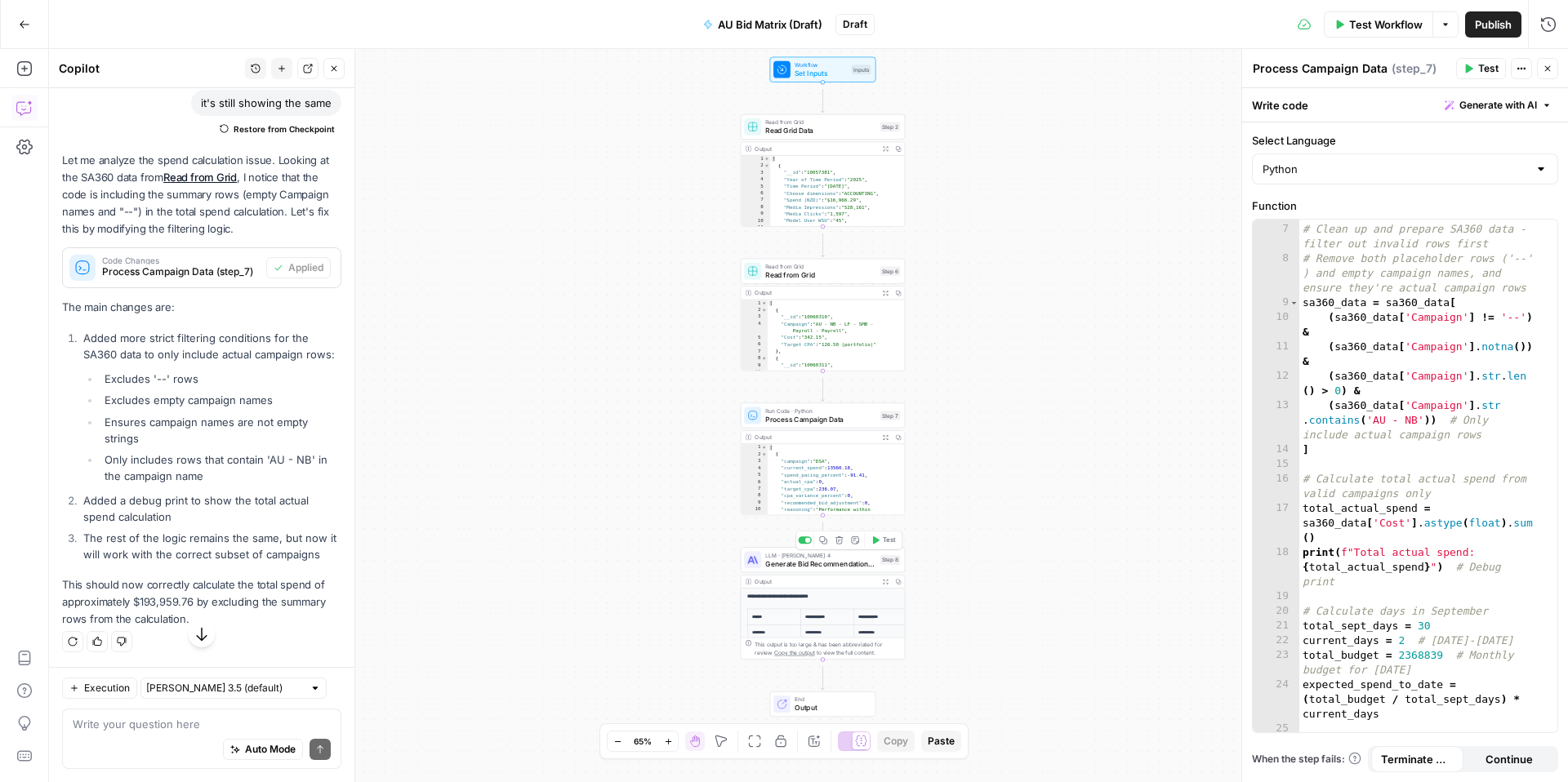
click at [883, 543] on span "Test" at bounding box center [889, 540] width 13 height 10
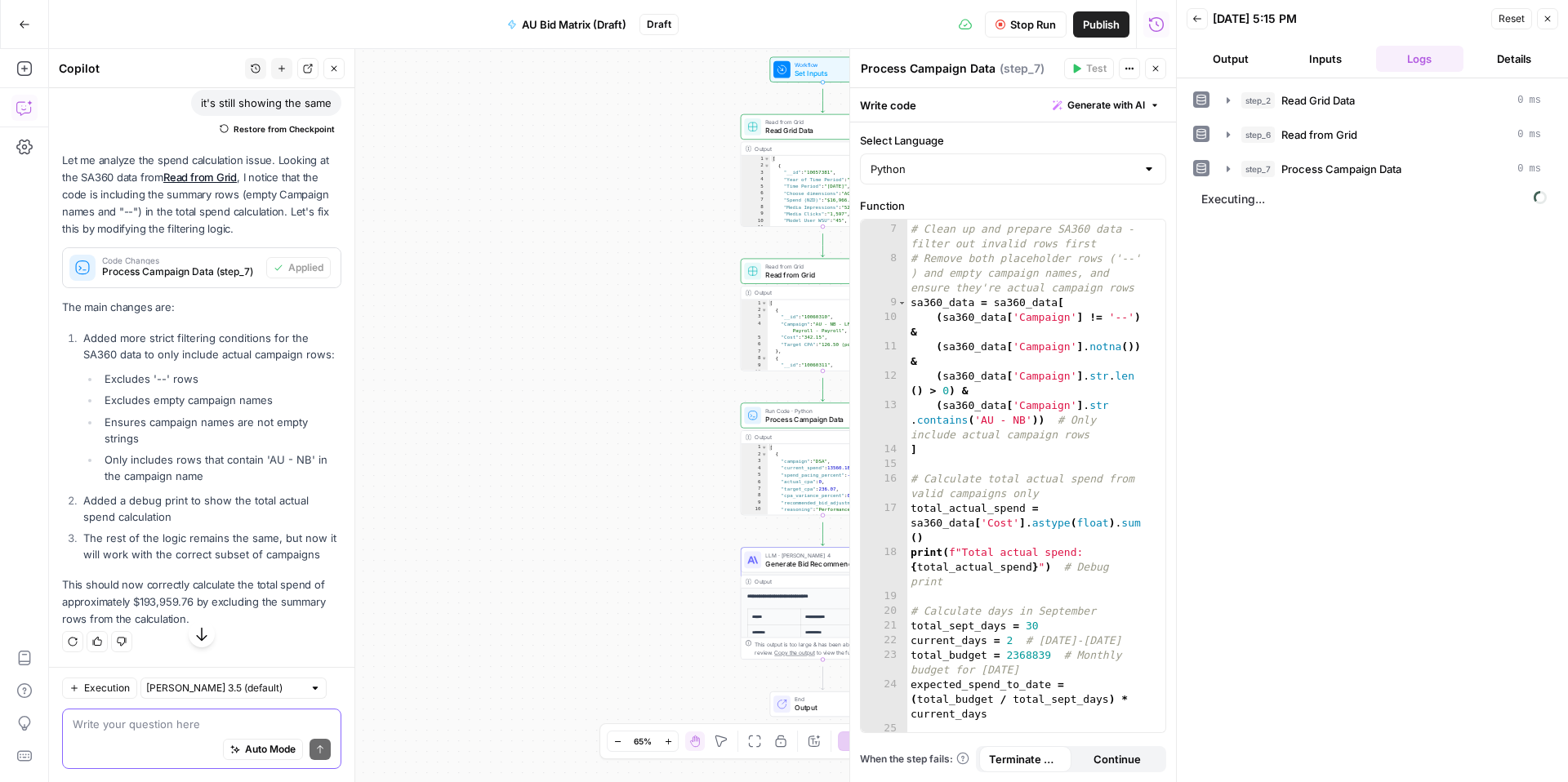
click at [205, 716] on textarea at bounding box center [202, 724] width 258 height 16
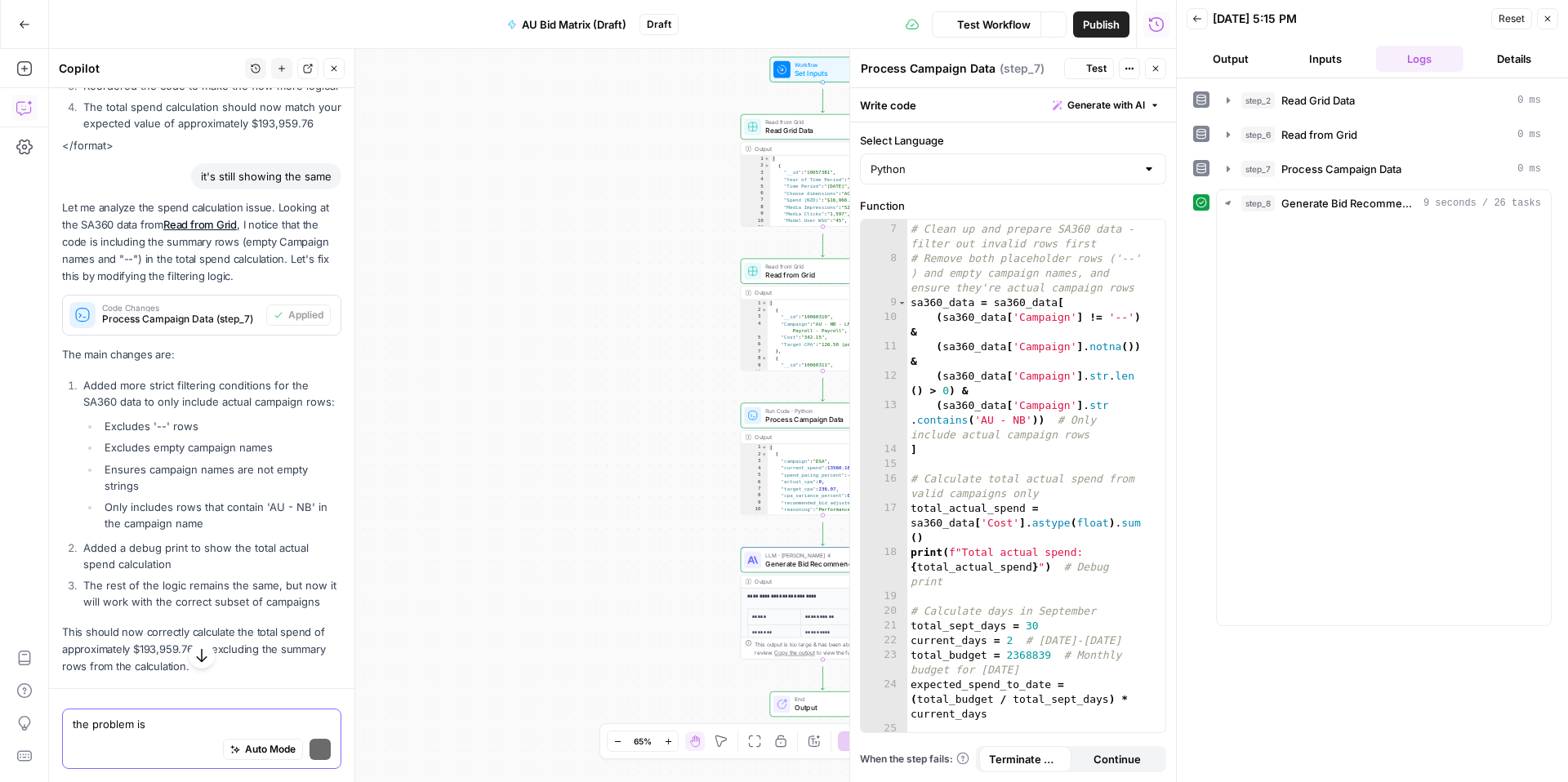
scroll to position [1159, 0]
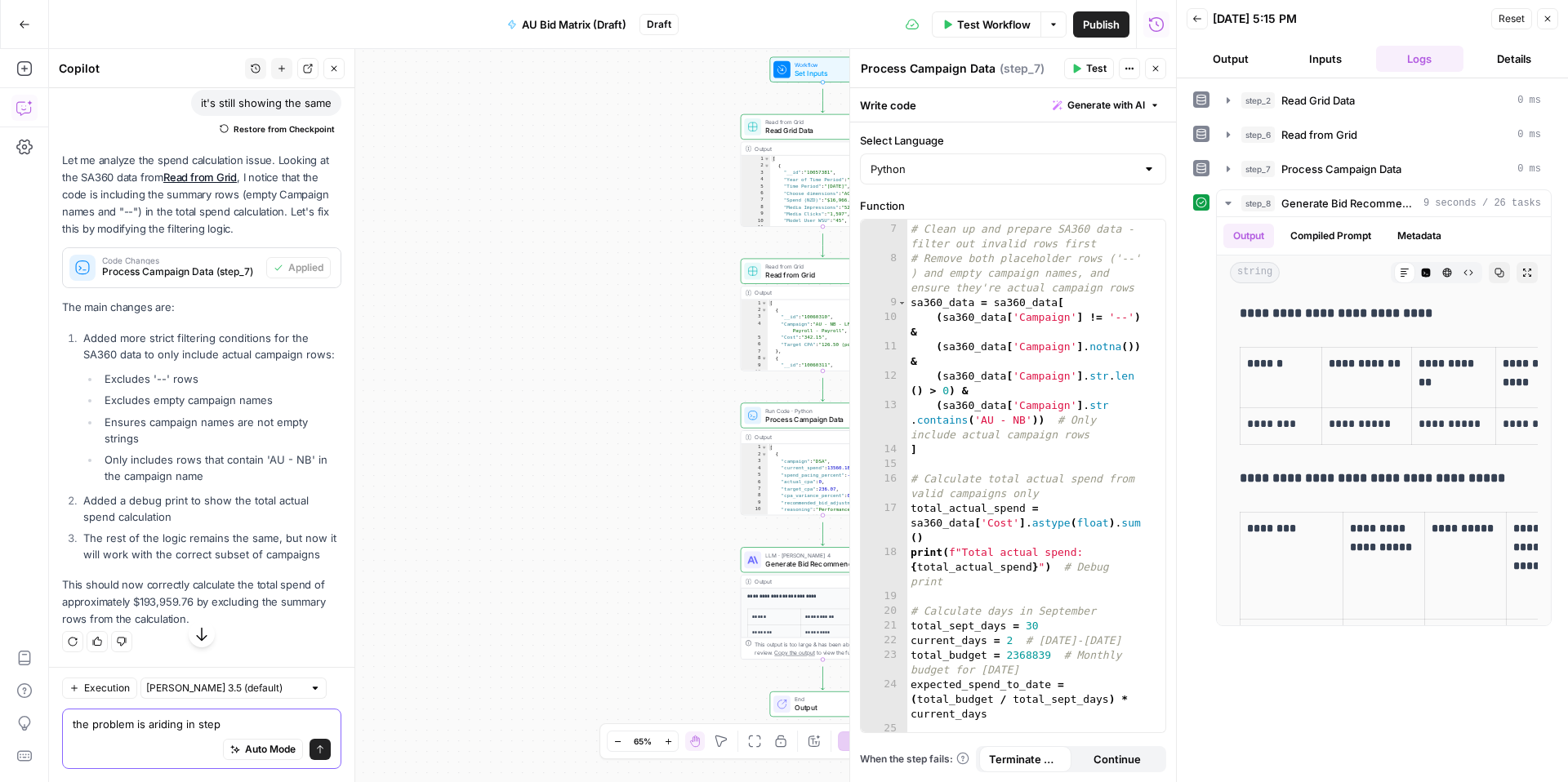
type textarea "the problem is ariding in step 8"
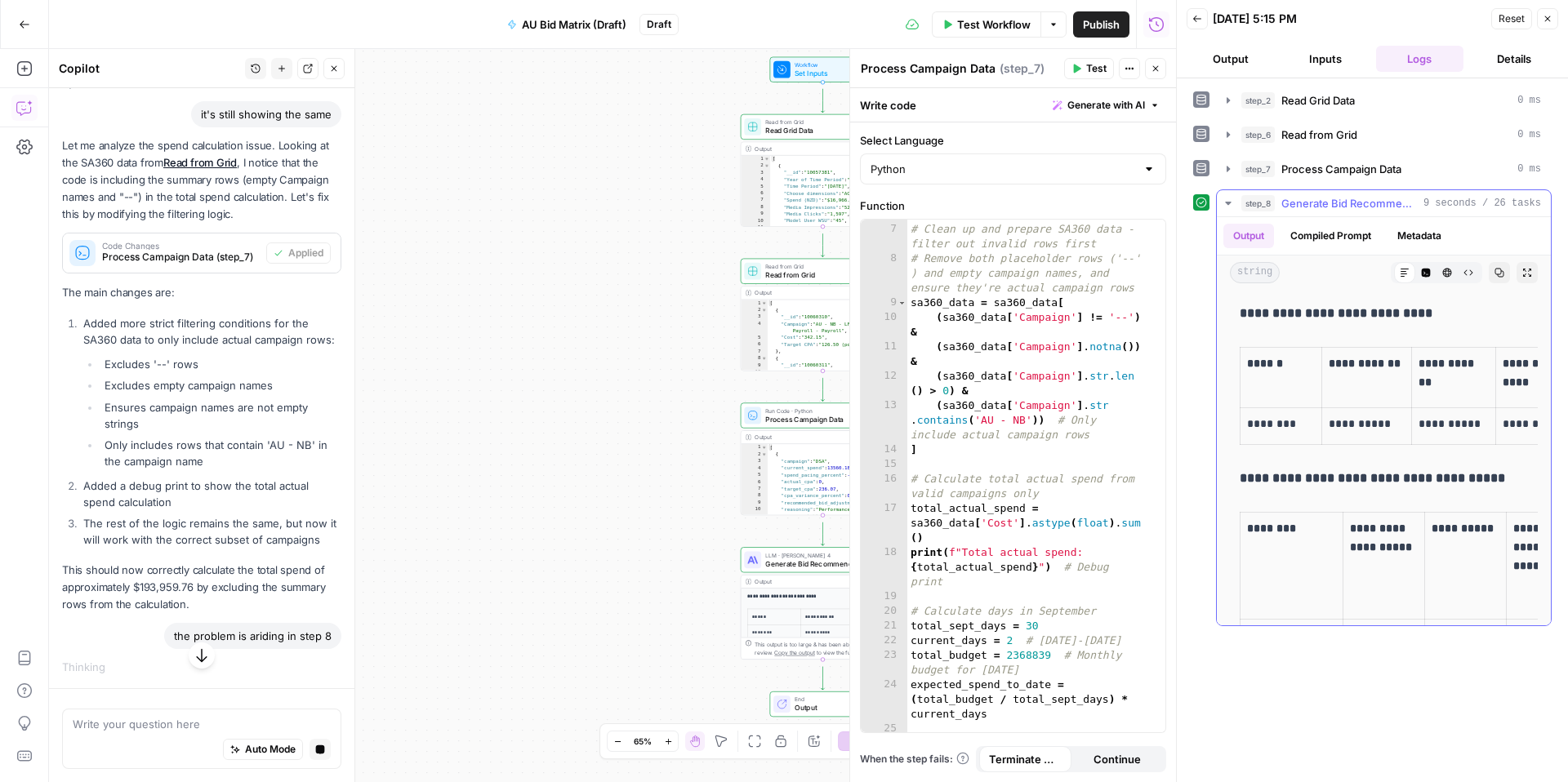
click at [1452, 248] on button "Metadata" at bounding box center [1419, 236] width 63 height 24
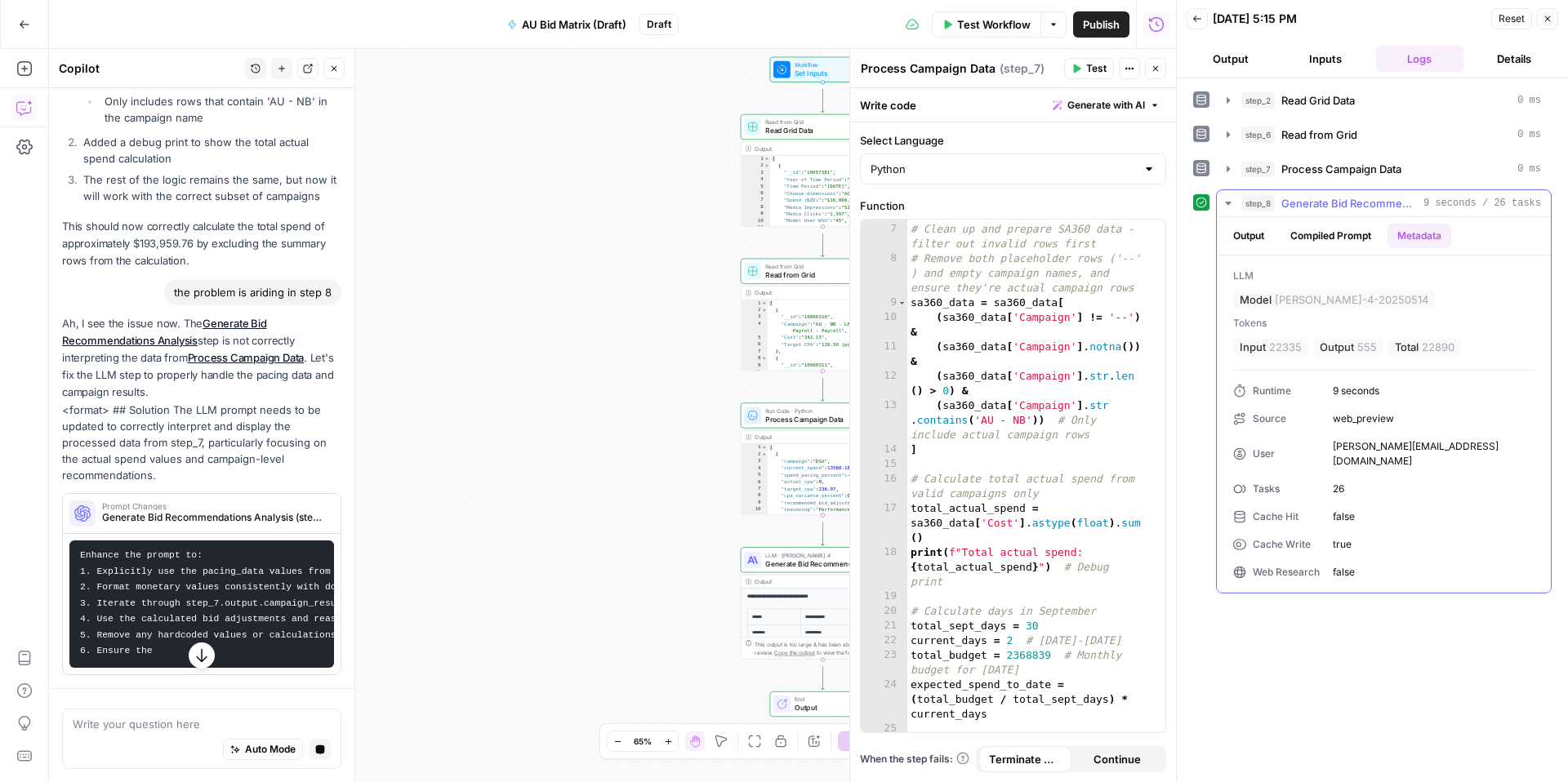
scroll to position [0, 0]
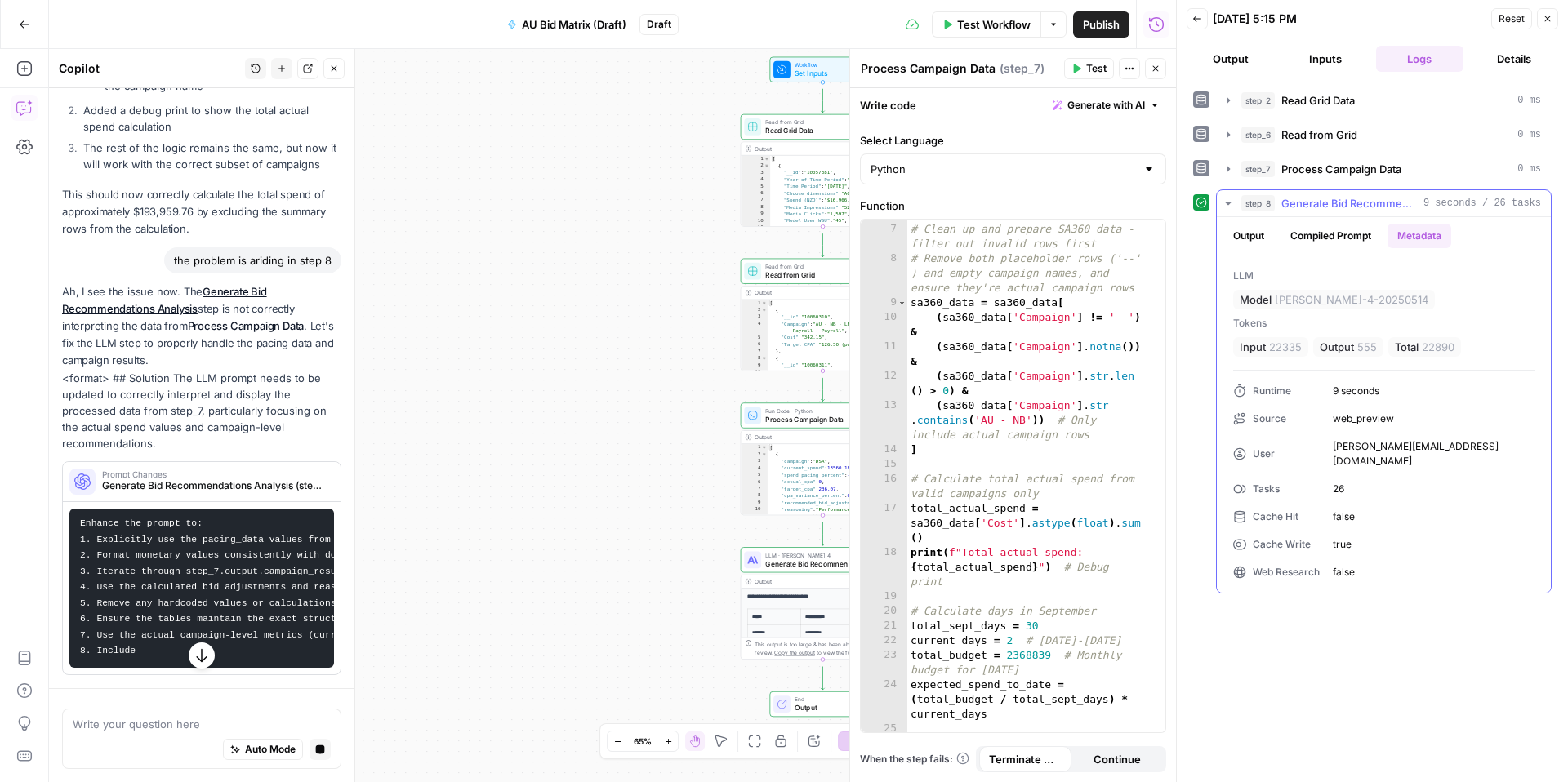
click at [1241, 248] on button "Output" at bounding box center [1249, 236] width 50 height 24
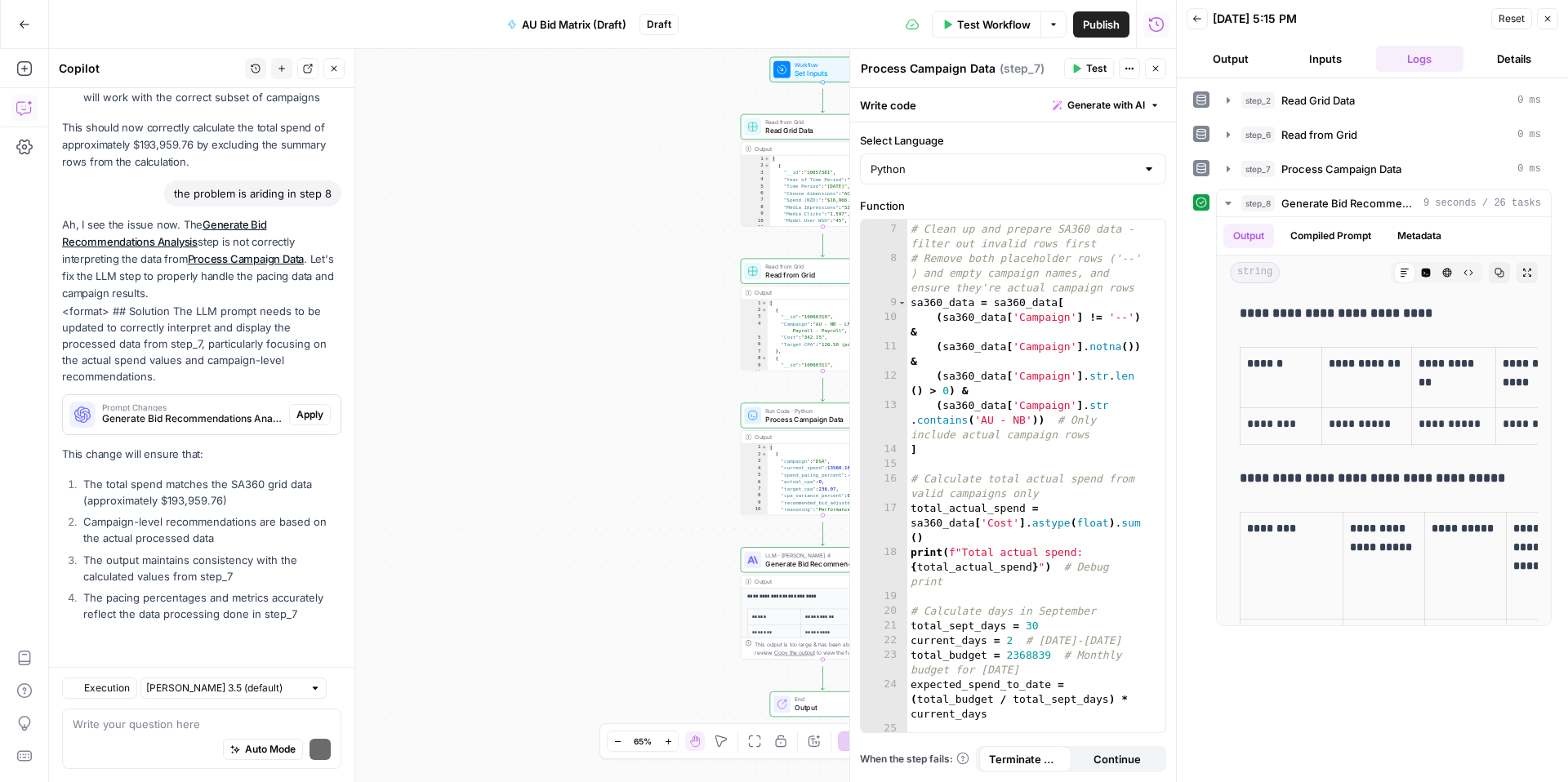
scroll to position [2088, 0]
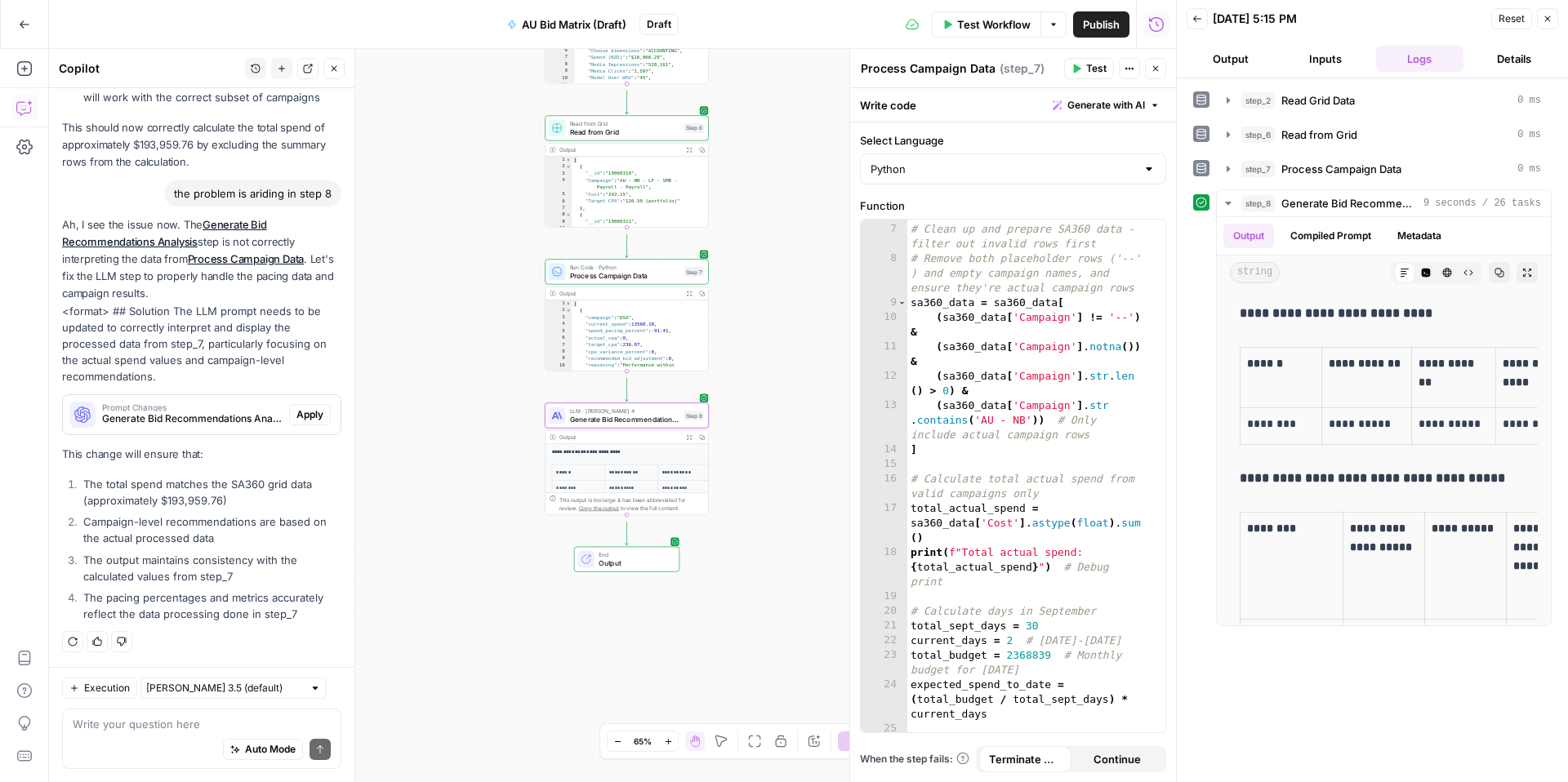
click at [304, 404] on button "Apply" at bounding box center [310, 414] width 42 height 21
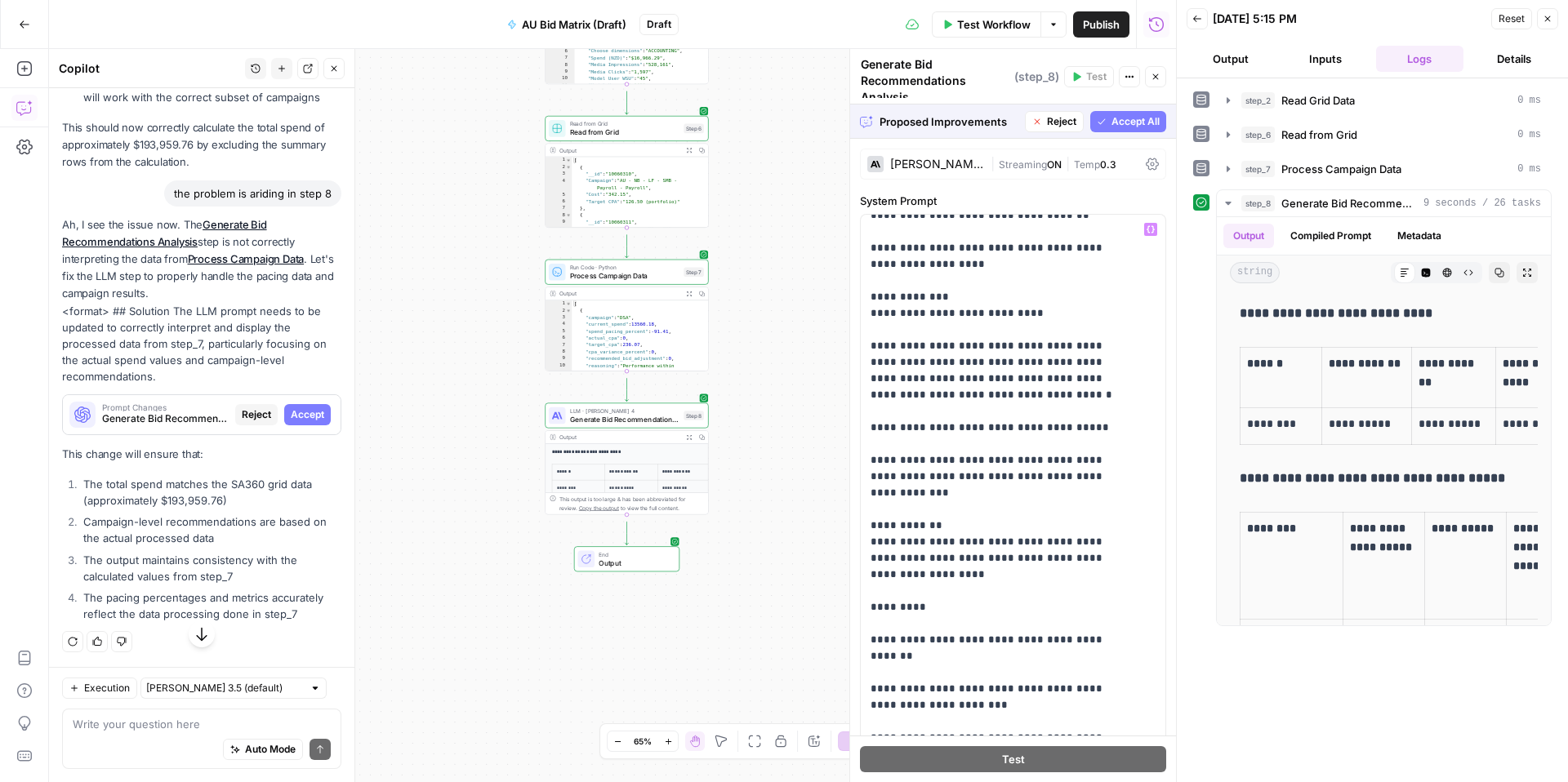
scroll to position [1825, 0]
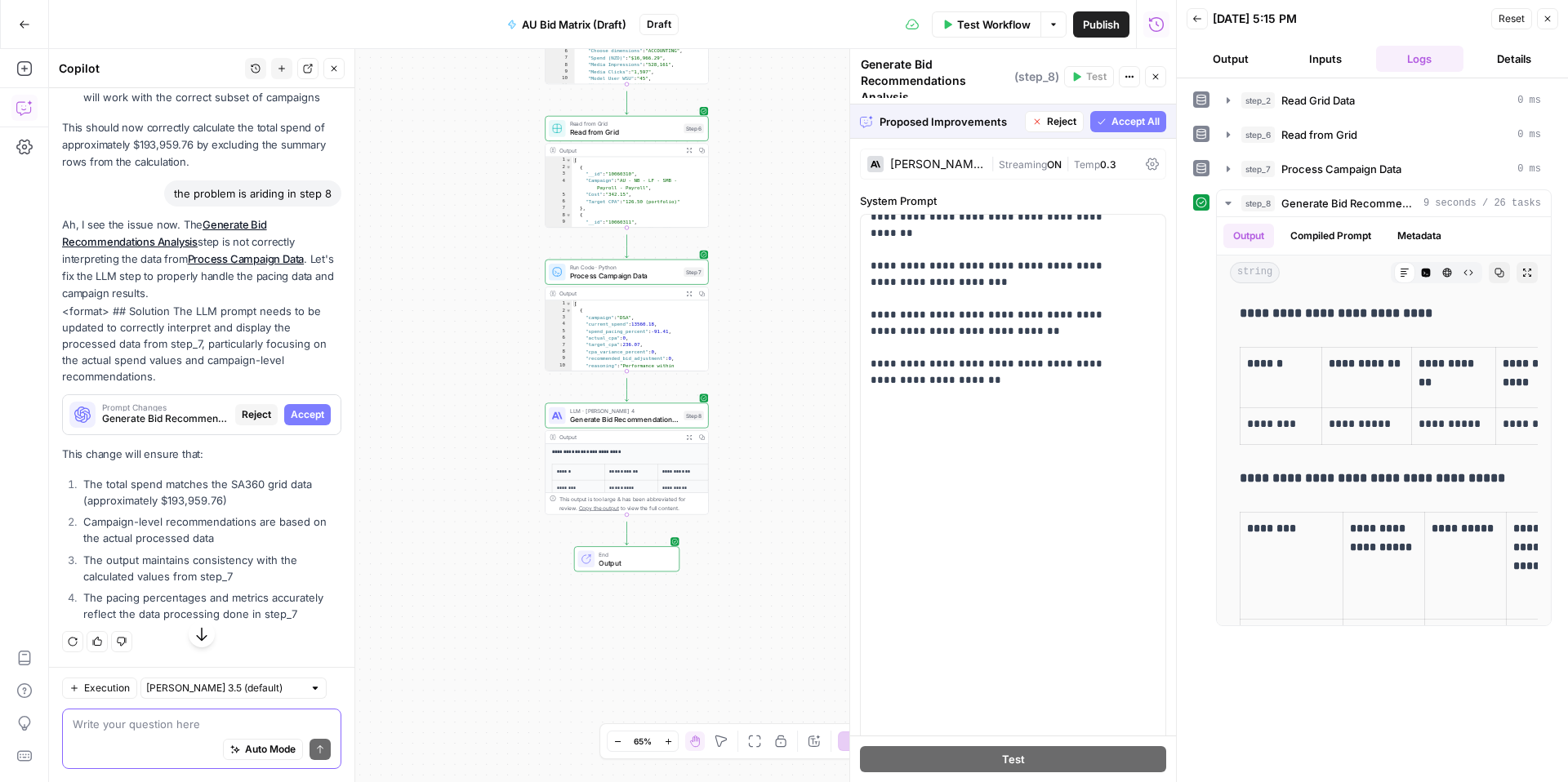
click at [134, 717] on textarea at bounding box center [202, 724] width 258 height 16
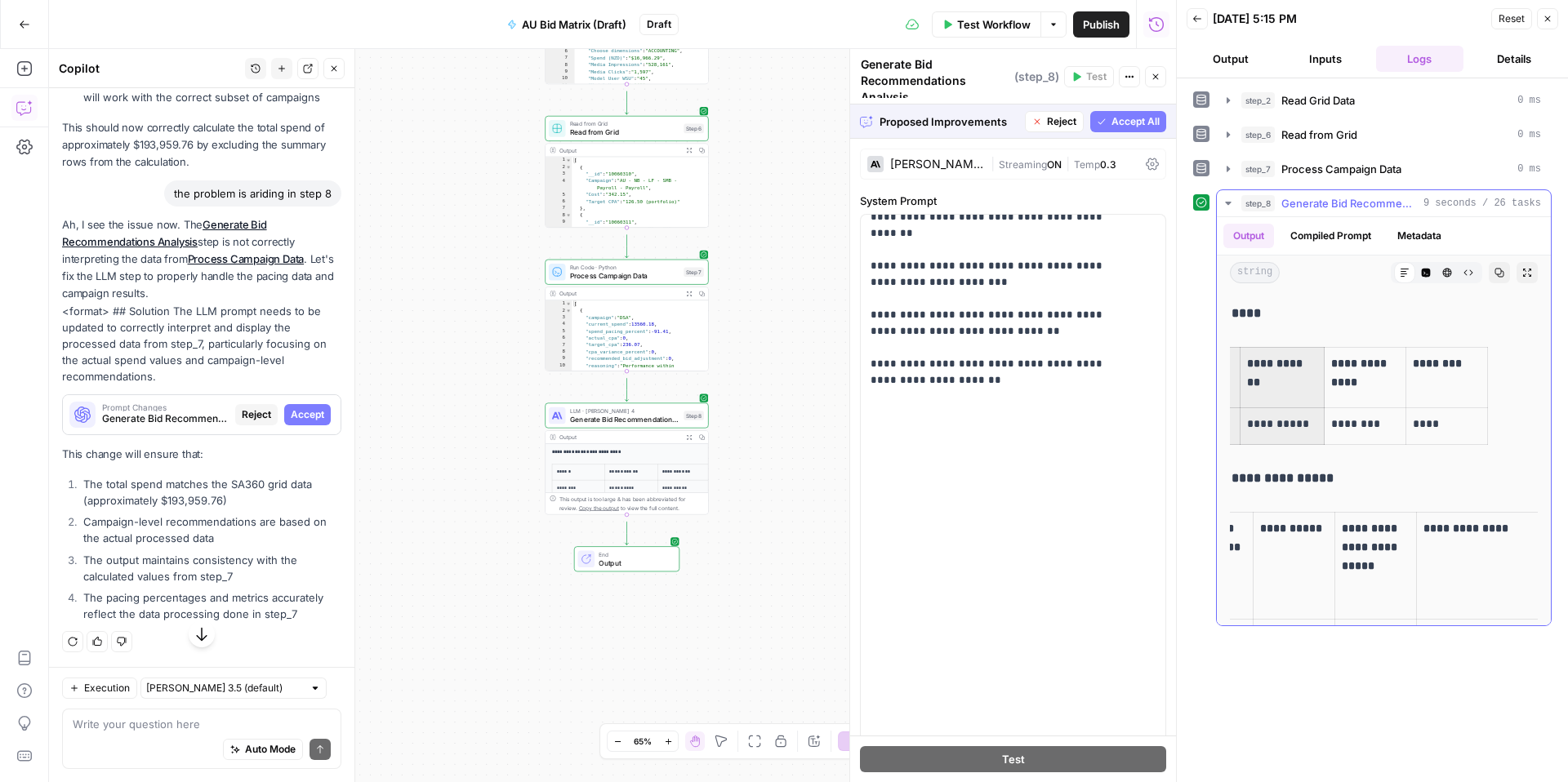
scroll to position [0, 225]
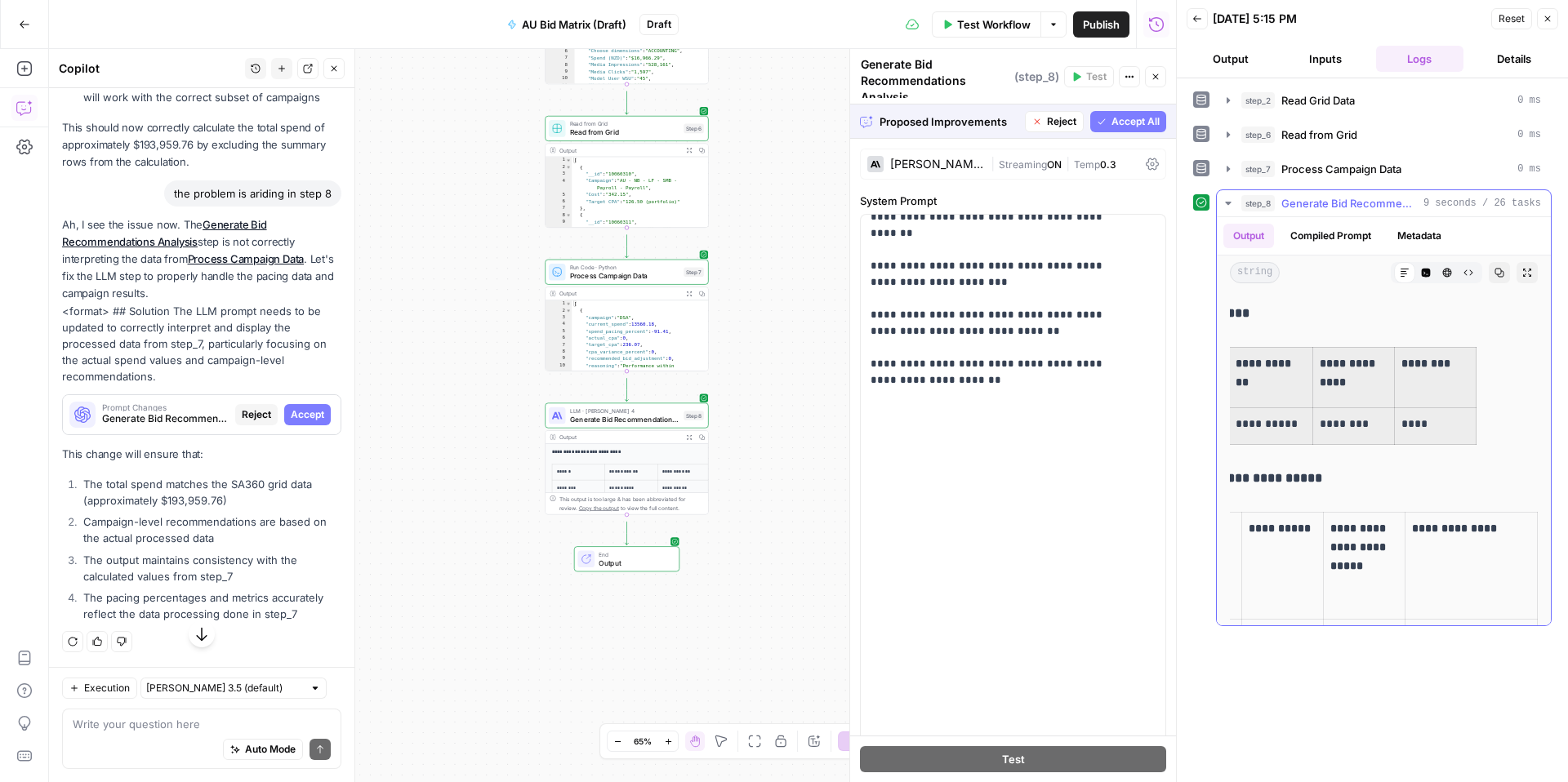
drag, startPoint x: 1266, startPoint y: 443, endPoint x: 1431, endPoint y: 507, distance: 177.0
click at [1431, 445] on tbody "**********" at bounding box center [1267, 396] width 419 height 97
click at [134, 716] on textarea at bounding box center [202, 724] width 258 height 16
paste textarea "Metric Total Budget Actual Spend Expected Spend Pacing % AU Total $2,368,839 $1…"
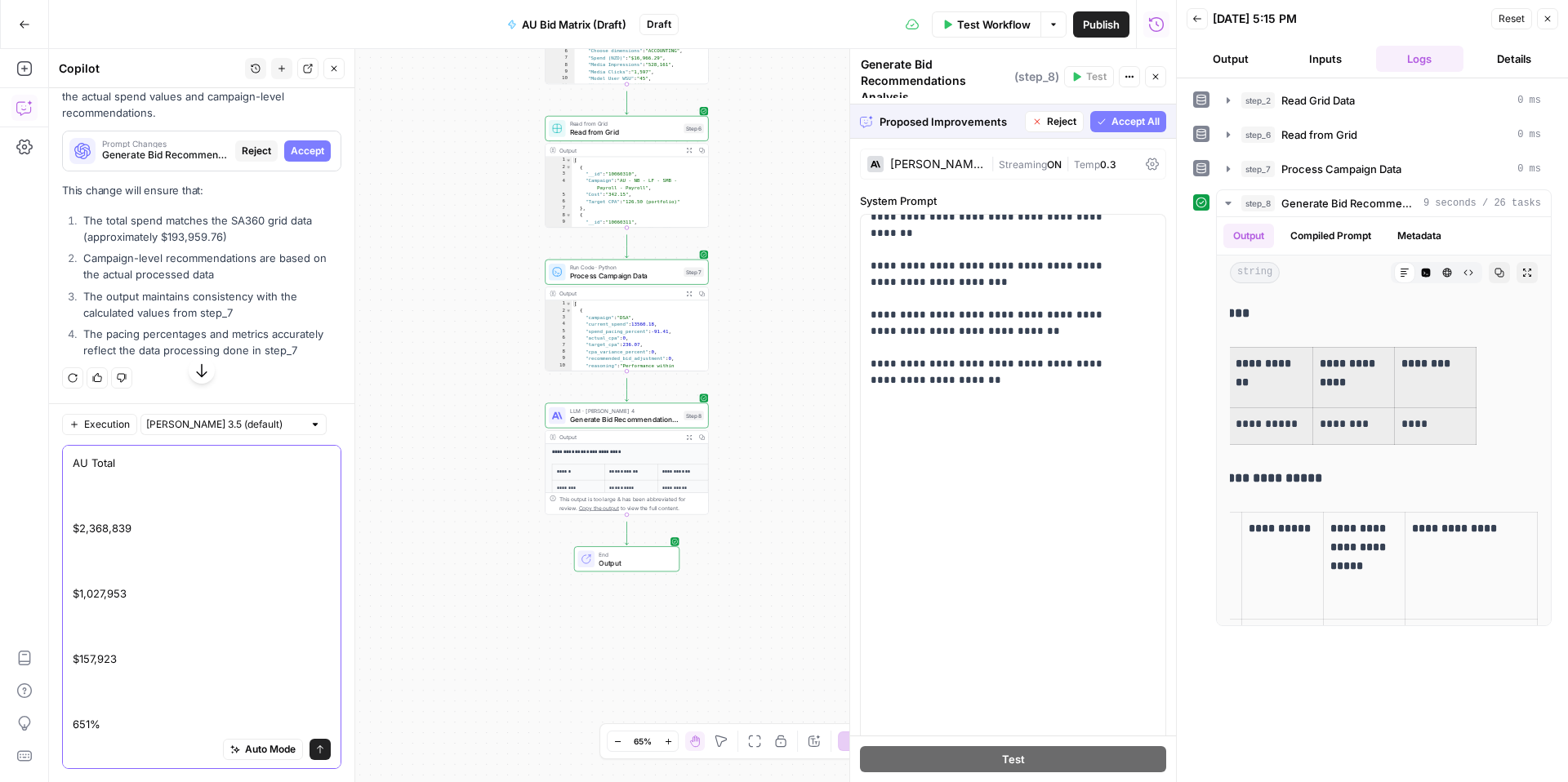
scroll to position [520, 0]
type textarea "Metric Total Budget Actual Spend Expected Spend Pacing % AU Total $2,368,839 $1…"
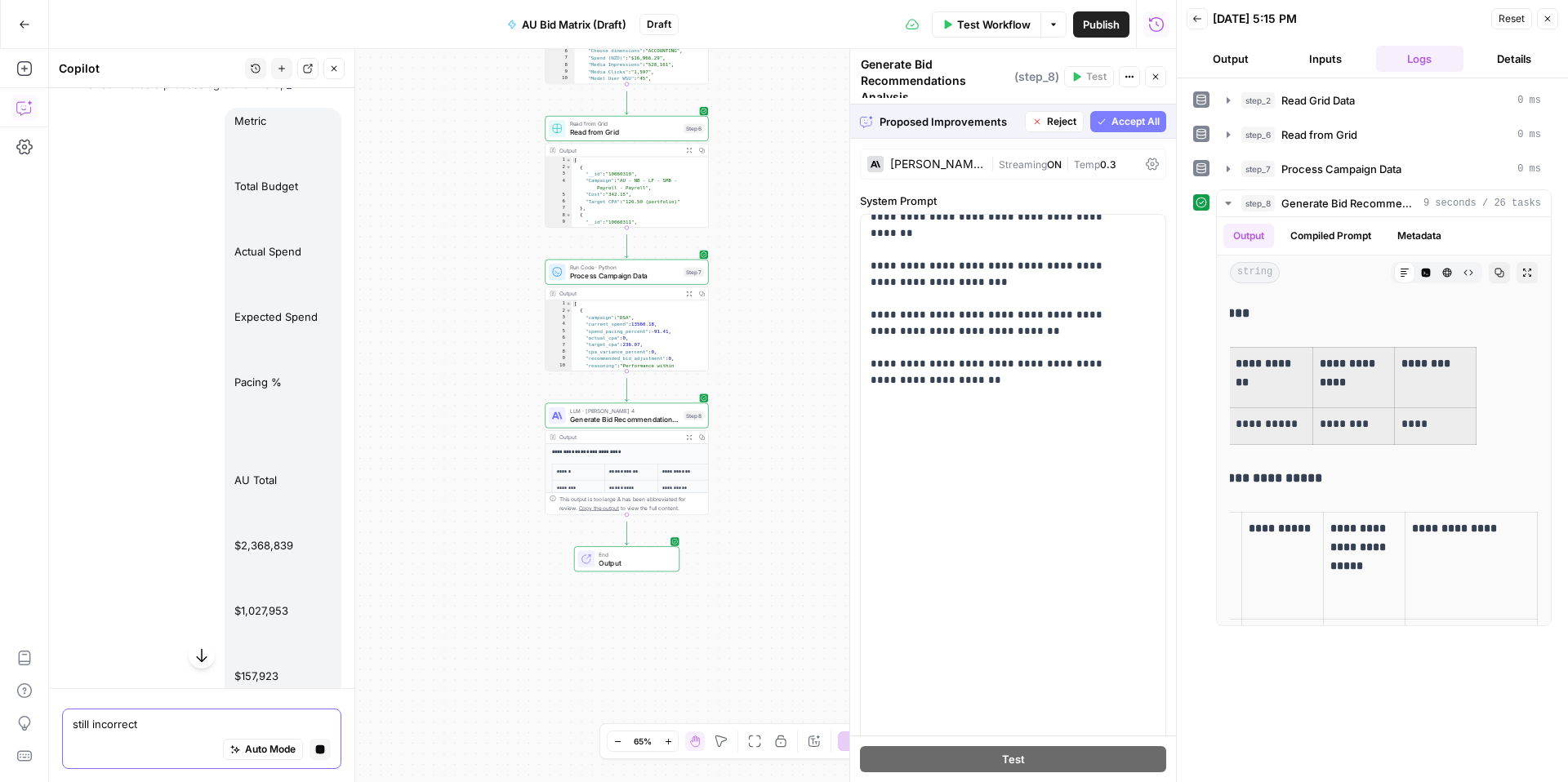
scroll to position [2827, 0]
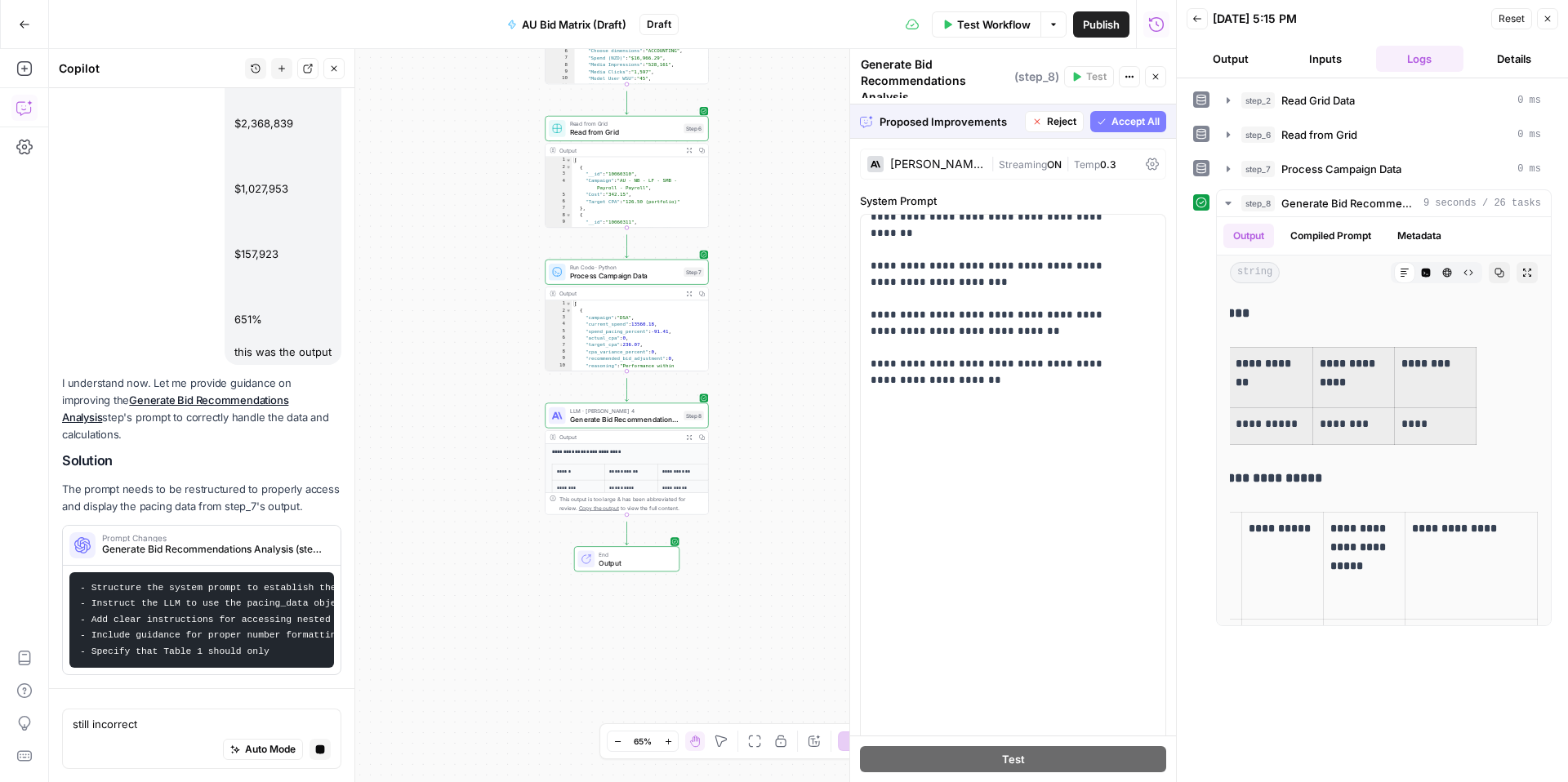
drag, startPoint x: 177, startPoint y: 722, endPoint x: 71, endPoint y: 707, distance: 107.1
click at [71, 709] on div "still incorrect still incorrect Auto Mode Stop generating" at bounding box center [202, 740] width 279 height 61
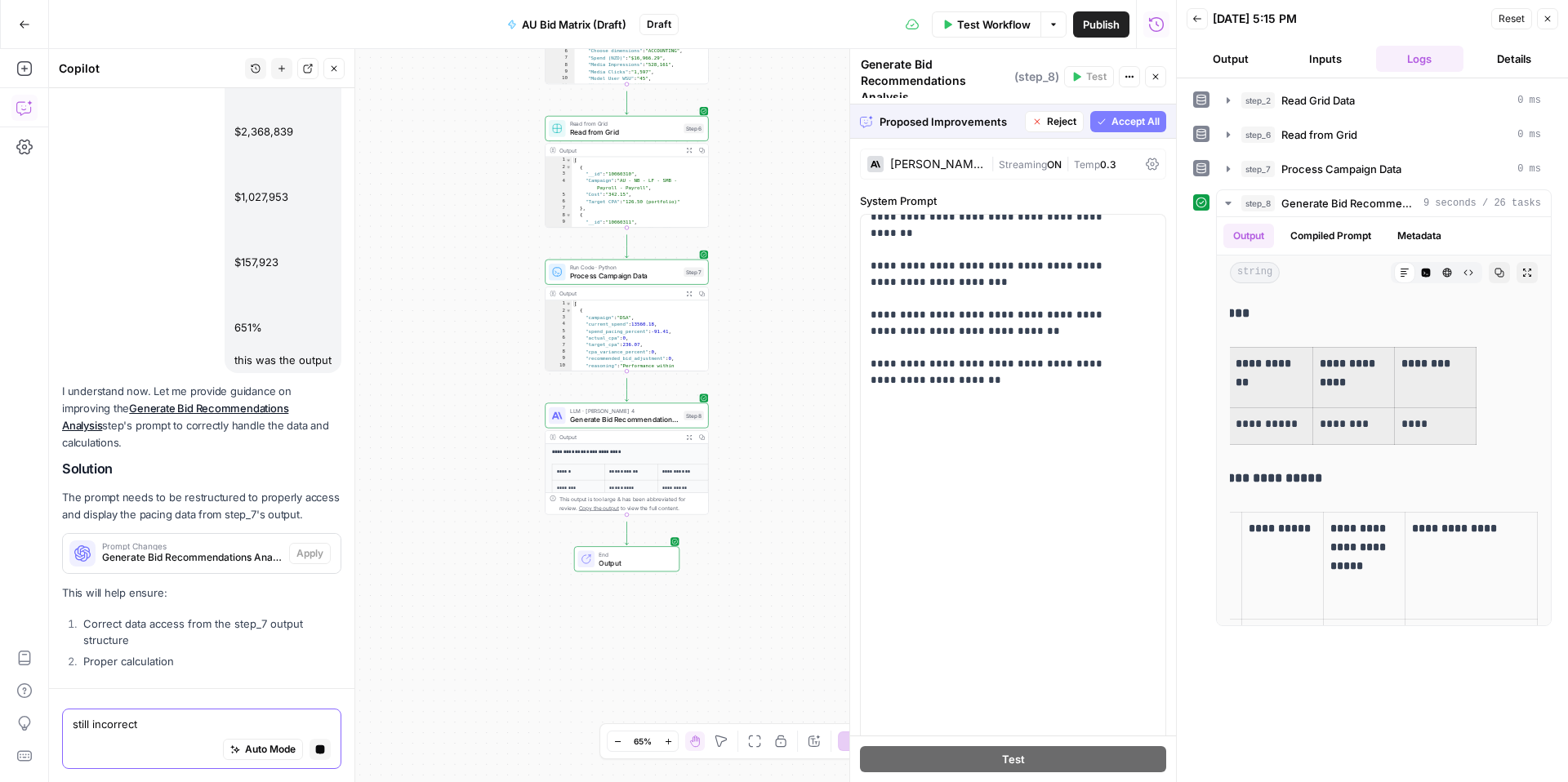
type textarea "still incorrect"
click at [1538, 24] on button "Close" at bounding box center [1548, 18] width 21 height 21
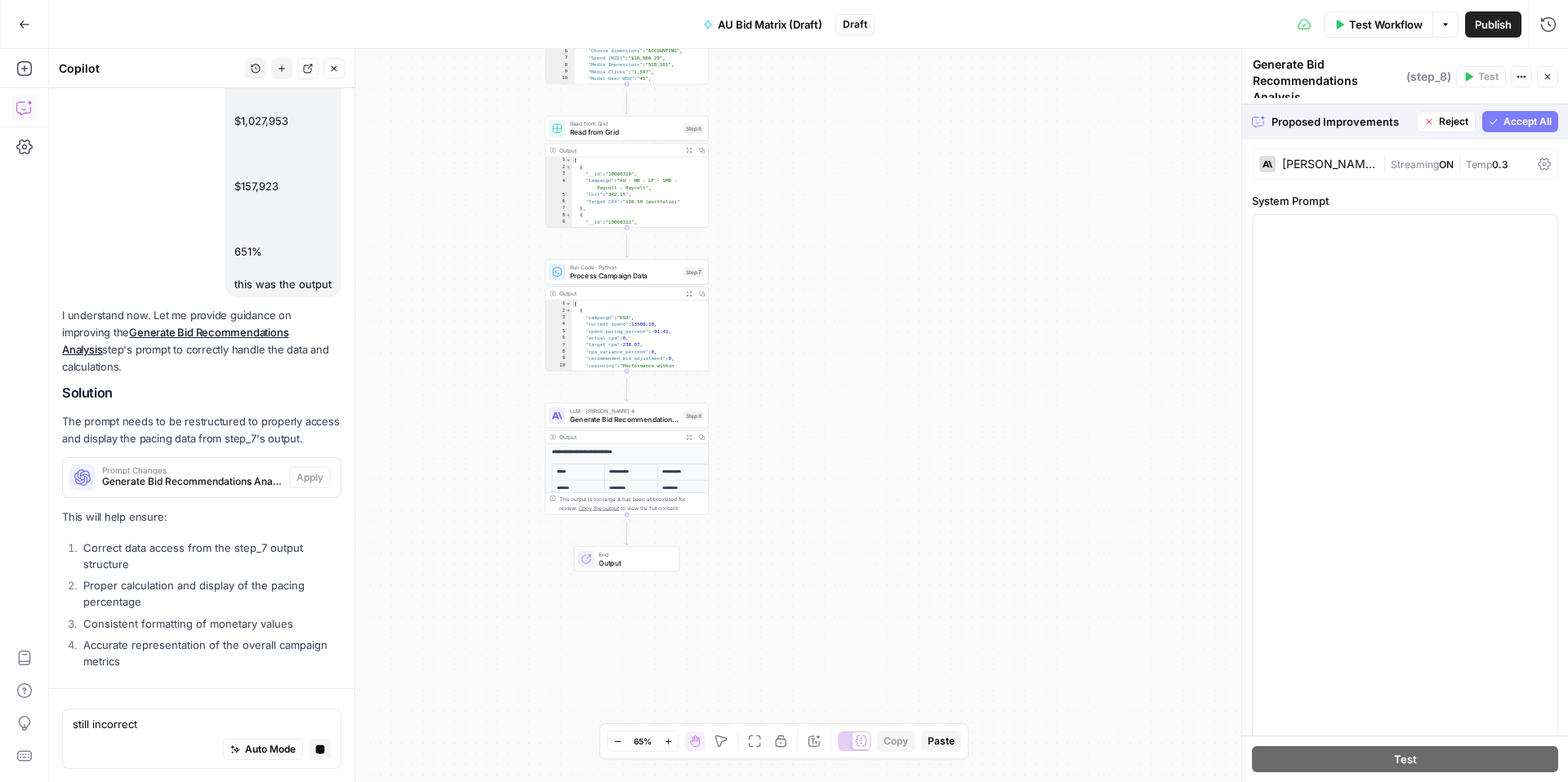
scroll to position [3419, 0]
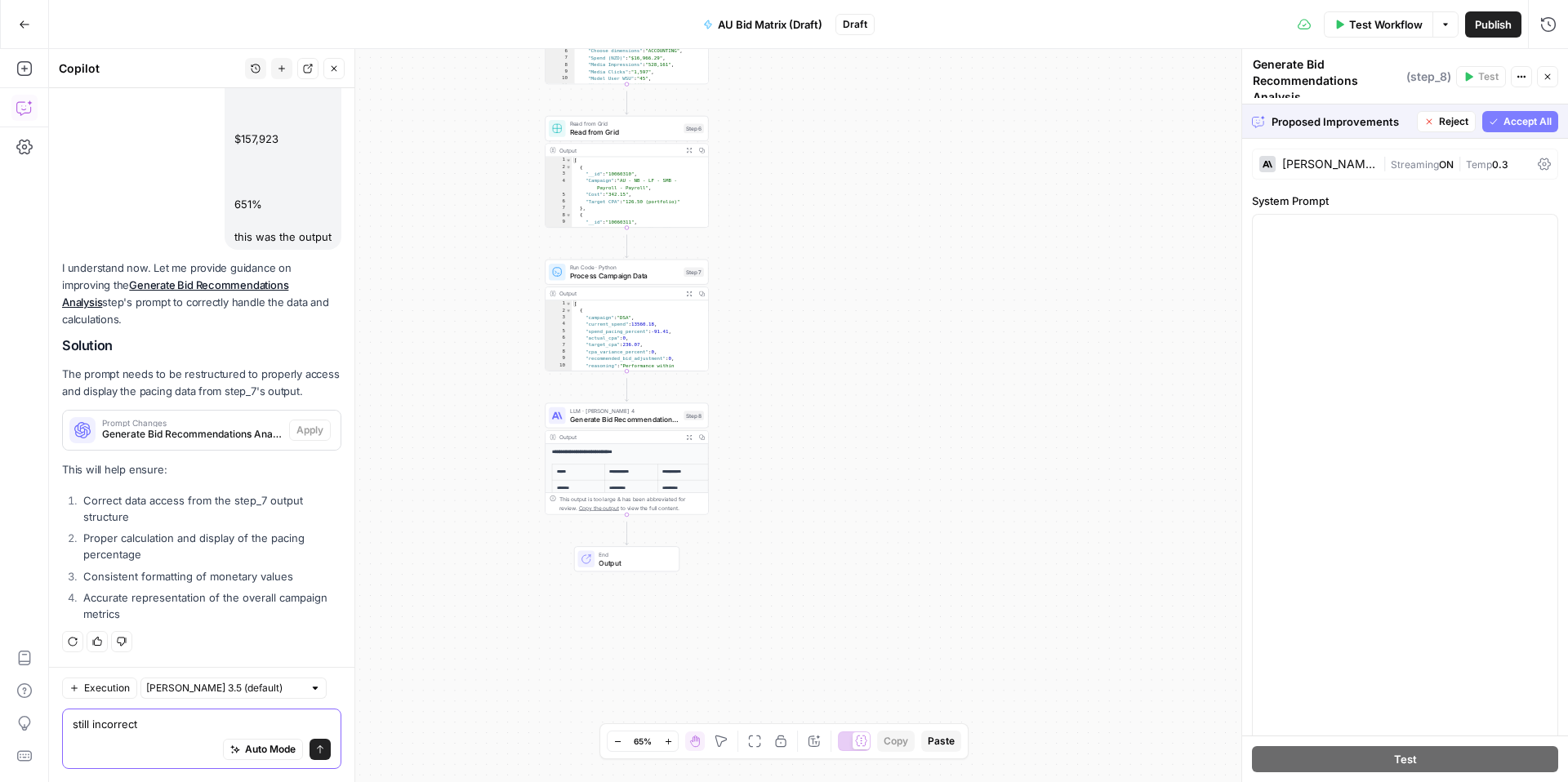
drag, startPoint x: 167, startPoint y: 714, endPoint x: 45, endPoint y: 712, distance: 122.0
click at [45, 712] on body "XeroOps New Home Browse Insights Opportunities Your Data Recent Grids [Xero] Co…" at bounding box center [784, 391] width 1568 height 782
click at [219, 716] on textarea "still incorrect" at bounding box center [202, 724] width 258 height 16
drag, startPoint x: 186, startPoint y: 708, endPoint x: 74, endPoint y: 699, distance: 112.4
click at [74, 709] on div "still incorrect still incorrect Auto Mode Send" at bounding box center [202, 740] width 279 height 61
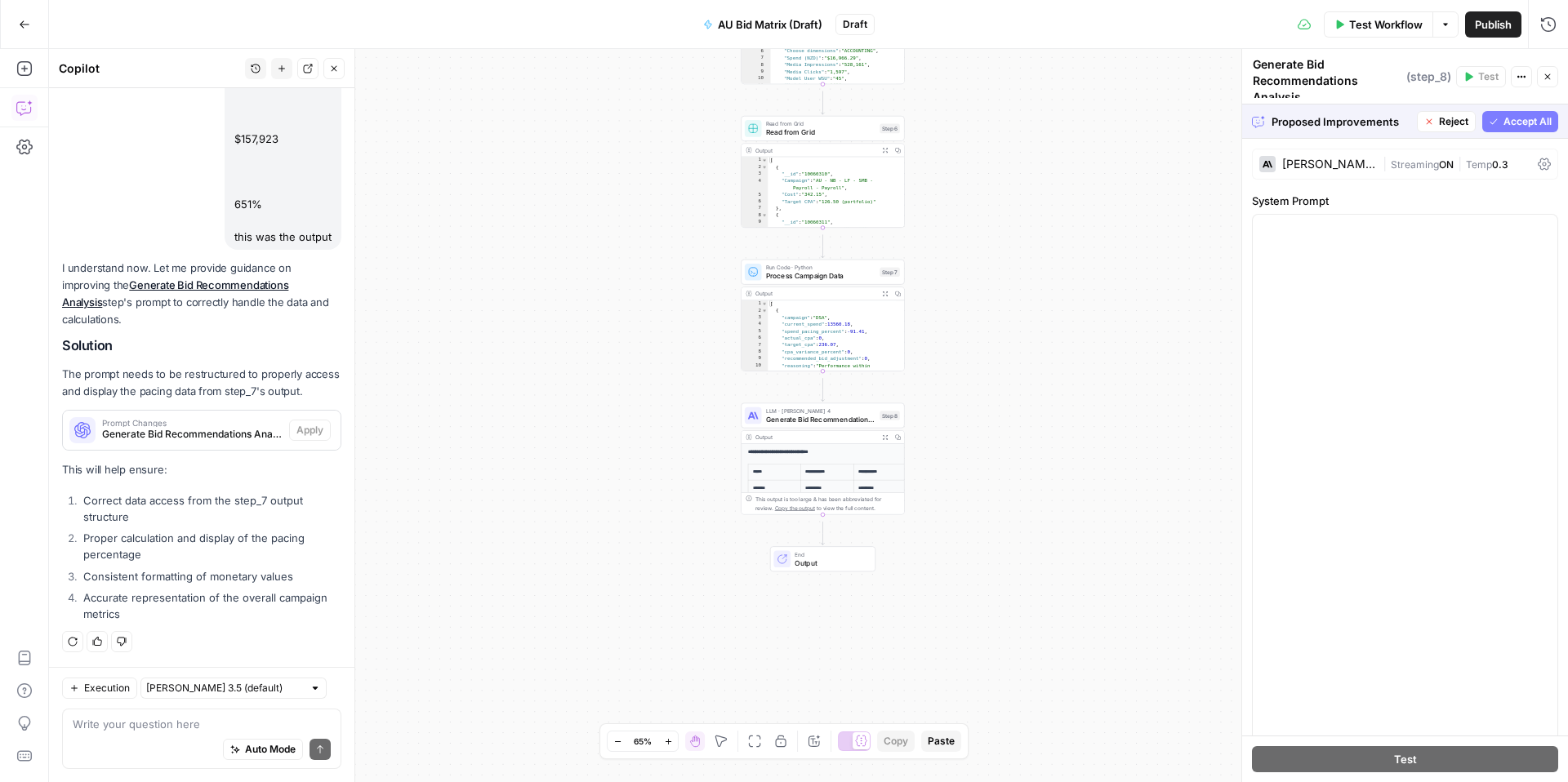
click at [1512, 123] on span "Accept All" at bounding box center [1528, 121] width 49 height 15
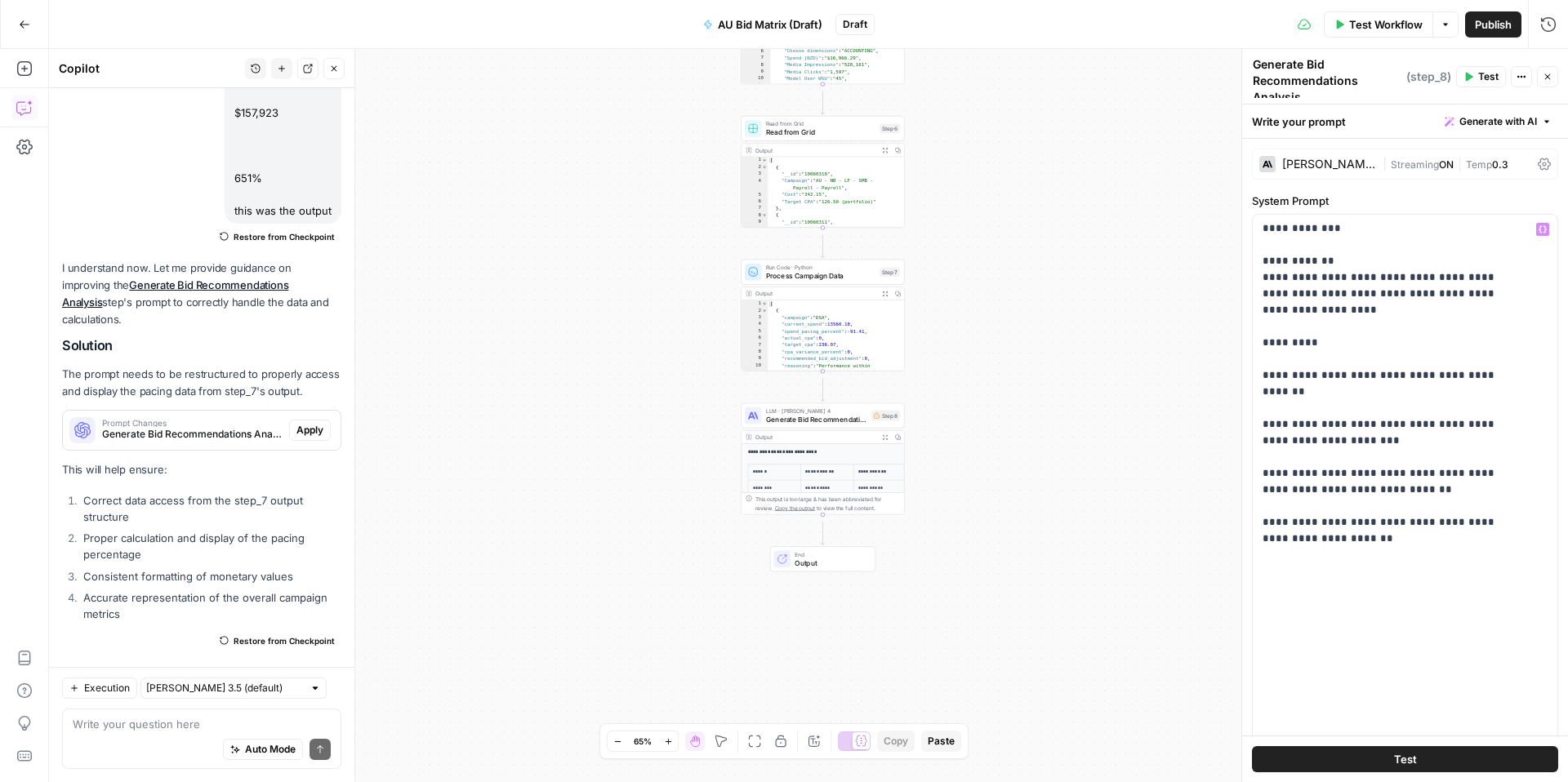
scroll to position [1917, 0]
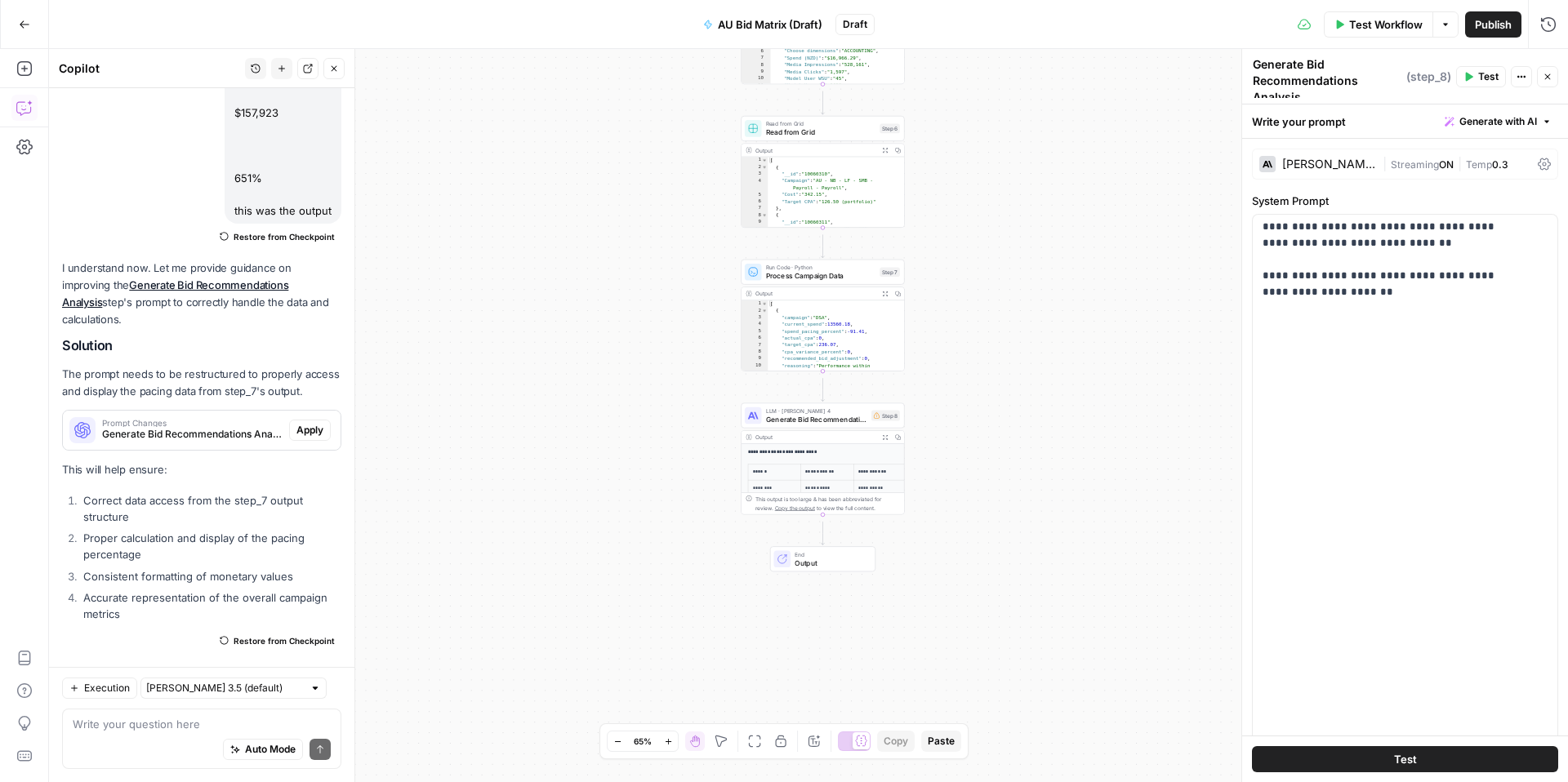
click at [1545, 82] on button "Close" at bounding box center [1548, 76] width 21 height 21
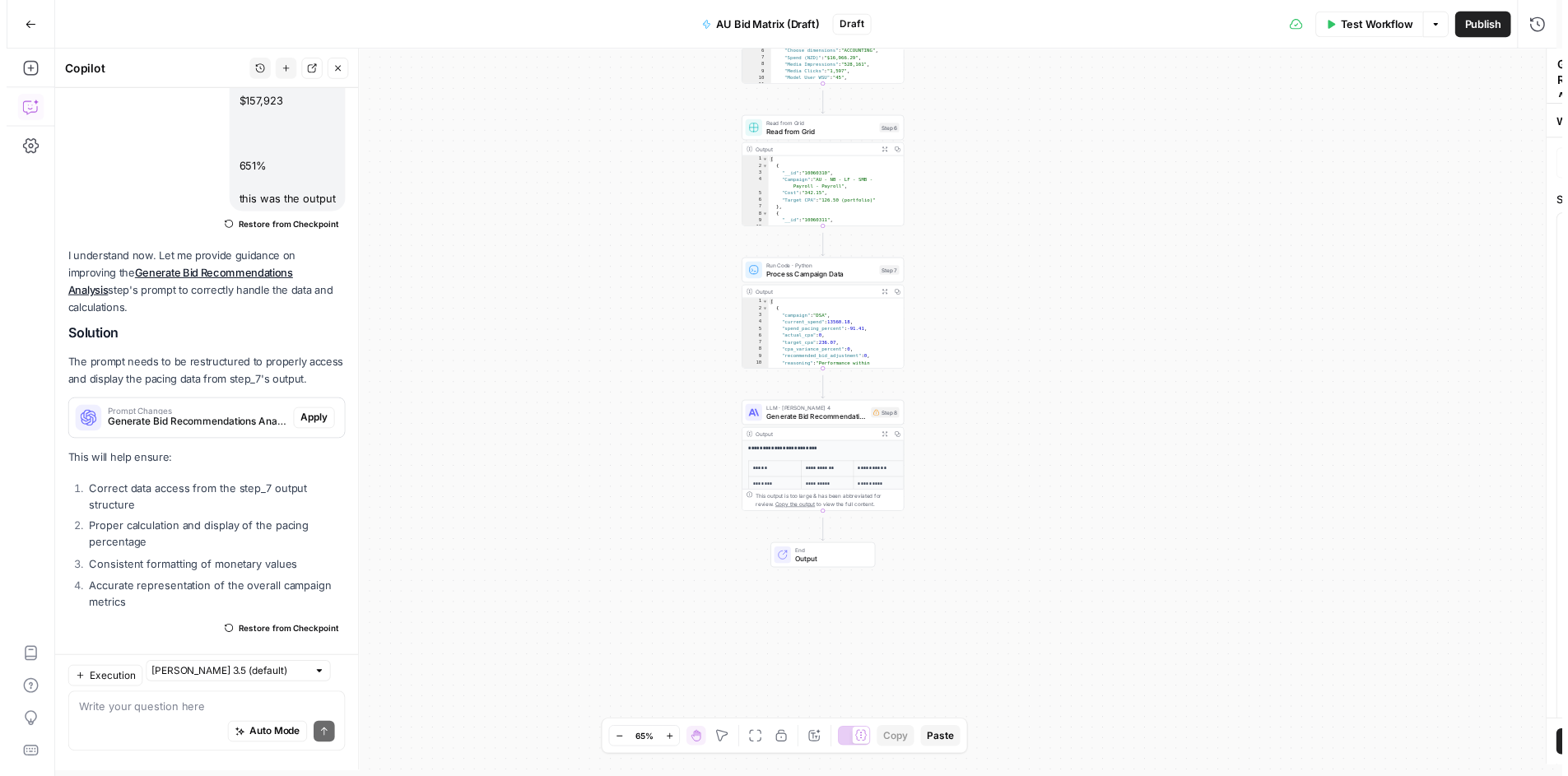
scroll to position [3578, 0]
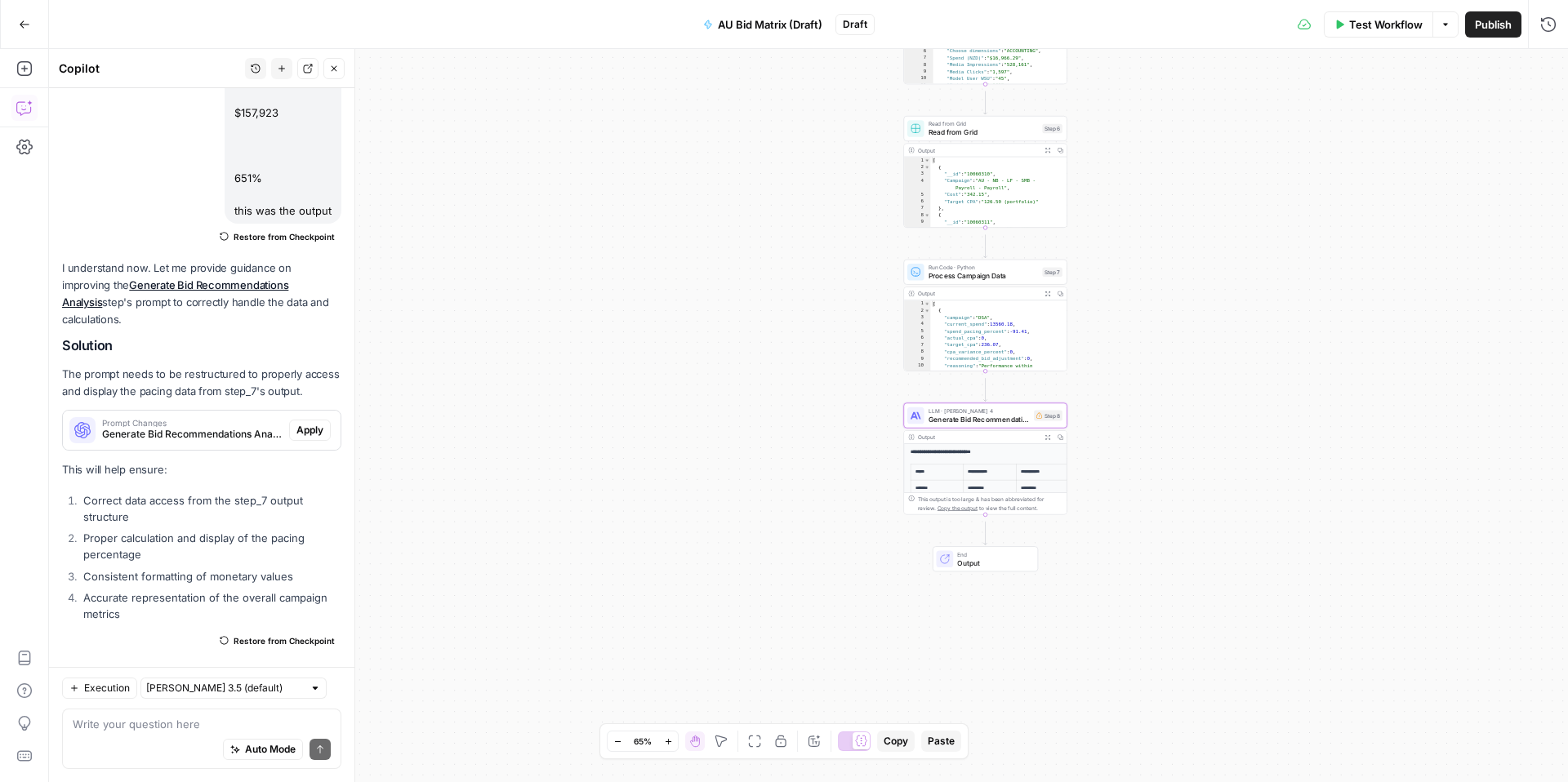
click at [297, 423] on span "Apply" at bounding box center [310, 430] width 27 height 15
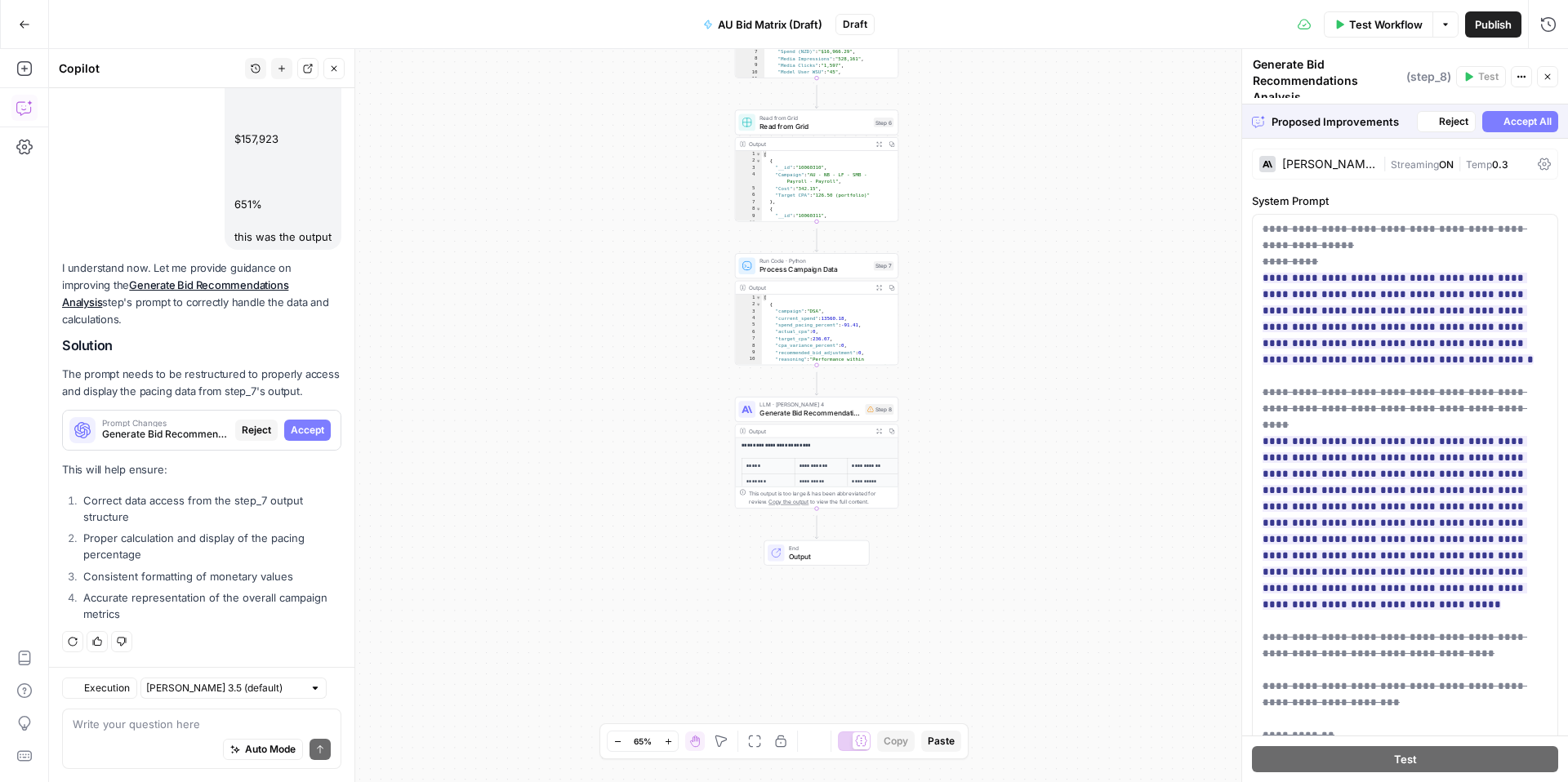
scroll to position [3419, 0]
click at [1504, 116] on span "Accept All" at bounding box center [1528, 121] width 49 height 15
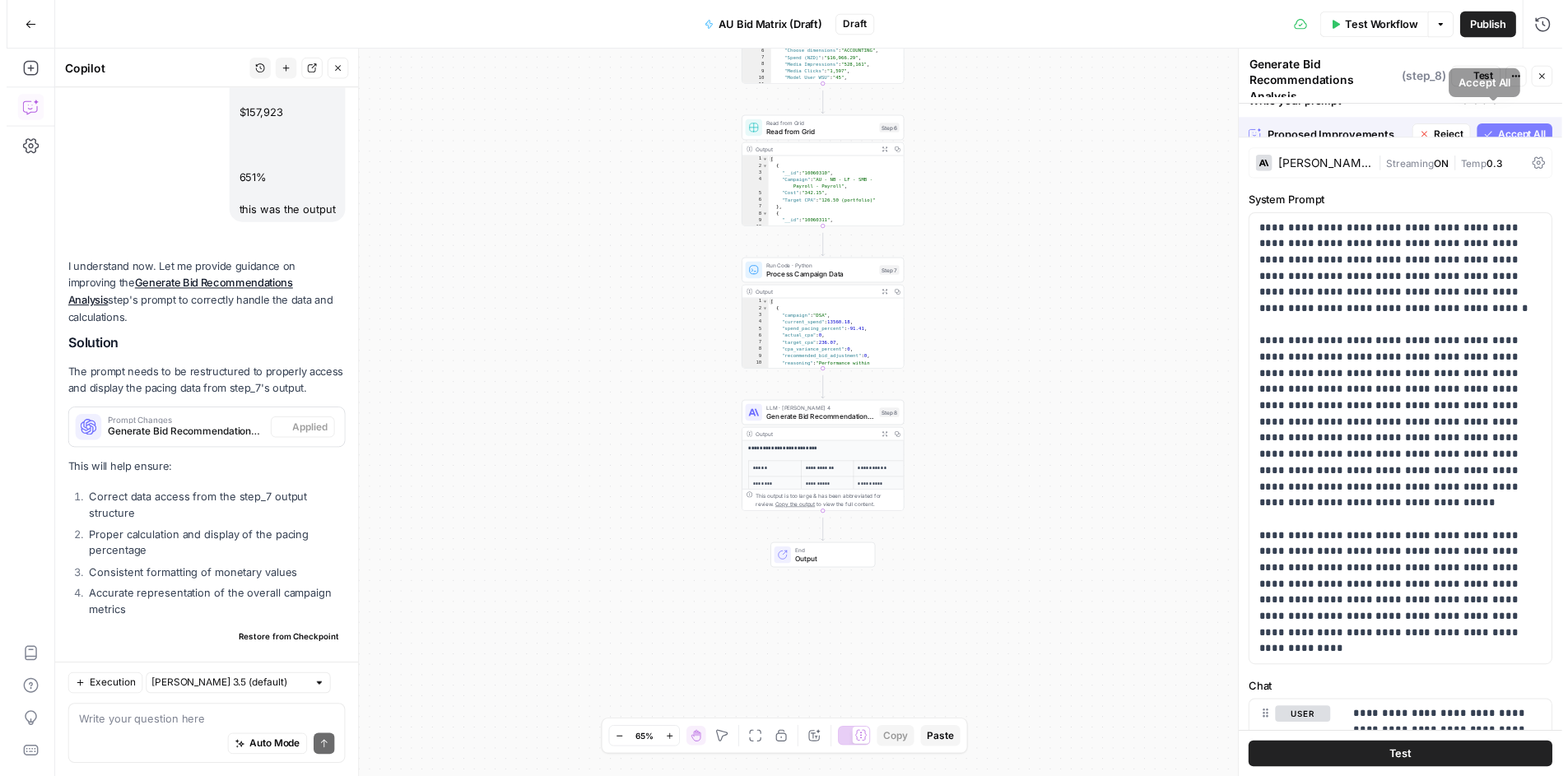
scroll to position [3578, 0]
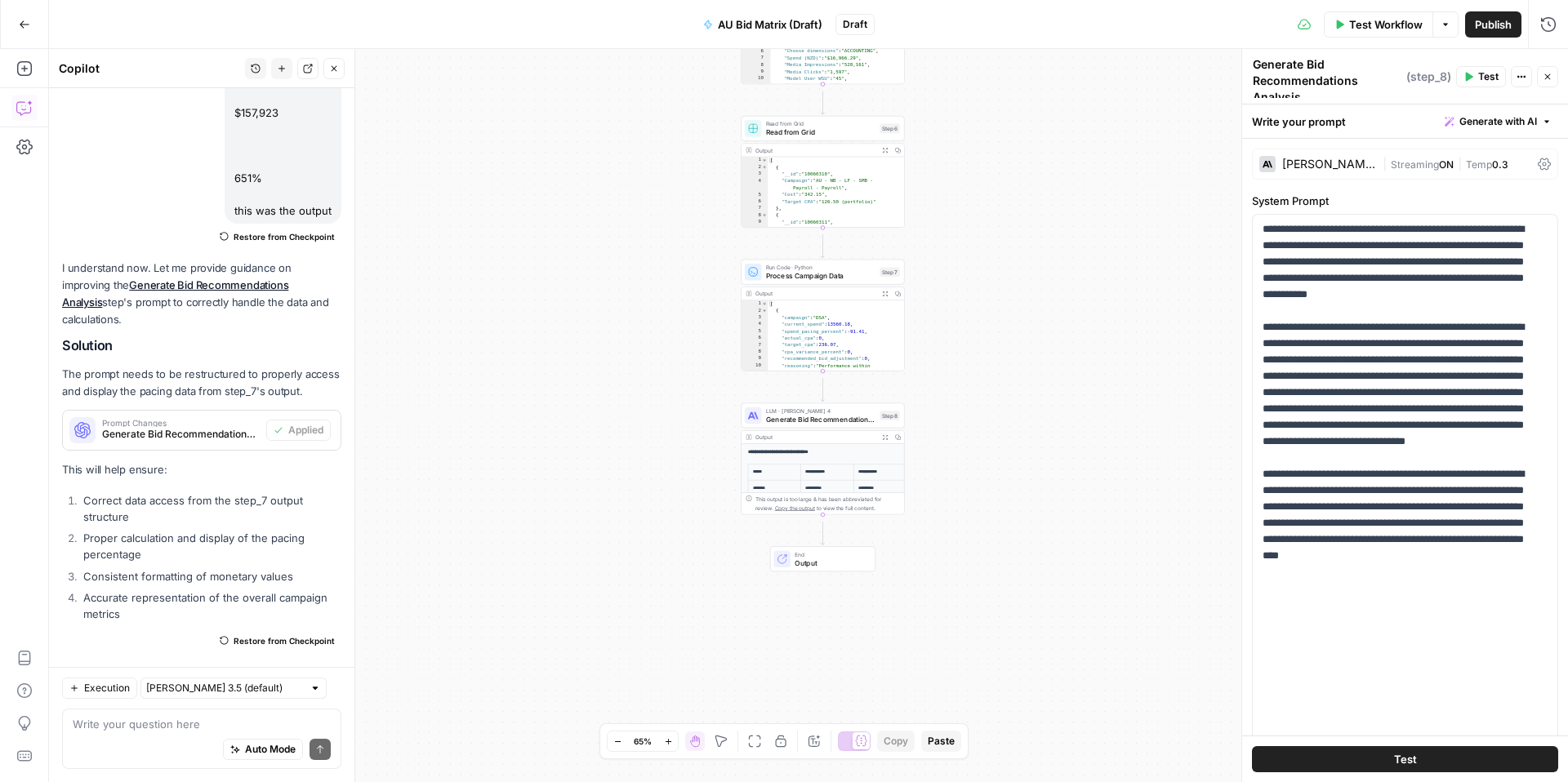
click at [1373, 767] on button "Test" at bounding box center [1405, 759] width 306 height 26
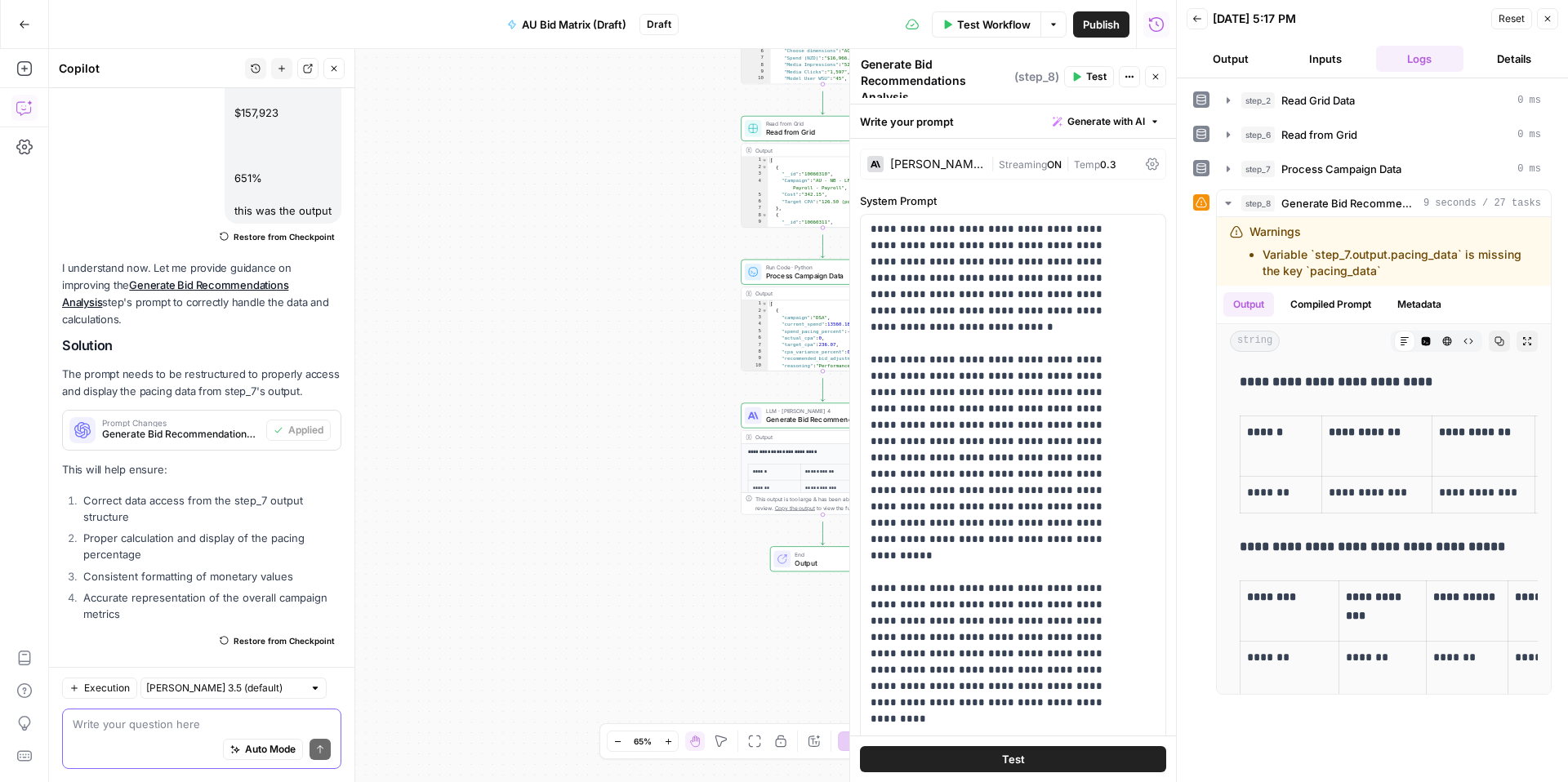
click at [213, 716] on textarea at bounding box center [202, 724] width 258 height 16
drag, startPoint x: 1369, startPoint y: 313, endPoint x: 1249, endPoint y: 274, distance: 126.2
click at [1249, 274] on div "Warnings Variable `step_7.output.pacing_data` is missing the key `pacing_data`" at bounding box center [1384, 251] width 308 height 55
click at [165, 716] on textarea at bounding box center [202, 724] width 258 height 16
paste textarea "Warnings Variable `step_7.output.pacing_data` is missing the key `pacing_data`"
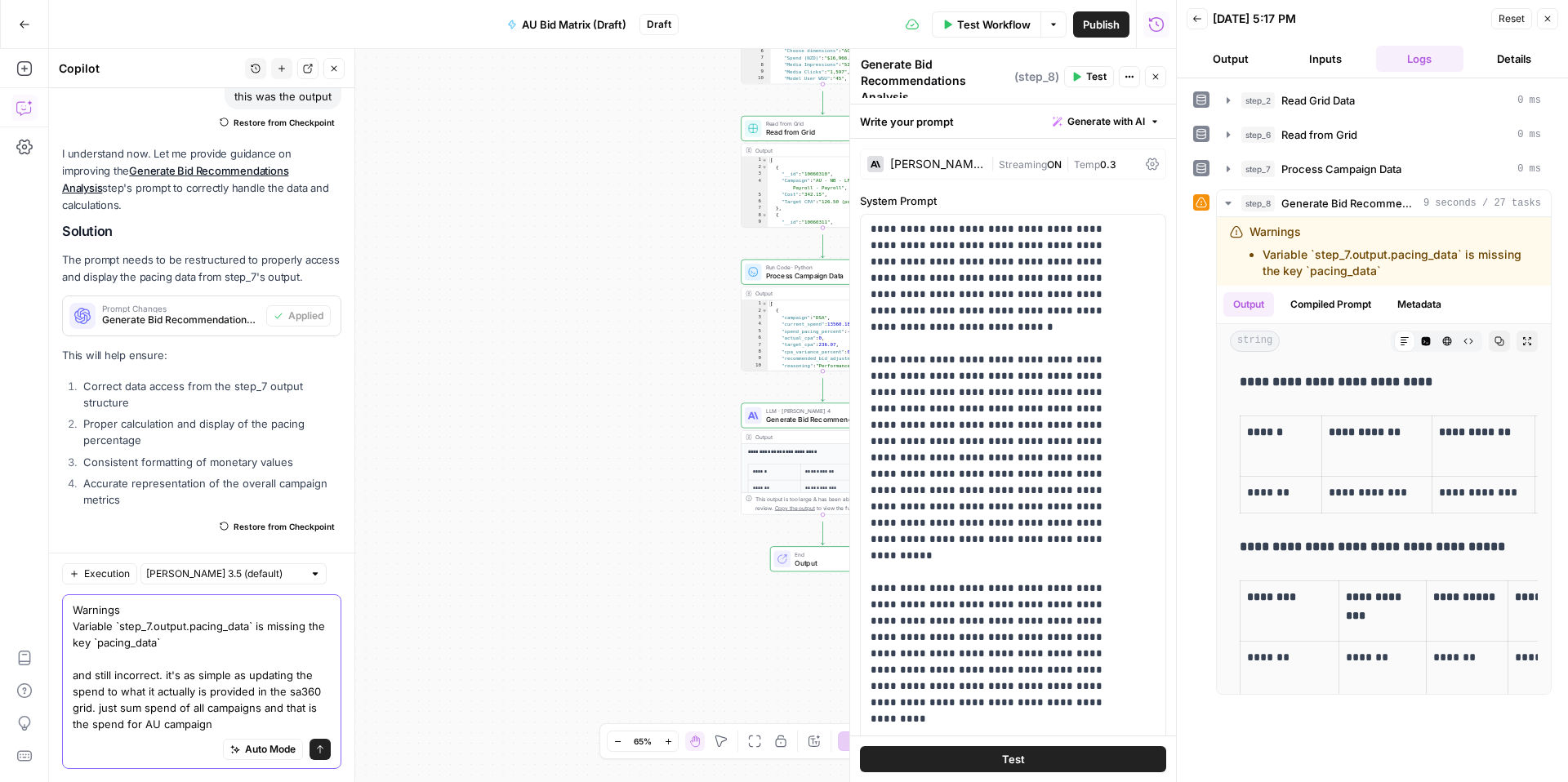
scroll to position [3733, 0]
type textarea "Warnings Variable `step_7.output.pacing_data` is missing the key `pacing_data` …"
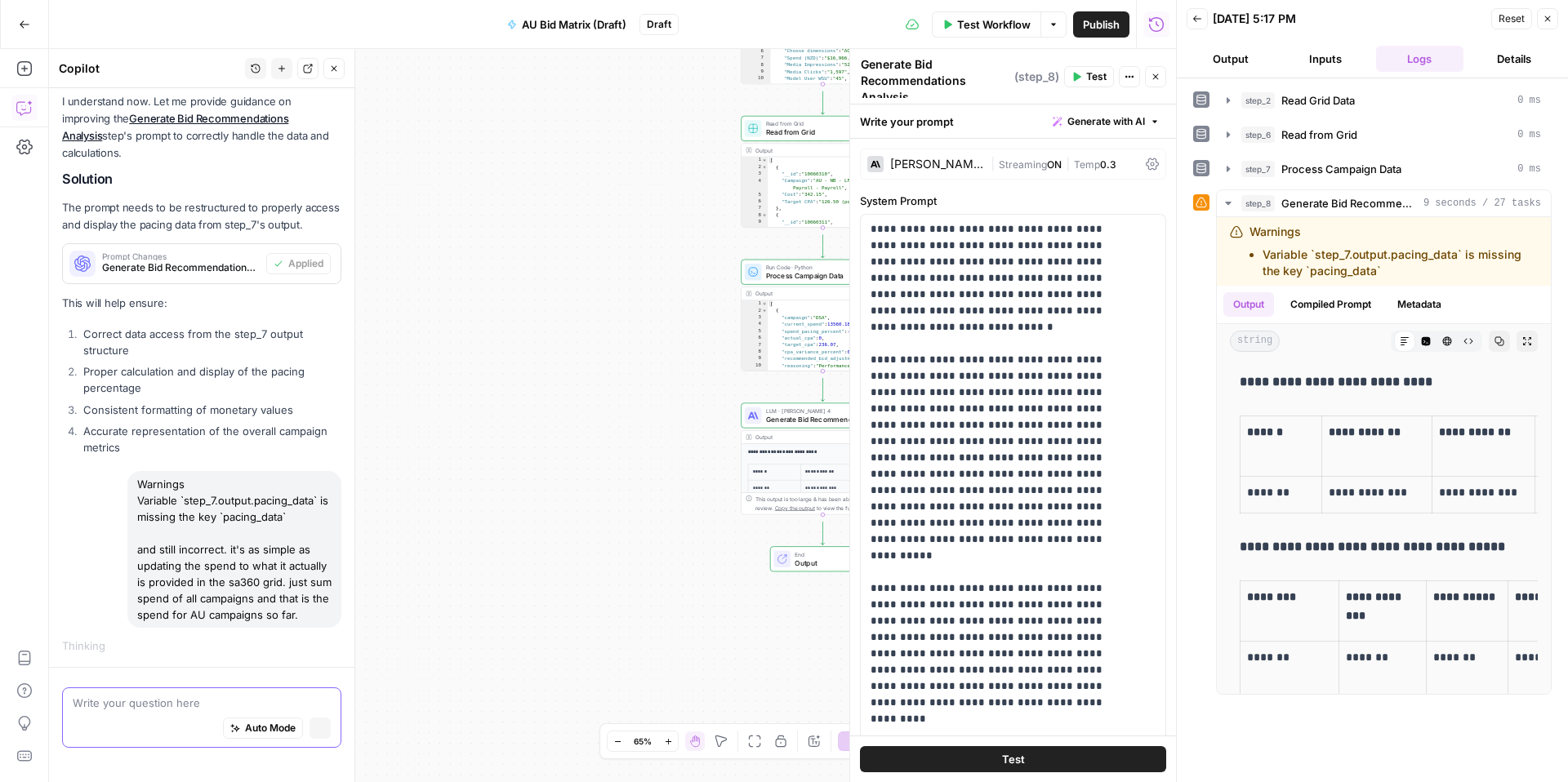
scroll to position [3673, 0]
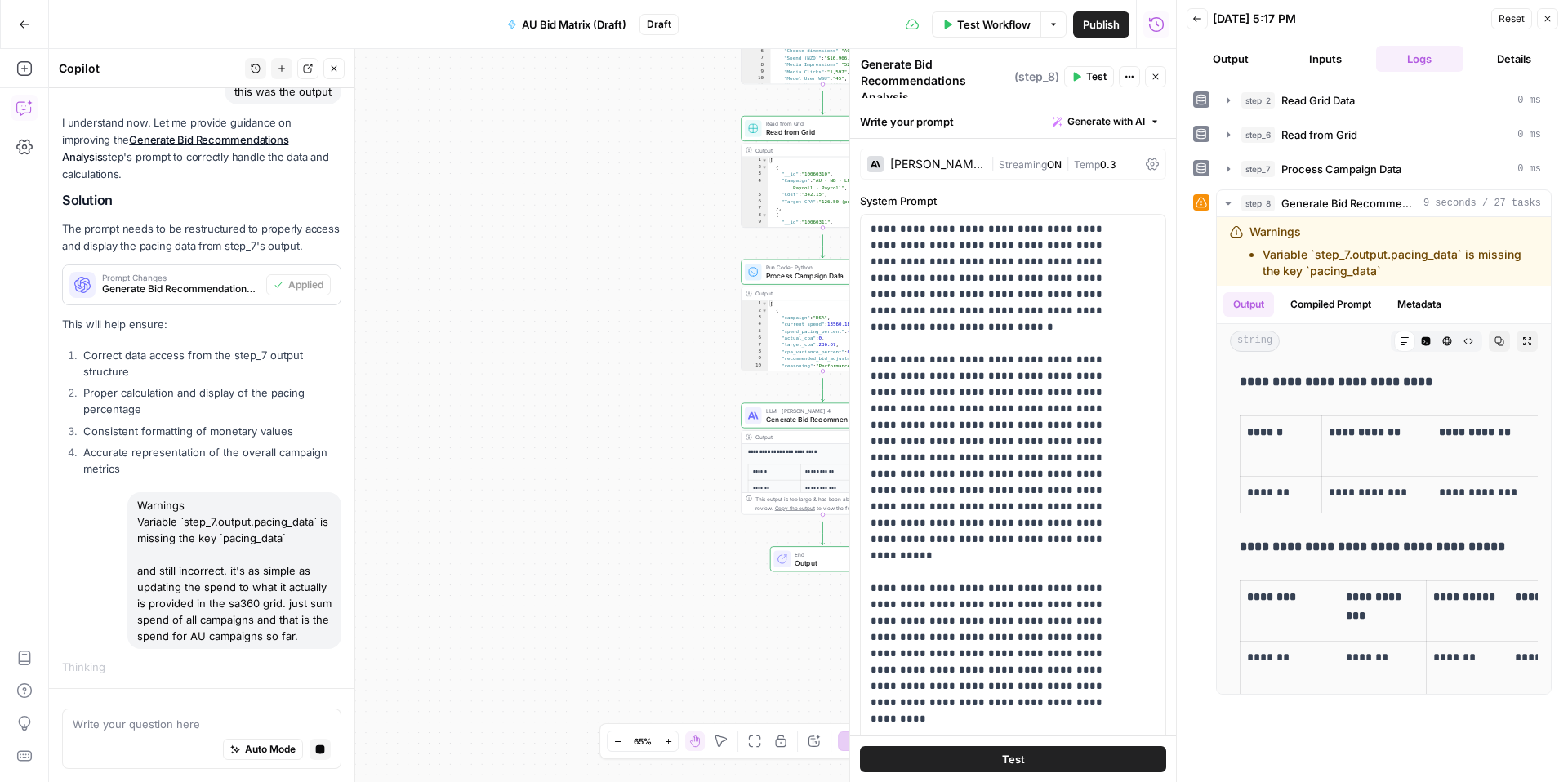
click at [1543, 18] on icon "button" at bounding box center [1547, 18] width 10 height 10
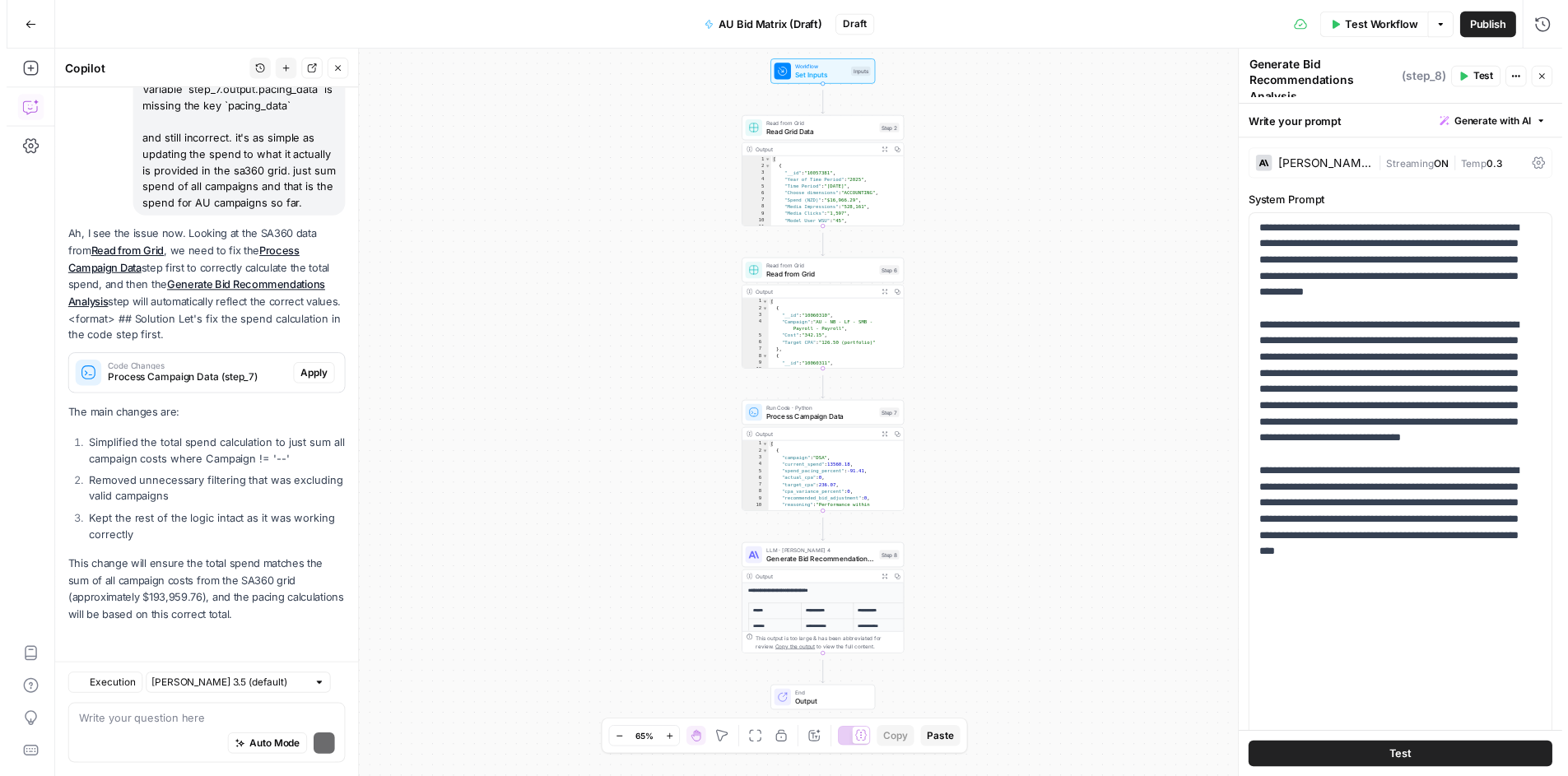
scroll to position [4528, 0]
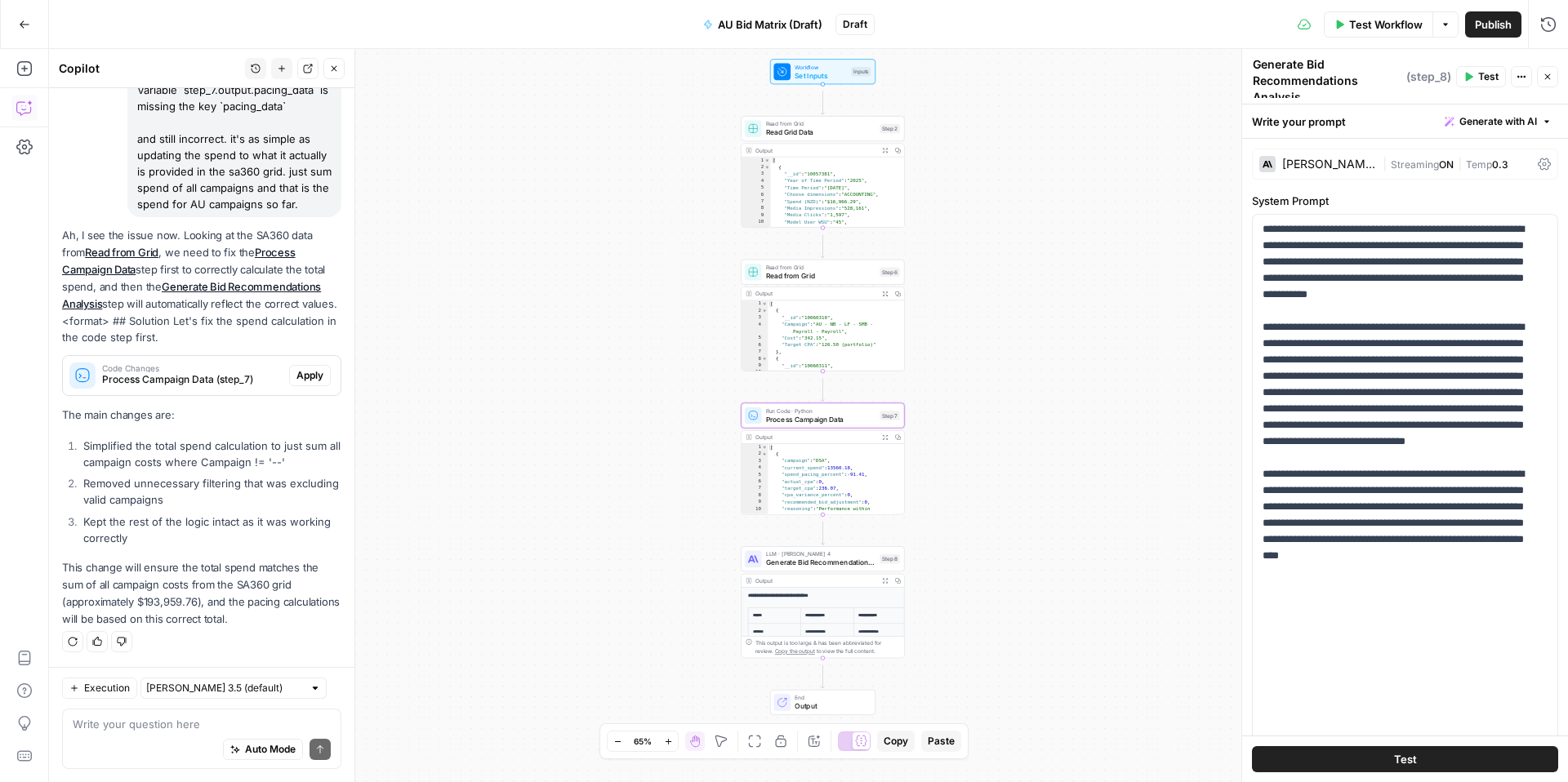
click at [289, 365] on button "Apply" at bounding box center [310, 375] width 42 height 21
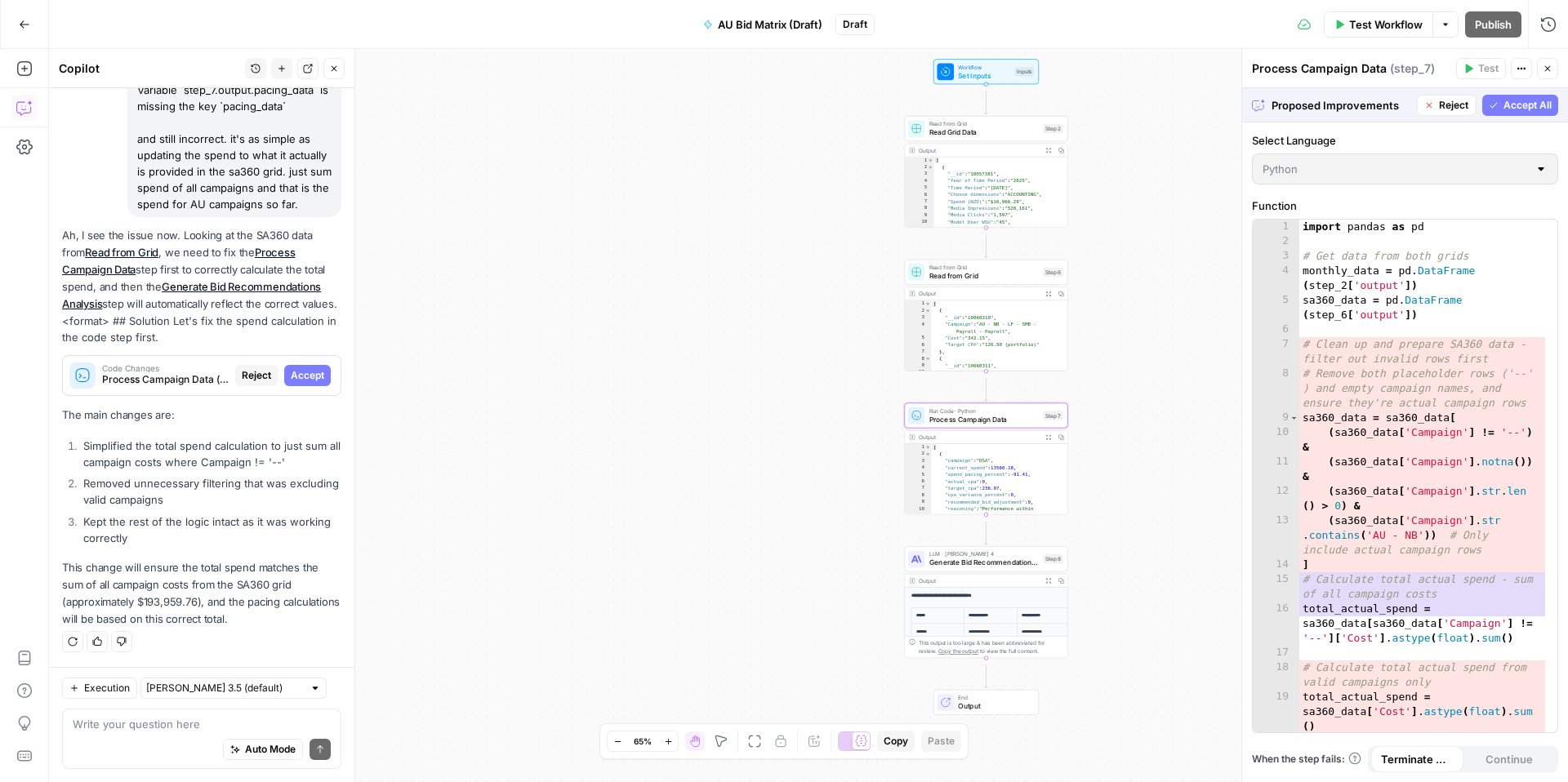
click at [291, 368] on span "Accept" at bounding box center [307, 375] width 34 height 15
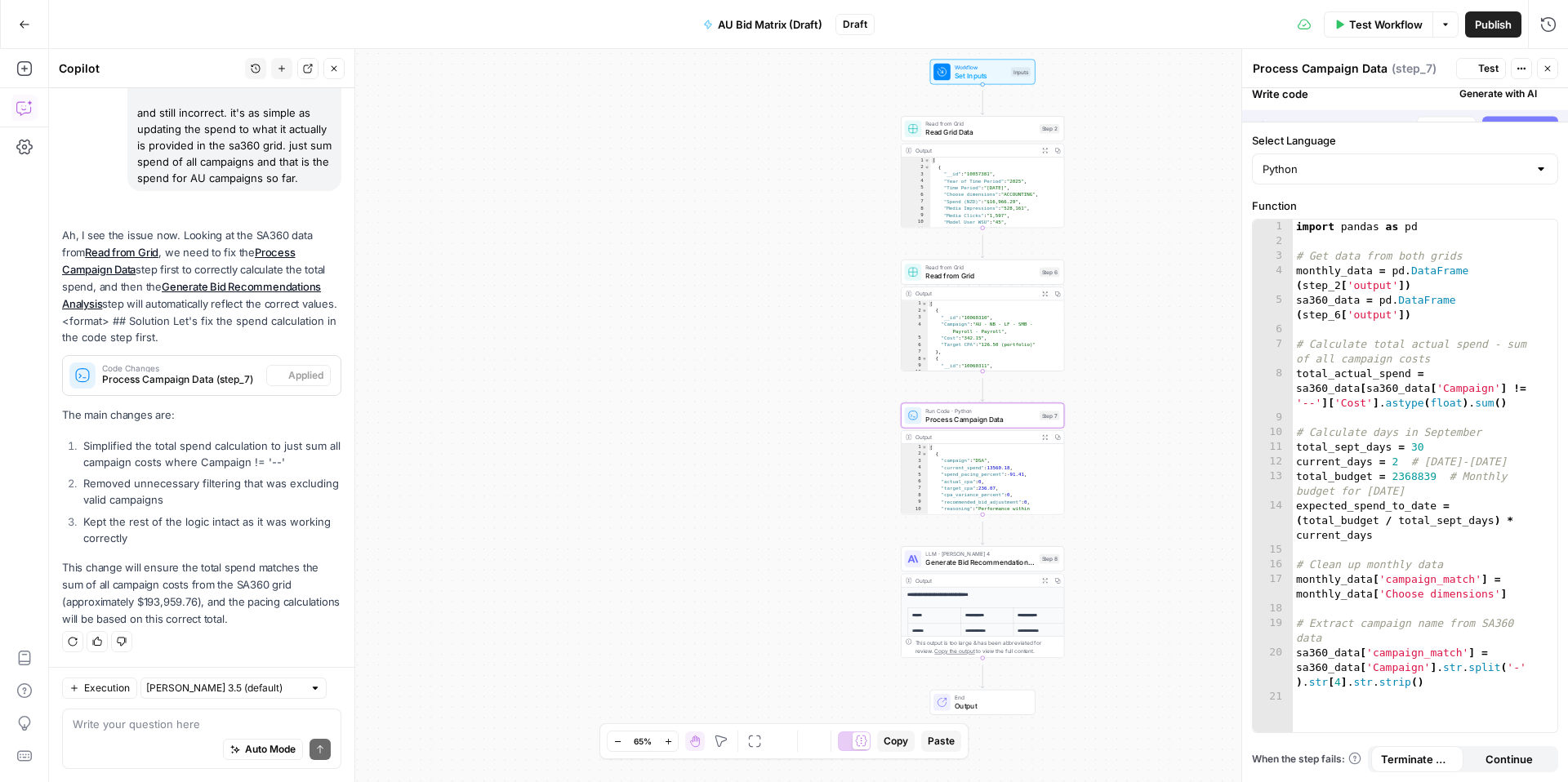
scroll to position [4525, 0]
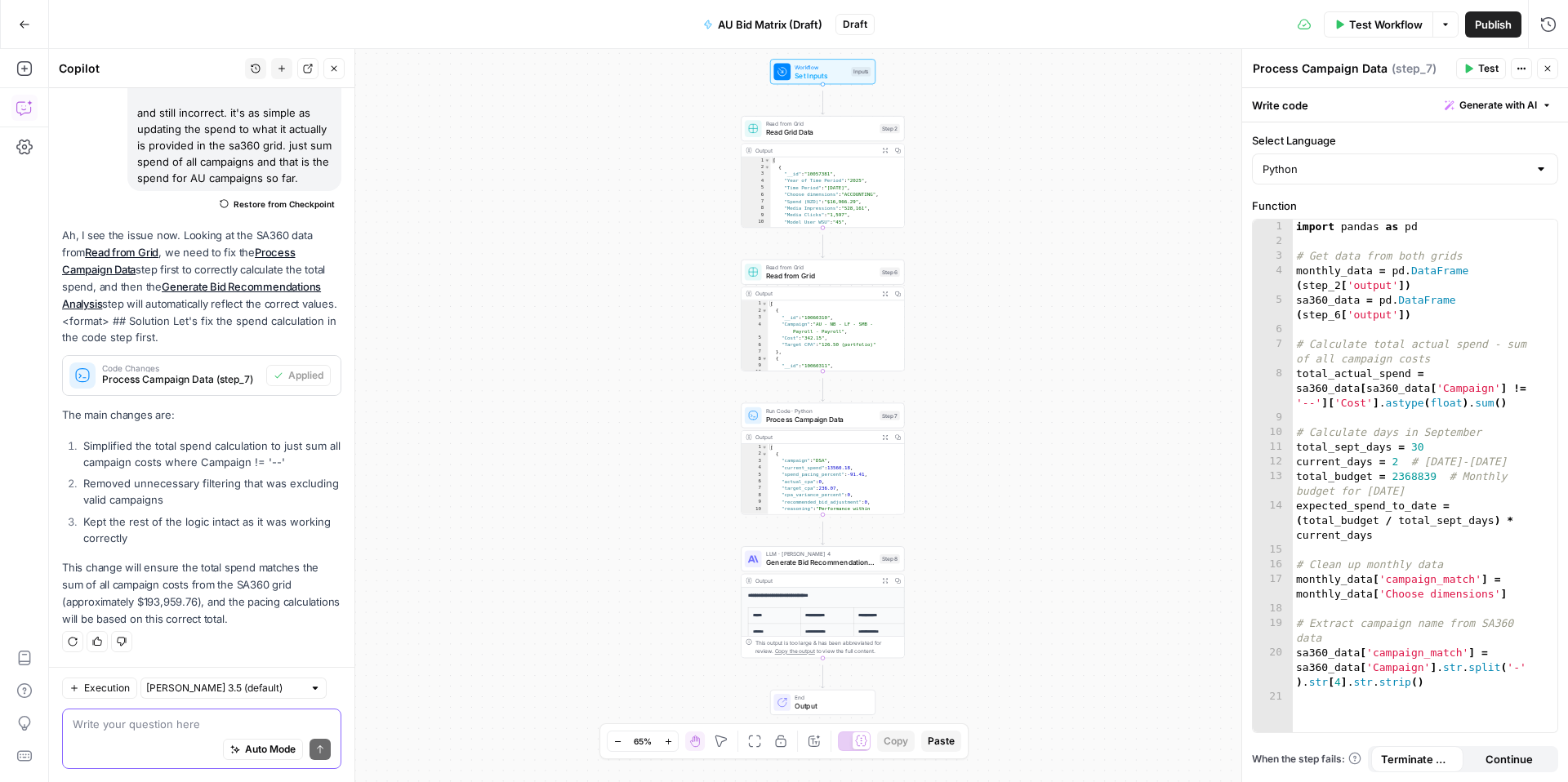
click at [185, 716] on textarea at bounding box center [202, 724] width 258 height 16
type textarea "who will update the bid recoemmendation prompt??"
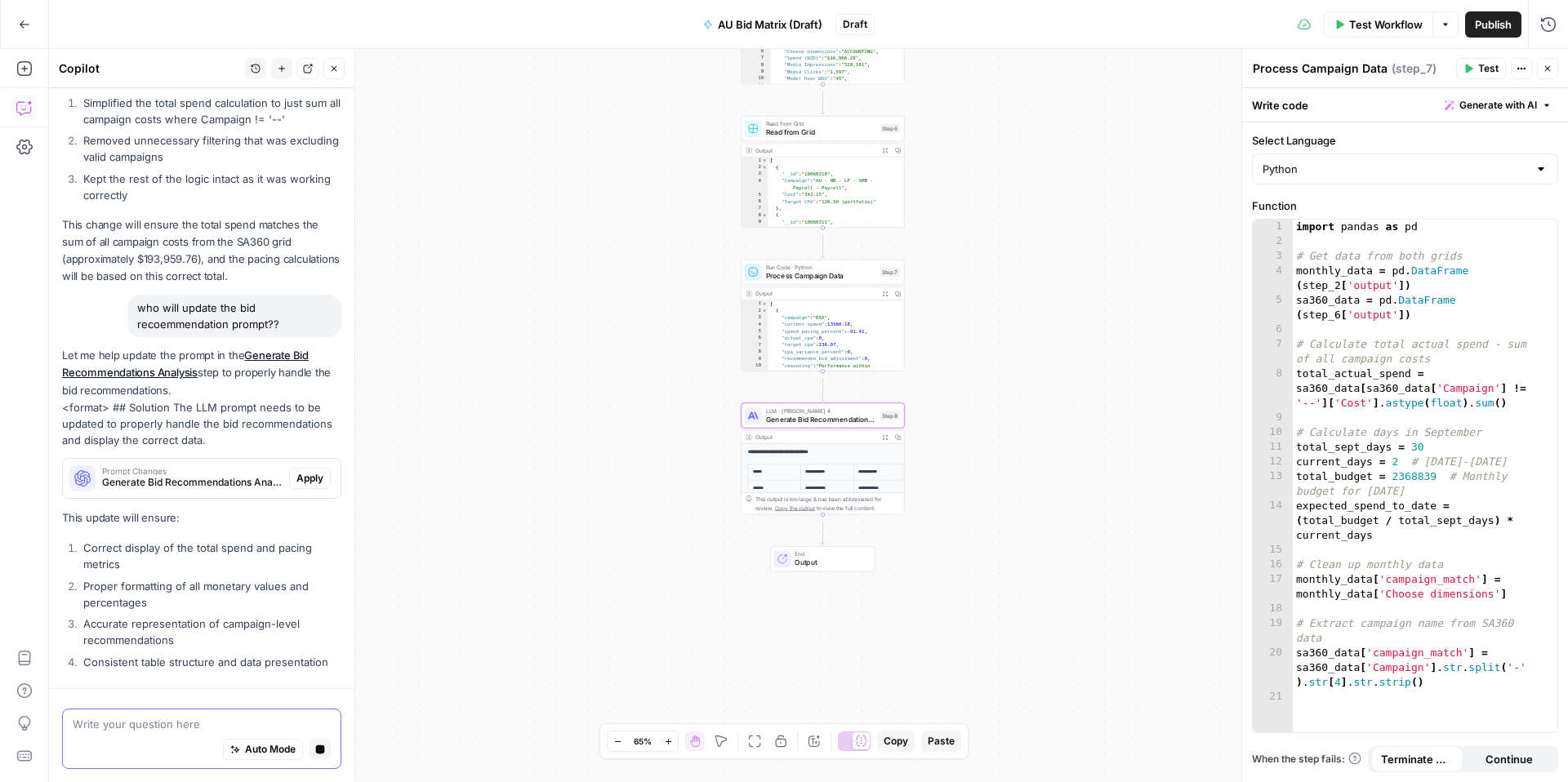
scroll to position [4857, 0]
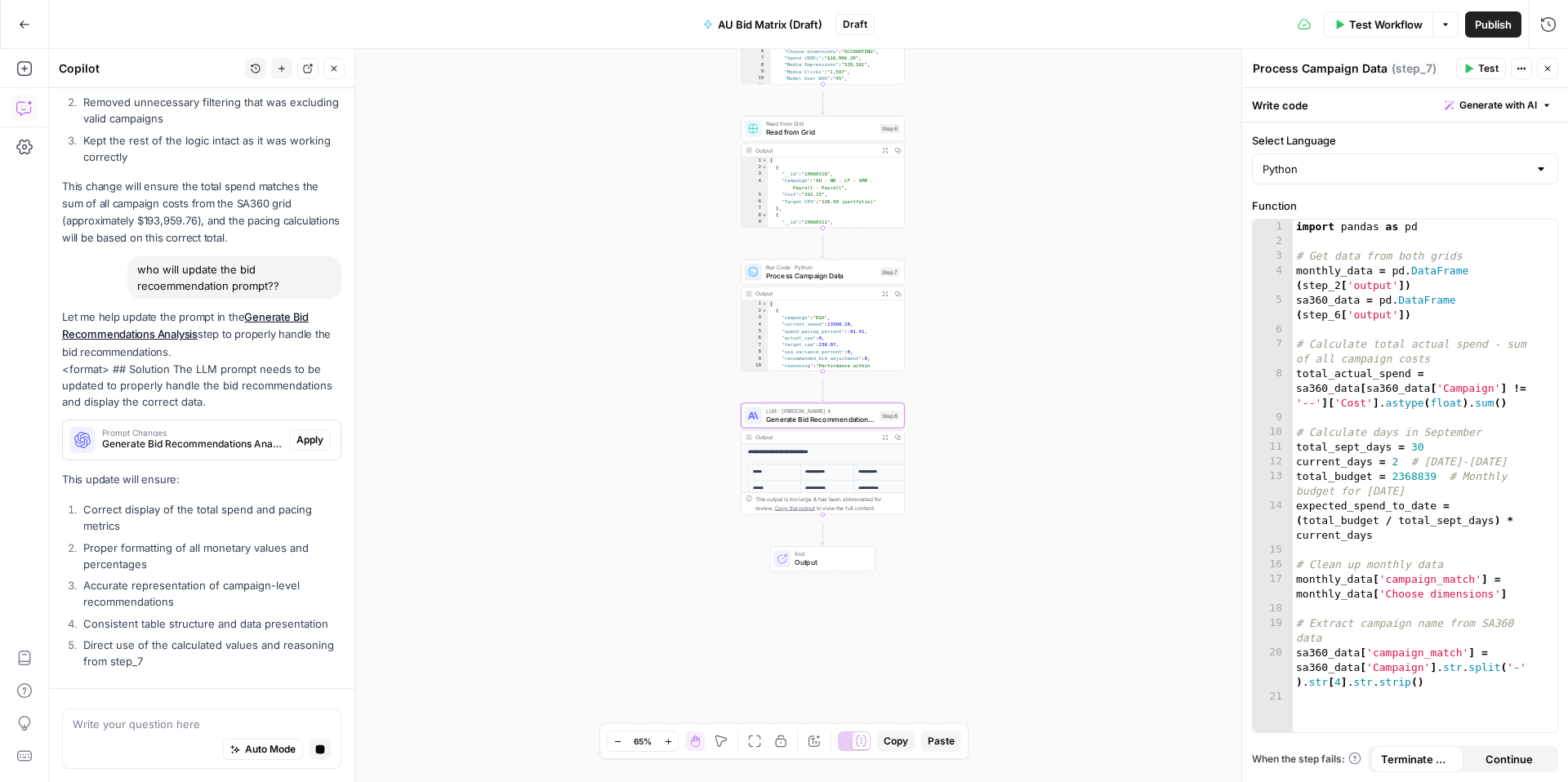
click at [305, 429] on button "Apply" at bounding box center [310, 440] width 42 height 21
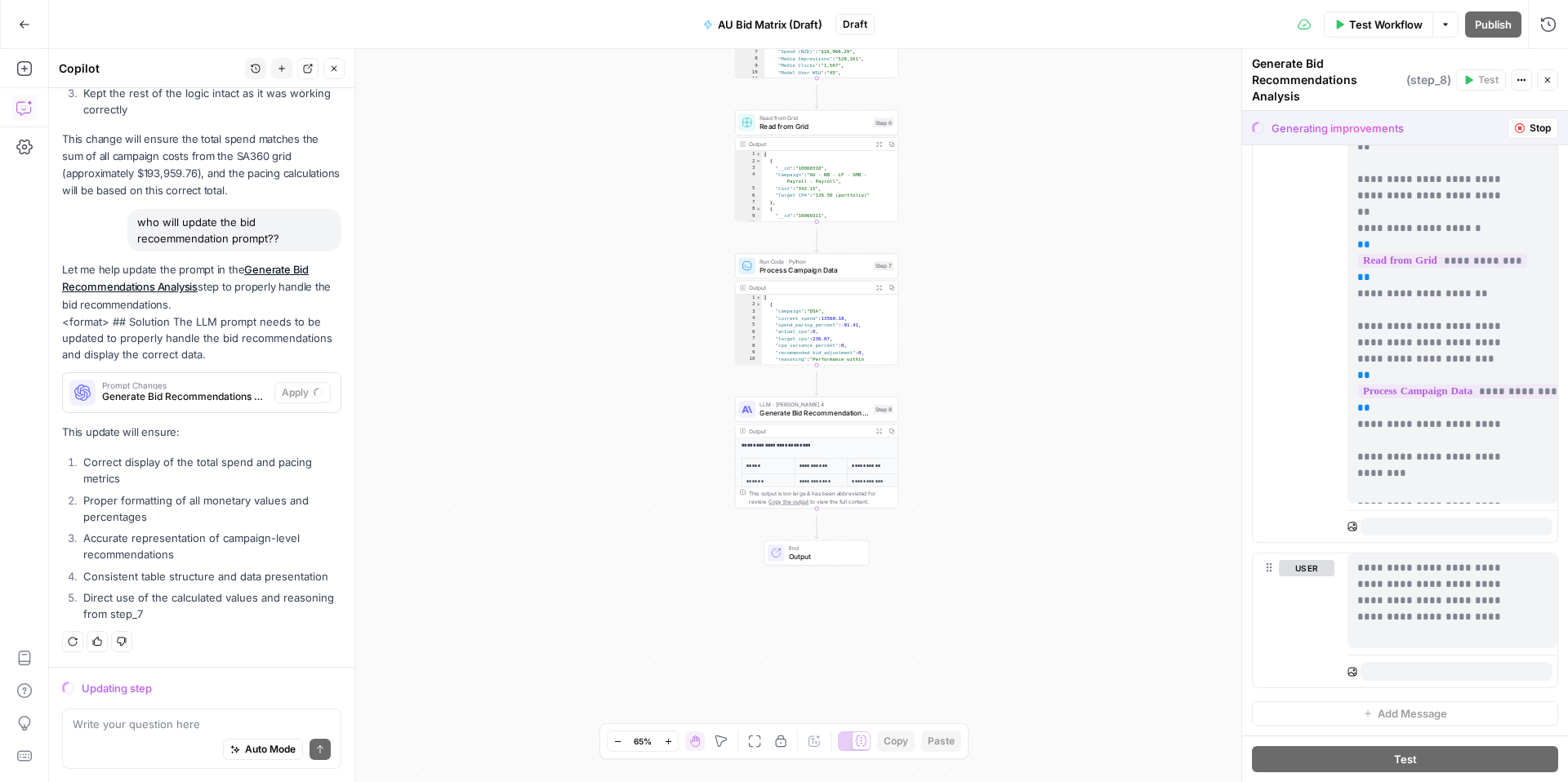
scroll to position [1189, 0]
drag, startPoint x: 1528, startPoint y: 610, endPoint x: 1355, endPoint y: 541, distance: 186.3
click at [1355, 554] on div "**********" at bounding box center [1453, 601] width 210 height 94
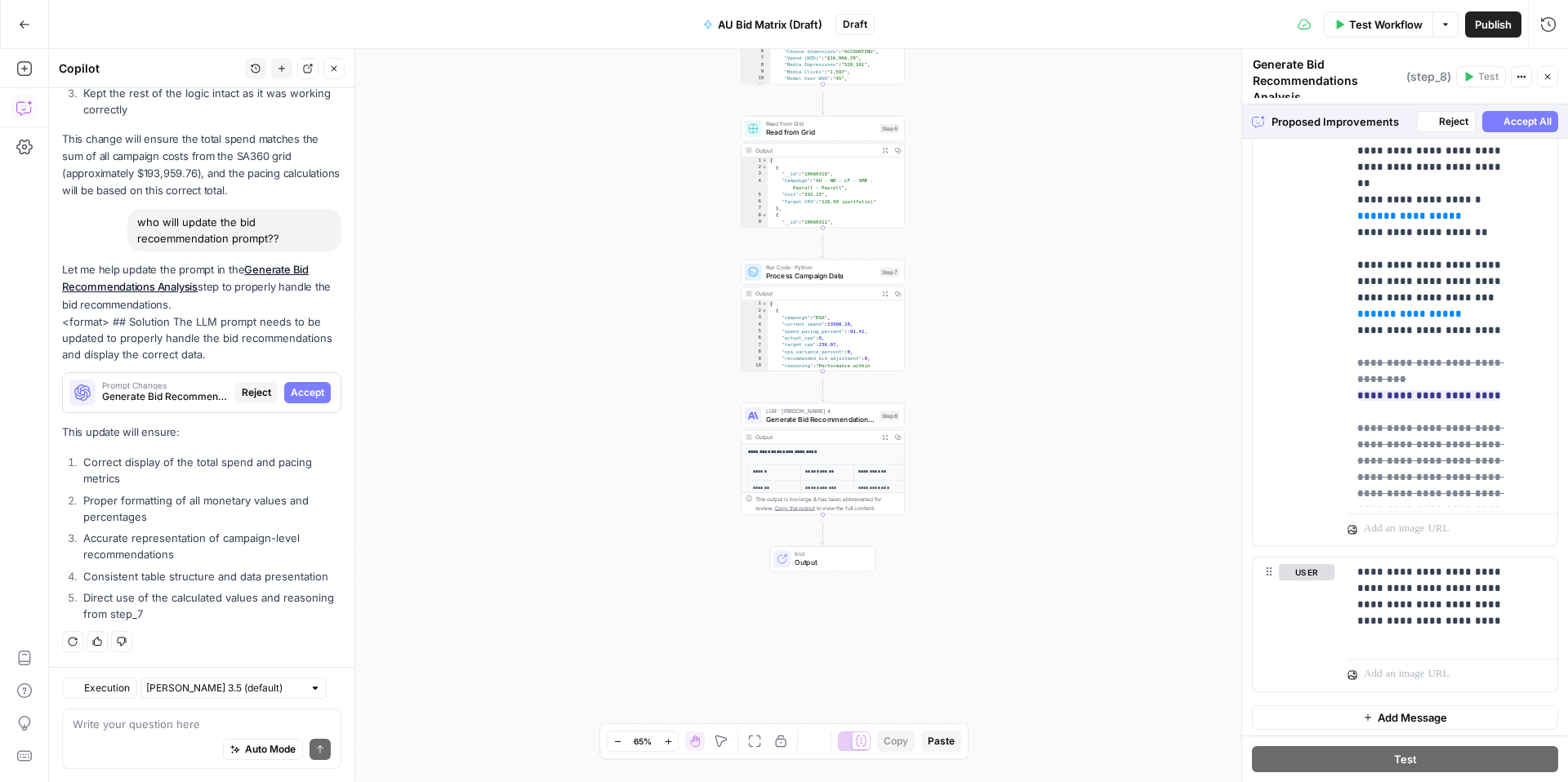
scroll to position [4946, 0]
click at [1504, 125] on span "Accept All" at bounding box center [1528, 121] width 49 height 15
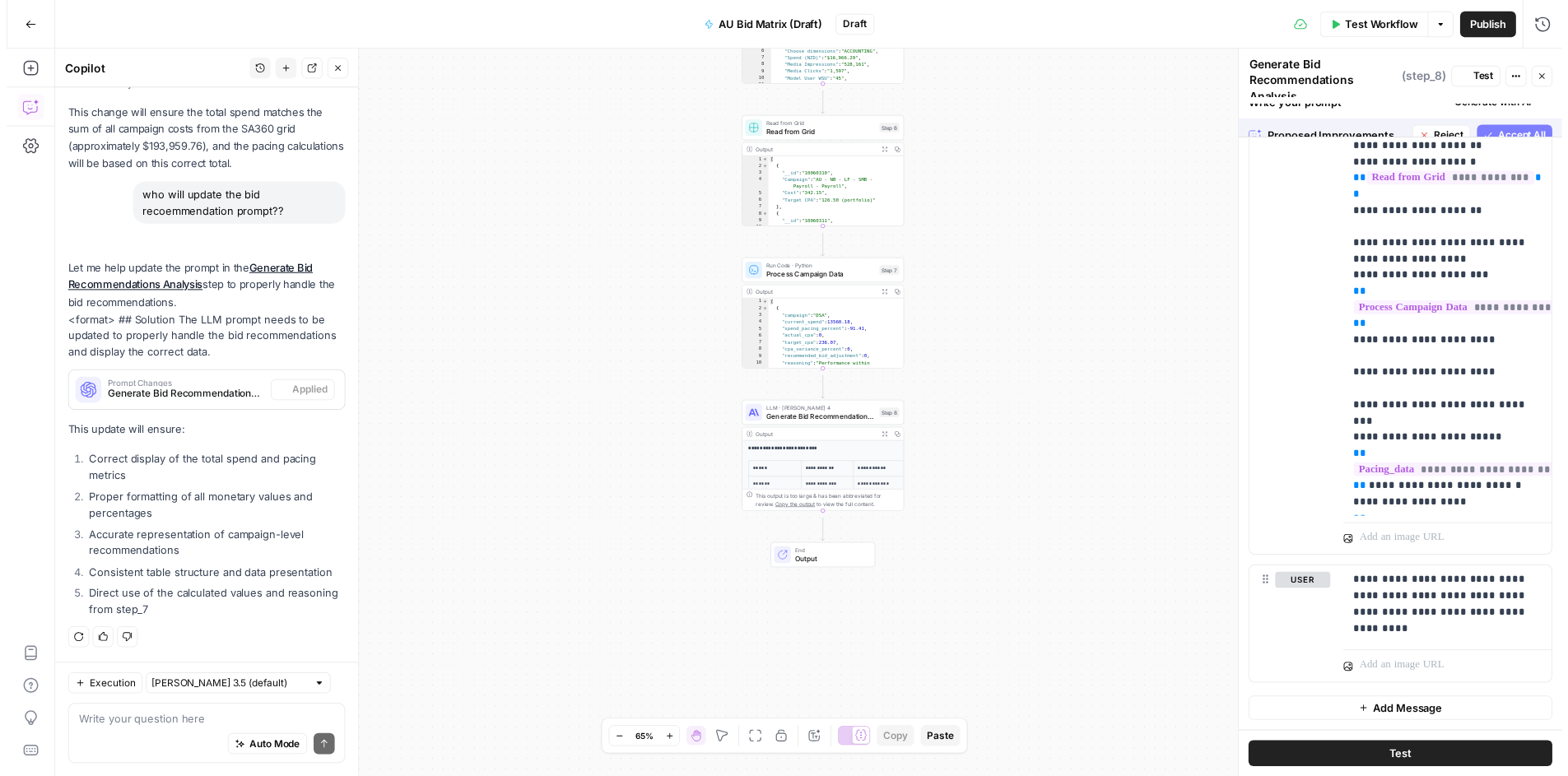
scroll to position [0, 0]
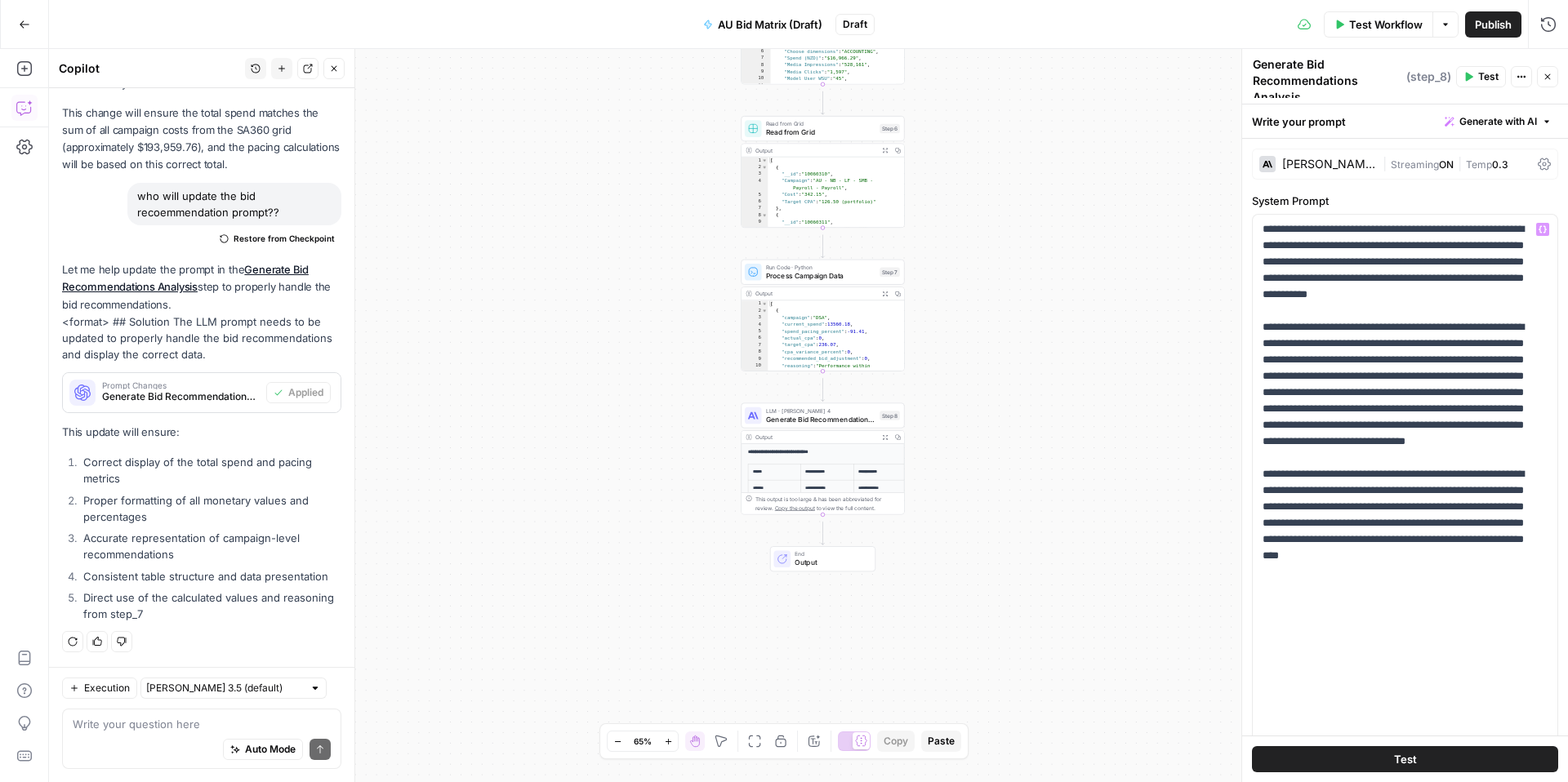
click at [1385, 761] on button "Test" at bounding box center [1405, 759] width 306 height 26
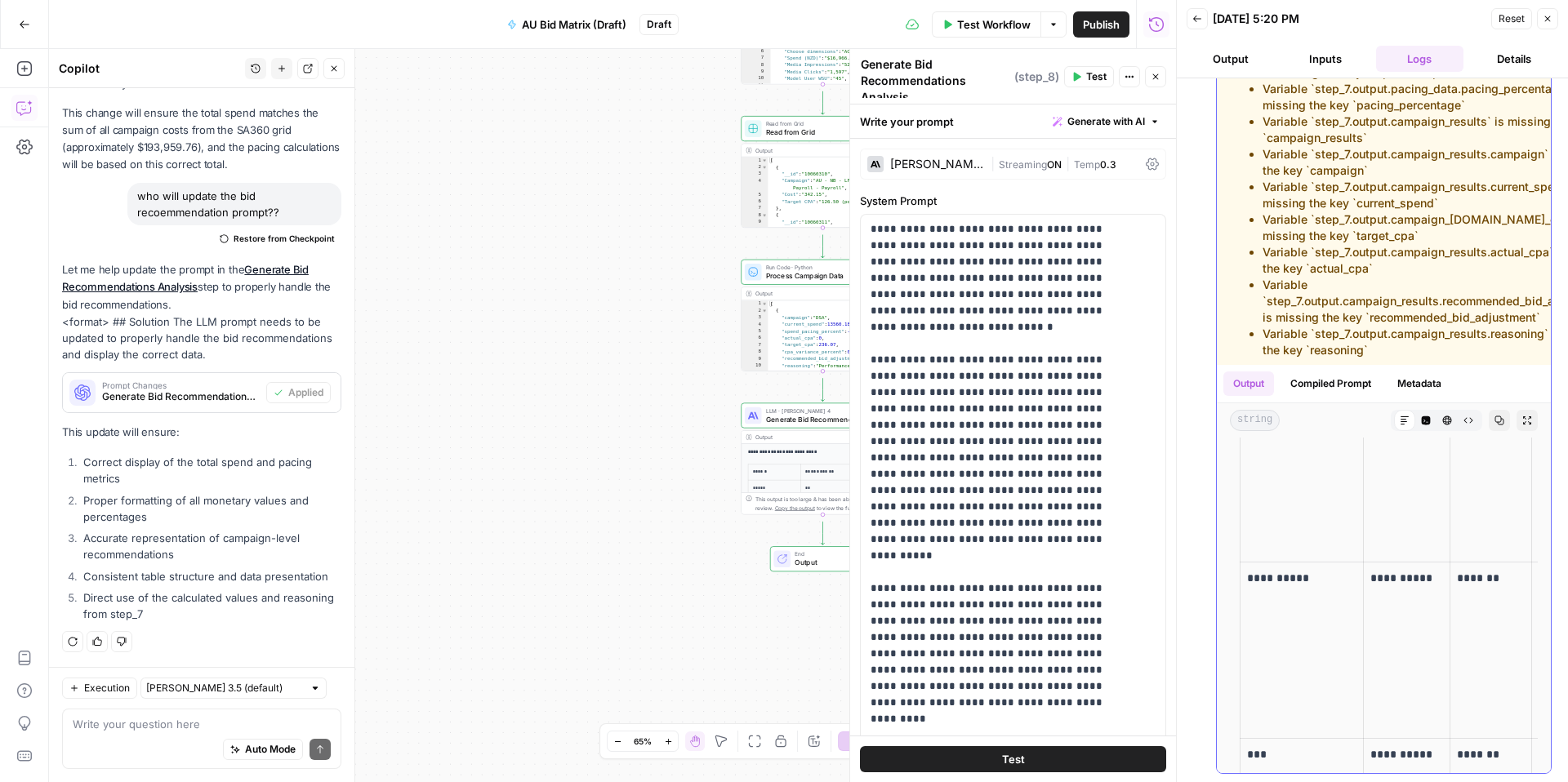
scroll to position [533, 0]
click at [165, 716] on textarea at bounding box center [202, 724] width 258 height 16
paste textarea "Paid Search Specialist Task: AU Campaign Bid Recommendations Steps Step 1 – Dat…"
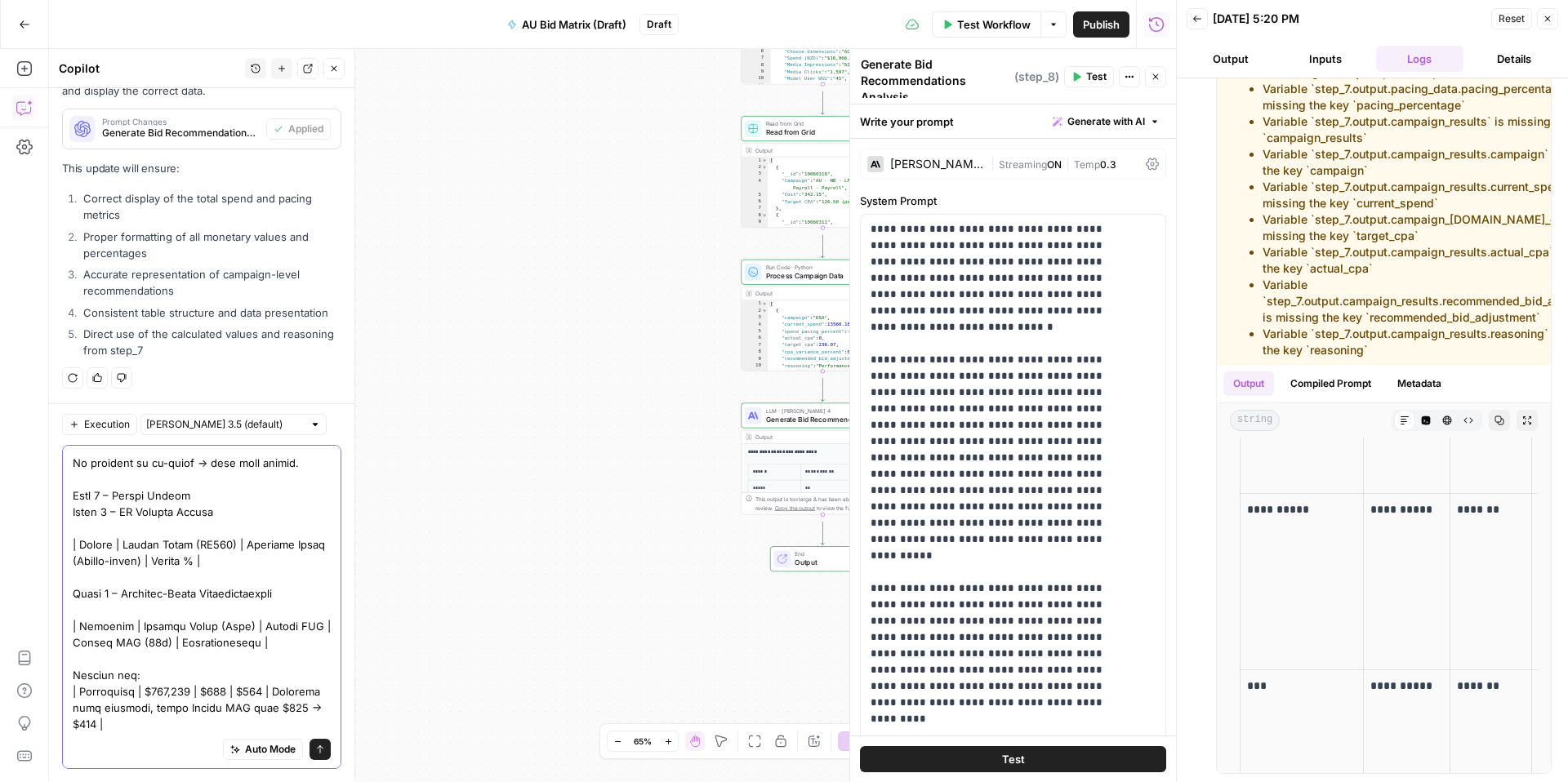
scroll to position [1664, 0]
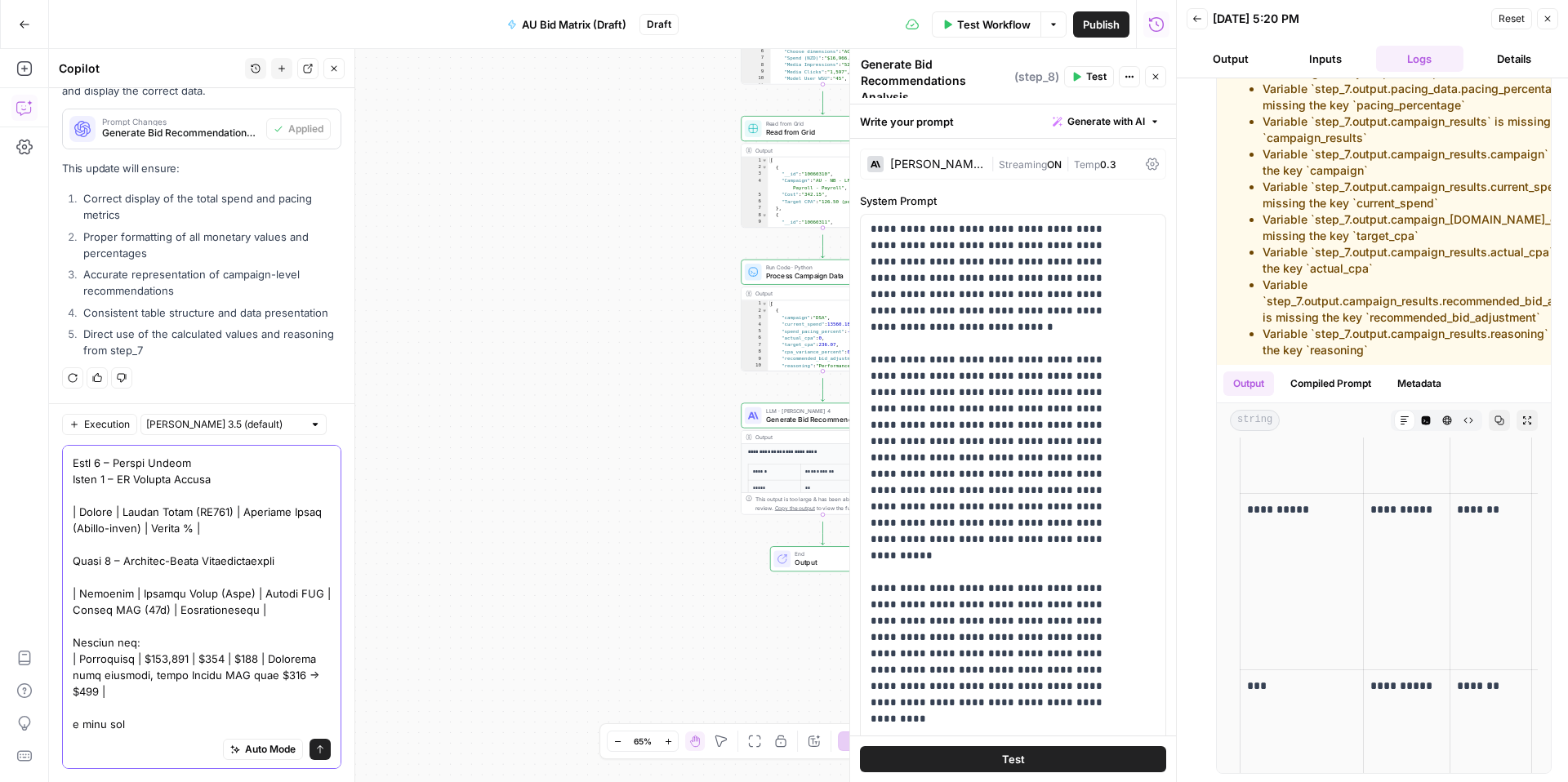
type textarea "Paid Search Specialist Task: AU Campaign Bid Recommendations Steps Step 1 – Dat…"
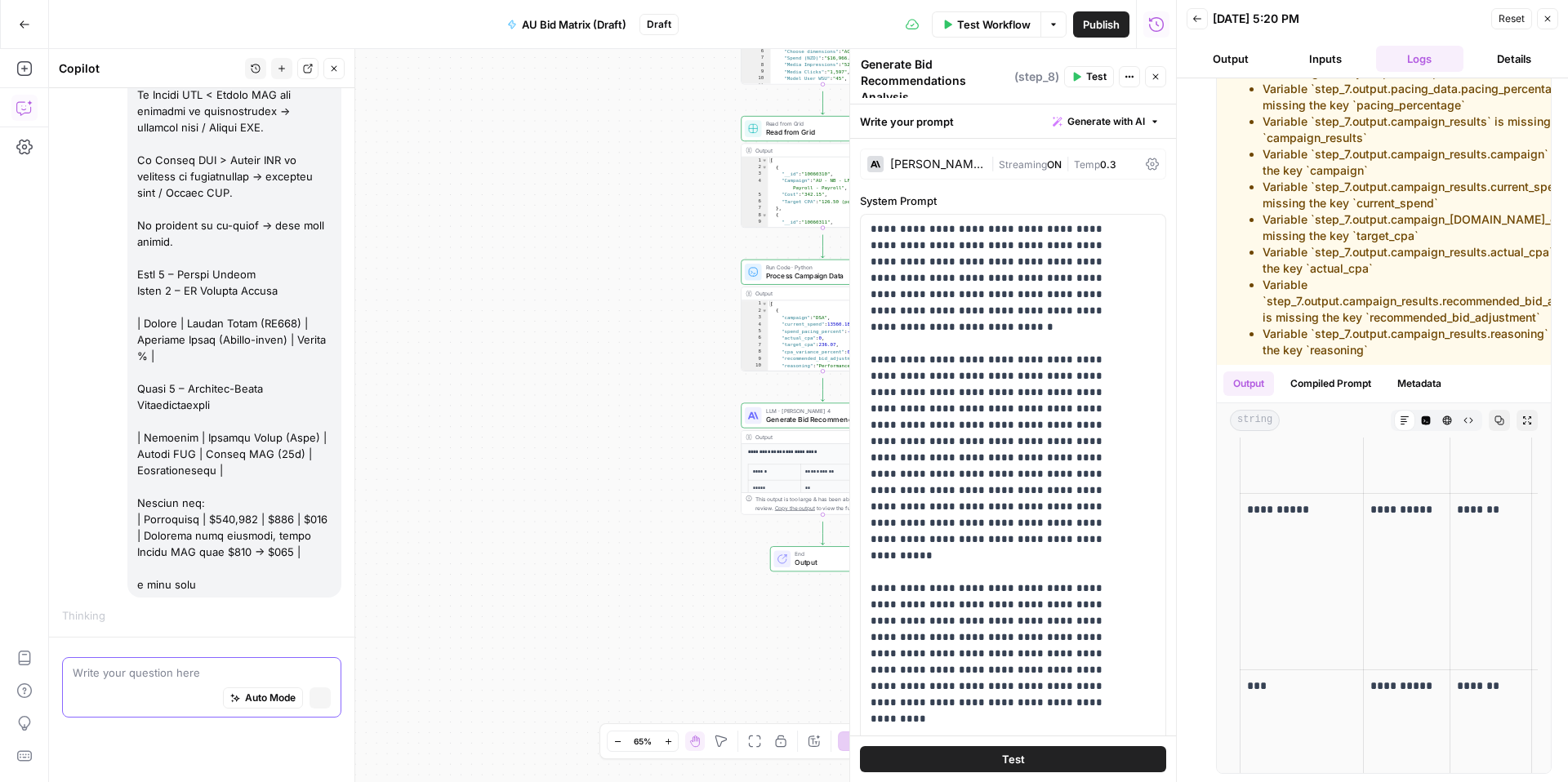
scroll to position [7323, 0]
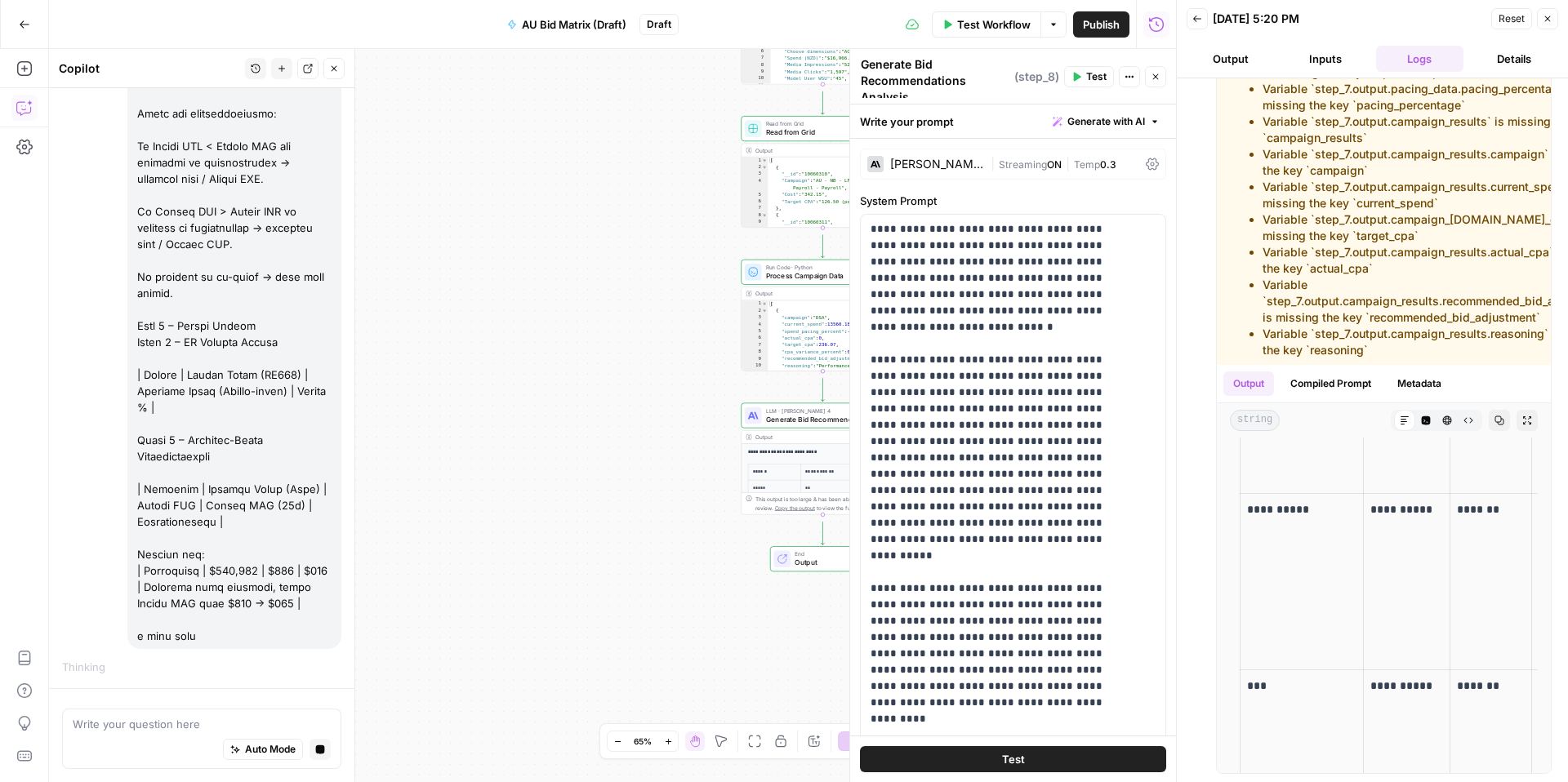
click at [1538, 16] on button "Close" at bounding box center [1548, 18] width 21 height 21
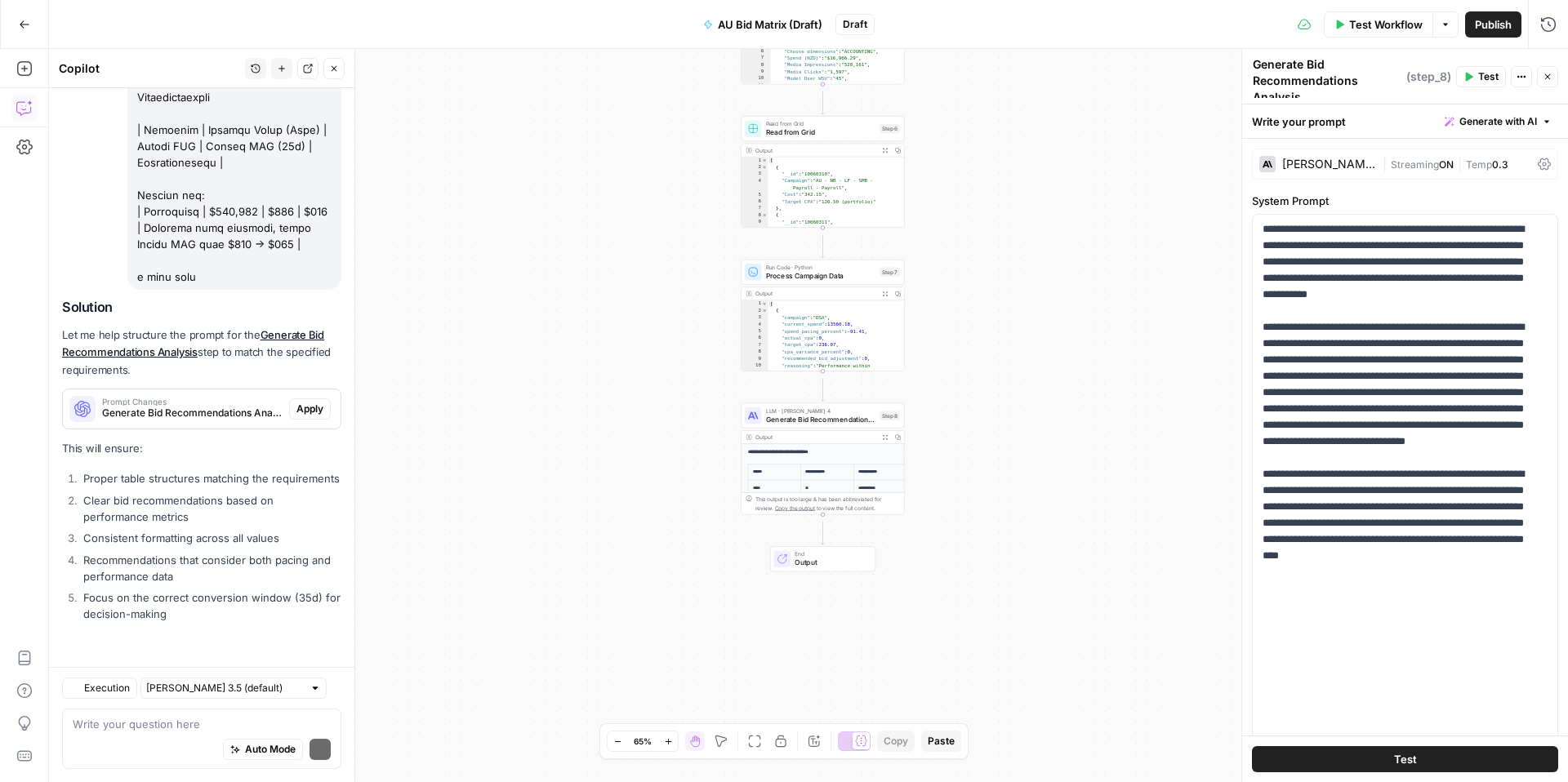
scroll to position [8071, 0]
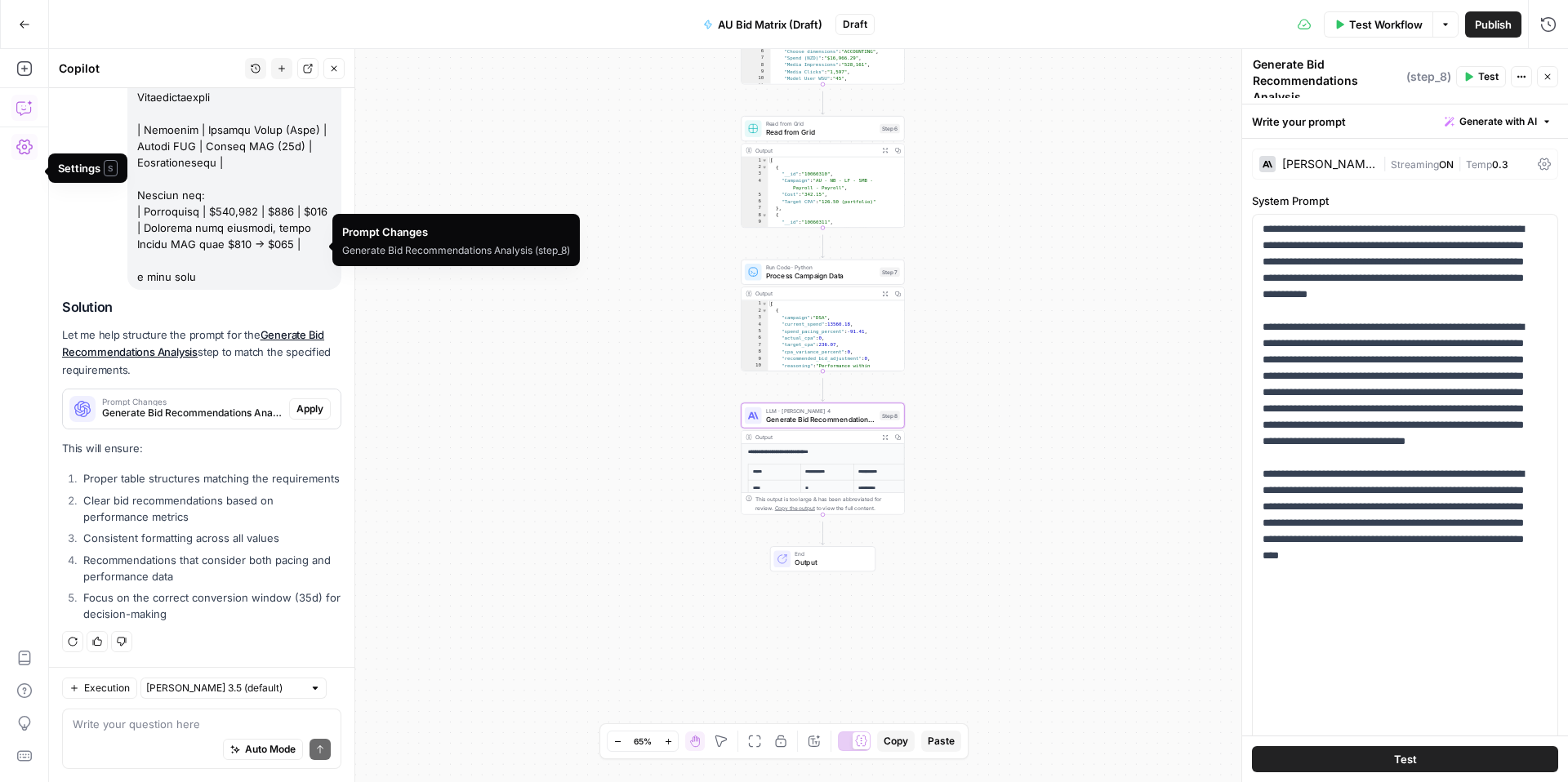
click at [297, 401] on span "Apply" at bounding box center [310, 408] width 27 height 15
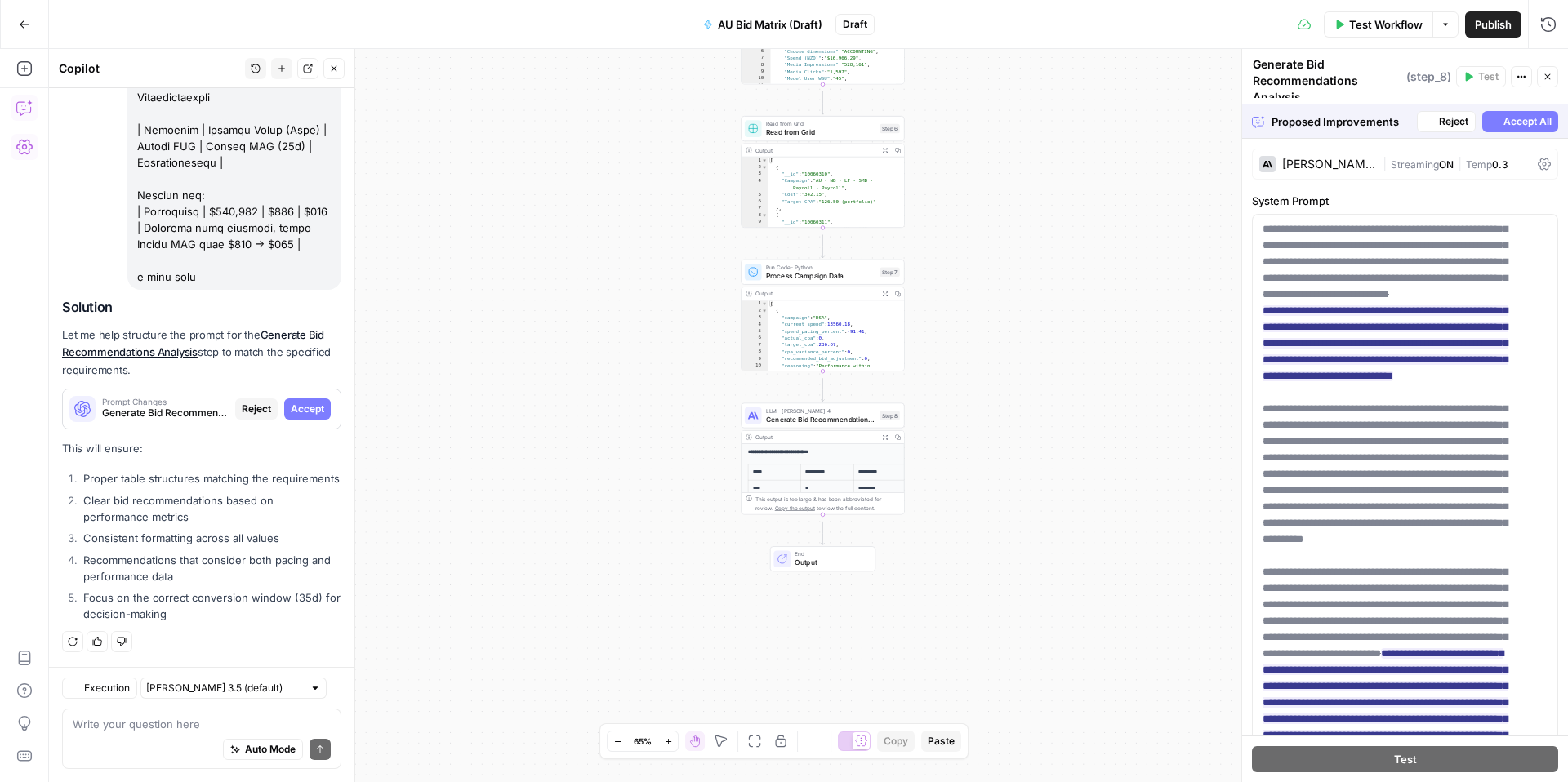
scroll to position [7843, 0]
click at [1507, 120] on span "Accept All" at bounding box center [1528, 121] width 49 height 15
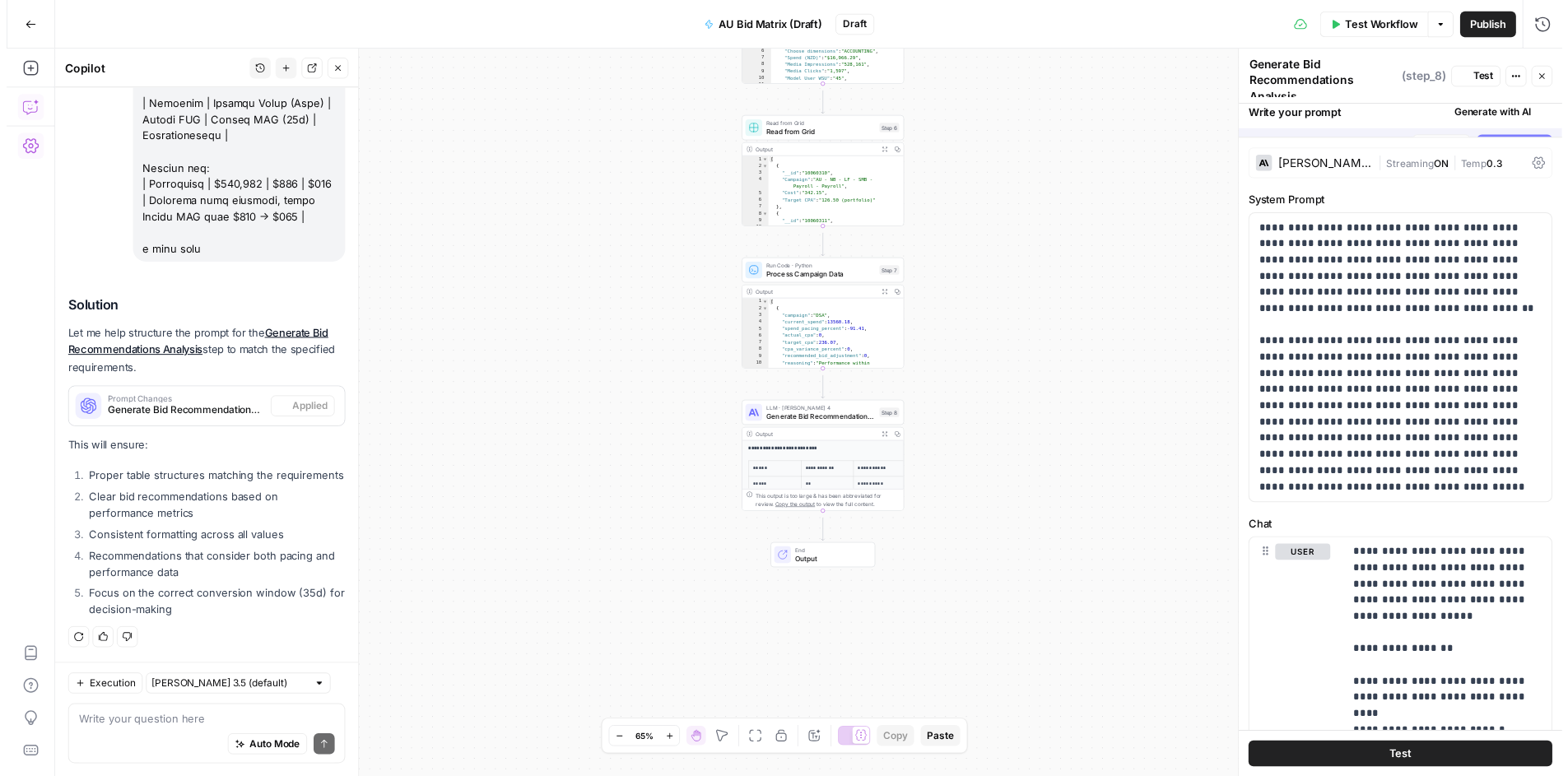
scroll to position [8169, 0]
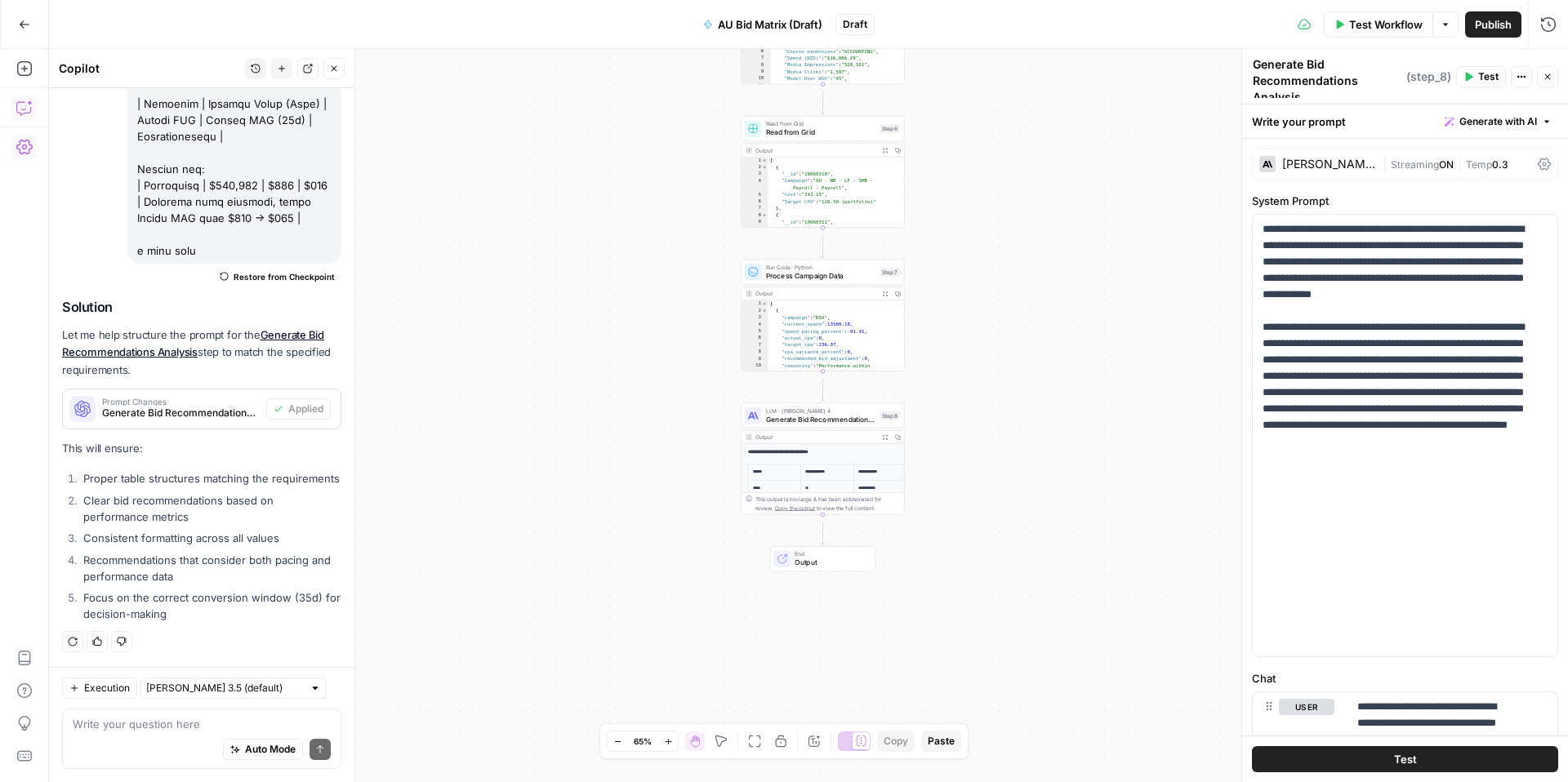
click at [1395, 753] on span "Test" at bounding box center [1406, 759] width 23 height 16
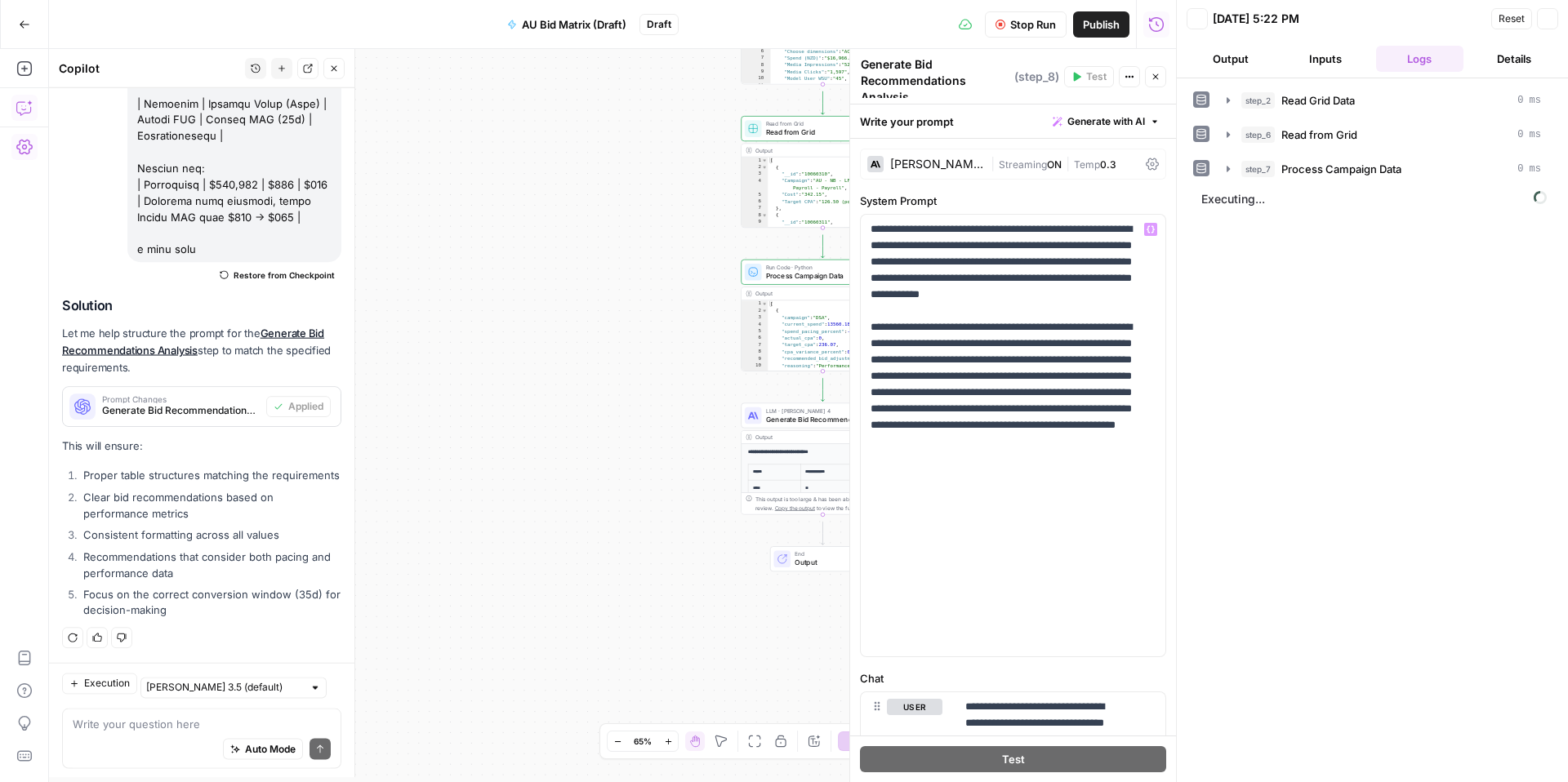
scroll to position [8104, 0]
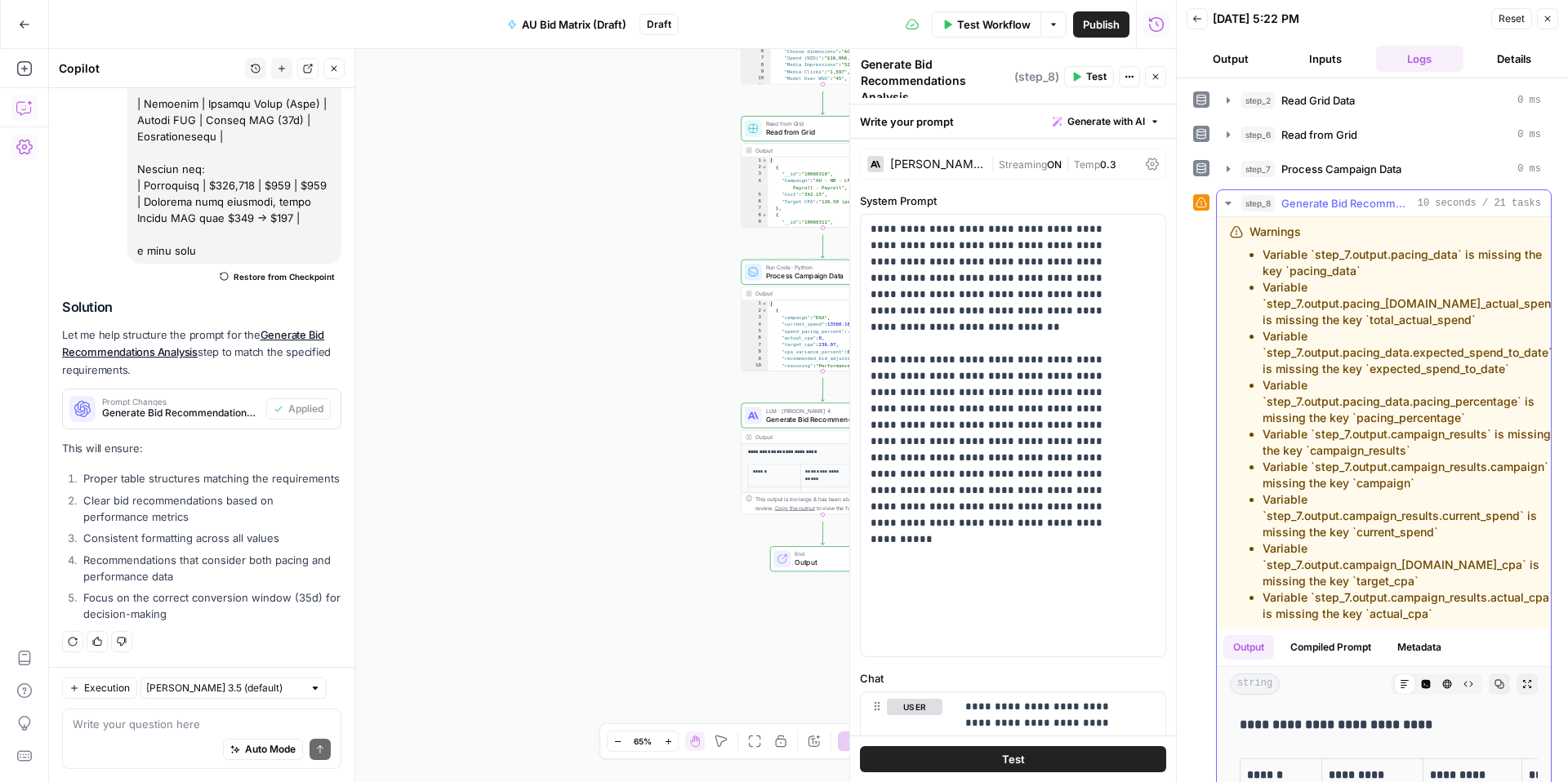
scroll to position [8104, 0]
click at [1544, 29] on button "Close" at bounding box center [1548, 18] width 21 height 21
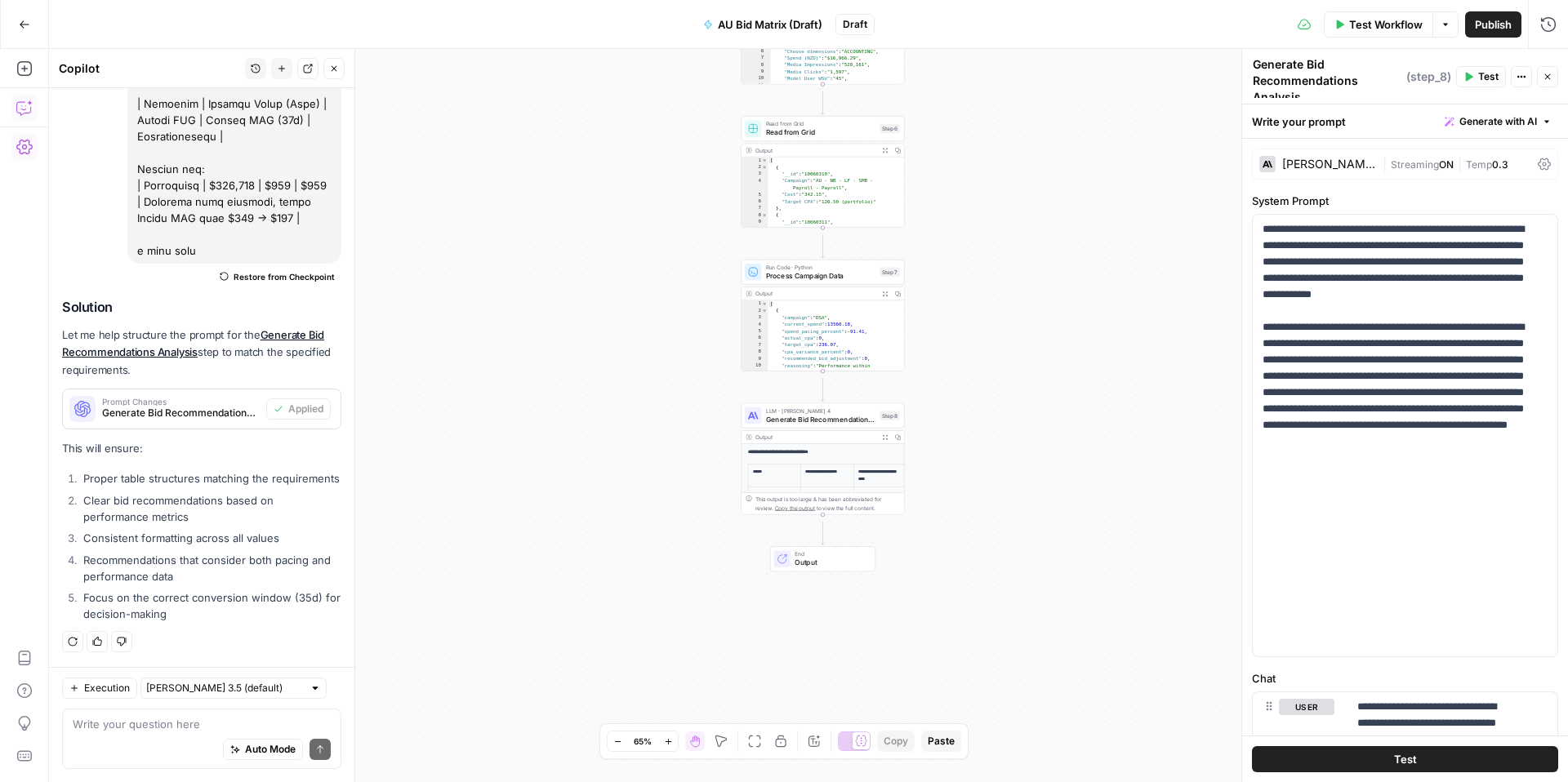
click at [1473, 76] on icon "button" at bounding box center [1470, 77] width 7 height 9
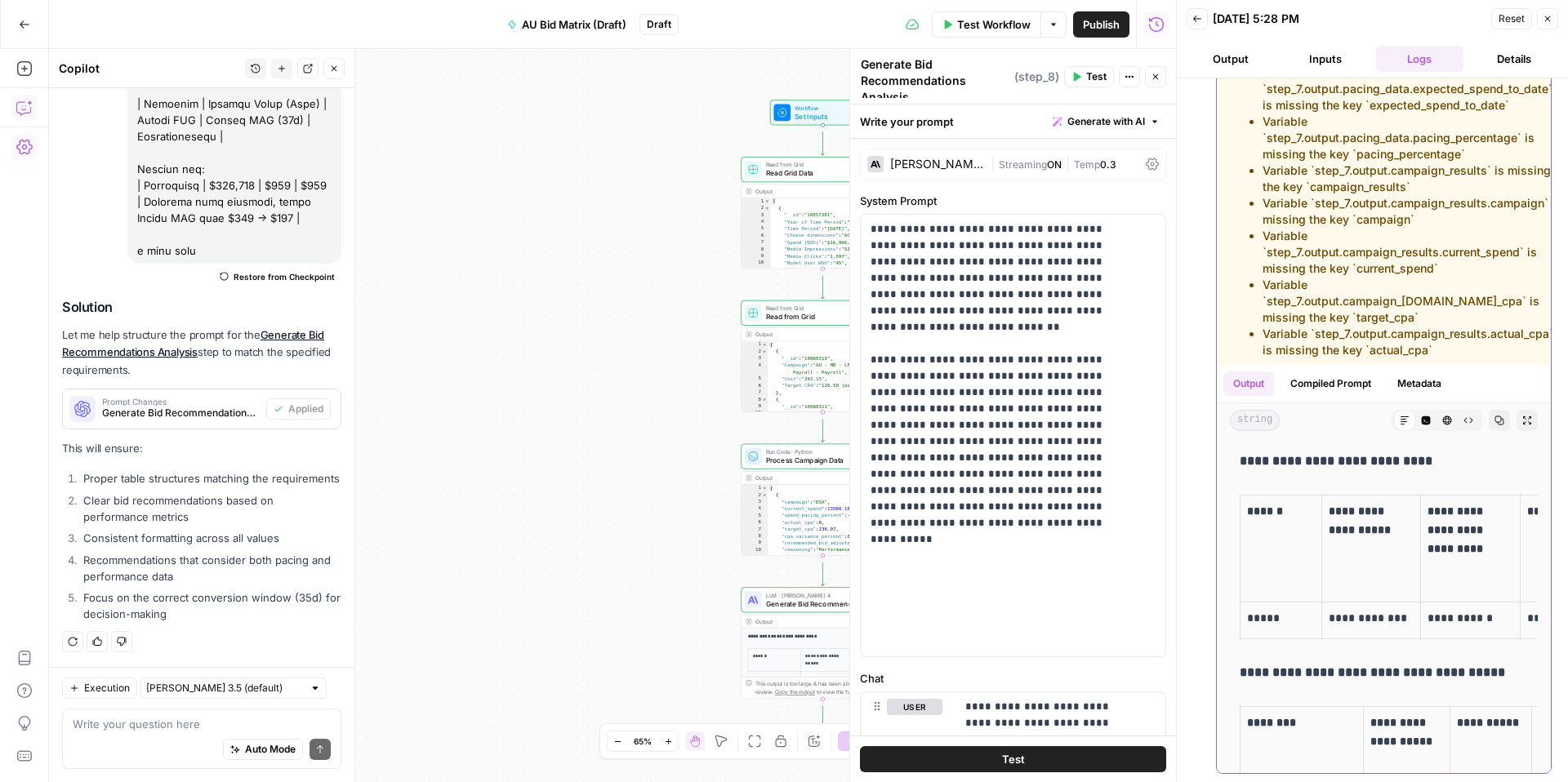
scroll to position [440, 0]
drag, startPoint x: 1458, startPoint y: 696, endPoint x: 1414, endPoint y: 691, distance: 44.3
click at [1449, 632] on p "**********" at bounding box center [1470, 621] width 85 height 23
click at [1370, 632] on p "**********" at bounding box center [1371, 621] width 85 height 23
click at [1546, 29] on button "Close" at bounding box center [1548, 18] width 21 height 21
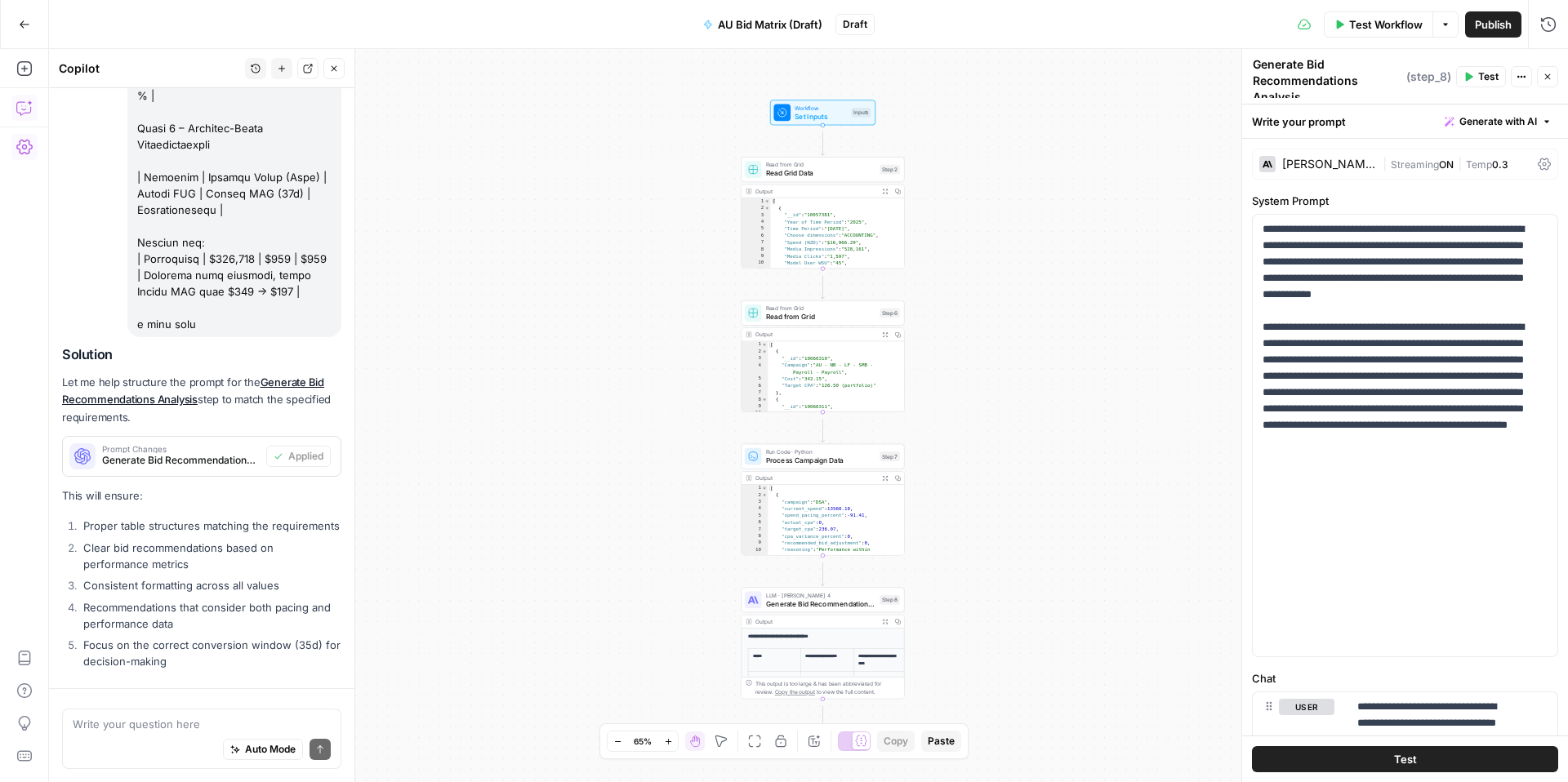
scroll to position [8104, 0]
